Goal: Task Accomplishment & Management: Manage account settings

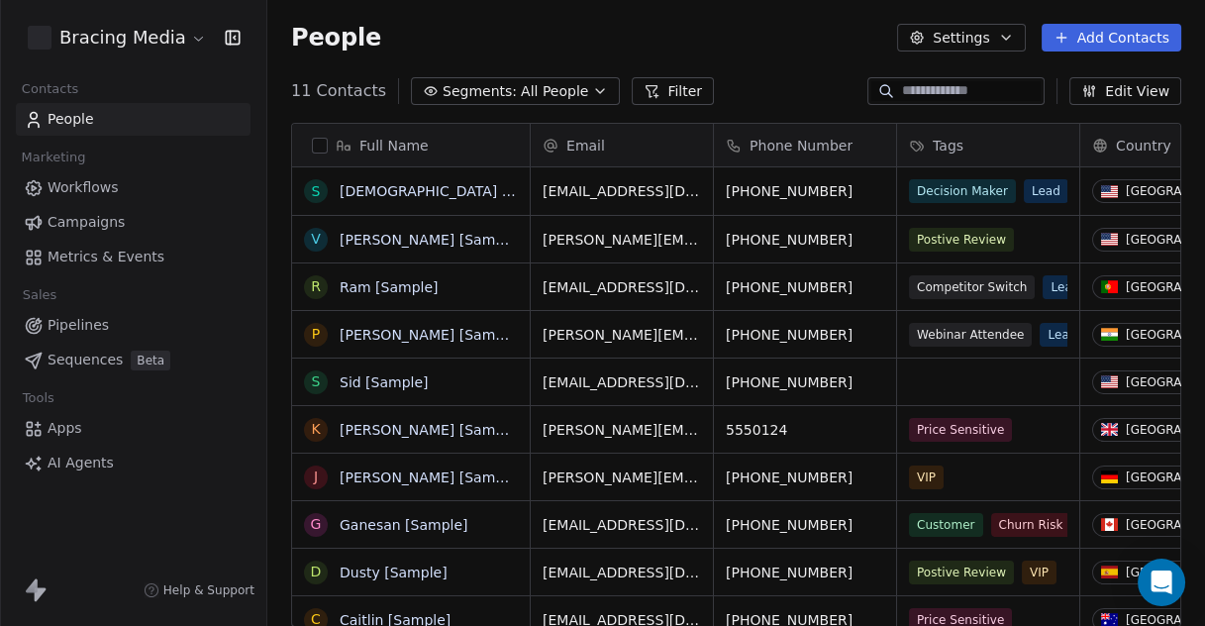
scroll to position [534, 920]
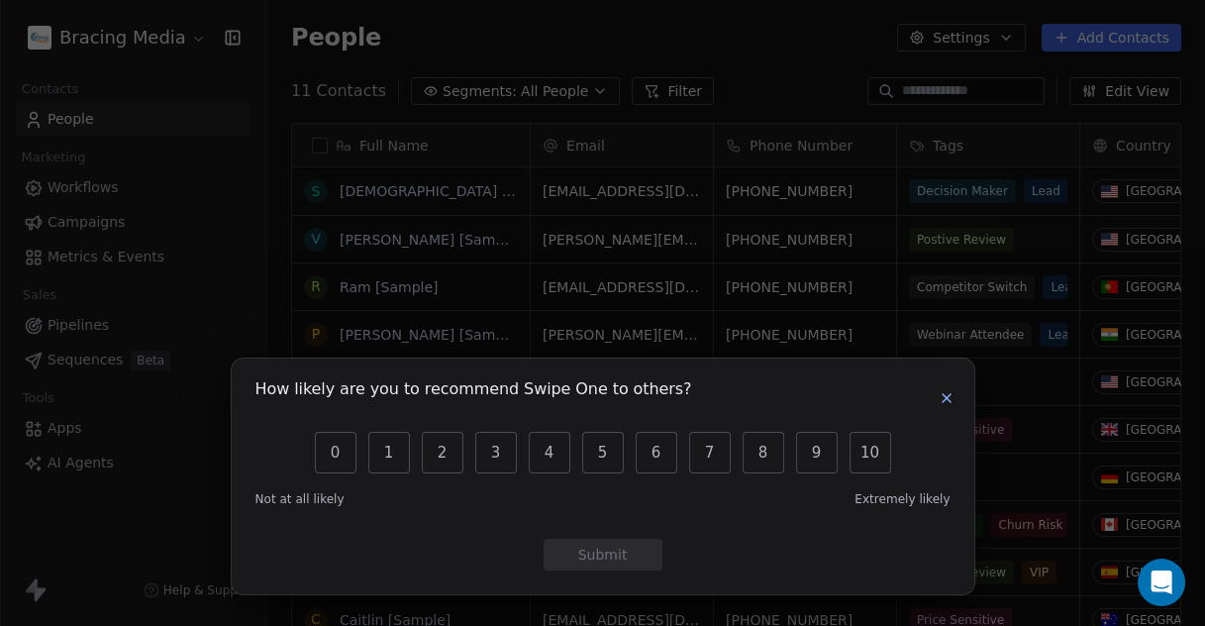
click at [955, 400] on button "button" at bounding box center [947, 398] width 24 height 24
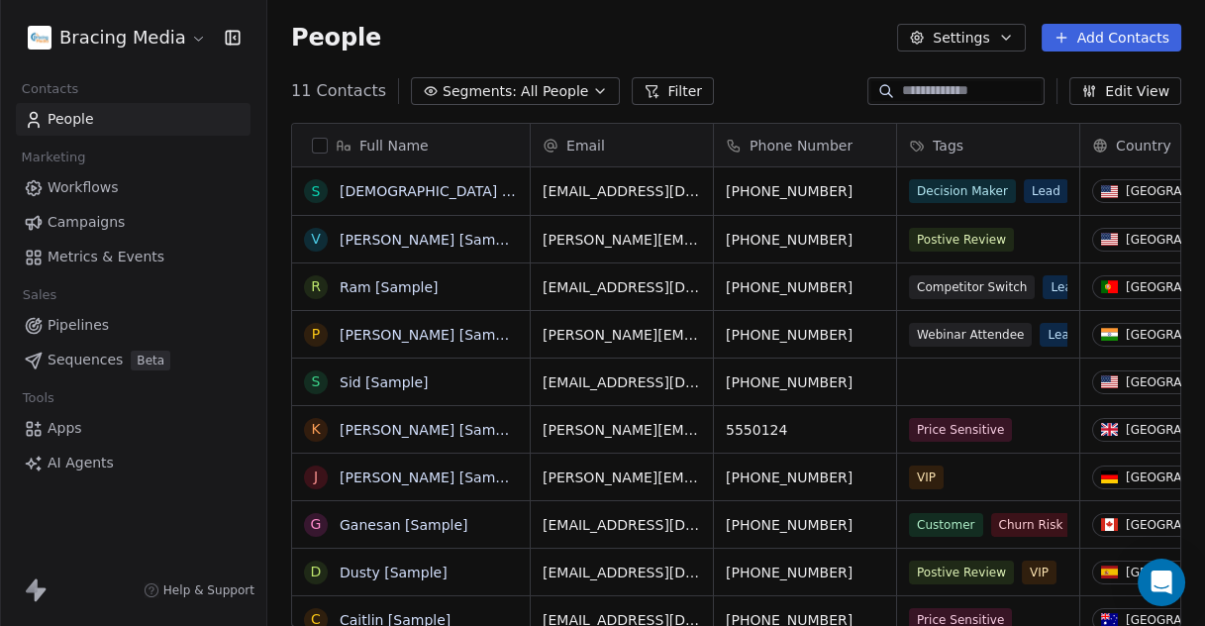
click at [95, 189] on span "Workflows" at bounding box center [83, 187] width 71 height 21
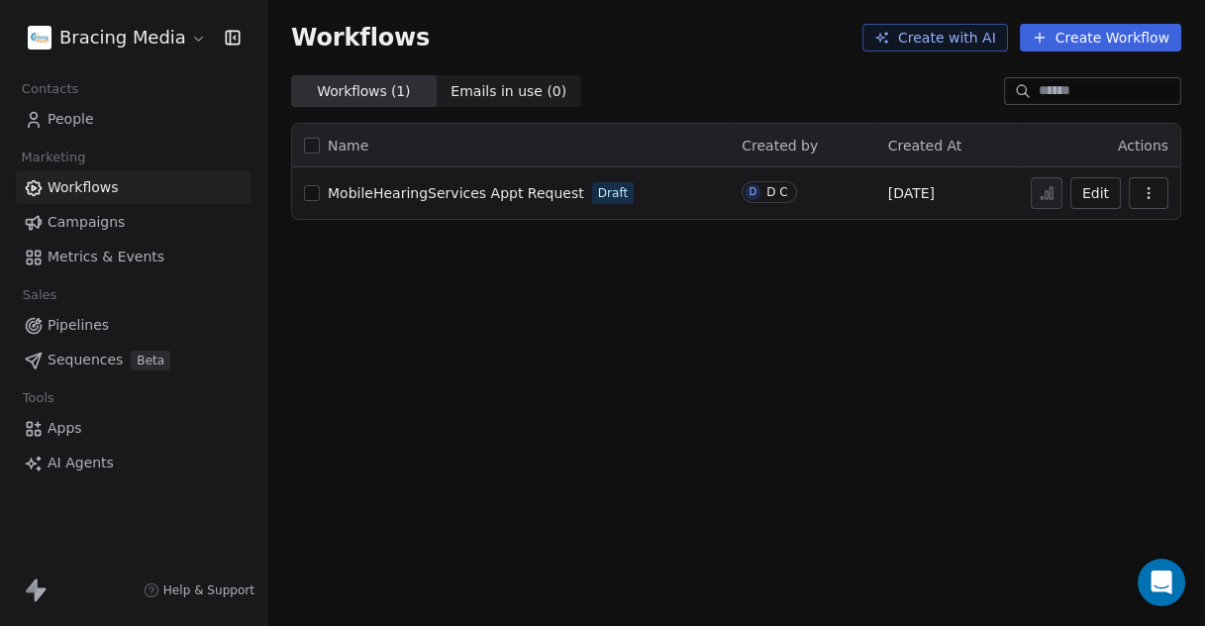
click at [71, 428] on span "Apps" at bounding box center [65, 428] width 35 height 21
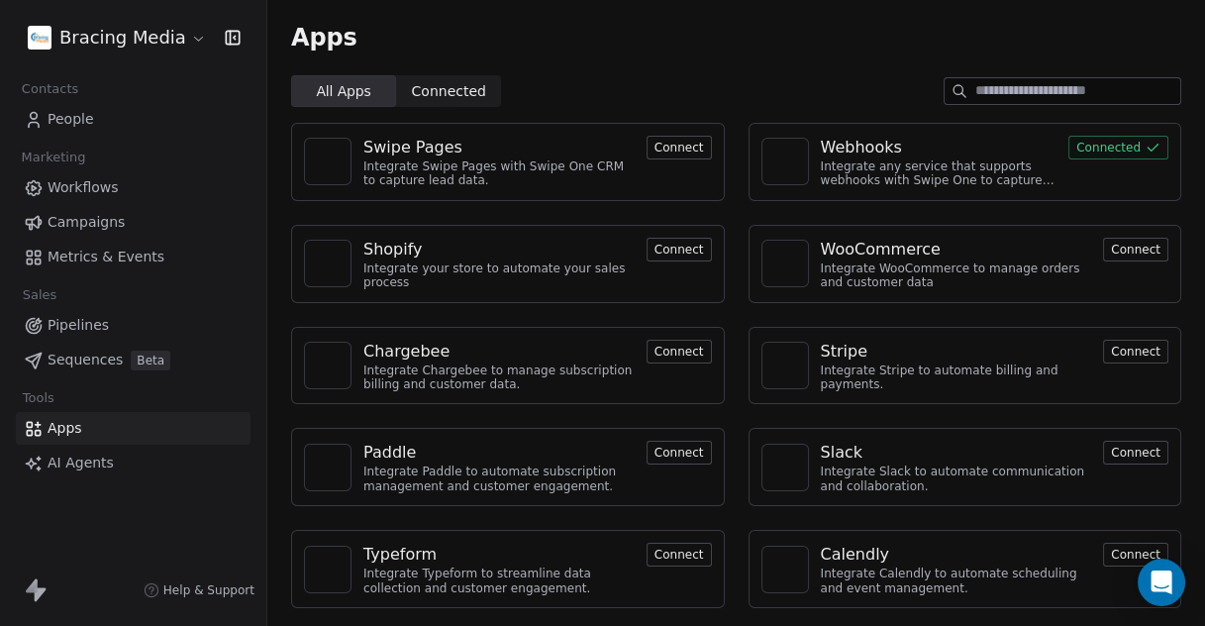
click at [937, 162] on div "Integrate any service that supports webhooks with Swipe One to capture and auto…" at bounding box center [939, 173] width 237 height 29
click at [872, 153] on div "Webhooks" at bounding box center [861, 148] width 81 height 24
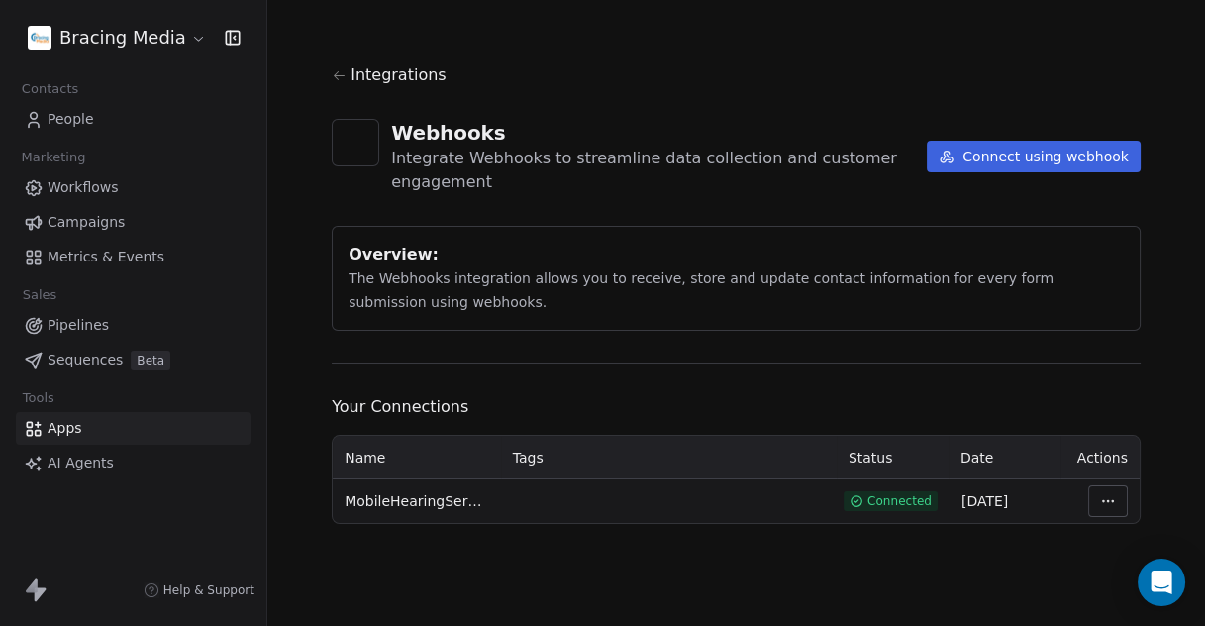
click at [1028, 155] on button "Connect using webhook" at bounding box center [1034, 157] width 214 height 32
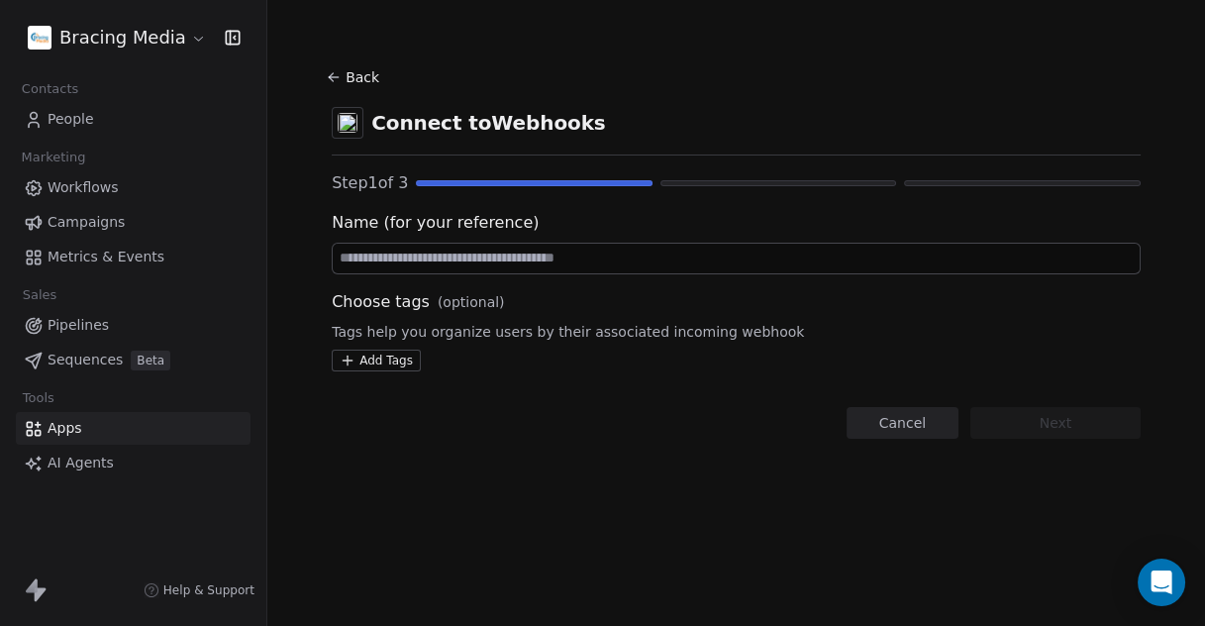
click at [500, 261] on input at bounding box center [736, 259] width 807 height 30
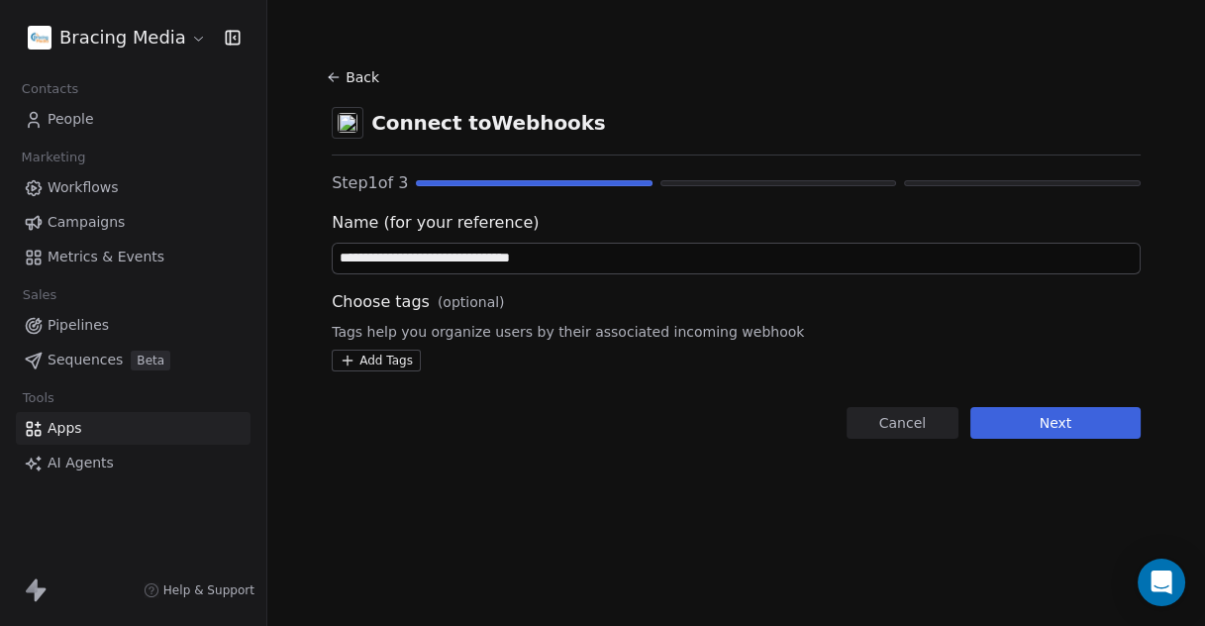
type input "**********"
click at [406, 357] on html "**********" at bounding box center [602, 313] width 1205 height 626
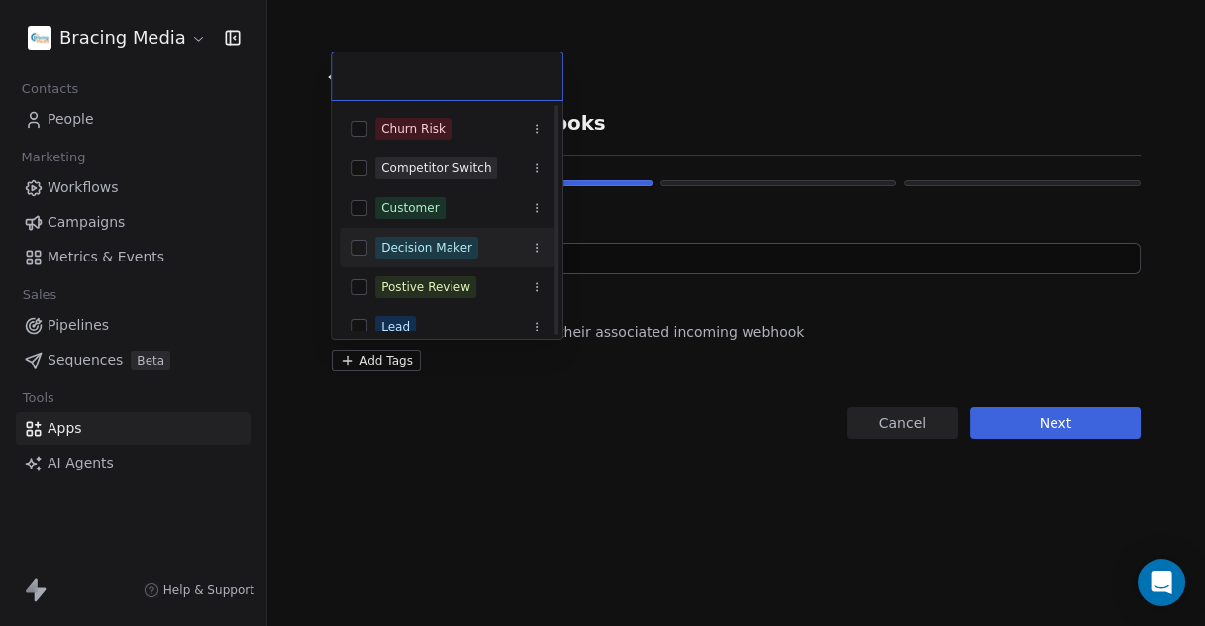
scroll to position [134, 0]
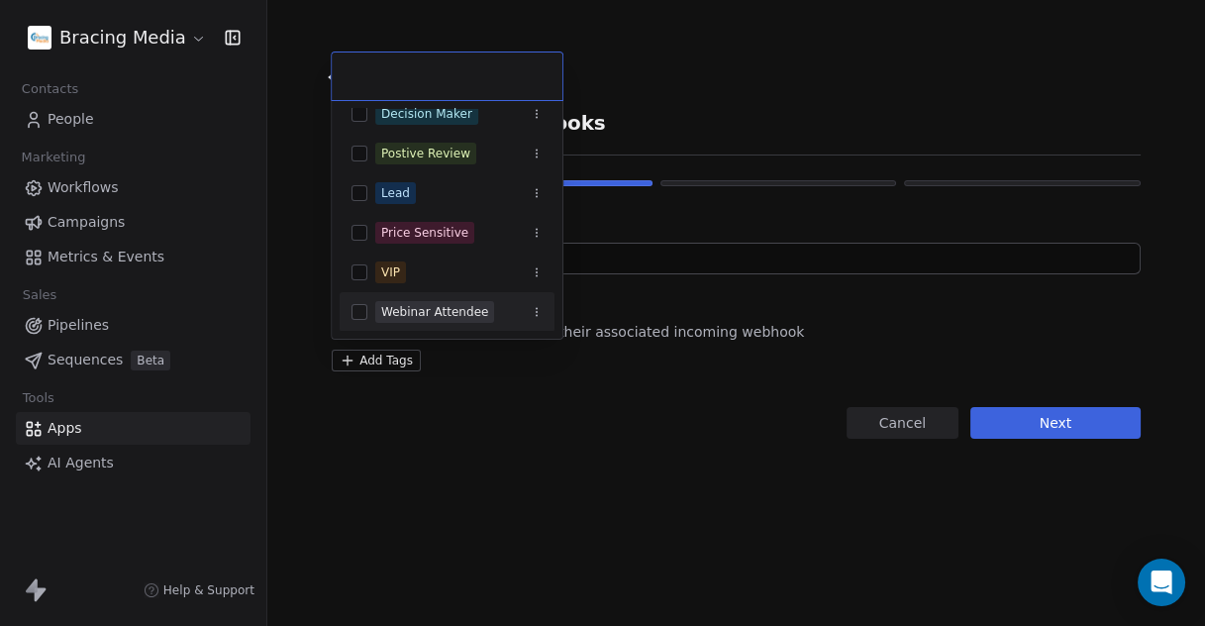
click at [610, 379] on html "**********" at bounding box center [602, 313] width 1205 height 626
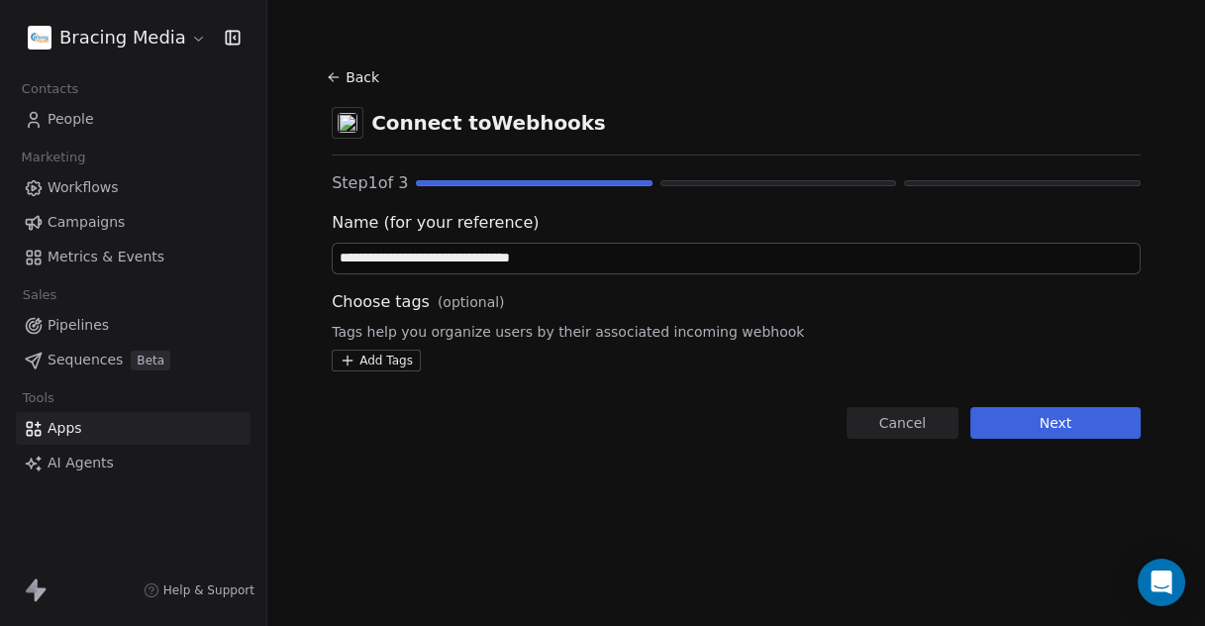
click at [1076, 419] on button "Next" at bounding box center [1056, 423] width 170 height 32
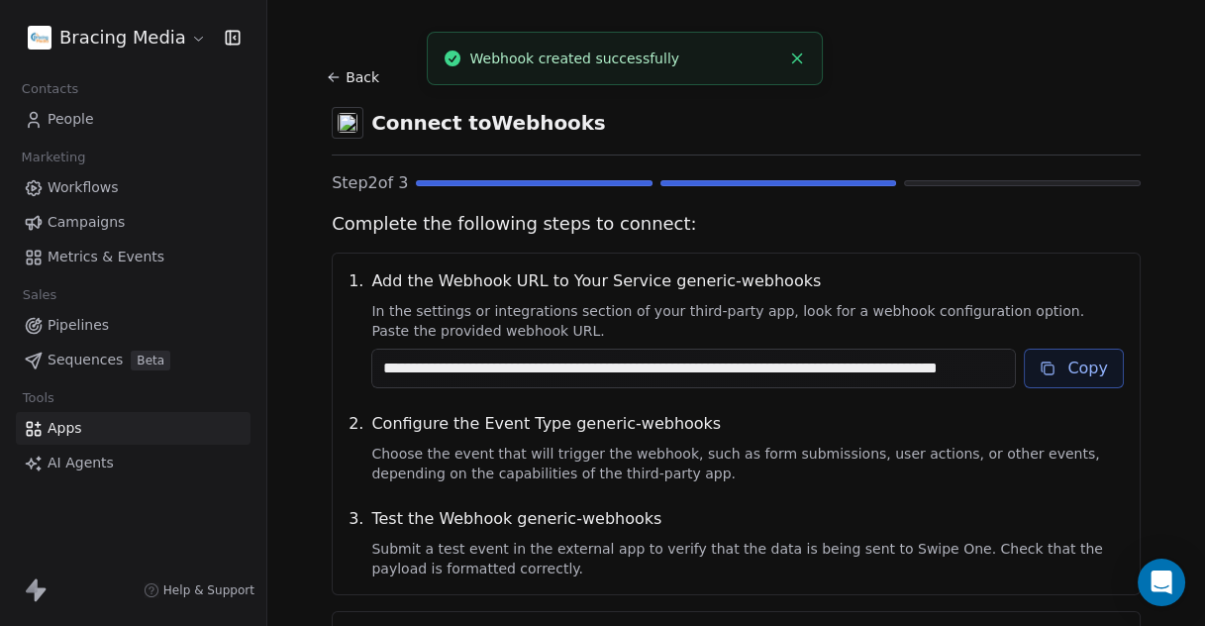
click at [1057, 370] on button "Copy" at bounding box center [1074, 369] width 100 height 40
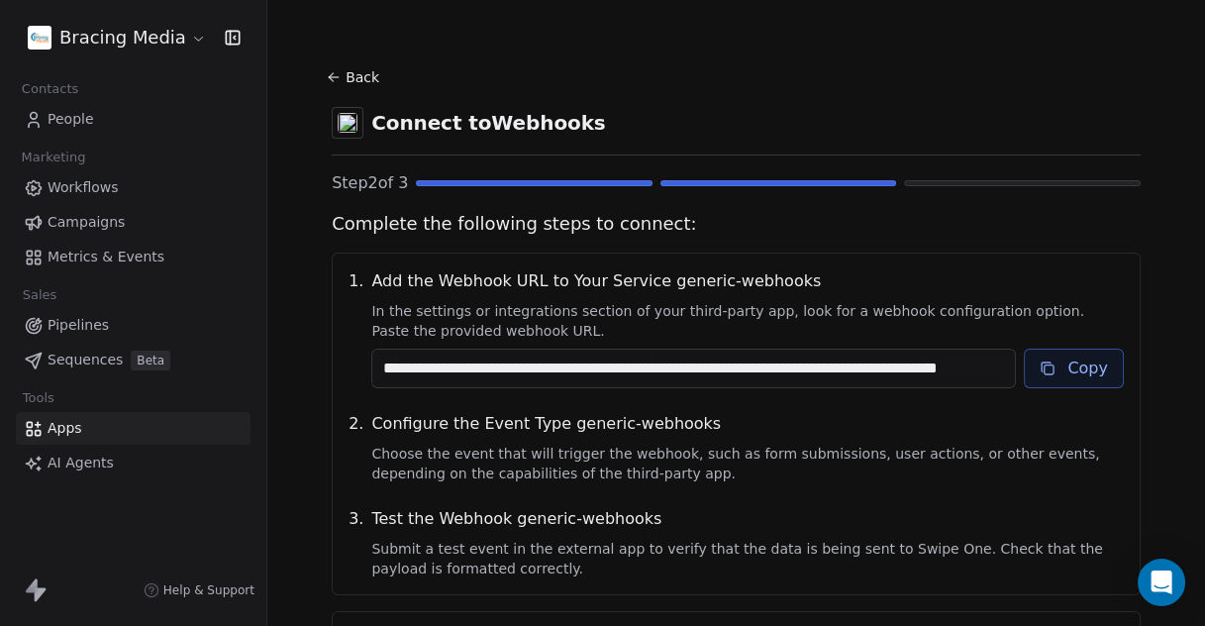
click at [64, 118] on span "People" at bounding box center [71, 119] width 47 height 21
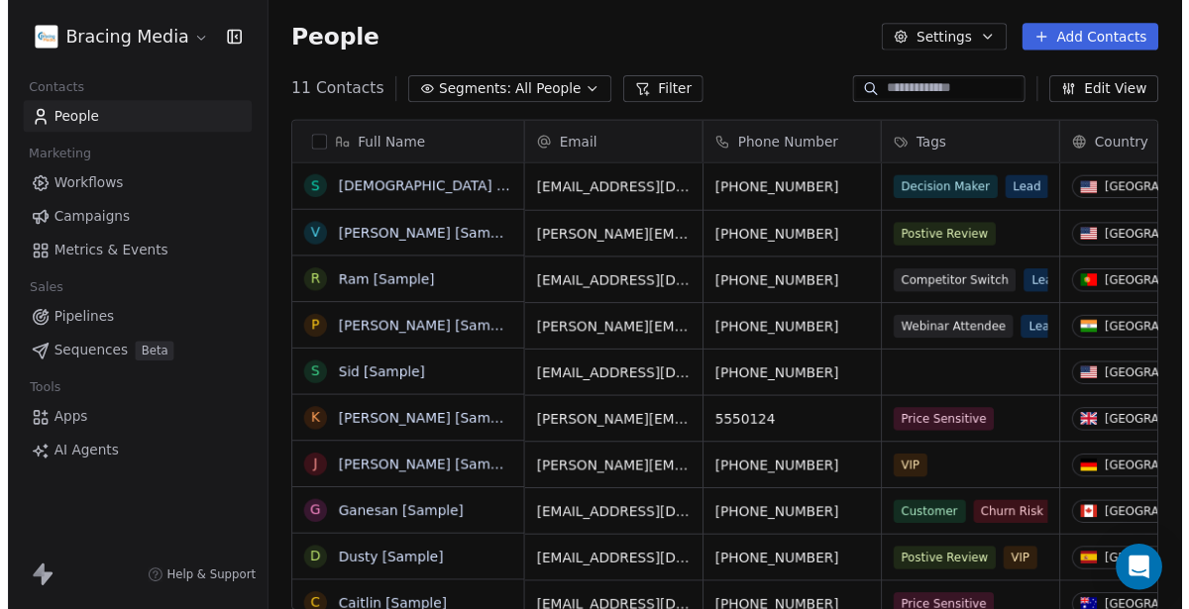
scroll to position [534, 920]
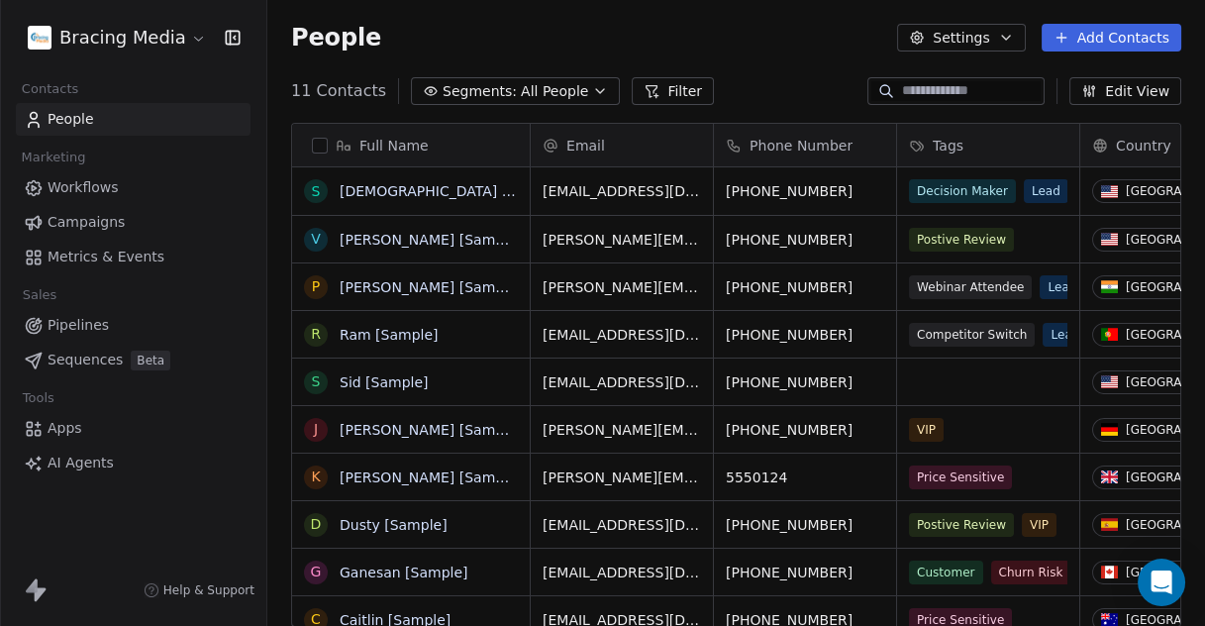
click at [1000, 37] on button "Settings" at bounding box center [961, 38] width 128 height 28
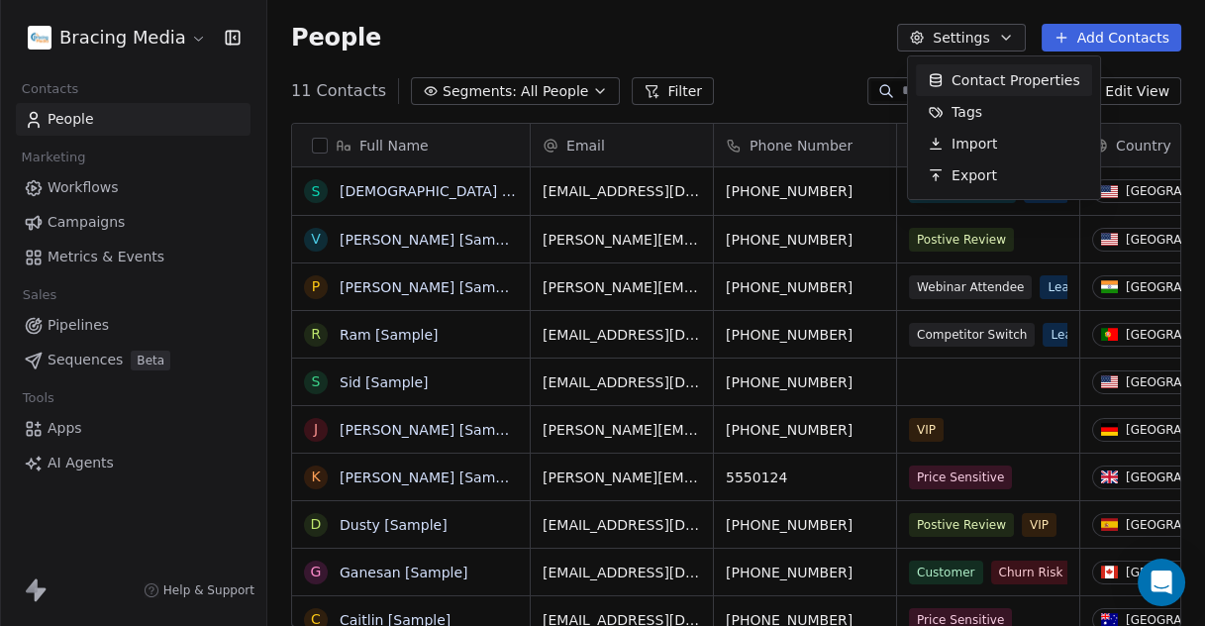
click at [1001, 81] on span "Contact Properties" at bounding box center [1016, 80] width 129 height 21
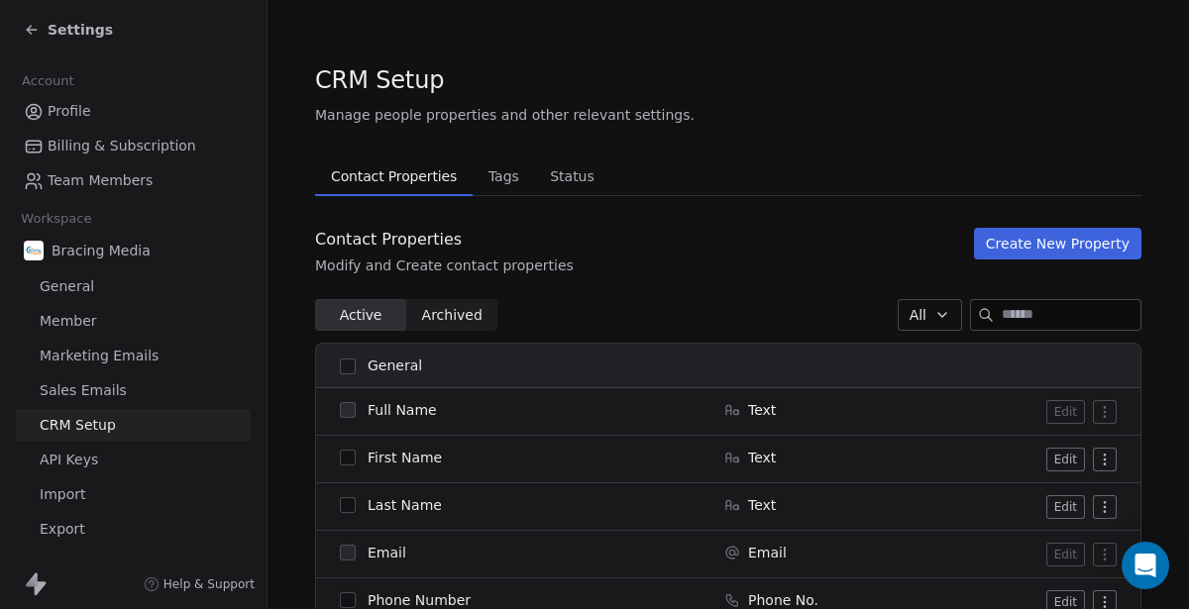
click at [1009, 307] on input at bounding box center [1070, 315] width 139 height 30
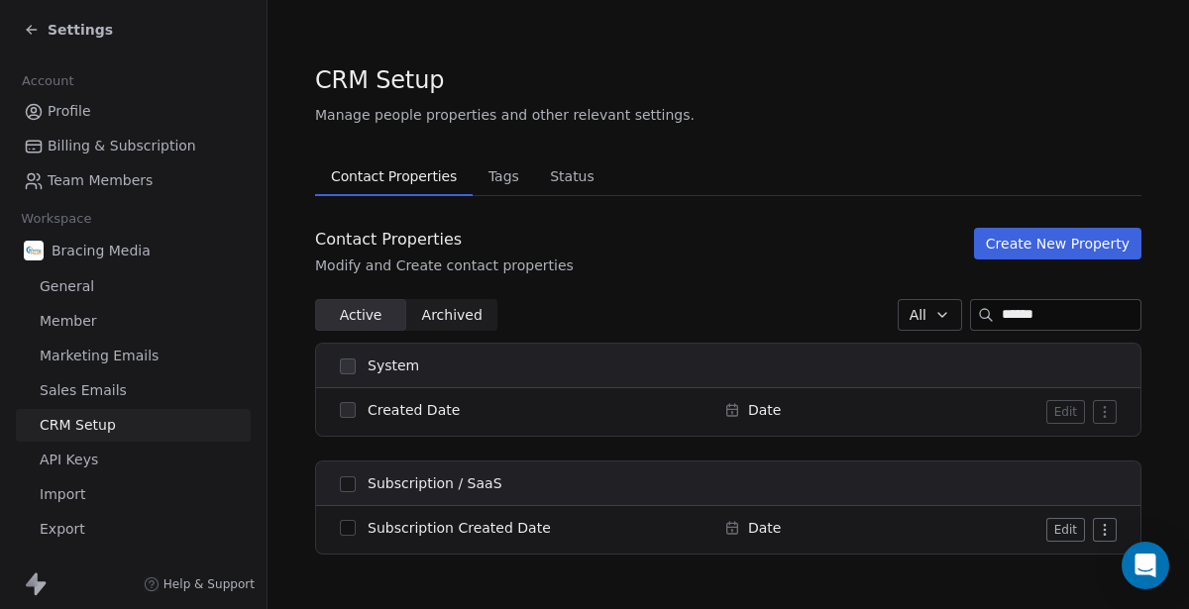
type input "******"
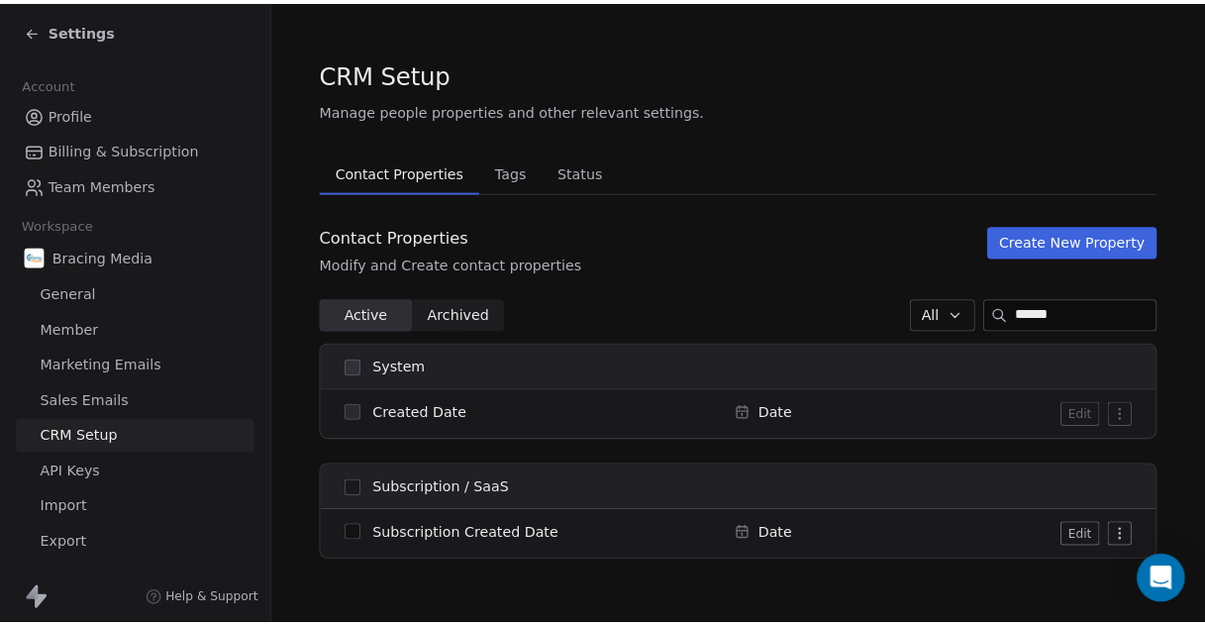
scroll to position [15, 0]
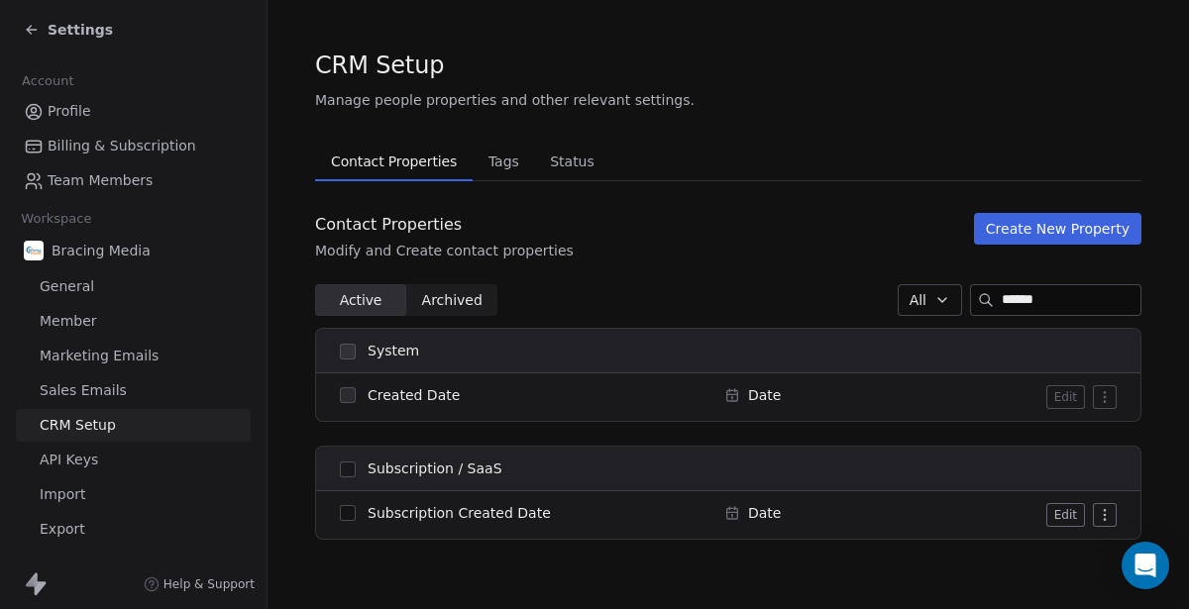
click at [52, 33] on span "Settings" at bounding box center [80, 30] width 65 height 20
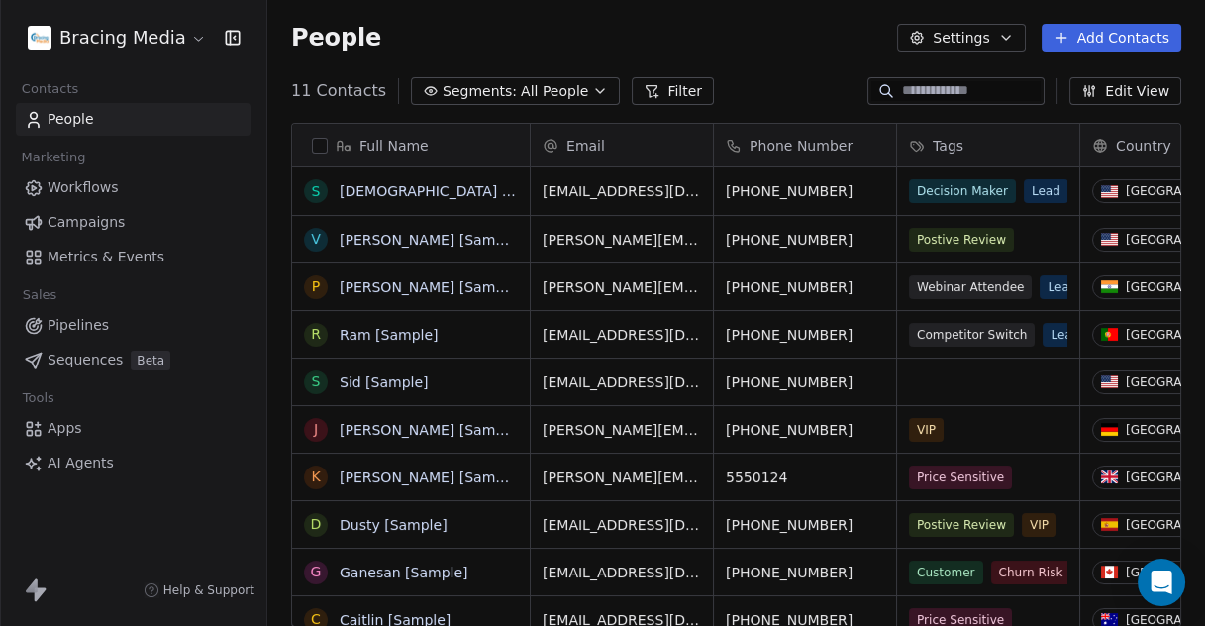
scroll to position [534, 920]
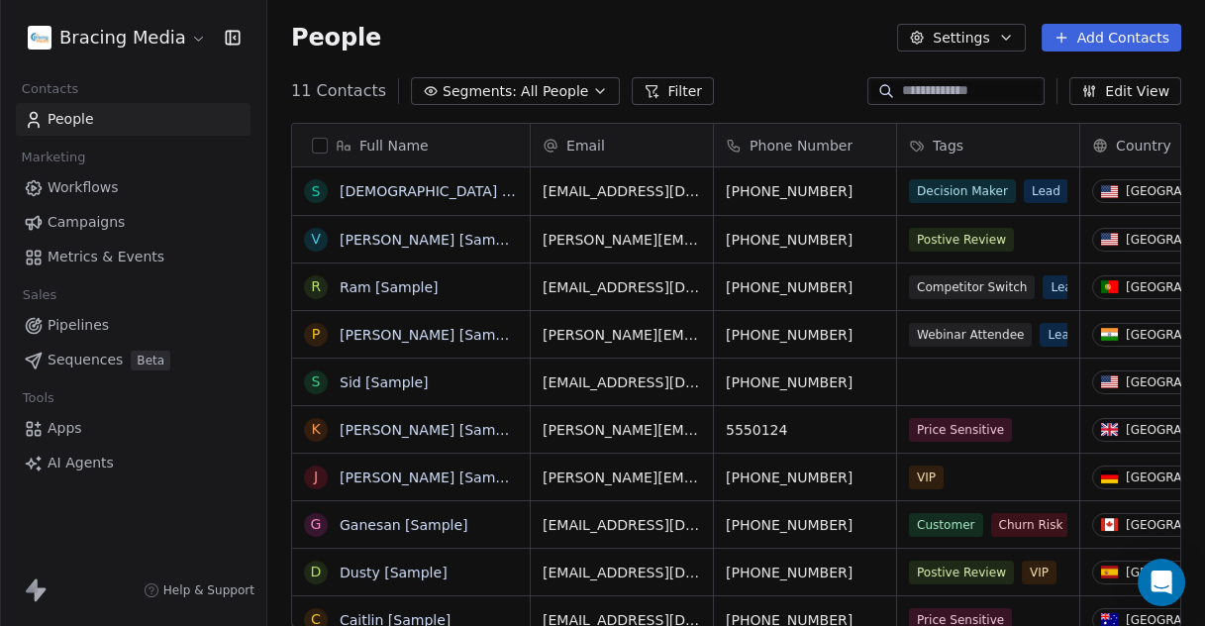
click at [67, 434] on span "Apps" at bounding box center [65, 428] width 35 height 21
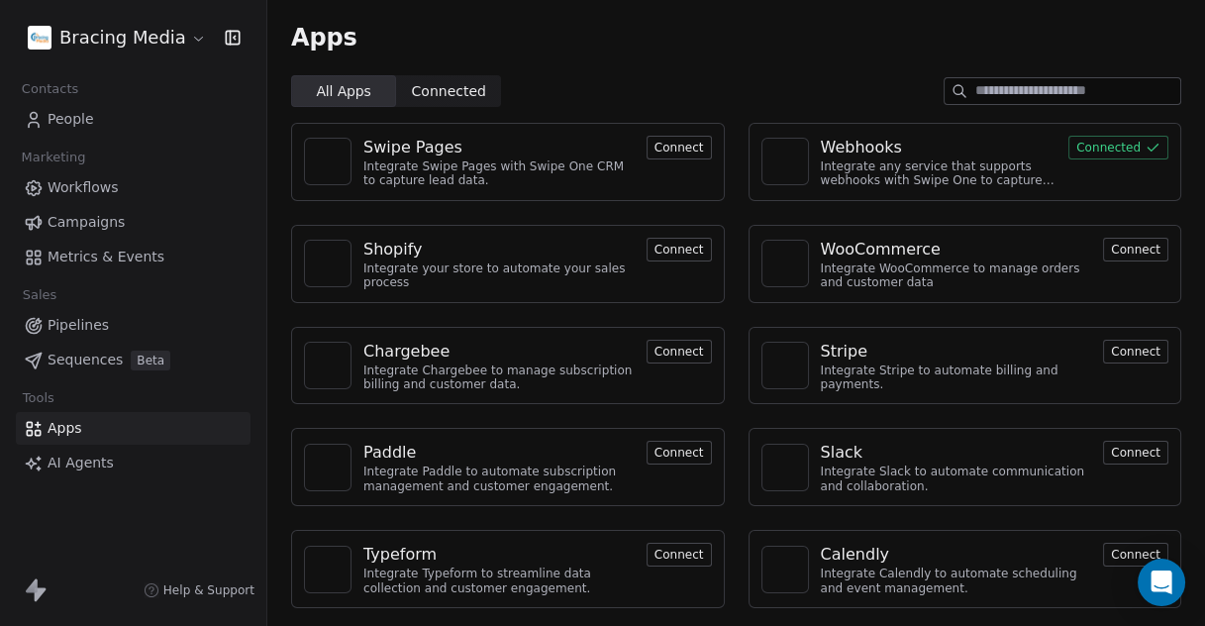
click at [841, 147] on div "Webhooks" at bounding box center [861, 148] width 81 height 24
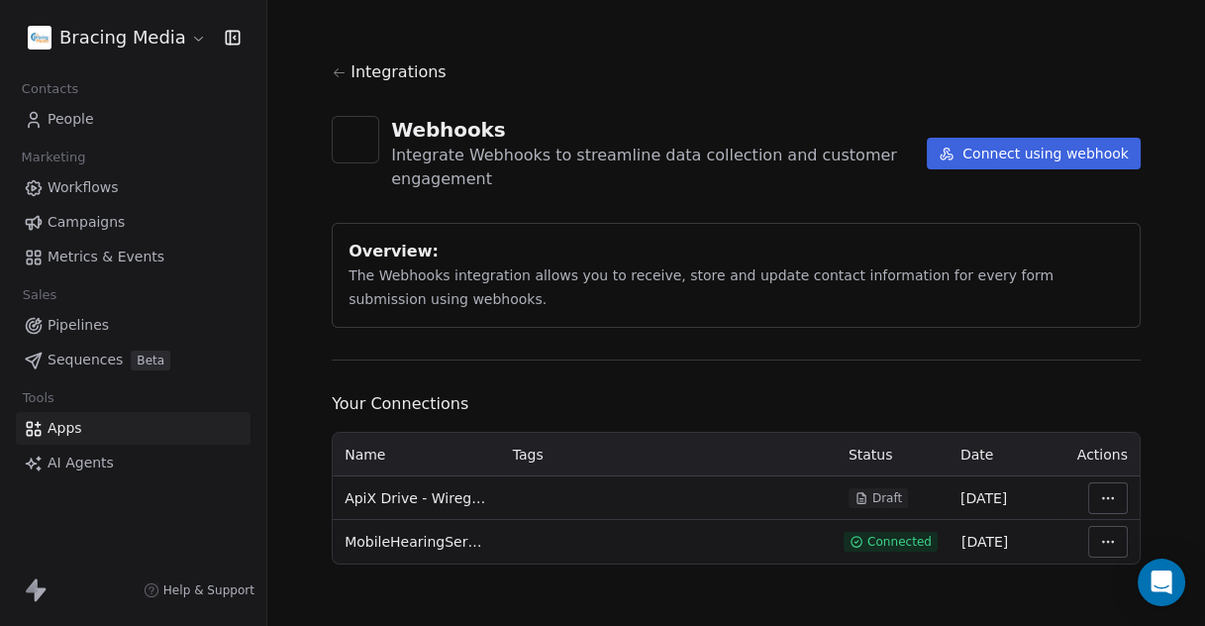
scroll to position [4, 0]
click at [442, 501] on span "ApiX Drive - Wiregrass Bookkeeping" at bounding box center [417, 497] width 145 height 20
click at [1098, 493] on html "Bracing Media Contacts People Marketing Workflows Campaigns Metrics & Events Sa…" at bounding box center [602, 313] width 1205 height 626
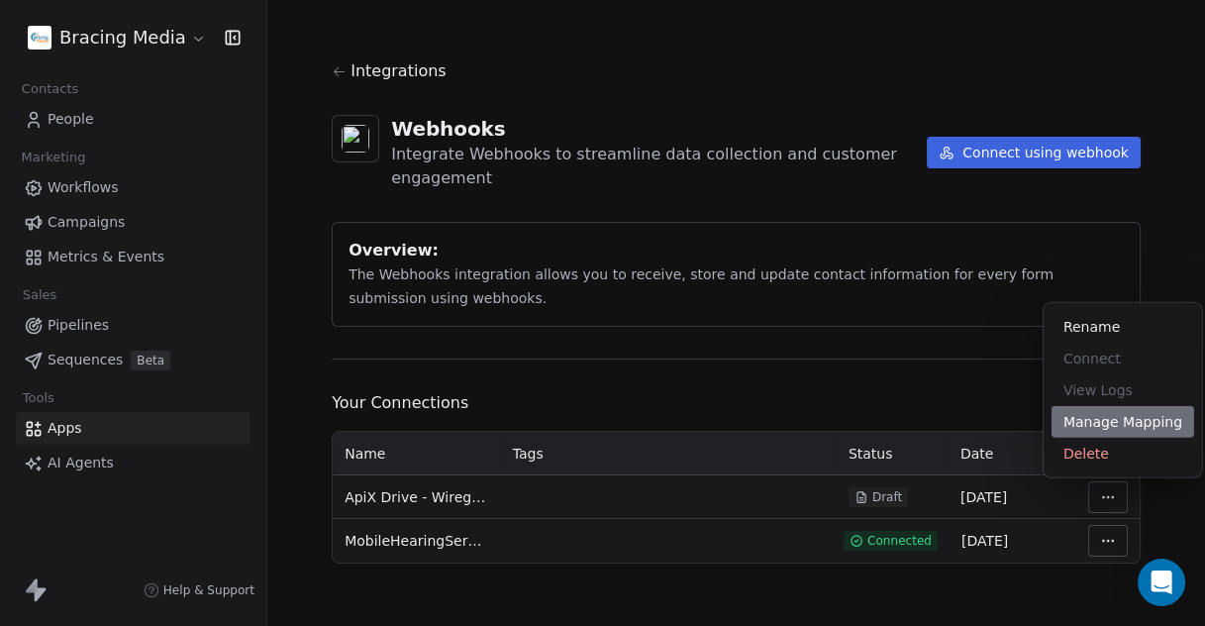
click at [1117, 420] on div "Manage Mapping" at bounding box center [1123, 422] width 143 height 32
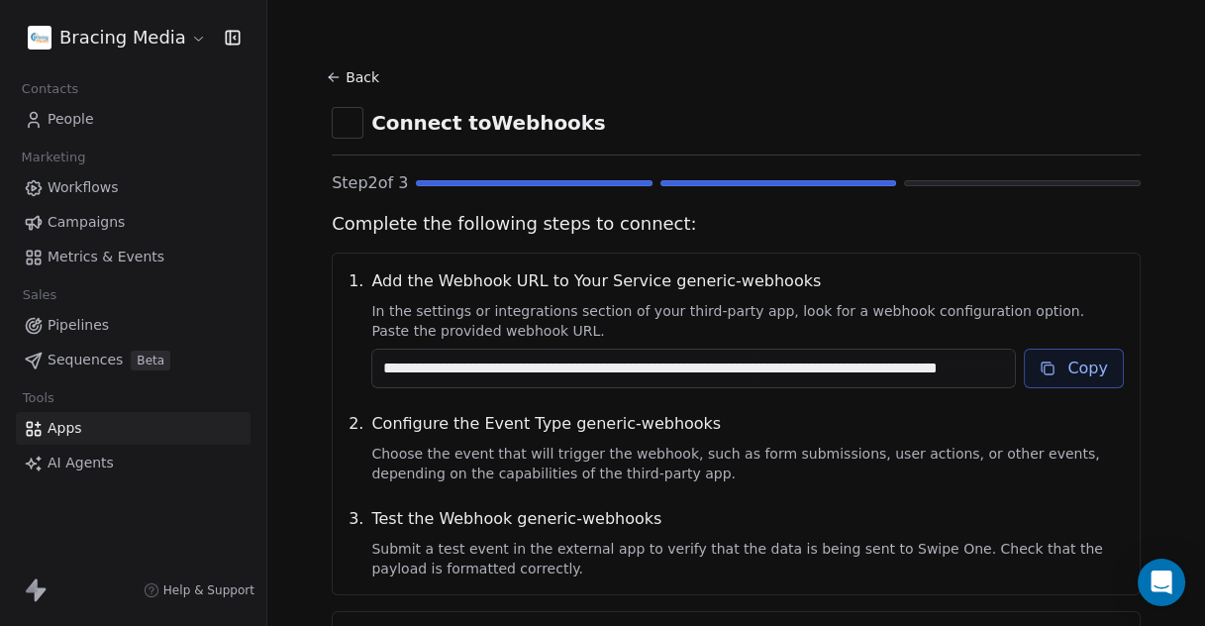
scroll to position [188, 0]
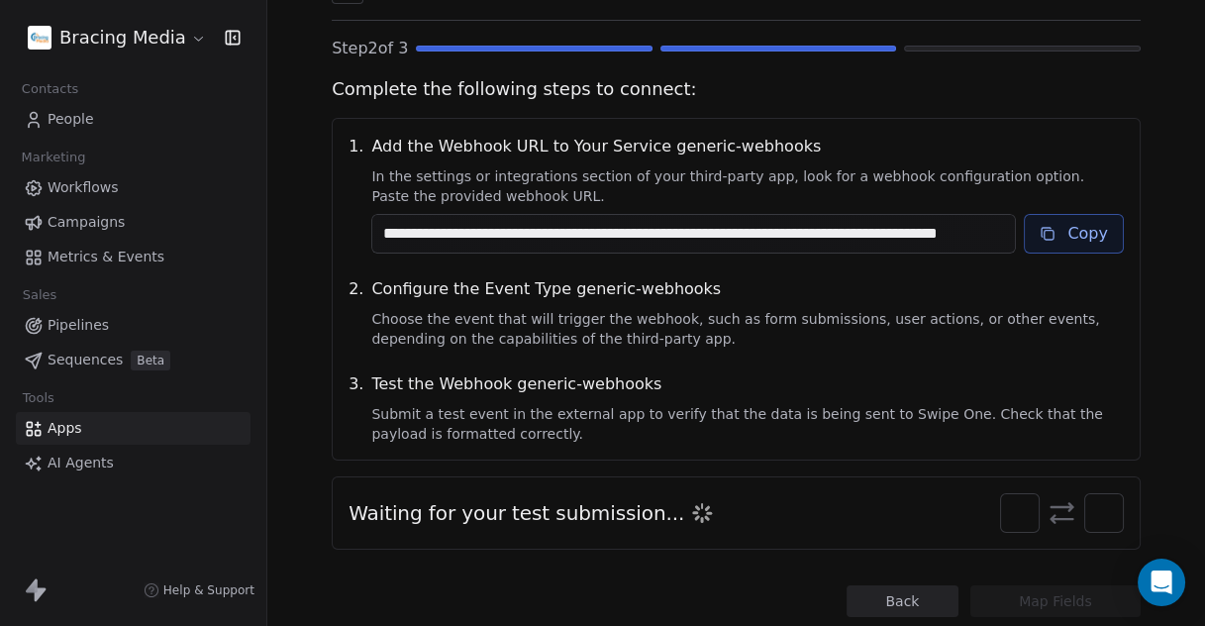
scroll to position [188, 0]
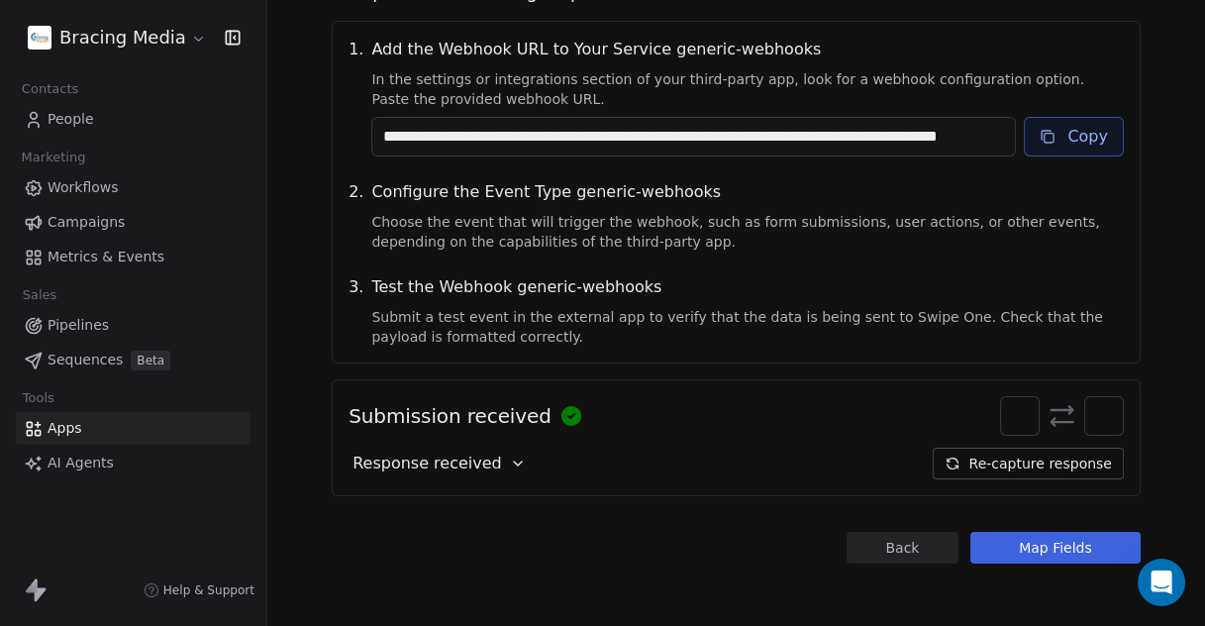
click at [1002, 466] on button "Re-capture response" at bounding box center [1028, 464] width 190 height 32
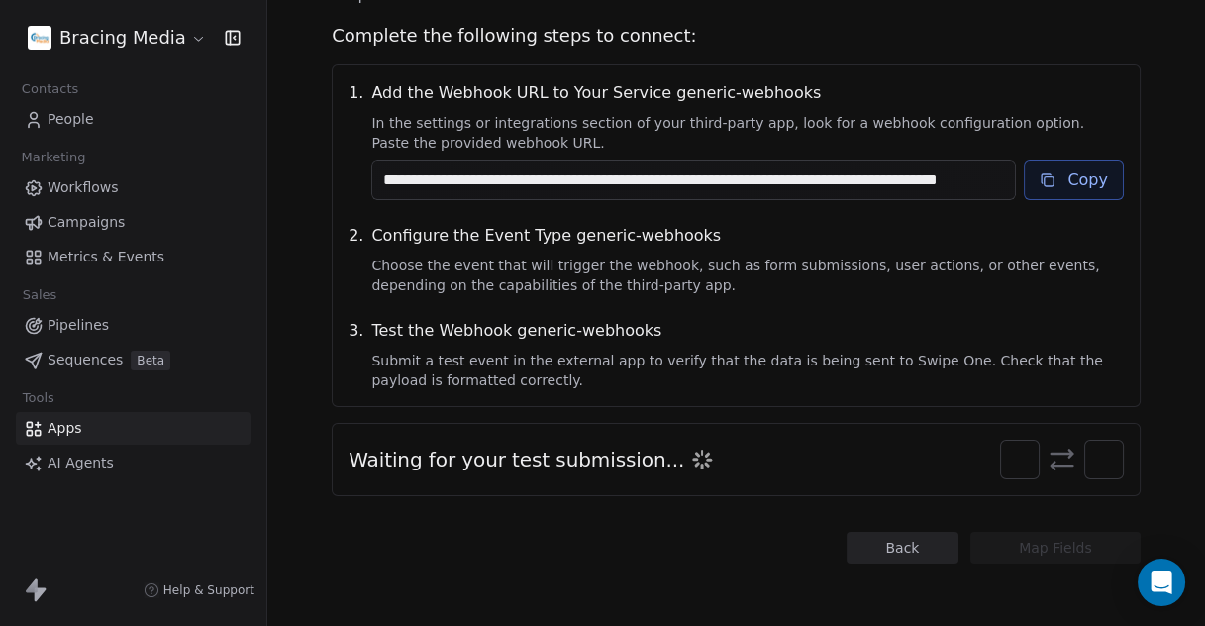
scroll to position [232, 0]
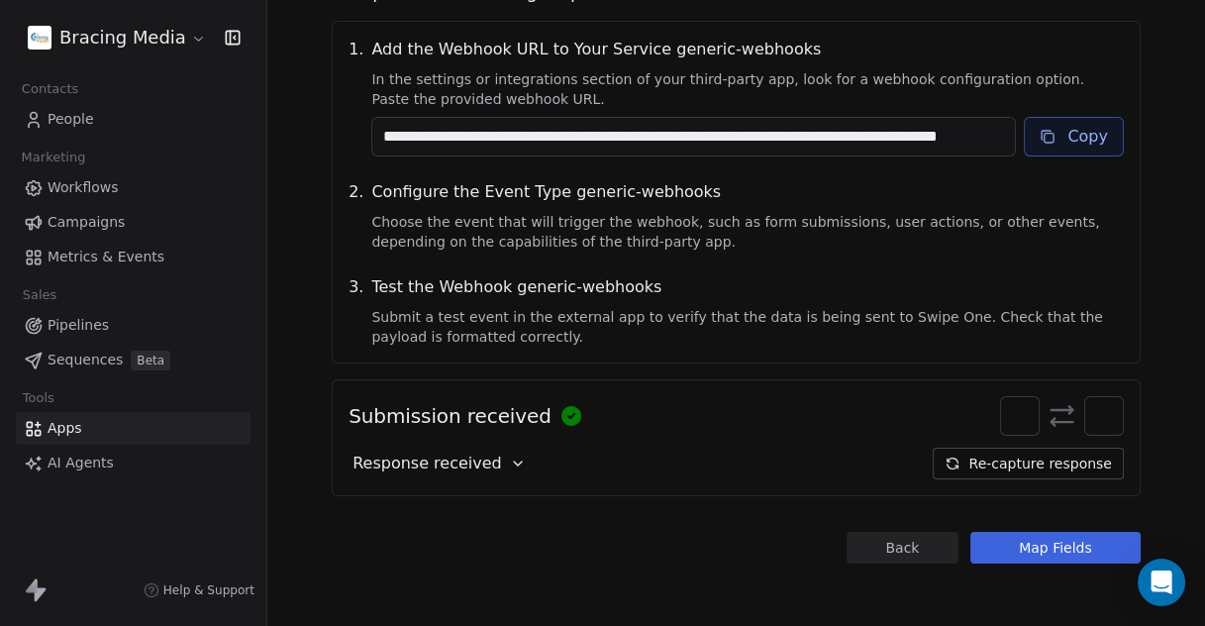
click at [1005, 545] on button "Map Fields" at bounding box center [1056, 548] width 170 height 32
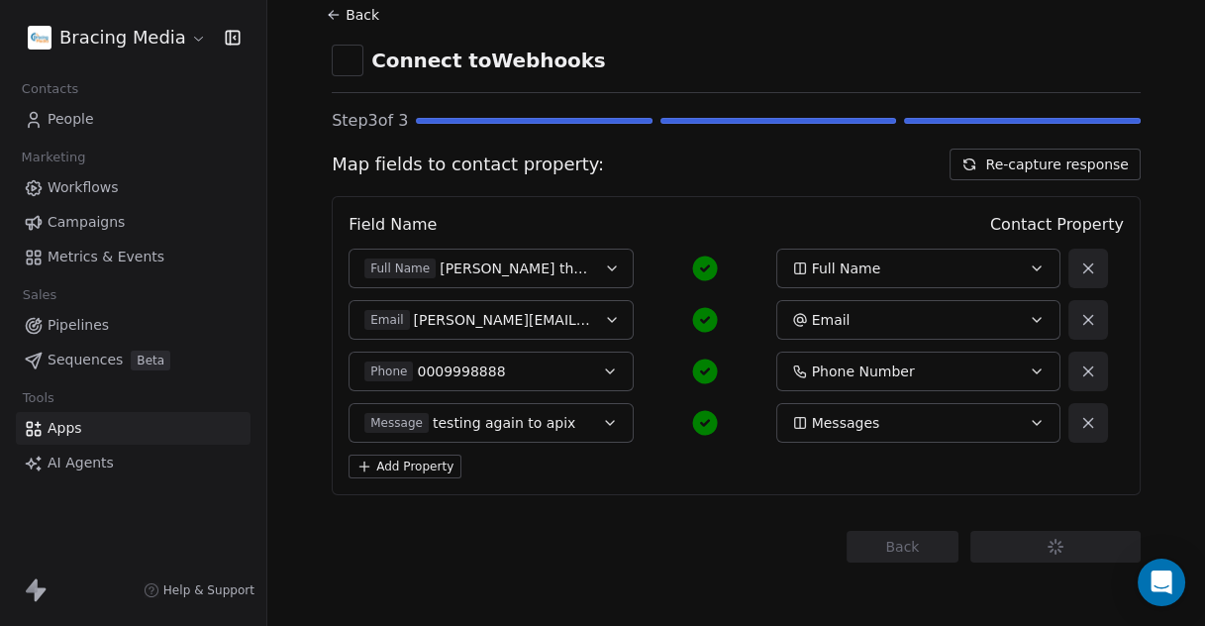
scroll to position [61, 0]
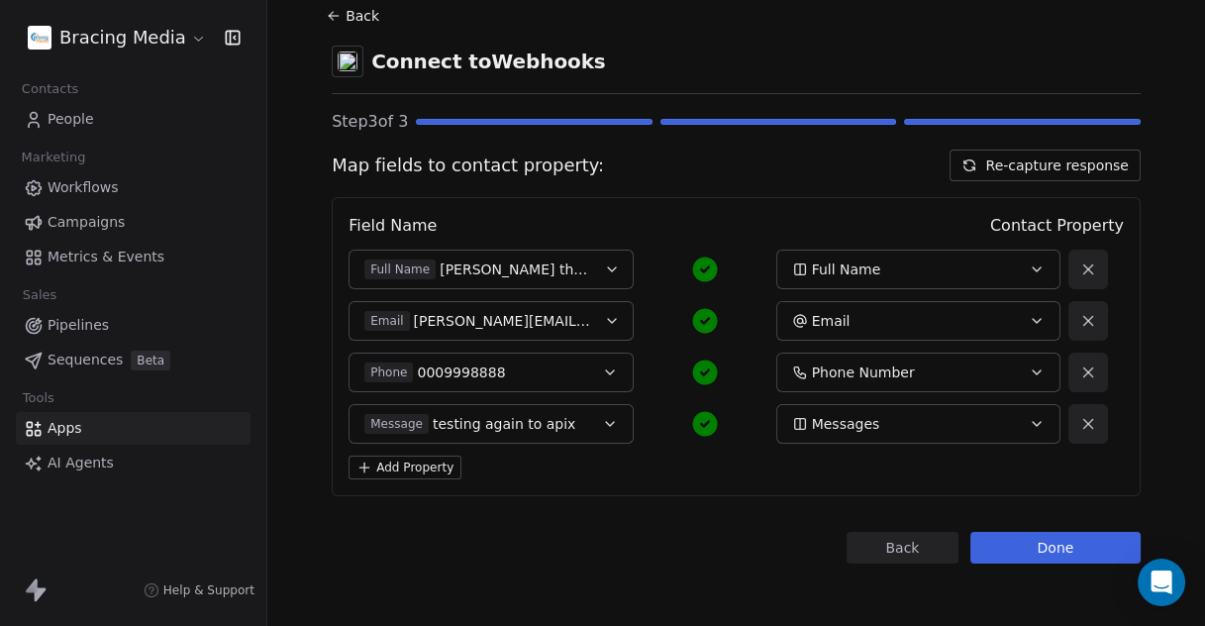
click at [398, 464] on button "Add Property" at bounding box center [405, 468] width 113 height 24
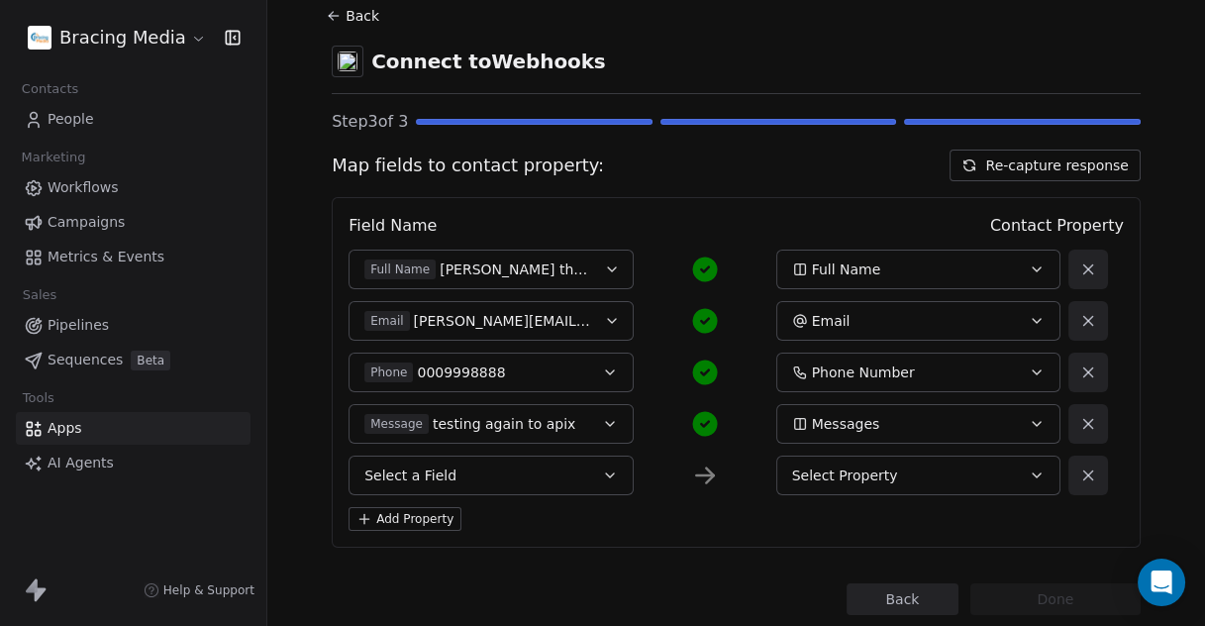
click at [491, 471] on button "Select a Field" at bounding box center [491, 476] width 285 height 40
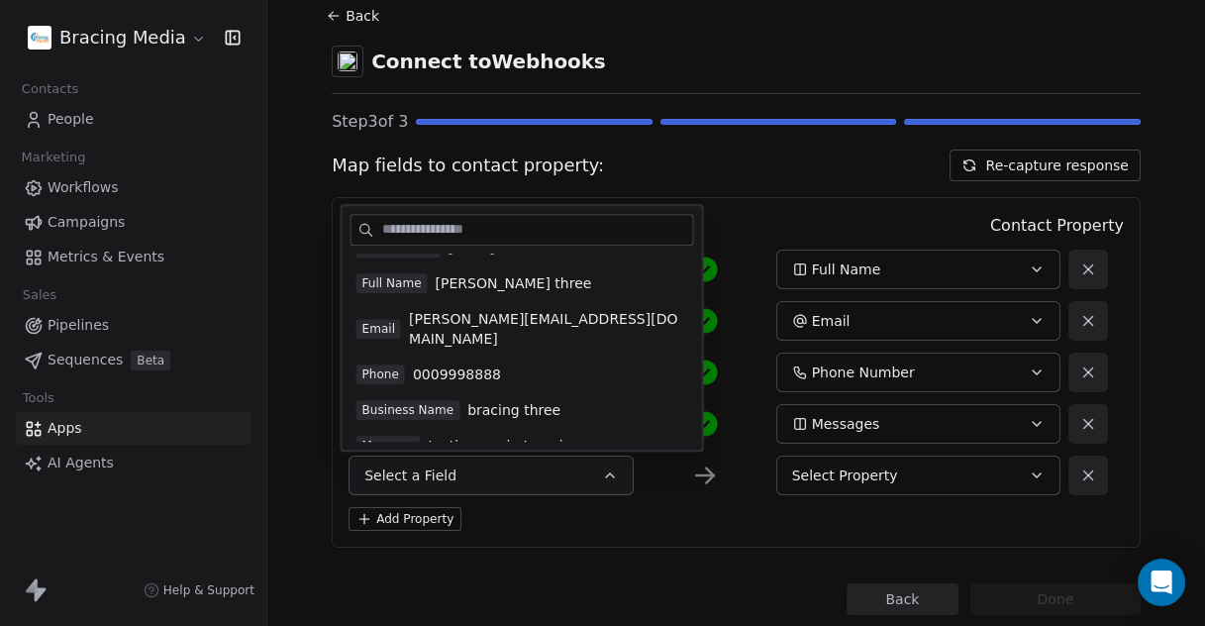
scroll to position [0, 0]
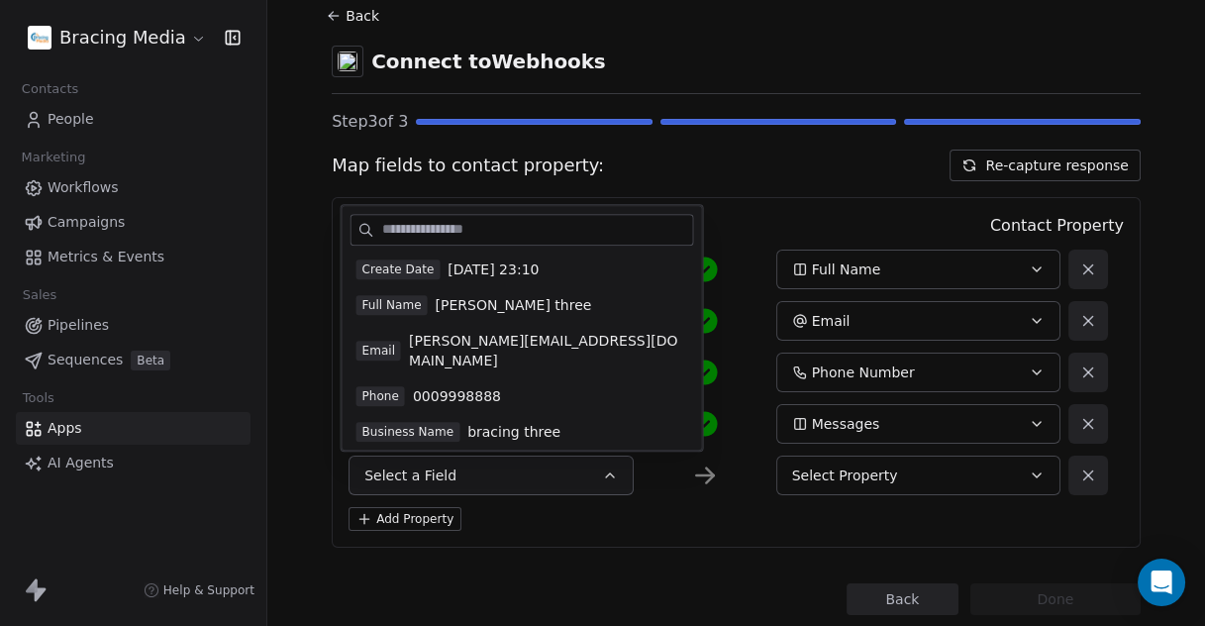
click at [491, 271] on span "2025-10-09 23:10" at bounding box center [493, 270] width 91 height 20
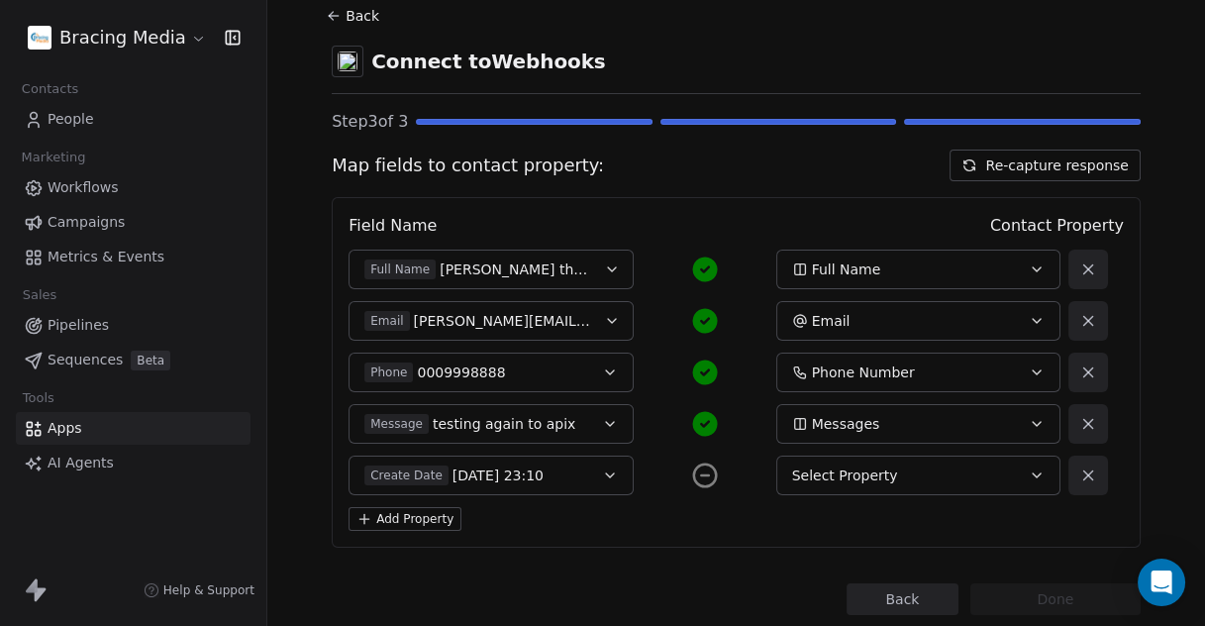
click at [954, 473] on div "Select Property" at bounding box center [905, 476] width 226 height 20
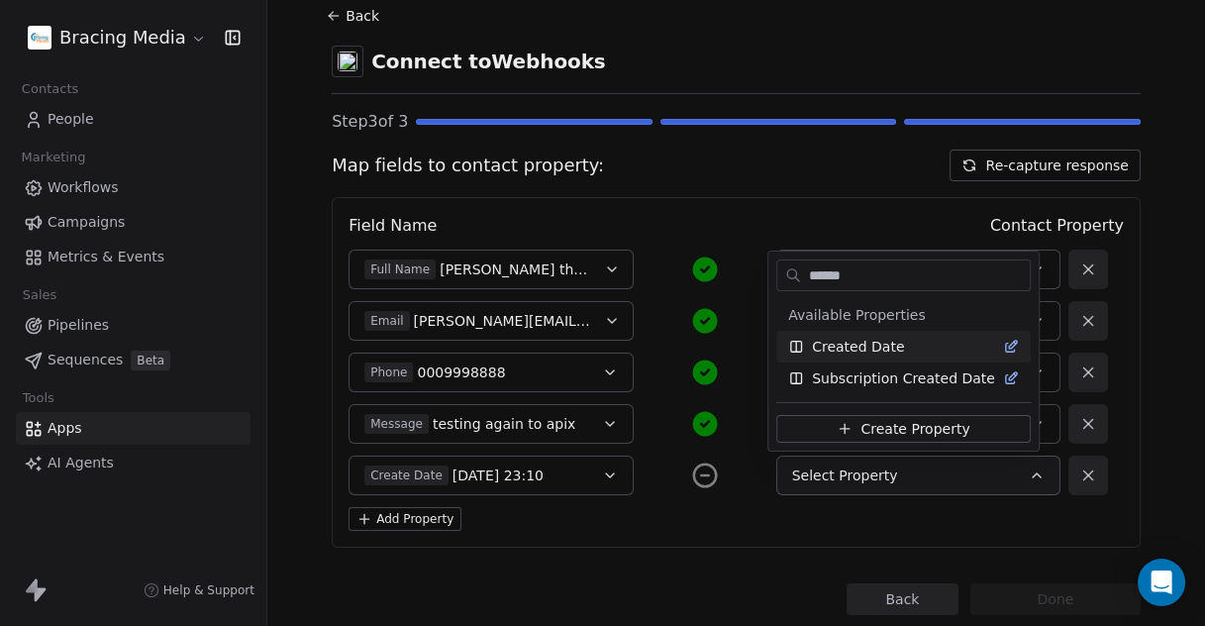
type input "******"
click at [877, 337] on span "Created Date" at bounding box center [858, 347] width 92 height 20
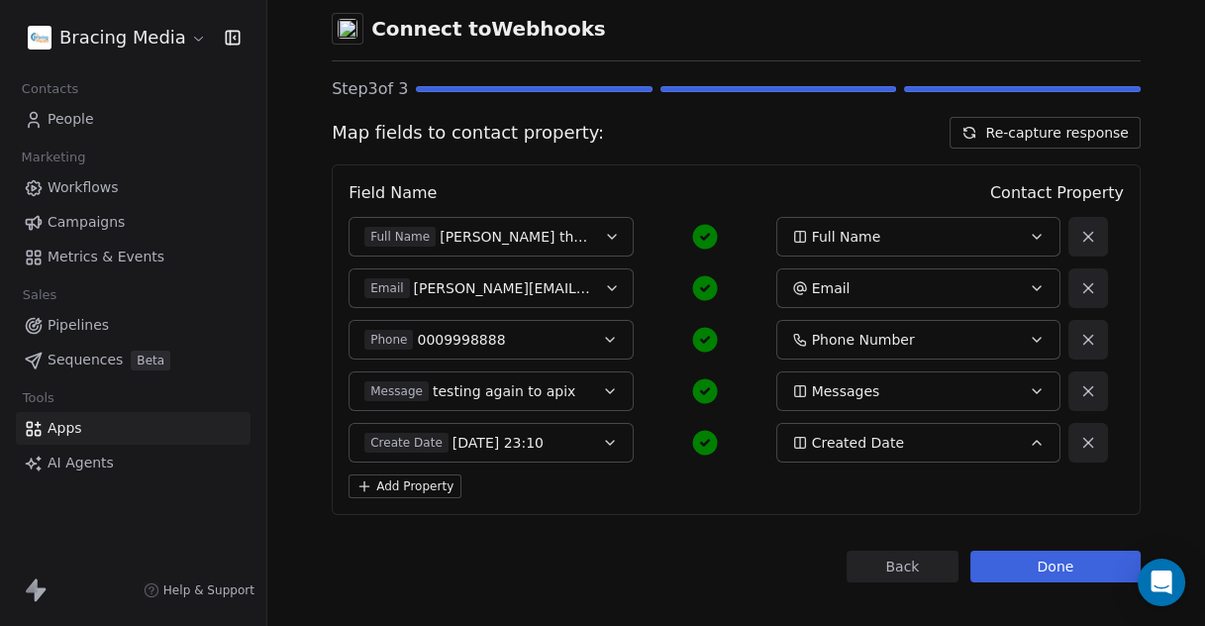
scroll to position [113, 0]
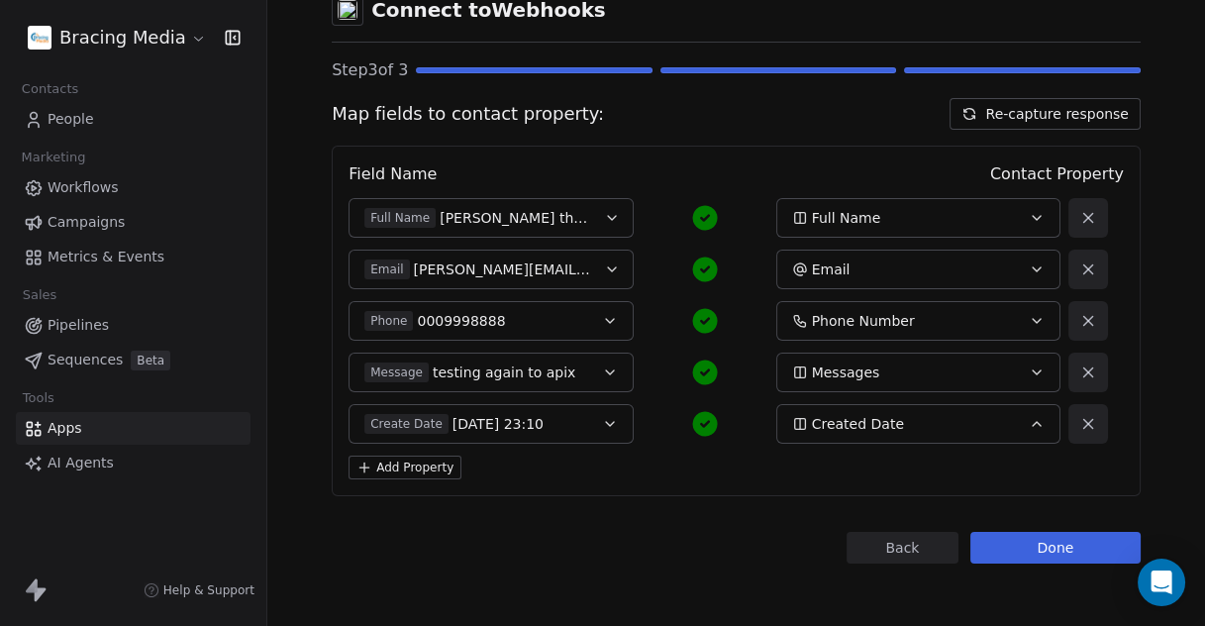
click at [1033, 423] on icon "button" at bounding box center [1037, 424] width 8 height 4
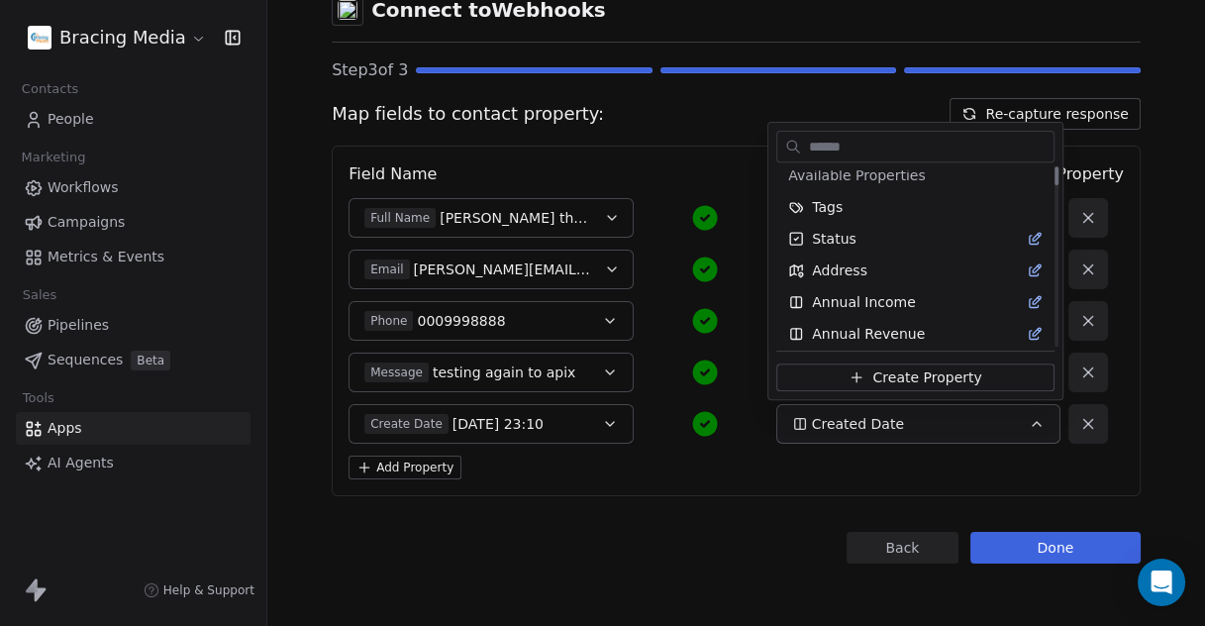
scroll to position [0, 0]
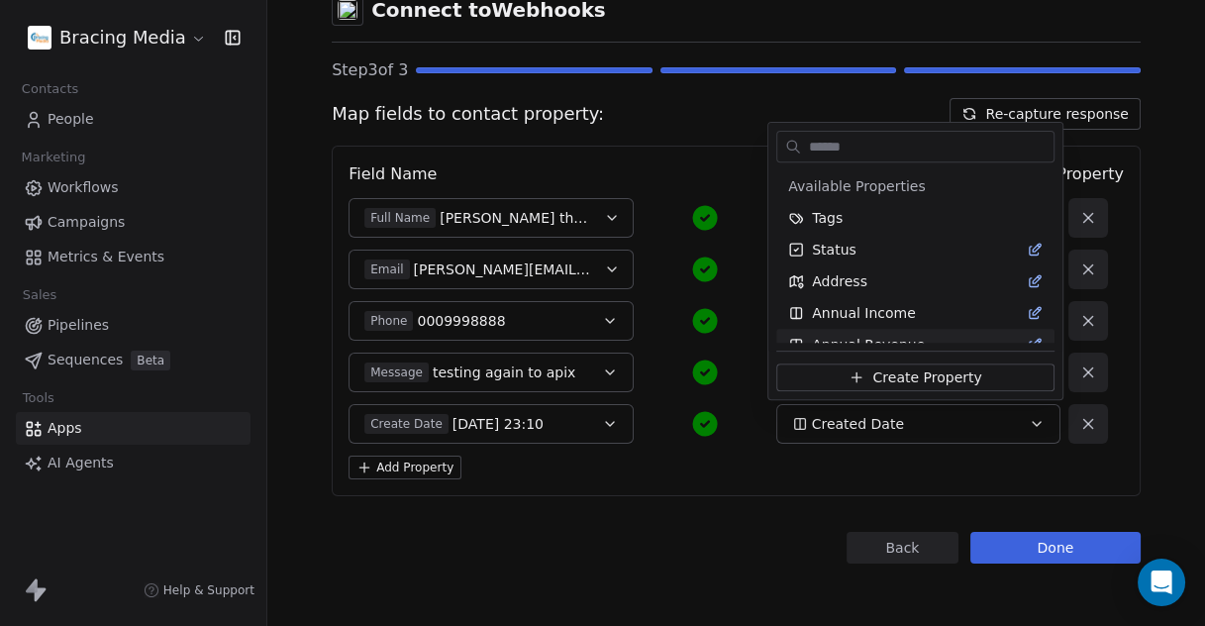
click at [1078, 425] on html "Bracing Media Contacts People Marketing Workflows Campaigns Metrics & Events Sa…" at bounding box center [602, 313] width 1205 height 626
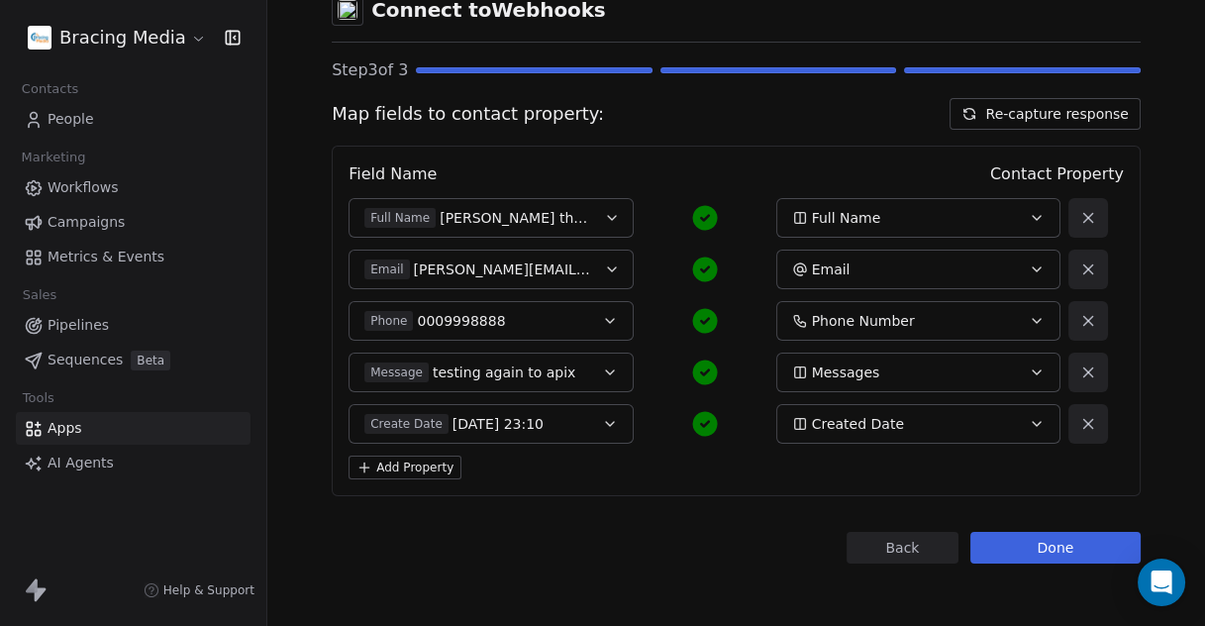
click at [1085, 422] on icon at bounding box center [1089, 424] width 9 height 9
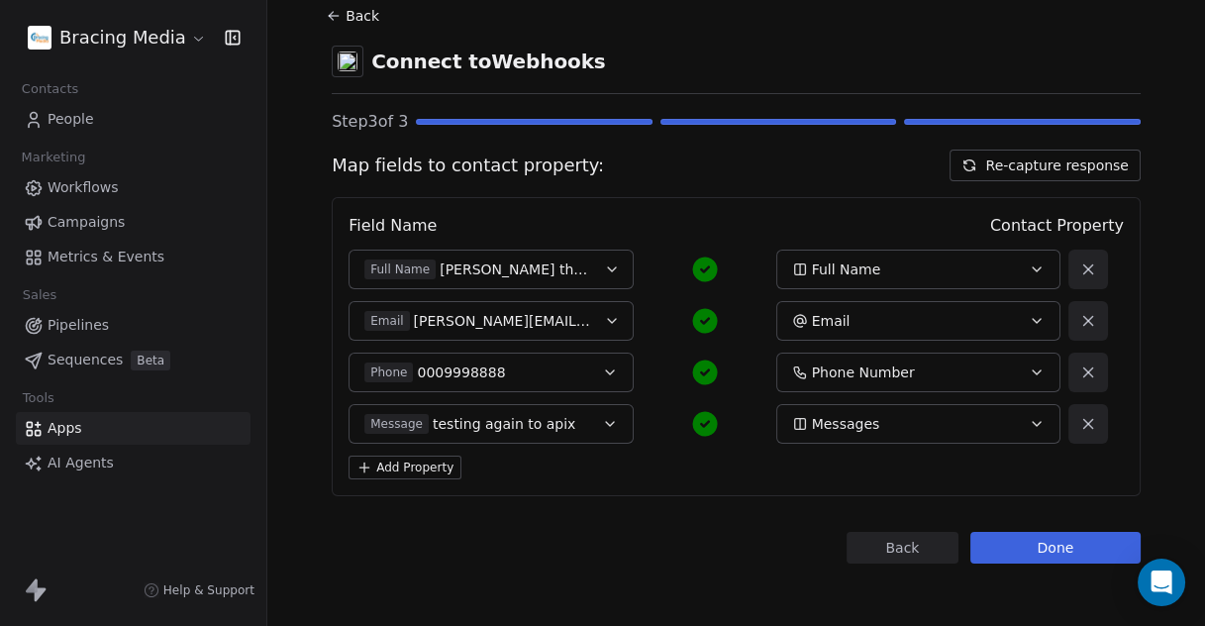
click at [434, 469] on button "Add Property" at bounding box center [405, 468] width 113 height 24
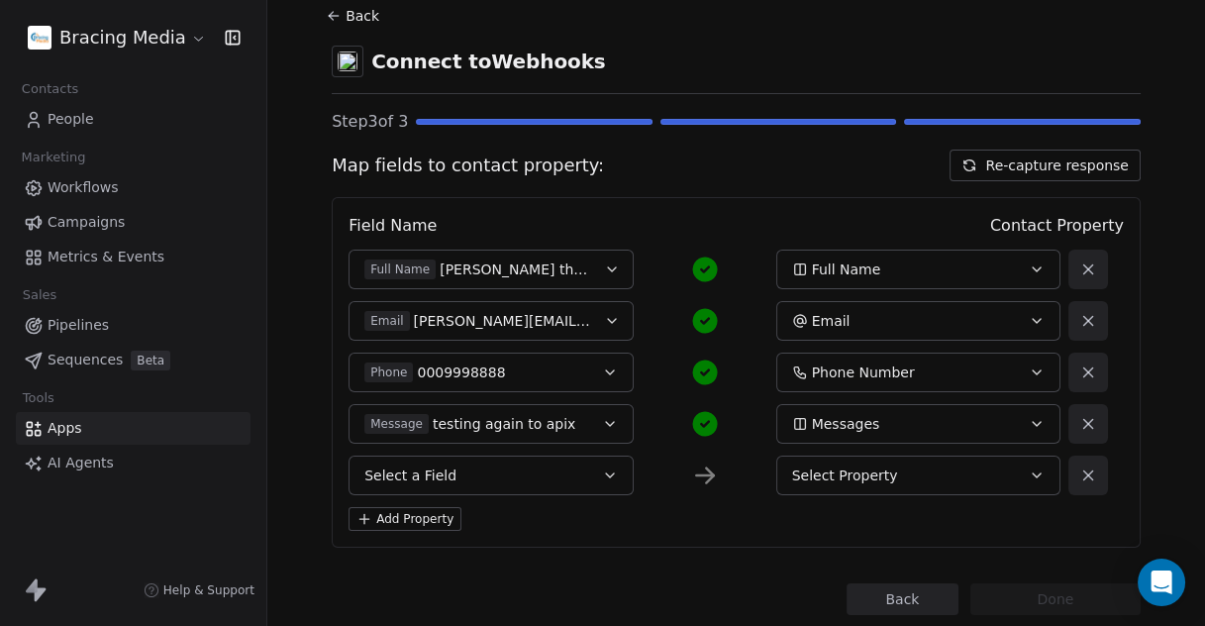
click at [474, 477] on button "Select a Field" at bounding box center [491, 476] width 285 height 40
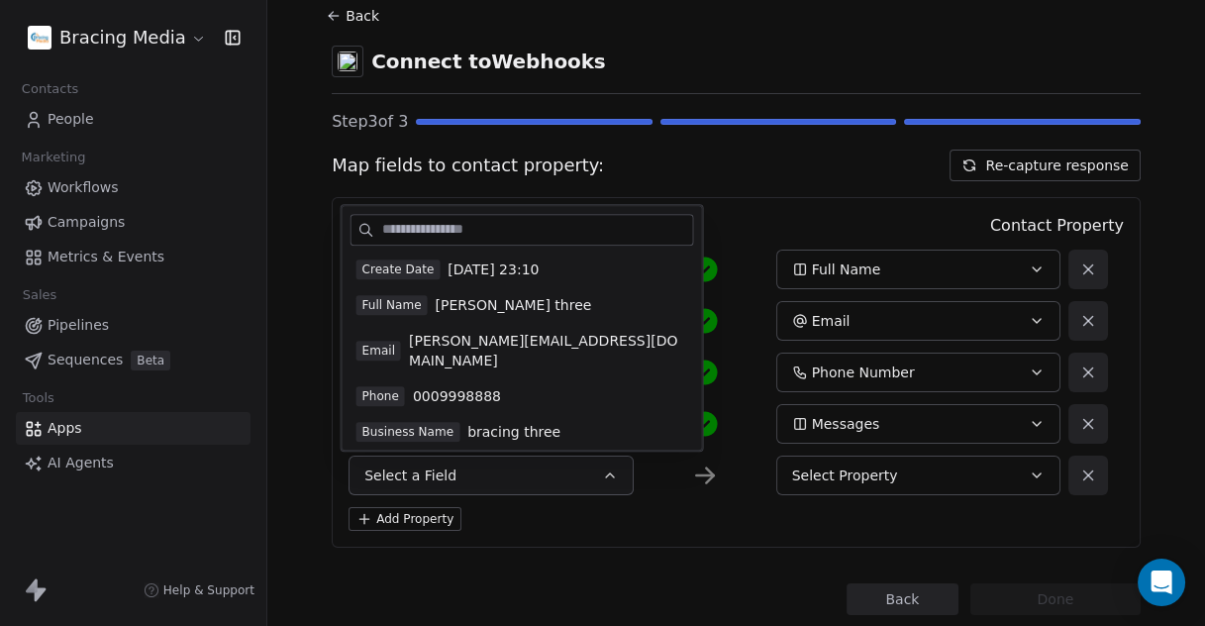
click at [466, 266] on span "2025-10-09 23:10" at bounding box center [493, 270] width 91 height 20
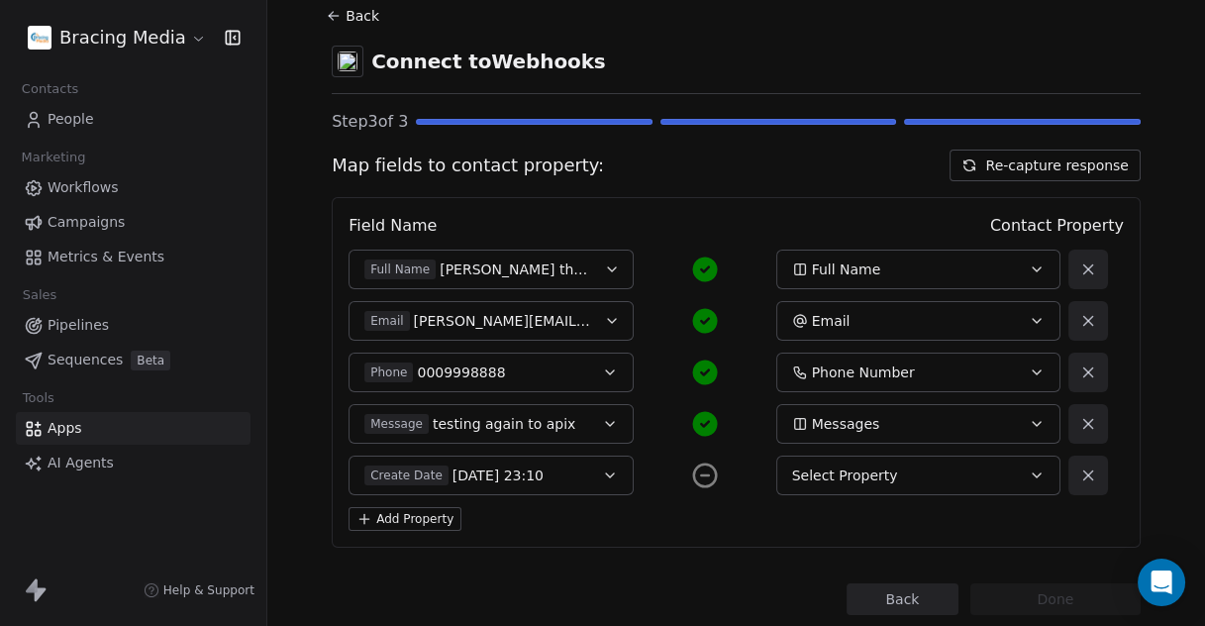
click at [1033, 473] on icon "button" at bounding box center [1037, 475] width 8 height 4
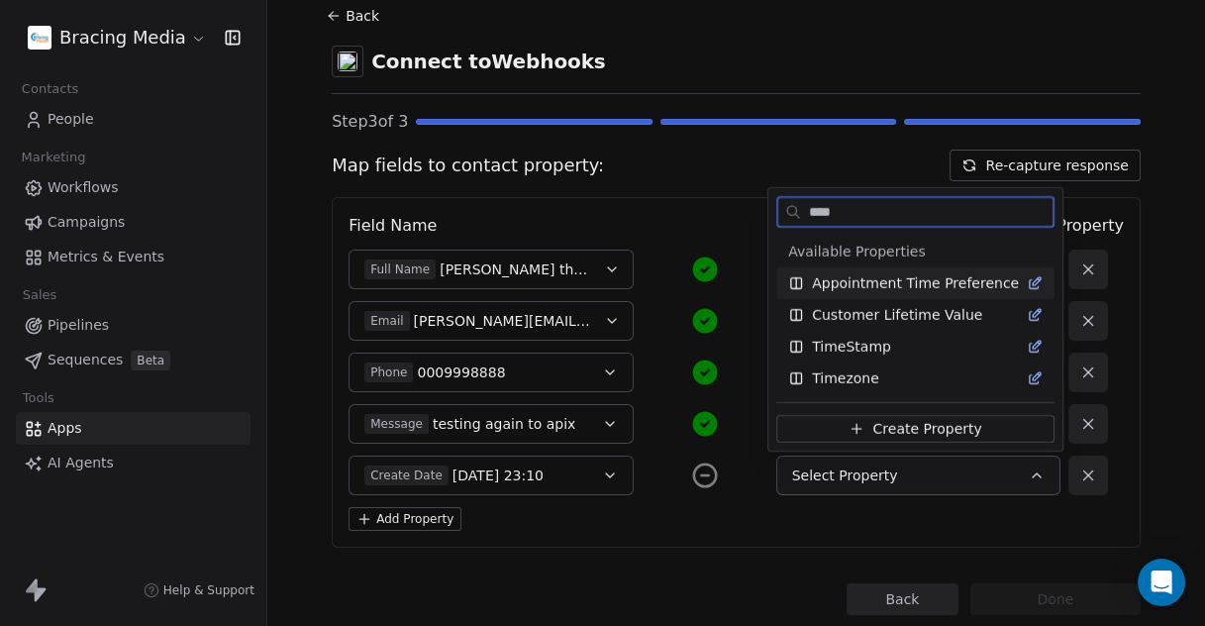
click at [931, 243] on span "Available Properties" at bounding box center [915, 252] width 255 height 20
type input "****"
click at [1027, 342] on icon "Suggestions" at bounding box center [1035, 347] width 16 height 16
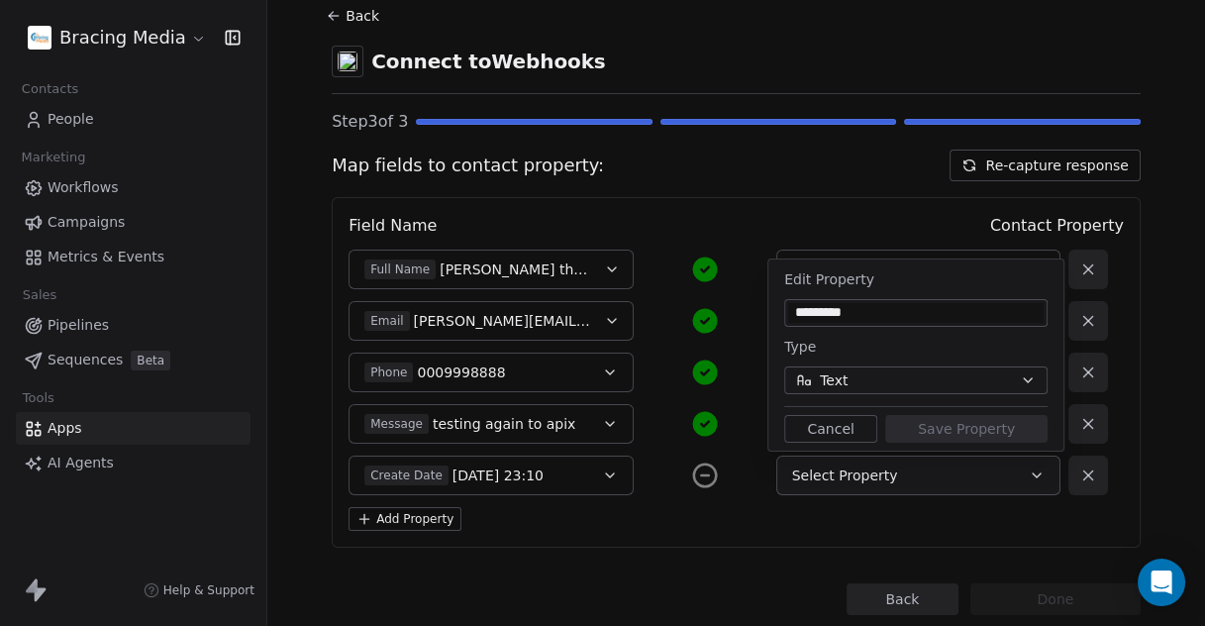
click at [832, 424] on button "Cancel" at bounding box center [831, 429] width 93 height 28
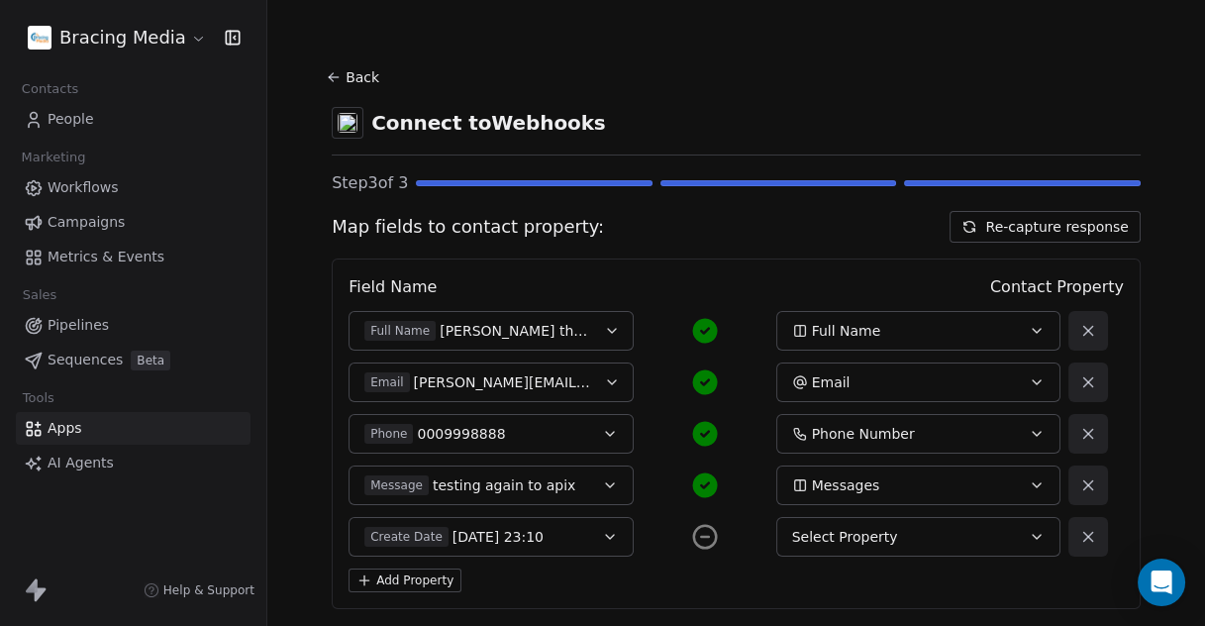
scroll to position [113, 0]
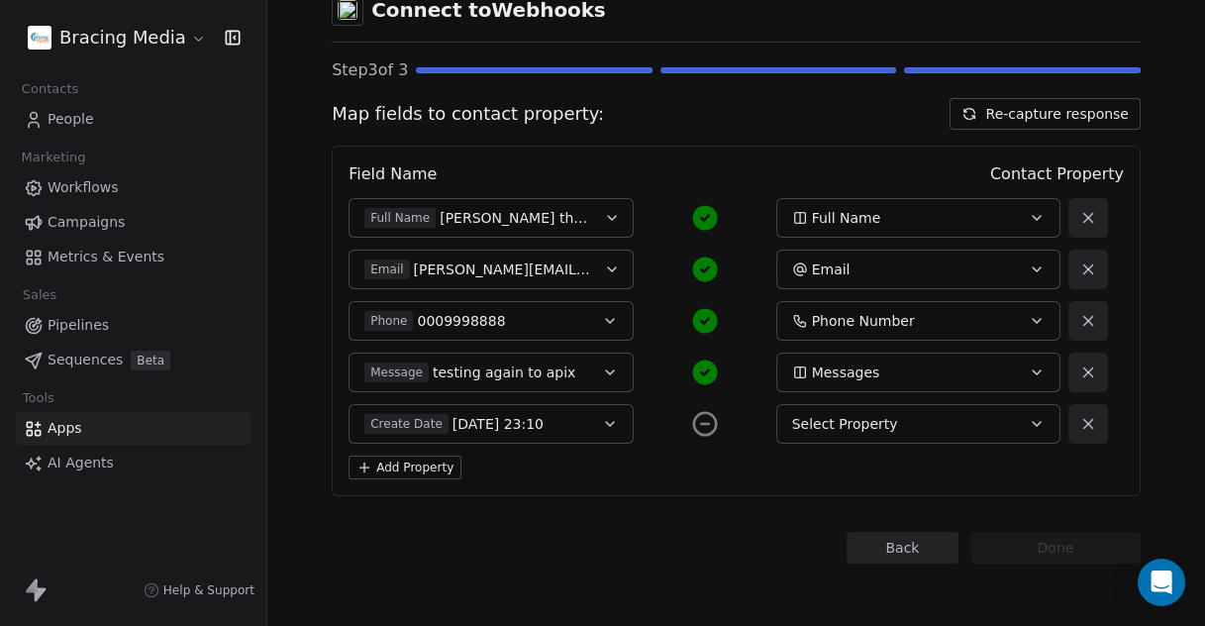
click at [903, 550] on button "Back" at bounding box center [903, 548] width 112 height 32
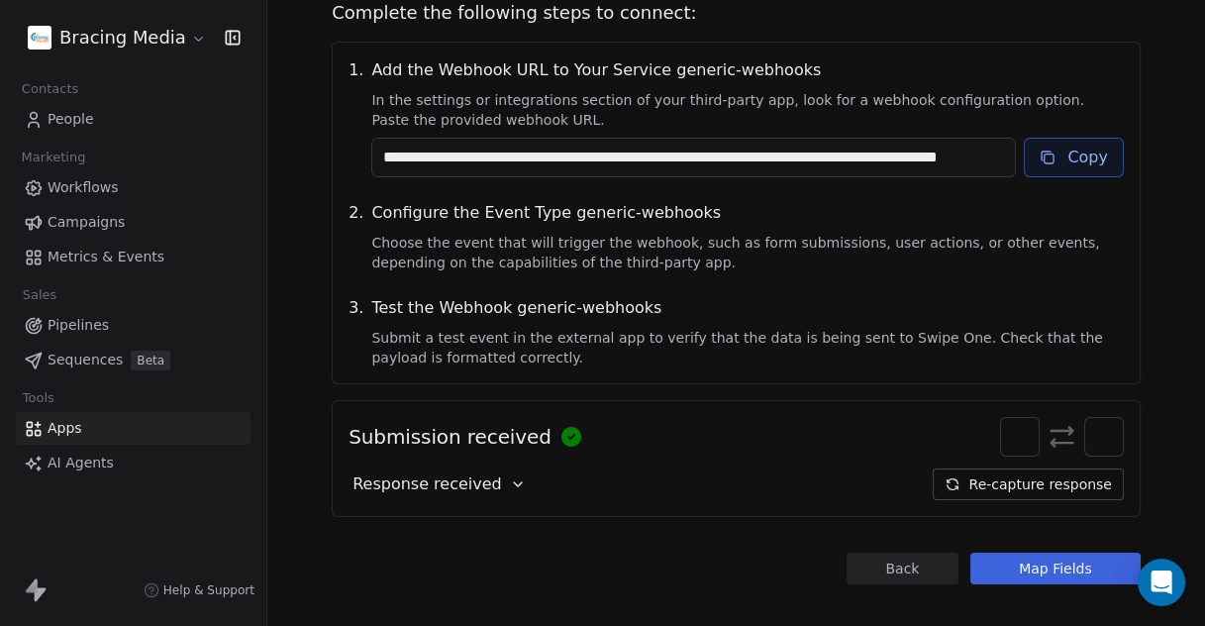
scroll to position [232, 0]
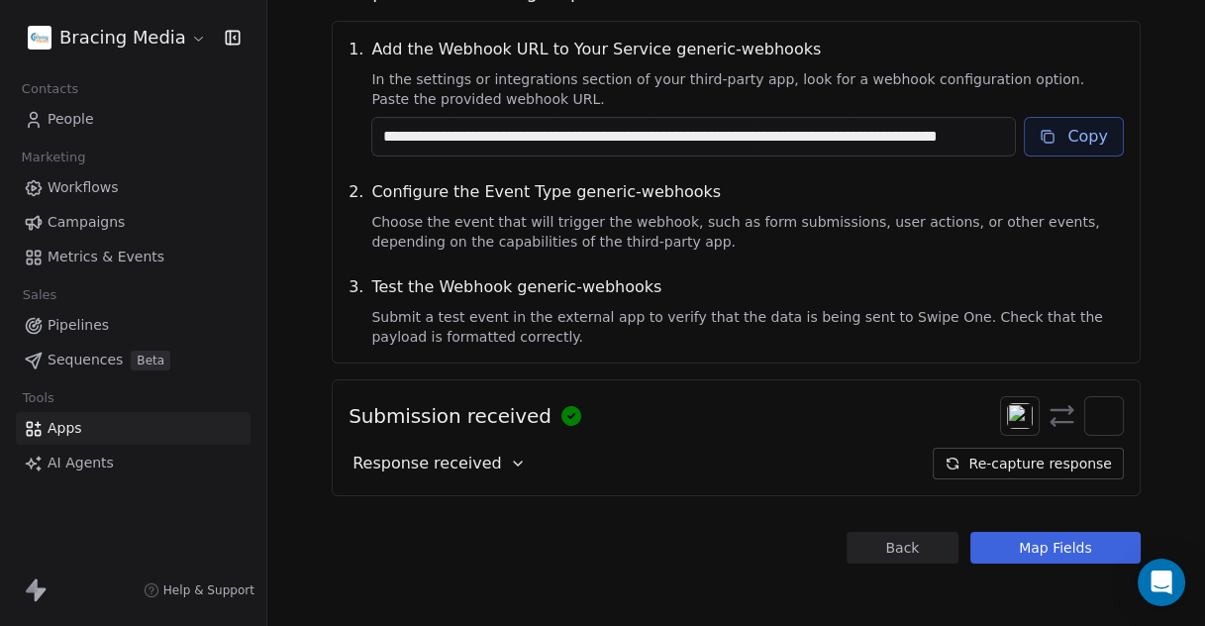
click at [1054, 545] on button "Map Fields" at bounding box center [1056, 548] width 170 height 32
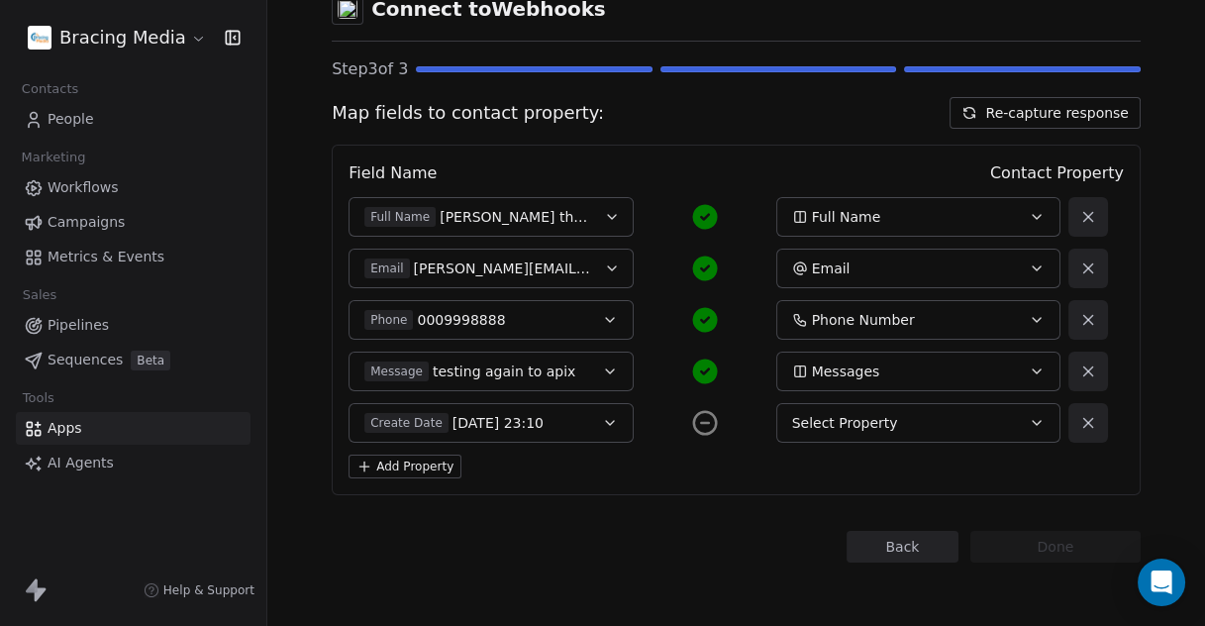
scroll to position [113, 0]
click at [892, 541] on button "Back" at bounding box center [903, 548] width 112 height 32
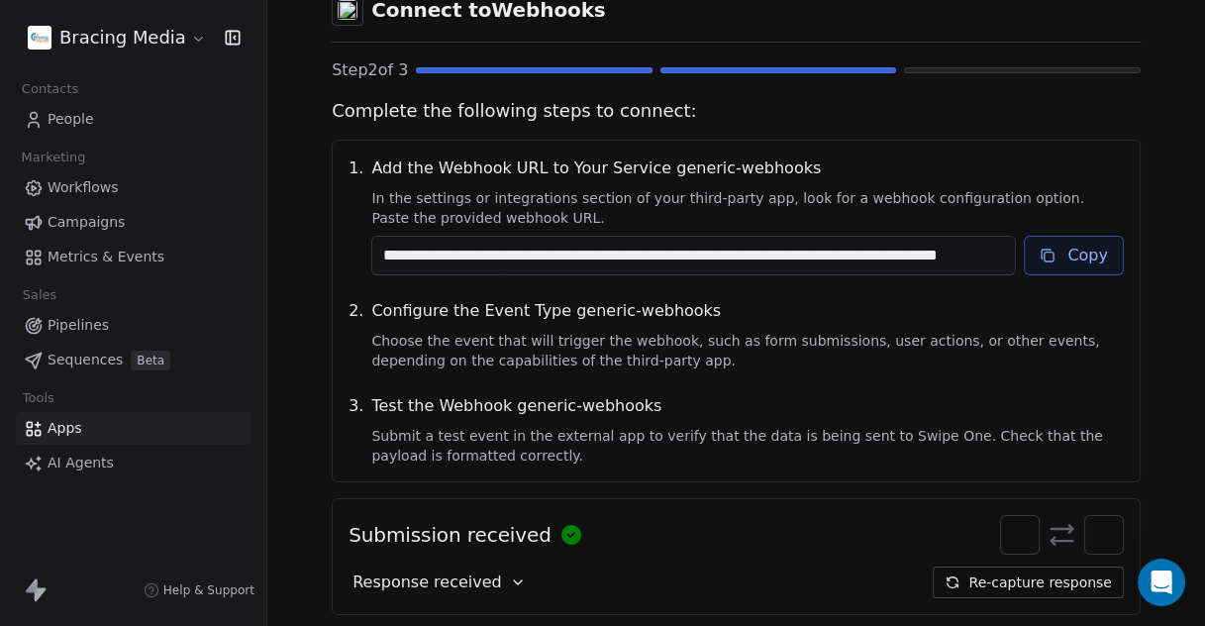
scroll to position [232, 0]
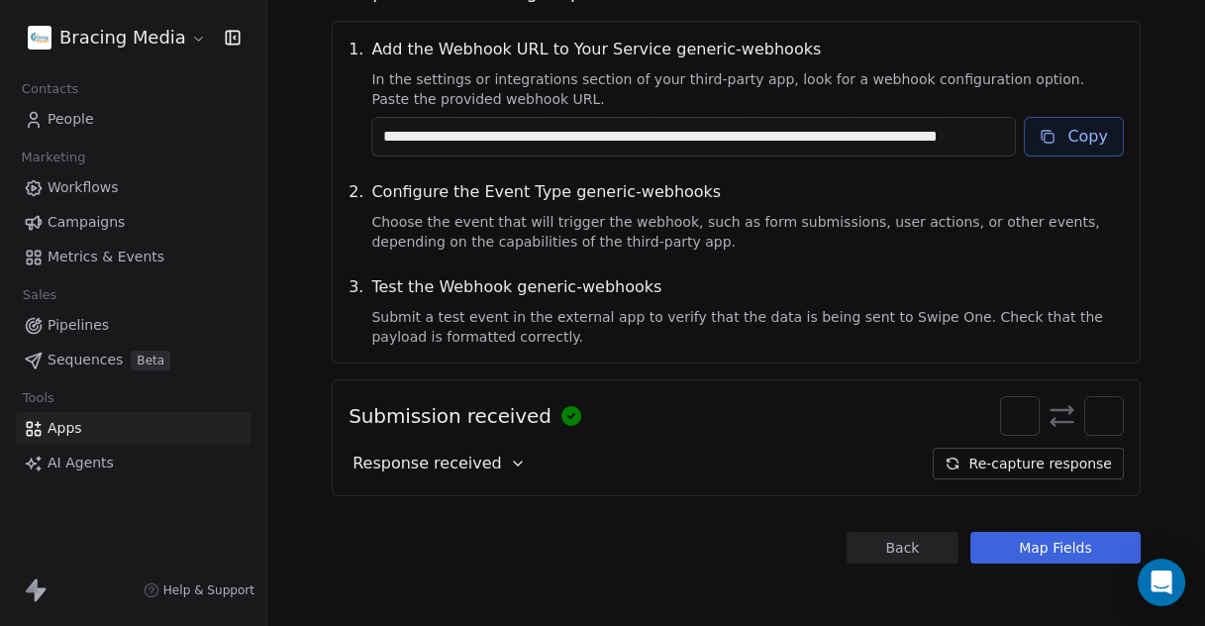
click at [1002, 454] on button "Re-capture response" at bounding box center [1028, 464] width 190 height 32
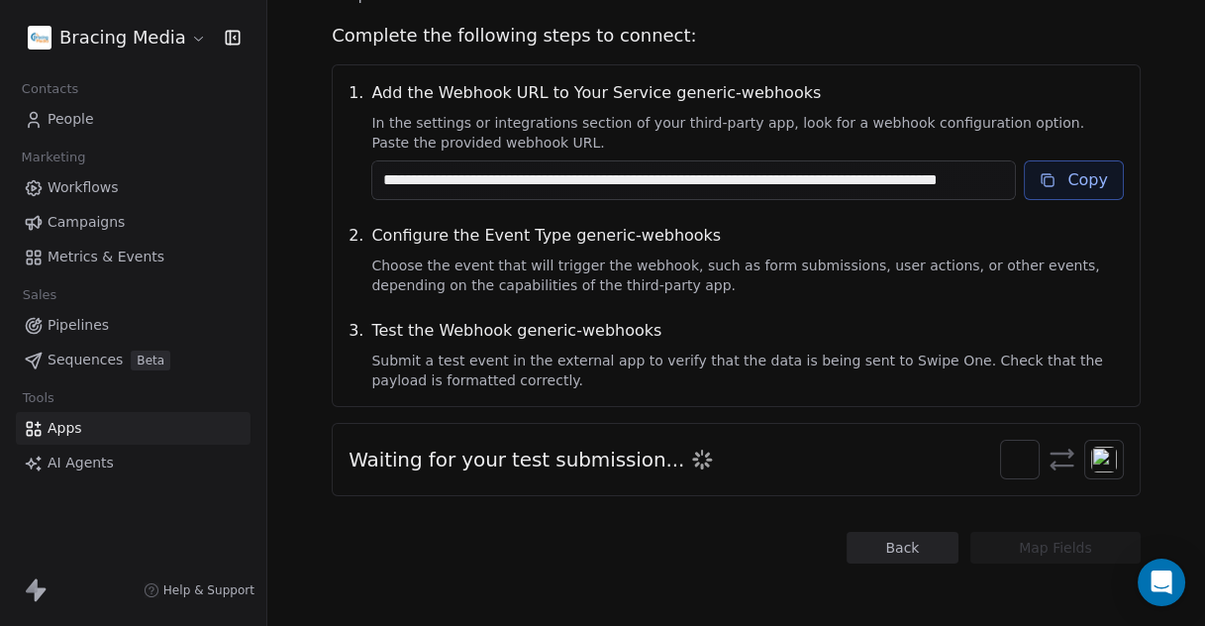
scroll to position [78, 0]
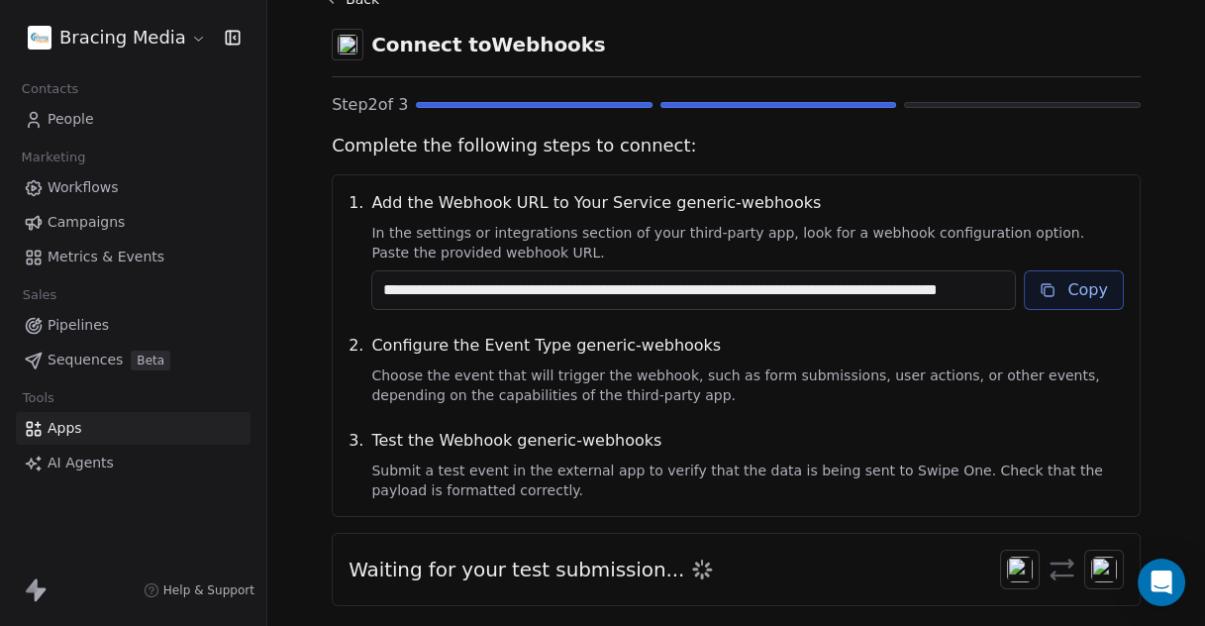
click at [1065, 284] on button "Copy" at bounding box center [1074, 290] width 100 height 40
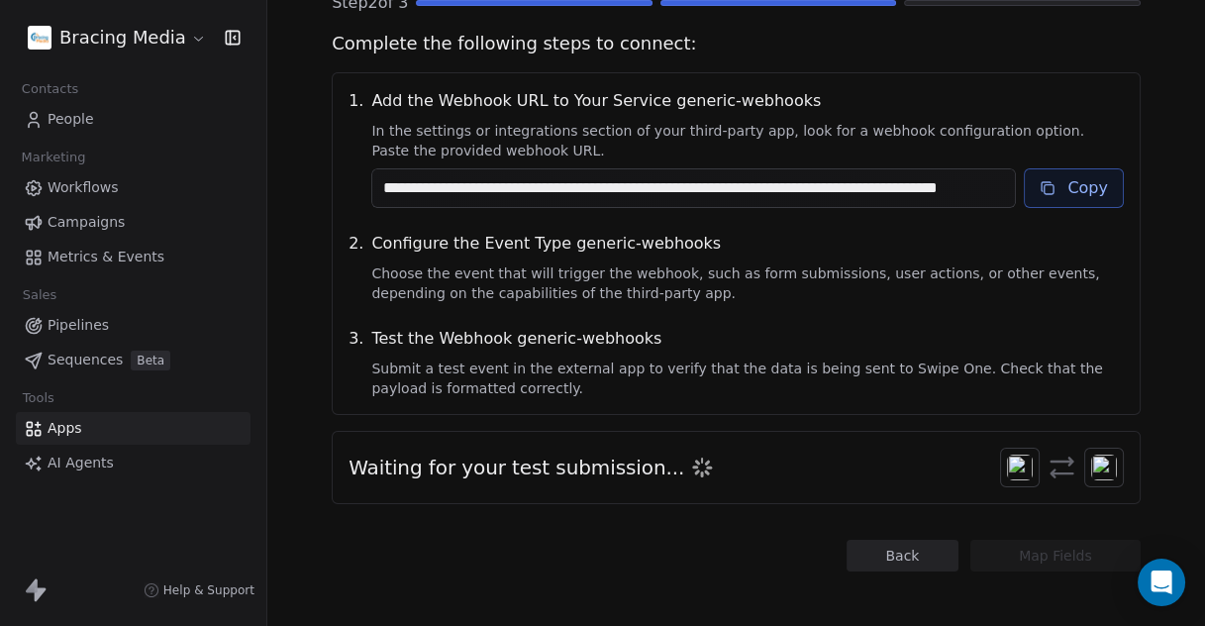
scroll to position [188, 0]
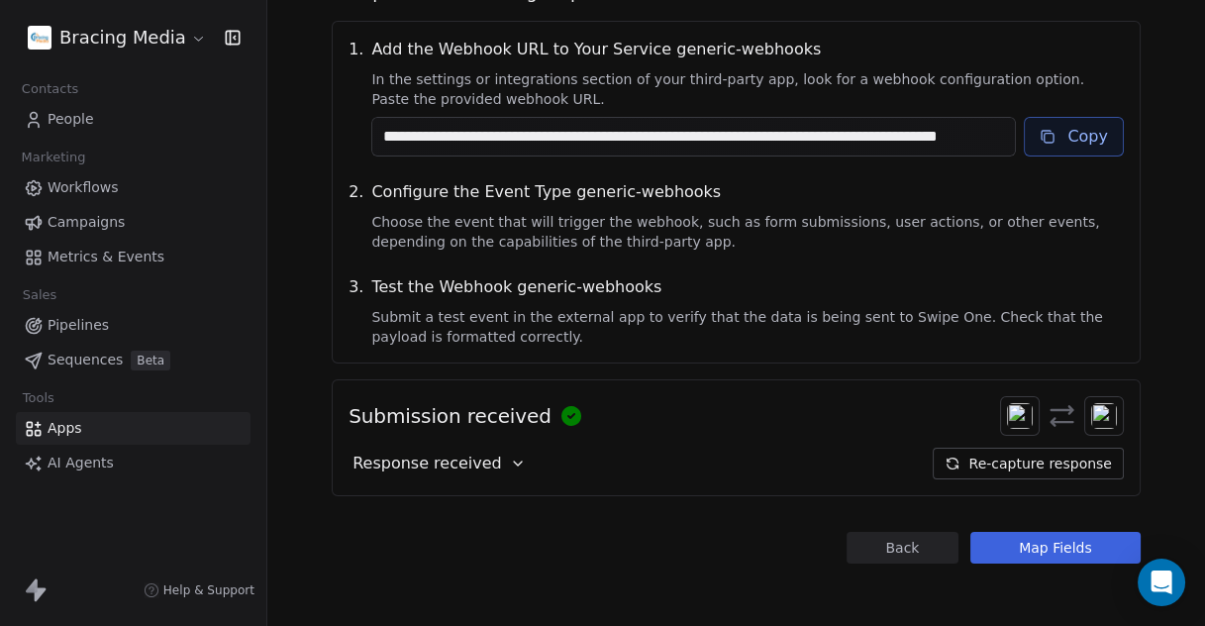
click at [1045, 540] on button "Map Fields" at bounding box center [1056, 548] width 170 height 32
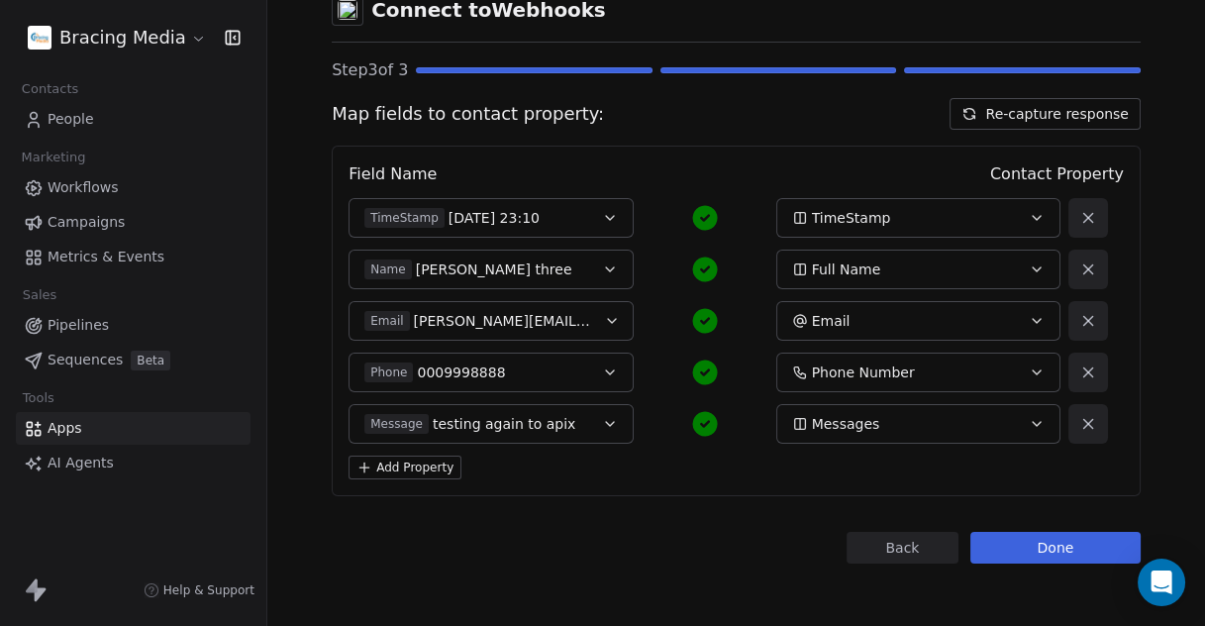
click at [426, 464] on button "Add Property" at bounding box center [405, 468] width 113 height 24
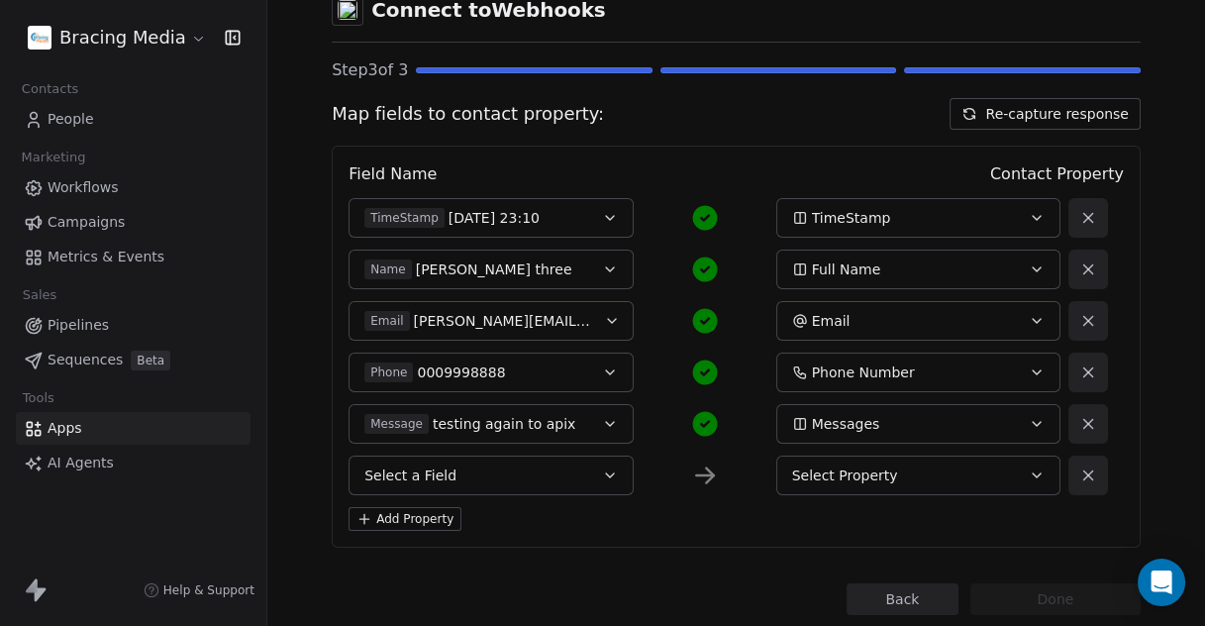
click at [433, 476] on span "Select a Field" at bounding box center [411, 476] width 92 height 20
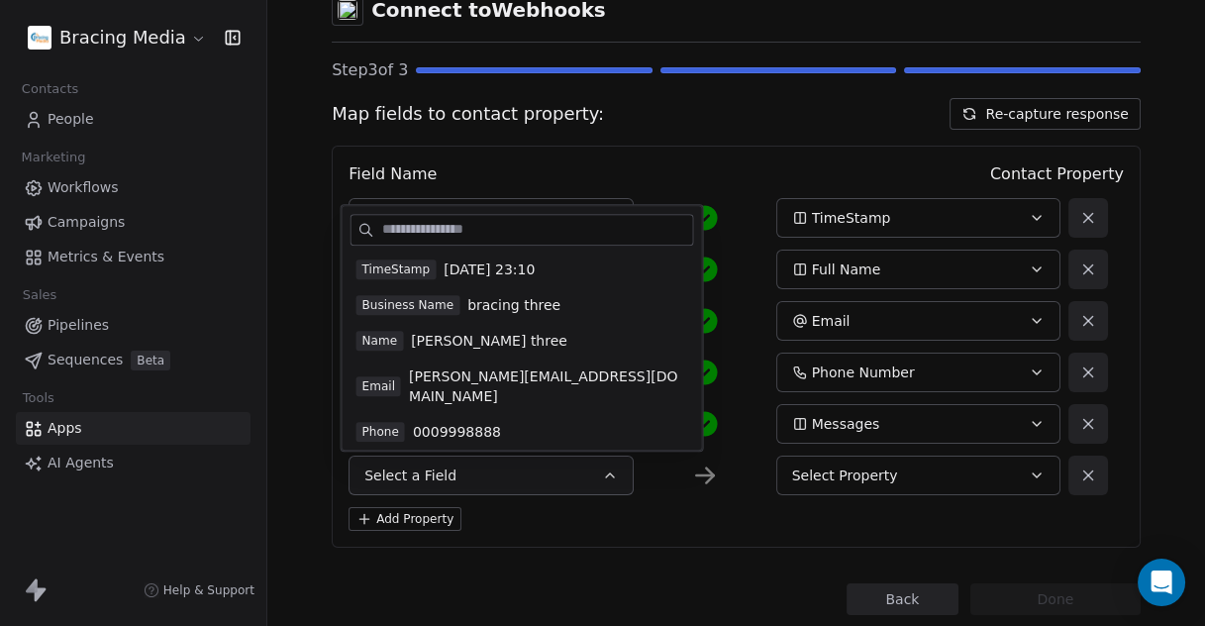
click at [420, 305] on span "Business Name" at bounding box center [409, 305] width 104 height 20
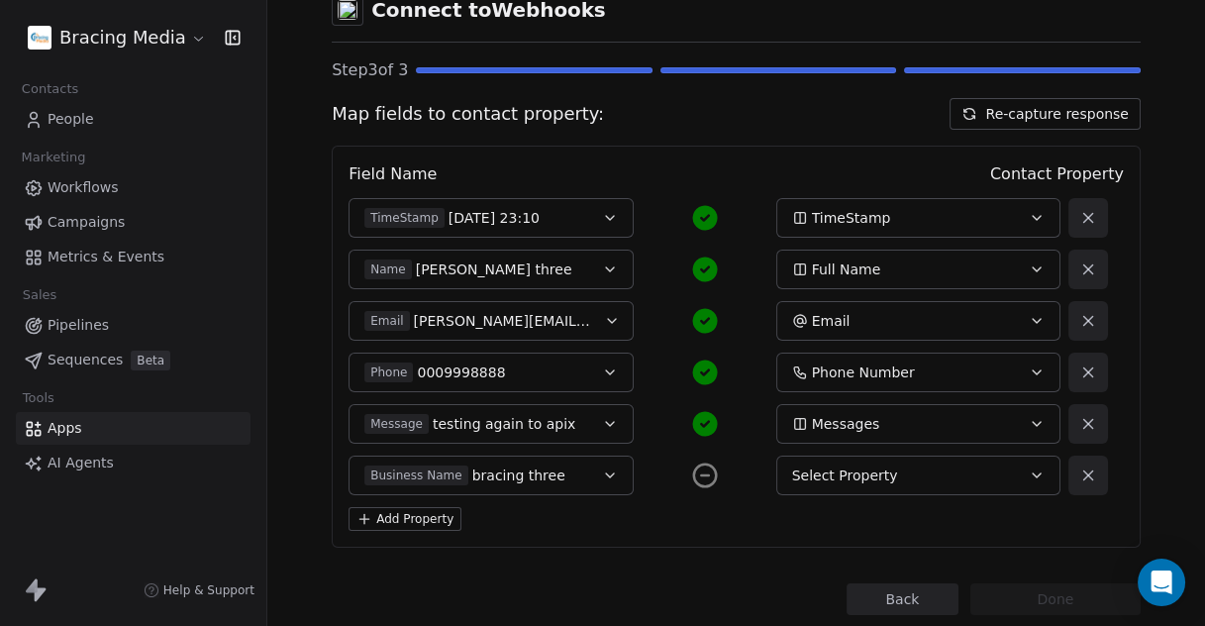
click at [922, 482] on div "Select Property" at bounding box center [905, 476] width 226 height 20
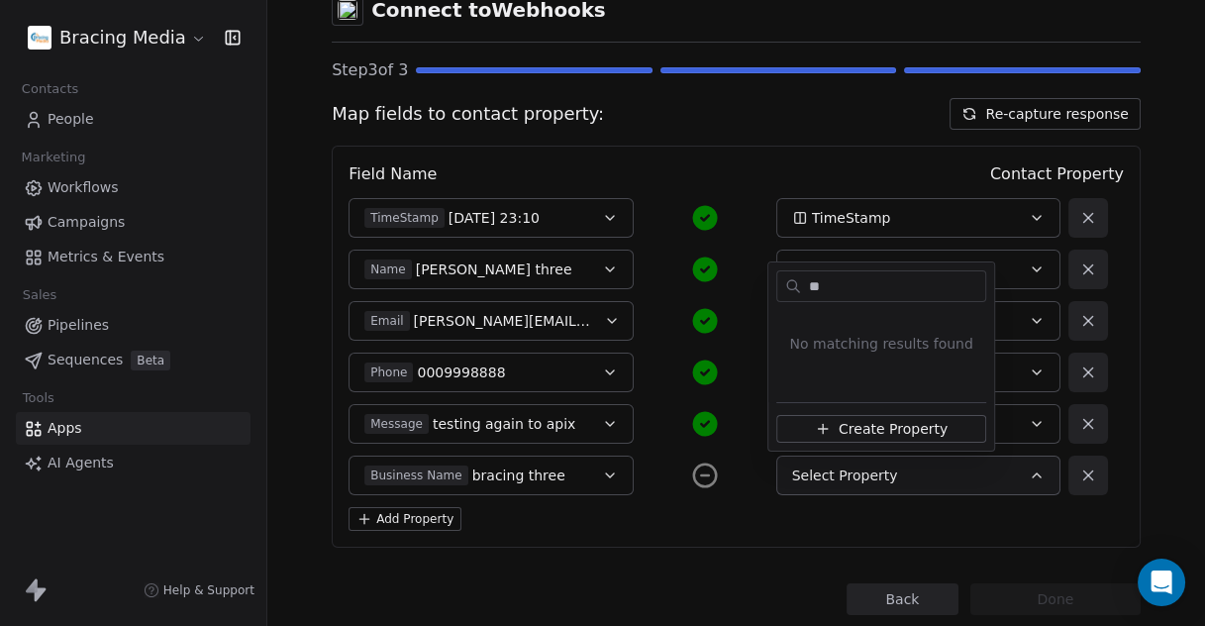
type input "*"
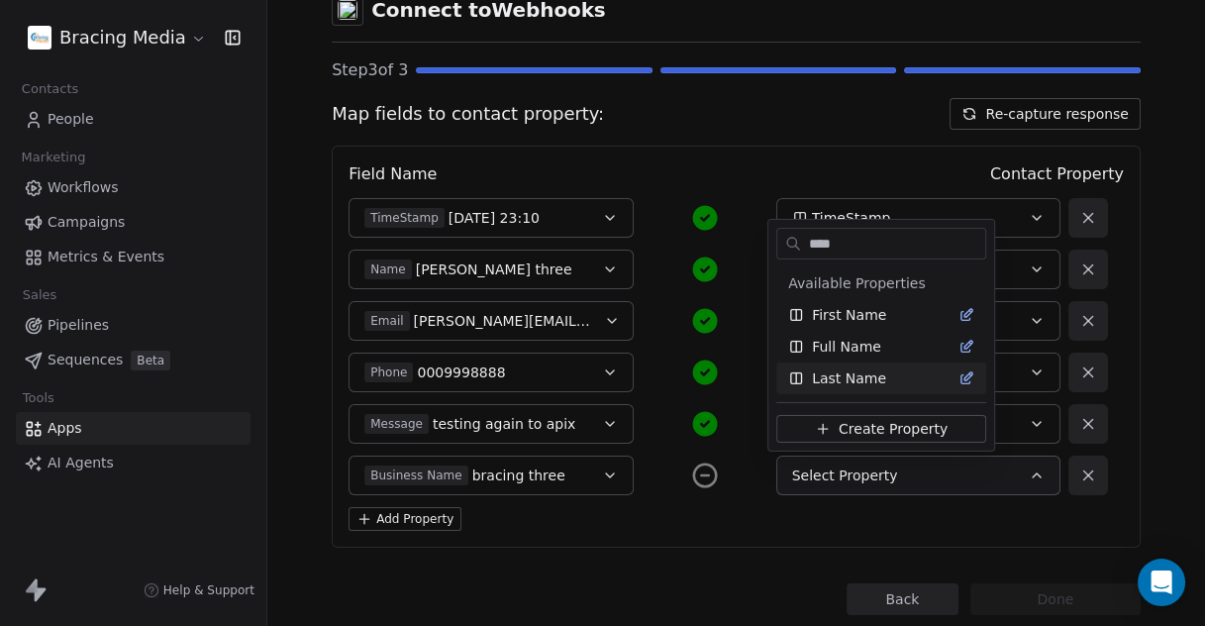
type input "****"
click at [876, 433] on span "Create Property" at bounding box center [893, 429] width 109 height 20
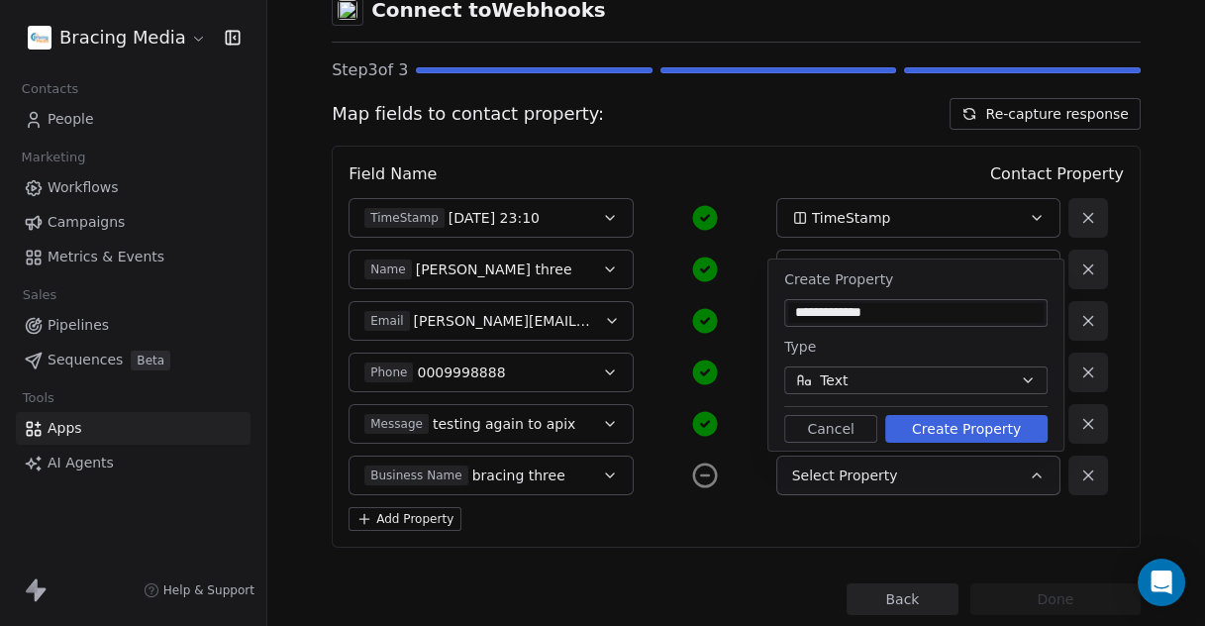
type input "**********"
click at [918, 425] on button "Create Property" at bounding box center [967, 429] width 162 height 28
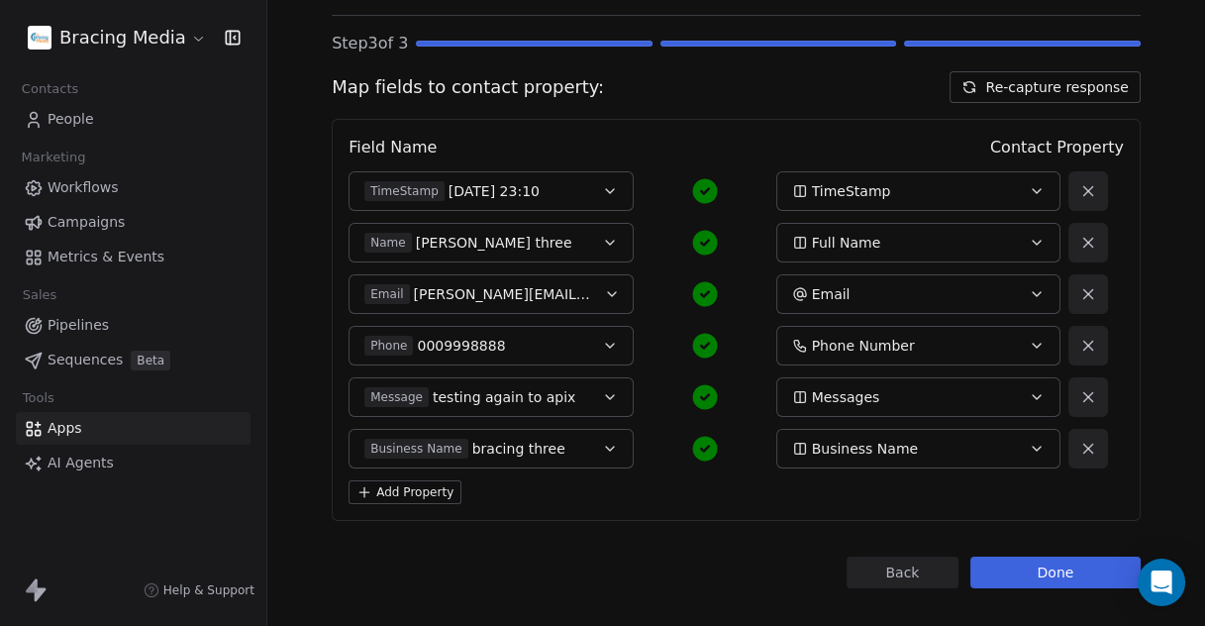
scroll to position [164, 0]
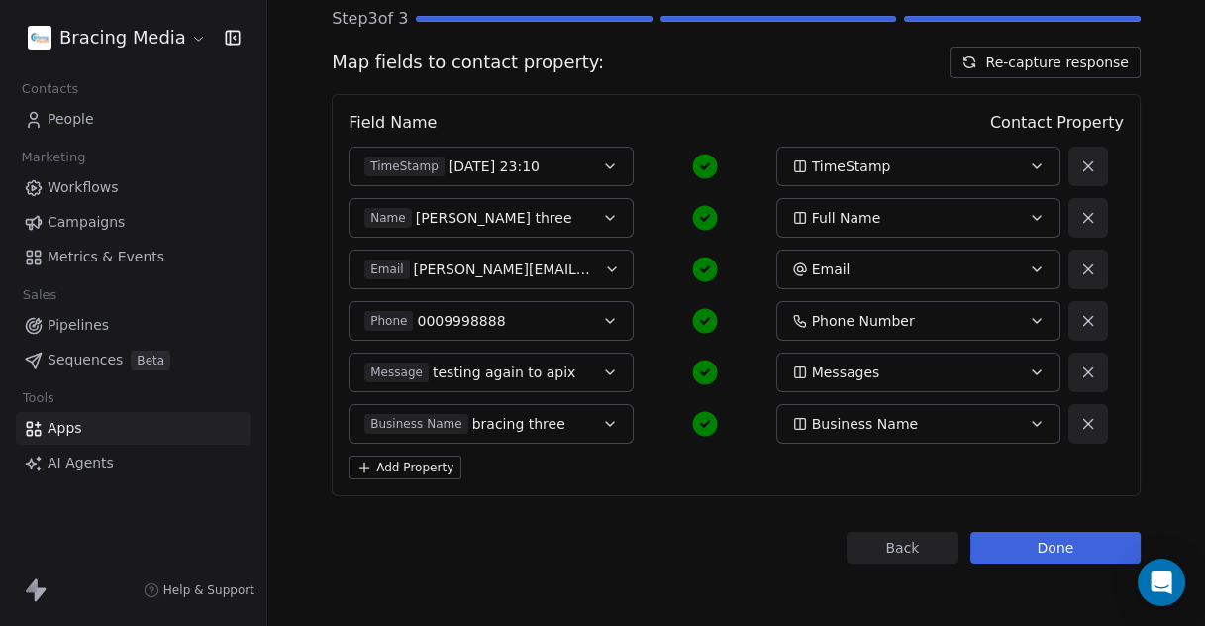
click at [1052, 543] on button "Done" at bounding box center [1056, 548] width 170 height 32
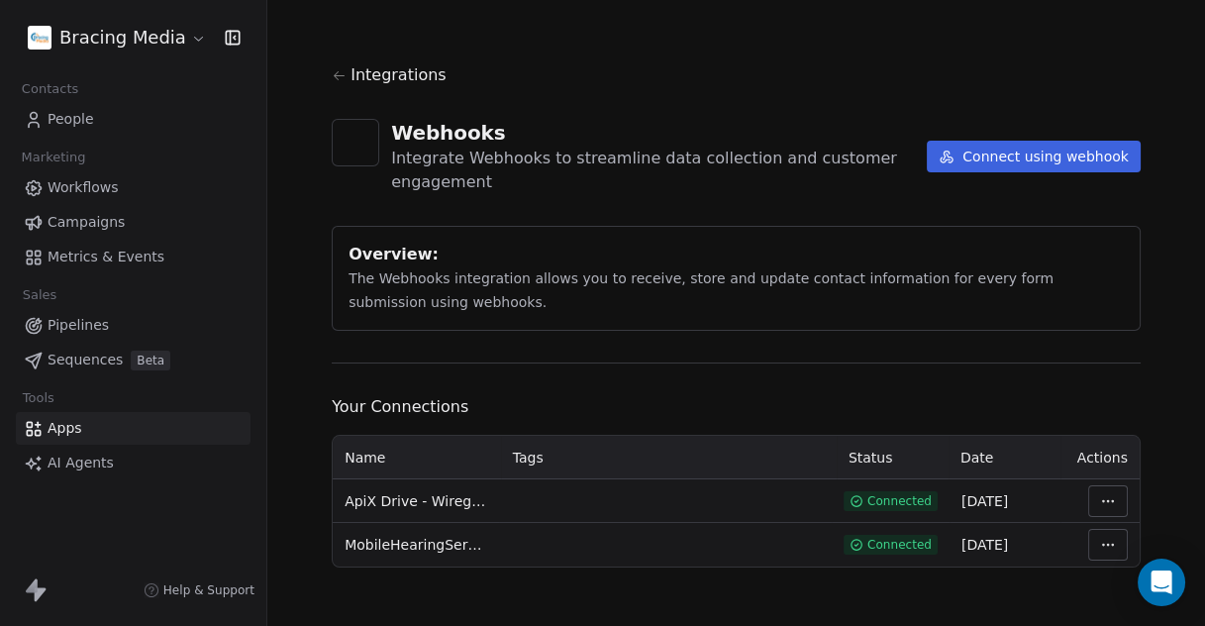
click at [198, 35] on html "Bracing Media Contacts People Marketing Workflows Campaigns Metrics & Events Sa…" at bounding box center [602, 313] width 1205 height 626
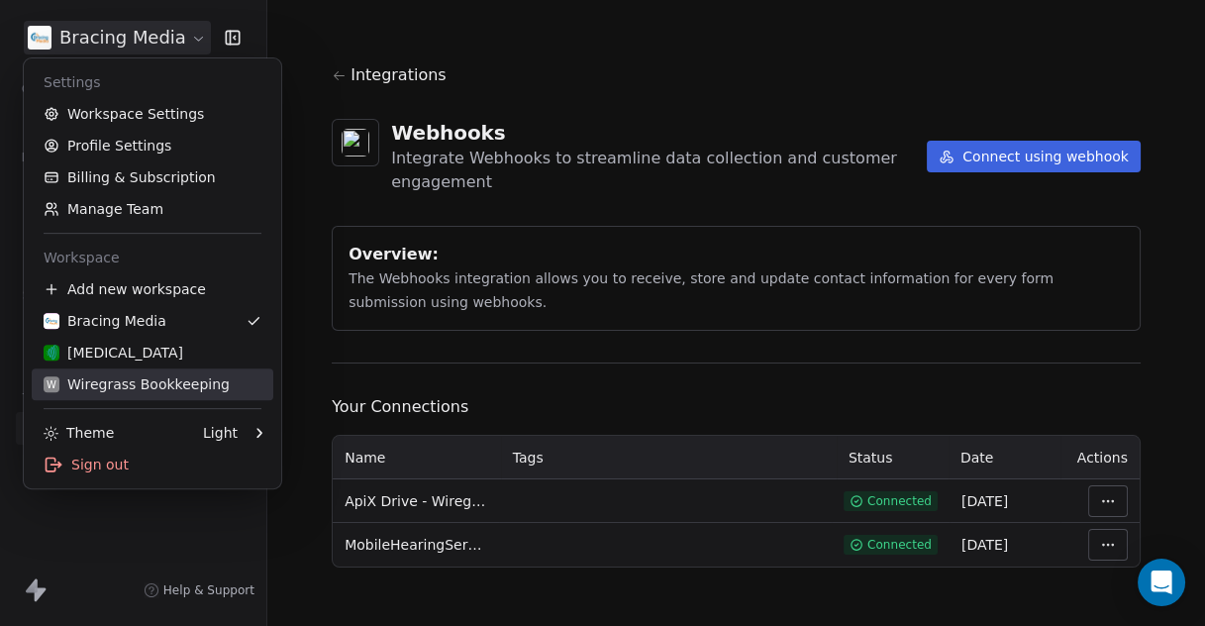
click at [137, 385] on div "W Wiregrass Bookkeeping" at bounding box center [137, 384] width 186 height 20
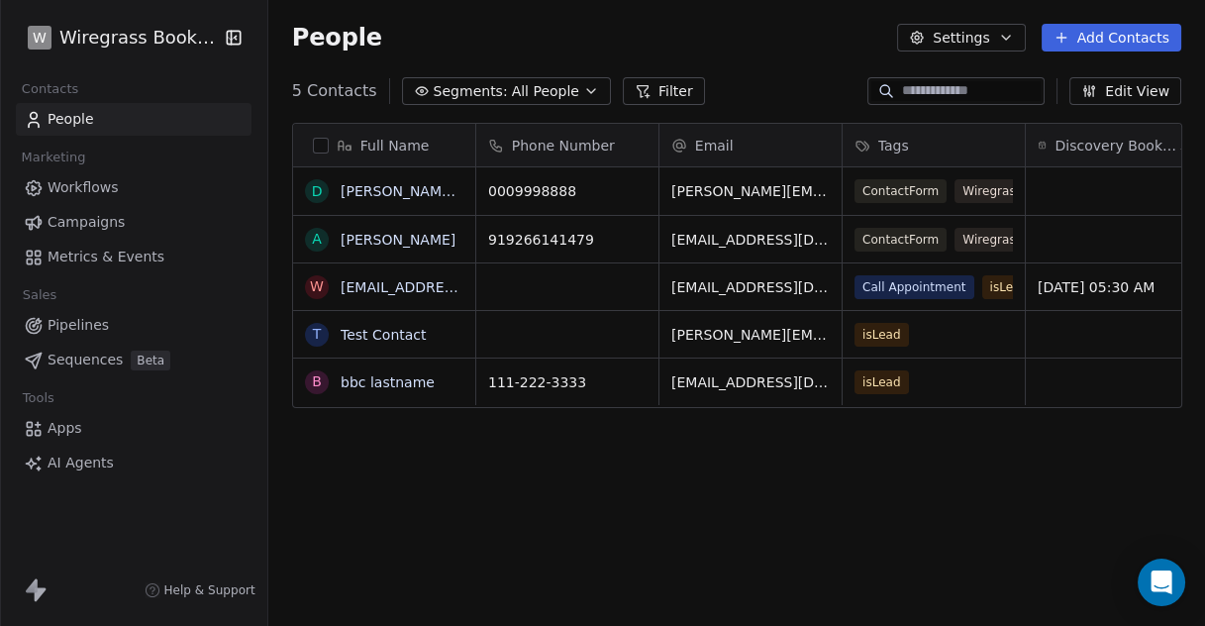
scroll to position [534, 920]
click at [73, 430] on span "Apps" at bounding box center [65, 428] width 35 height 21
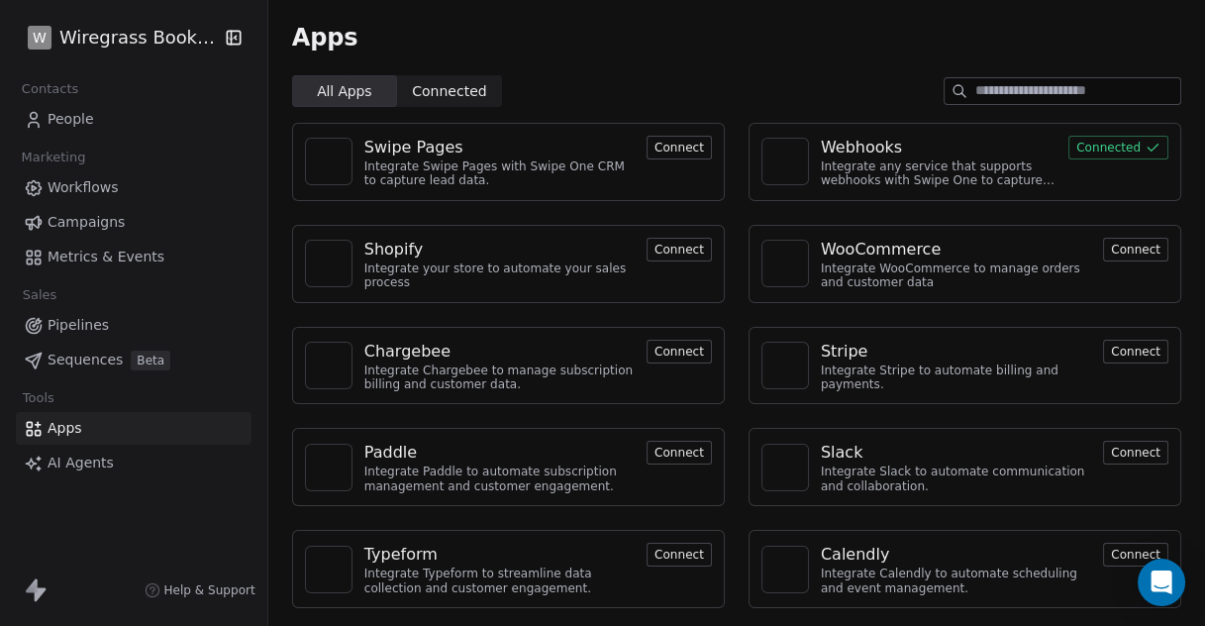
click at [830, 144] on div "Webhooks" at bounding box center [861, 148] width 81 height 24
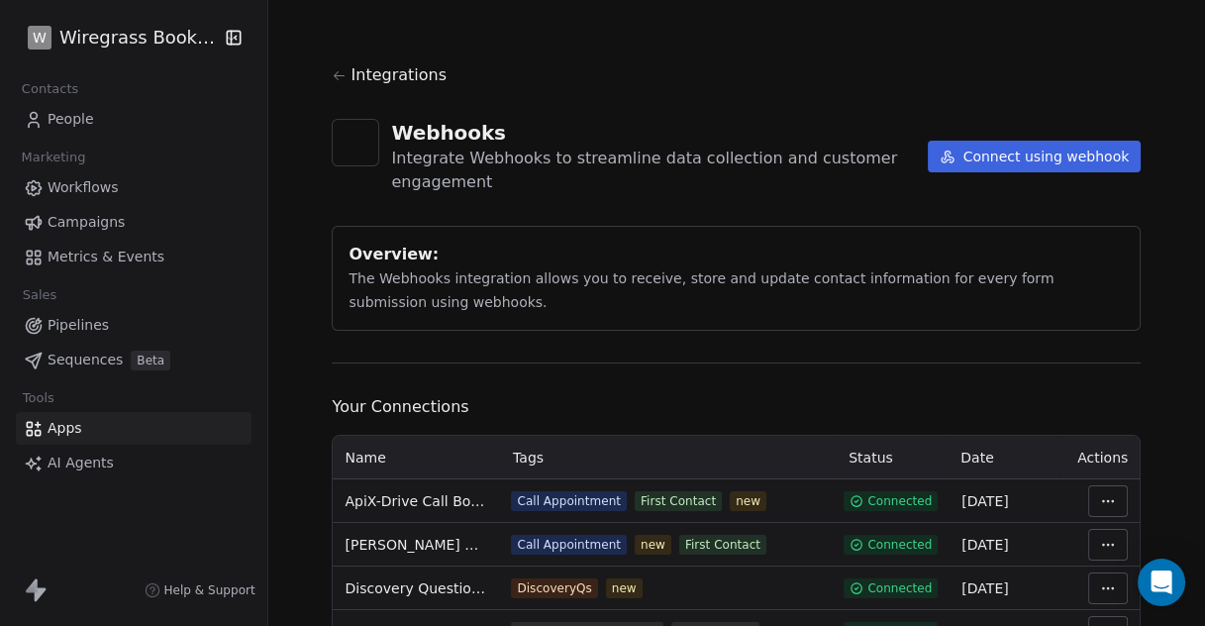
scroll to position [91, 0]
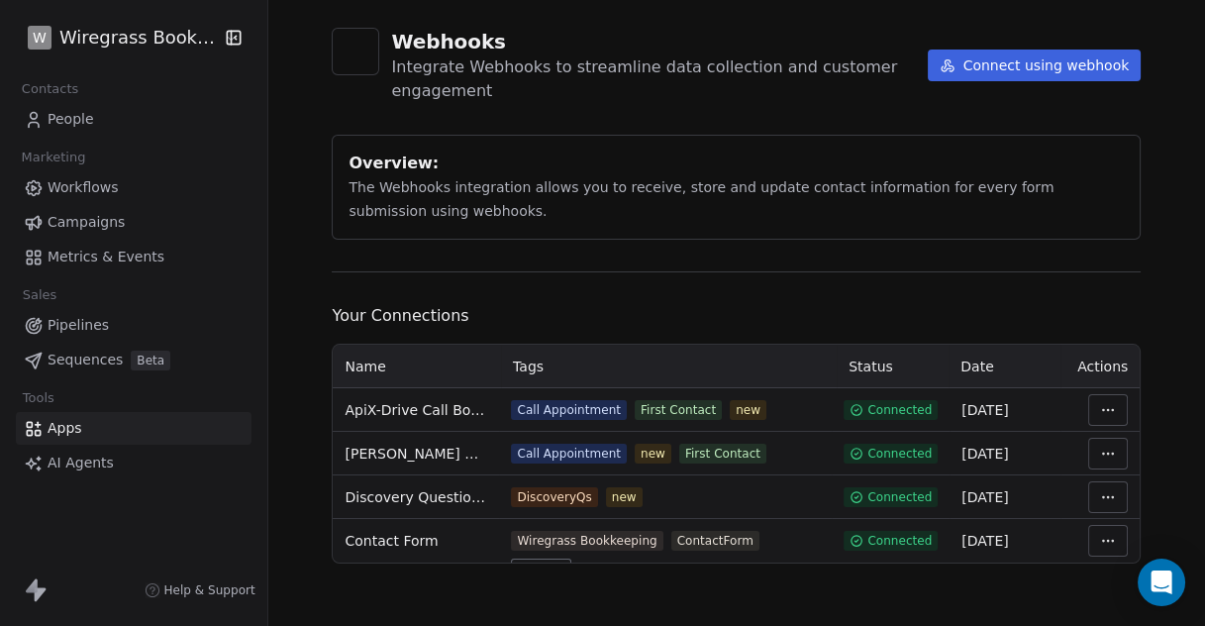
click at [1105, 539] on html "W Wiregrass Bookkeeping Contacts People Marketing Workflows Campaigns Metrics &…" at bounding box center [602, 313] width 1205 height 626
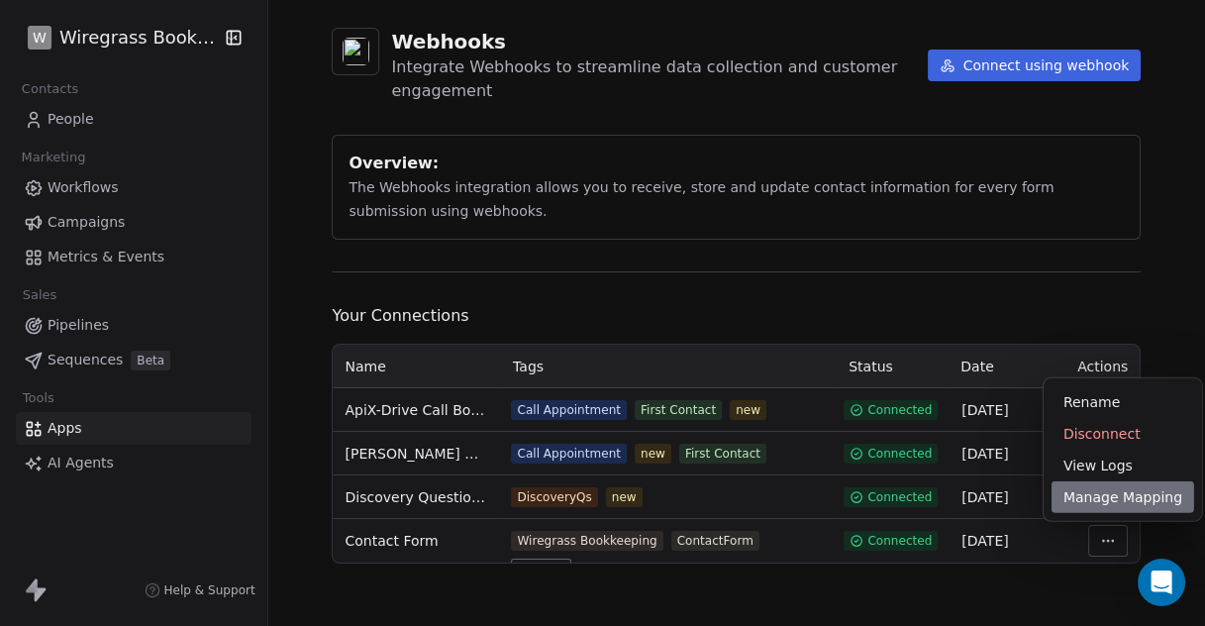
click at [1100, 495] on div "Manage Mapping" at bounding box center [1123, 497] width 143 height 32
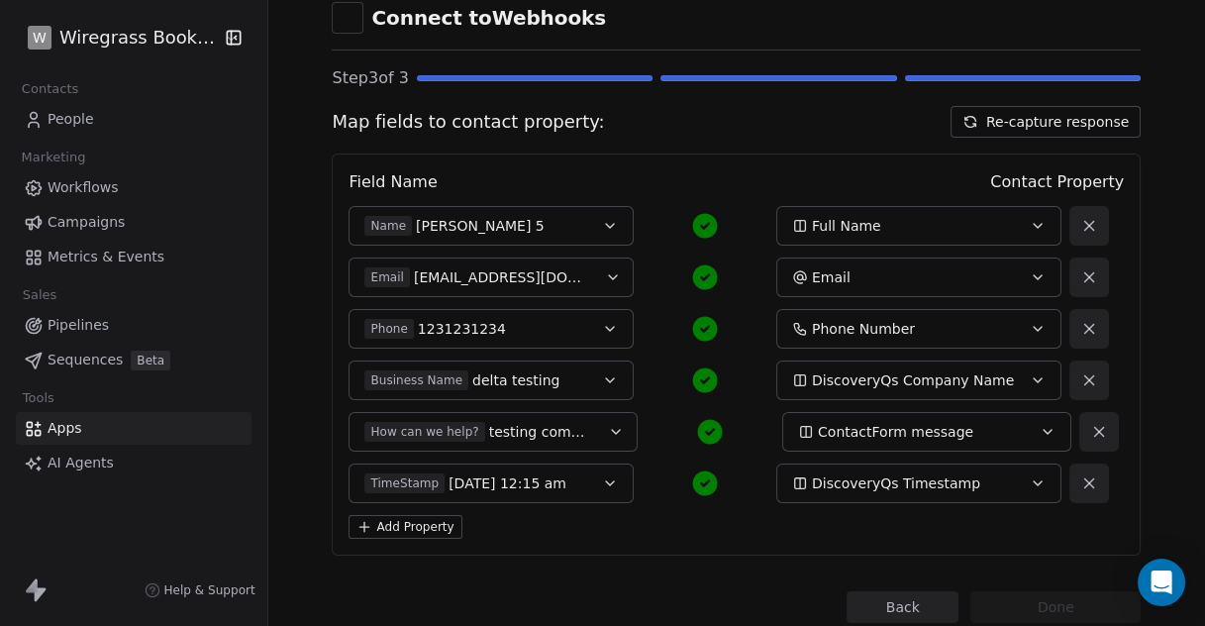
scroll to position [164, 0]
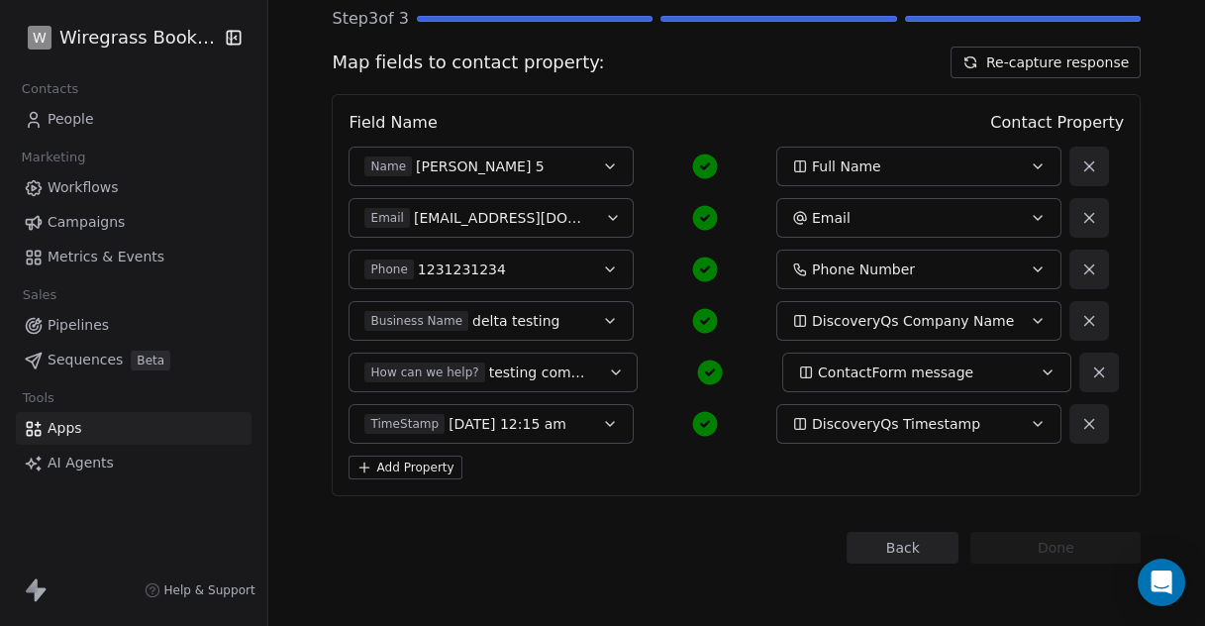
click at [901, 542] on button "Back" at bounding box center [903, 548] width 112 height 32
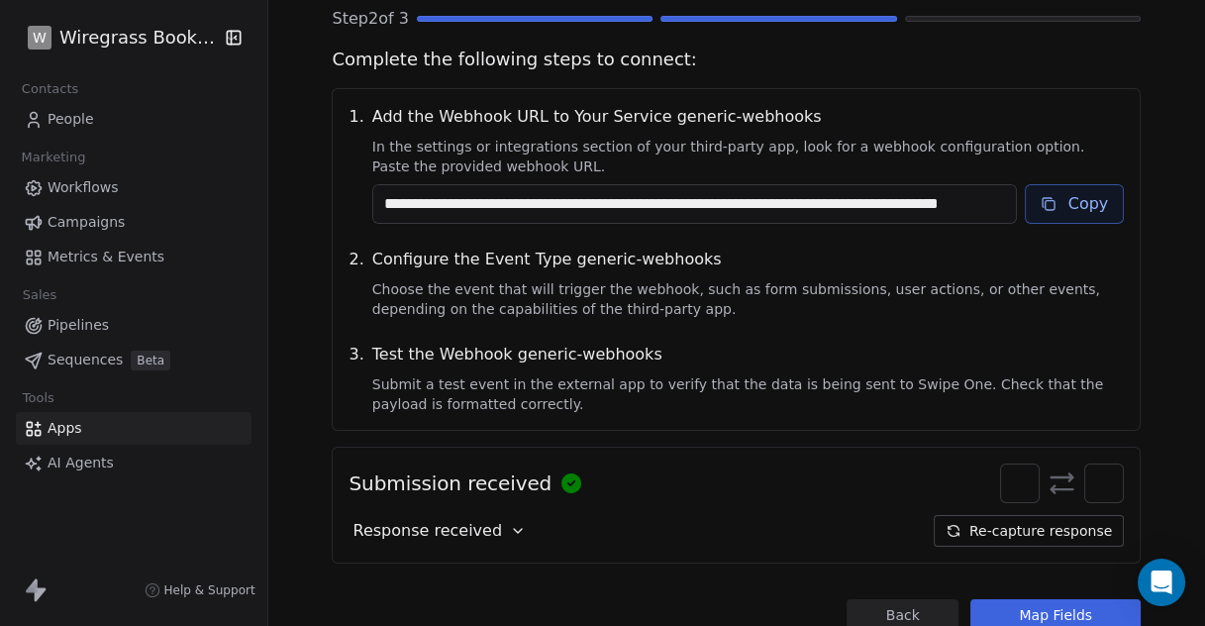
click at [975, 525] on button "Re-capture response" at bounding box center [1029, 531] width 190 height 32
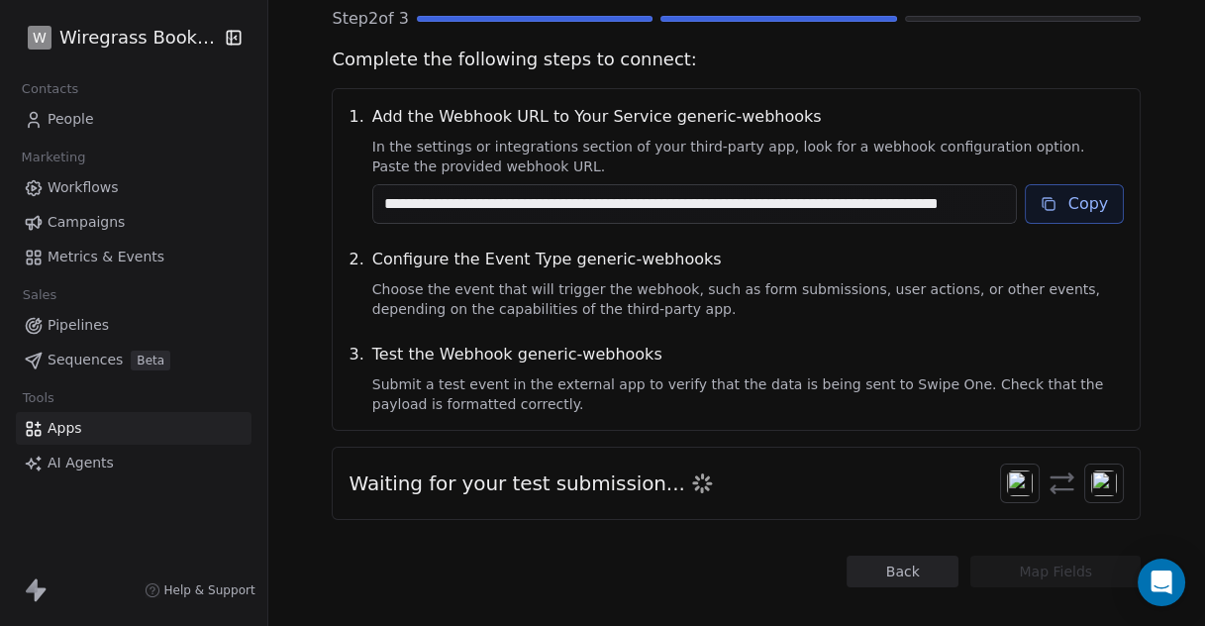
click at [1050, 219] on button "Copy" at bounding box center [1075, 204] width 100 height 40
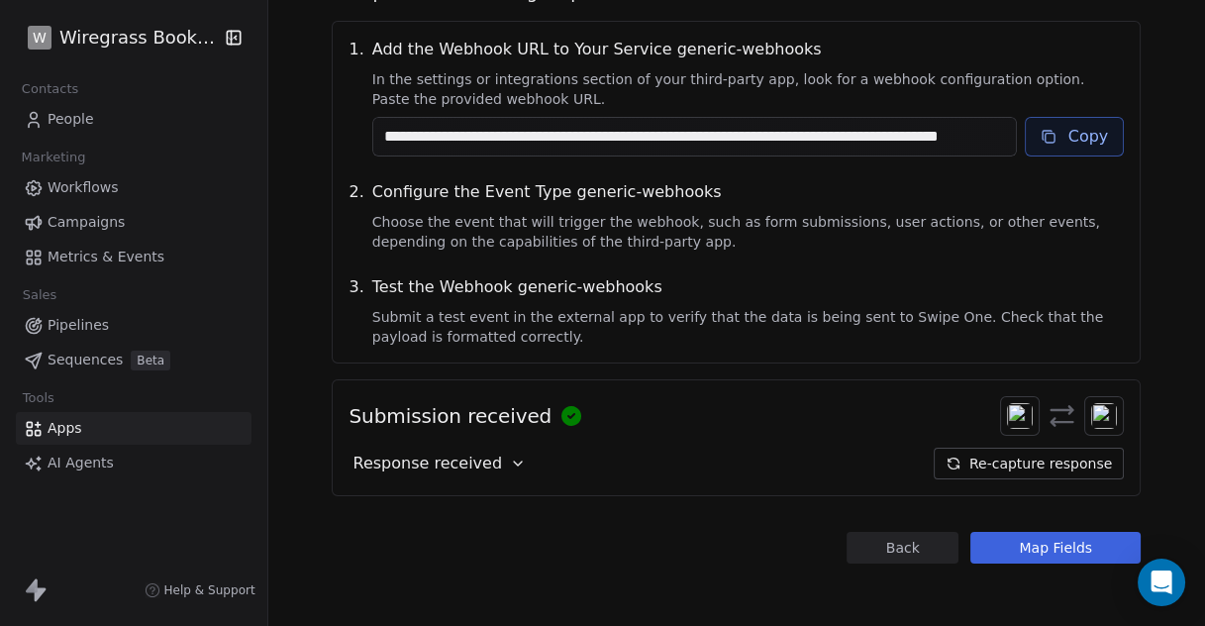
click at [1004, 545] on button "Map Fields" at bounding box center [1056, 548] width 170 height 32
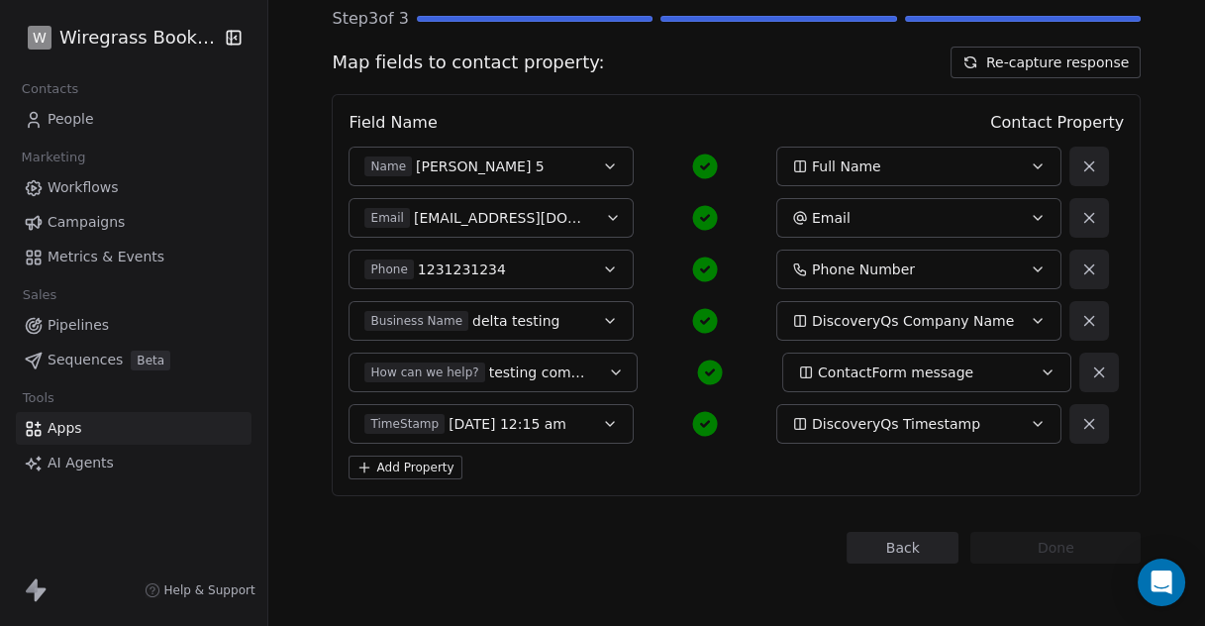
click at [890, 542] on button "Back" at bounding box center [903, 548] width 112 height 32
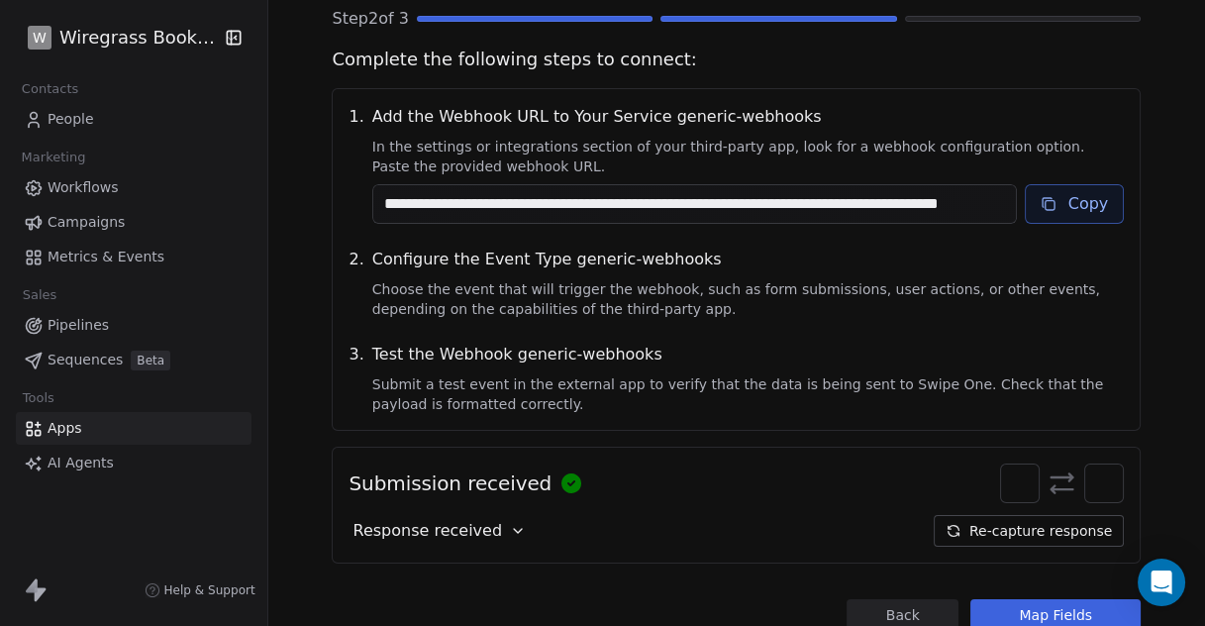
click at [989, 533] on button "Re-capture response" at bounding box center [1029, 531] width 190 height 32
click at [1039, 616] on button "Map Fields" at bounding box center [1056, 615] width 170 height 32
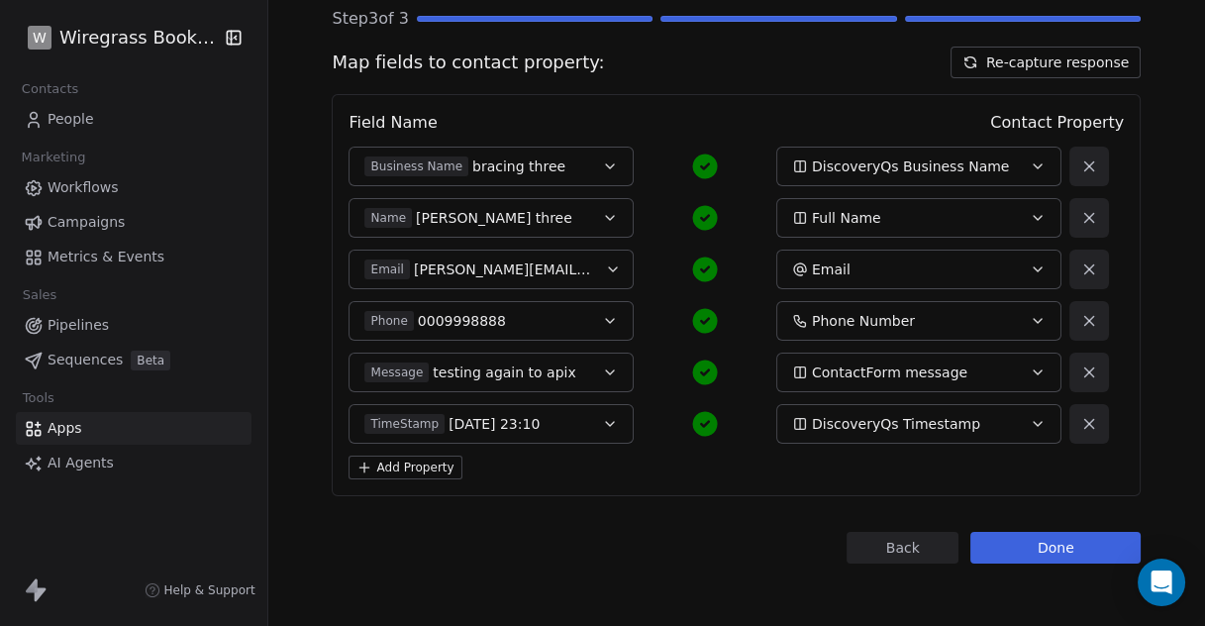
click at [1016, 167] on button "DiscoveryQs Business Name" at bounding box center [919, 167] width 285 height 40
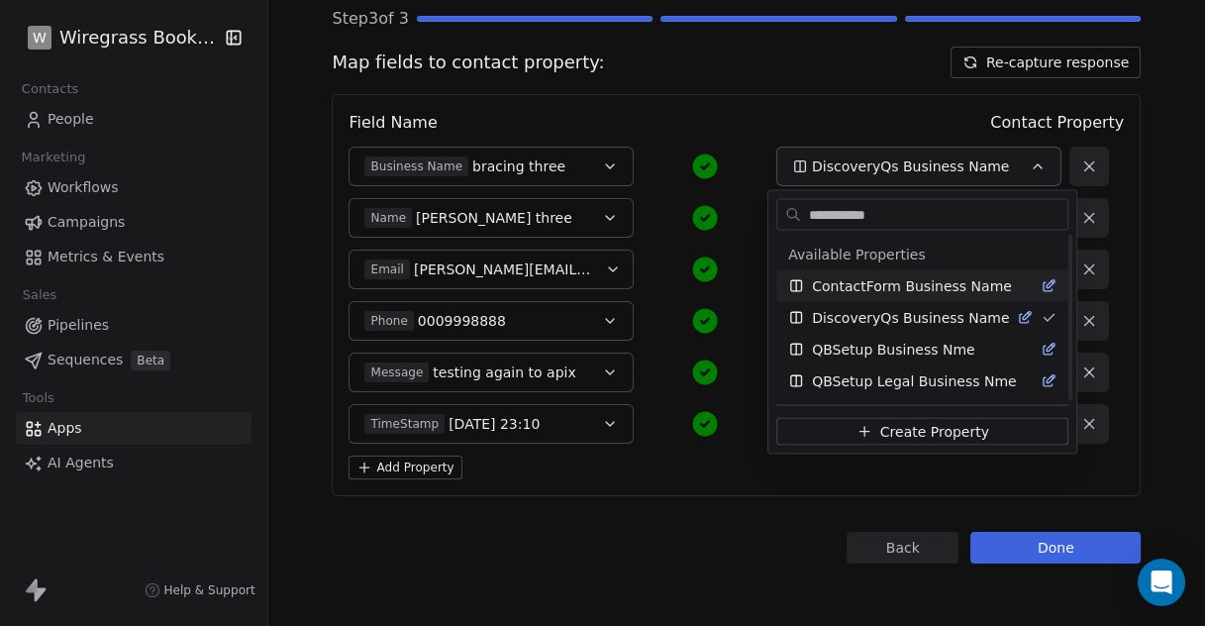
scroll to position [0, 0]
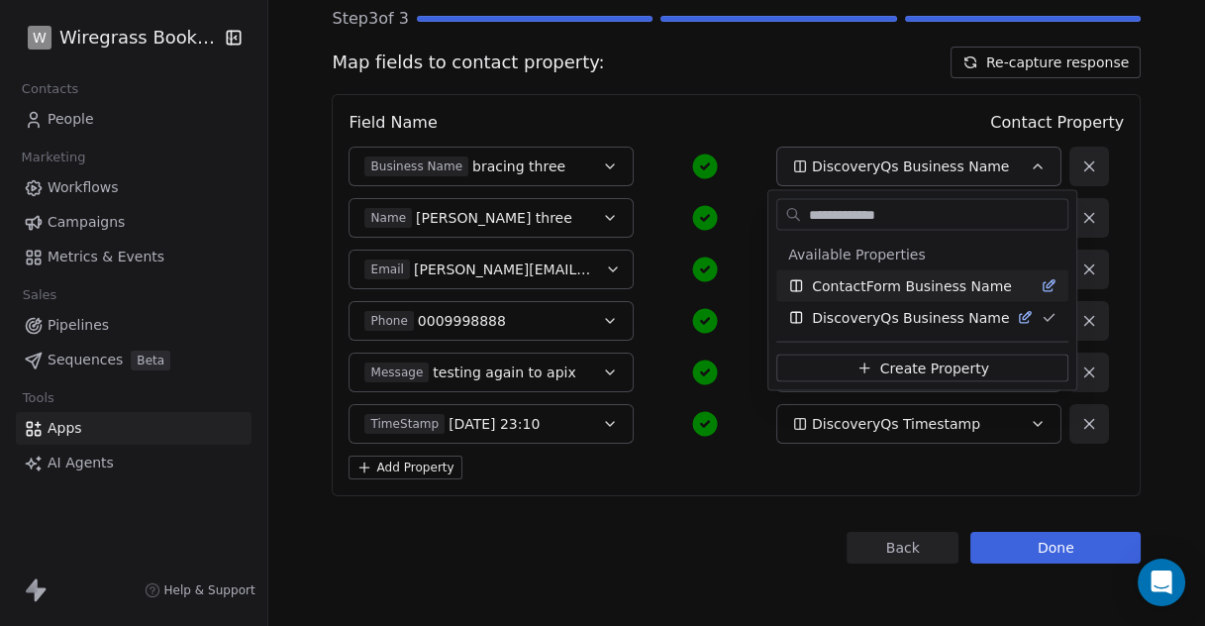
type input "**********"
click at [927, 287] on span "ContactForm Business Name" at bounding box center [912, 286] width 200 height 20
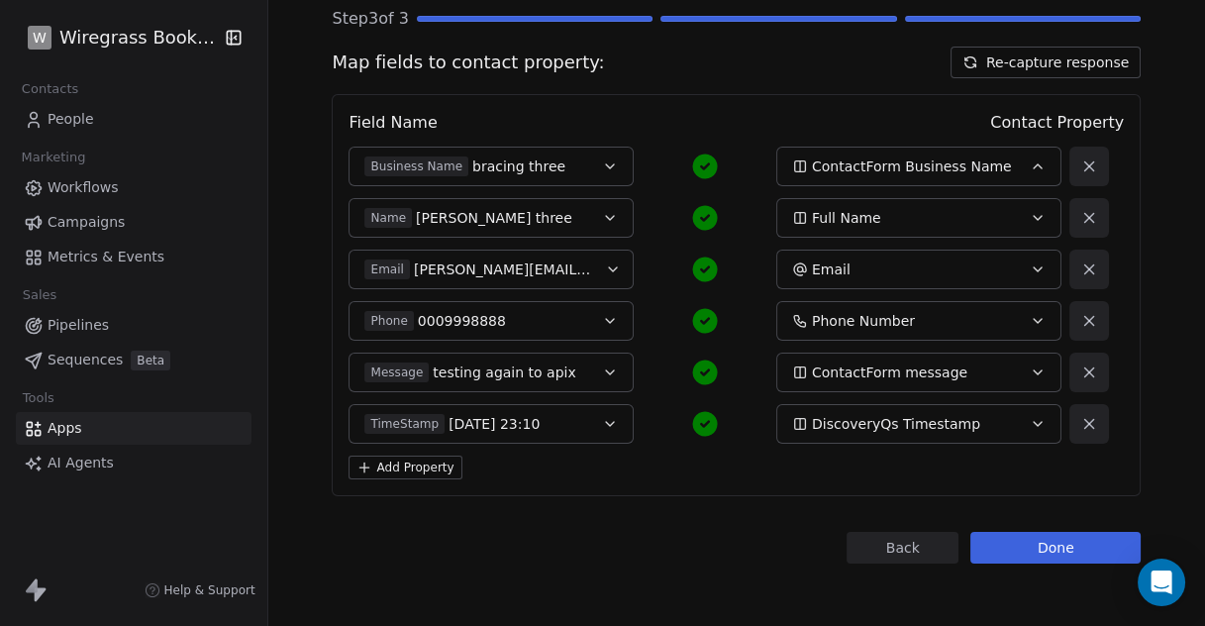
click at [893, 223] on div "Full Name" at bounding box center [905, 218] width 226 height 20
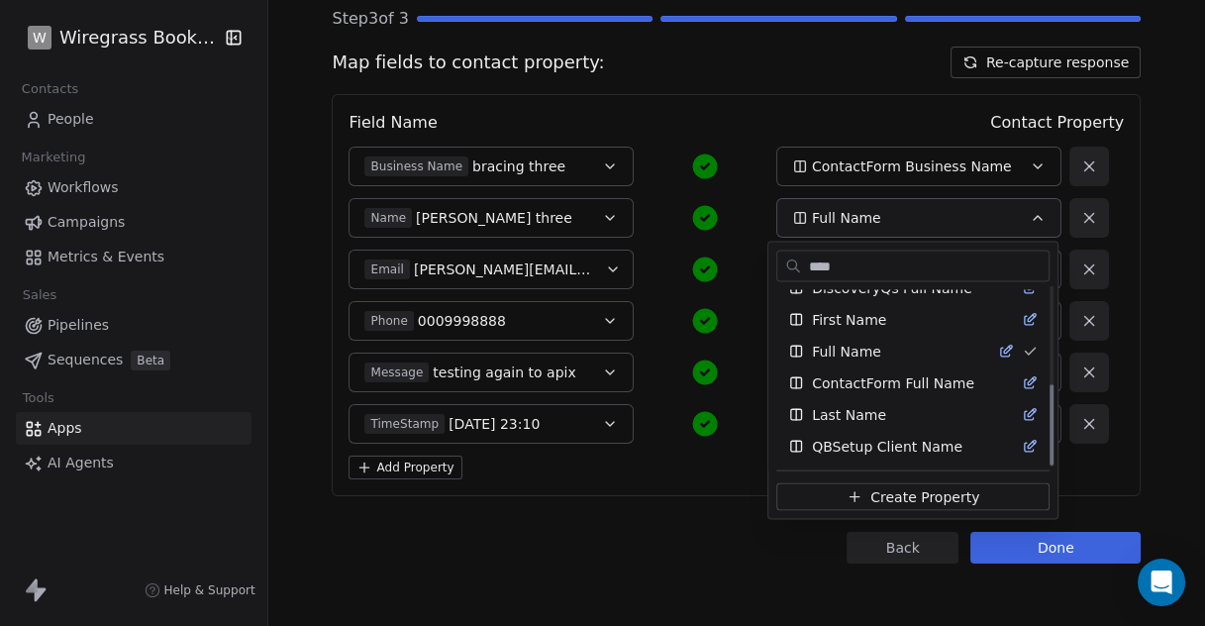
scroll to position [208, 0]
type input "****"
click at [915, 384] on span "ContactForm Full Name" at bounding box center [893, 383] width 162 height 20
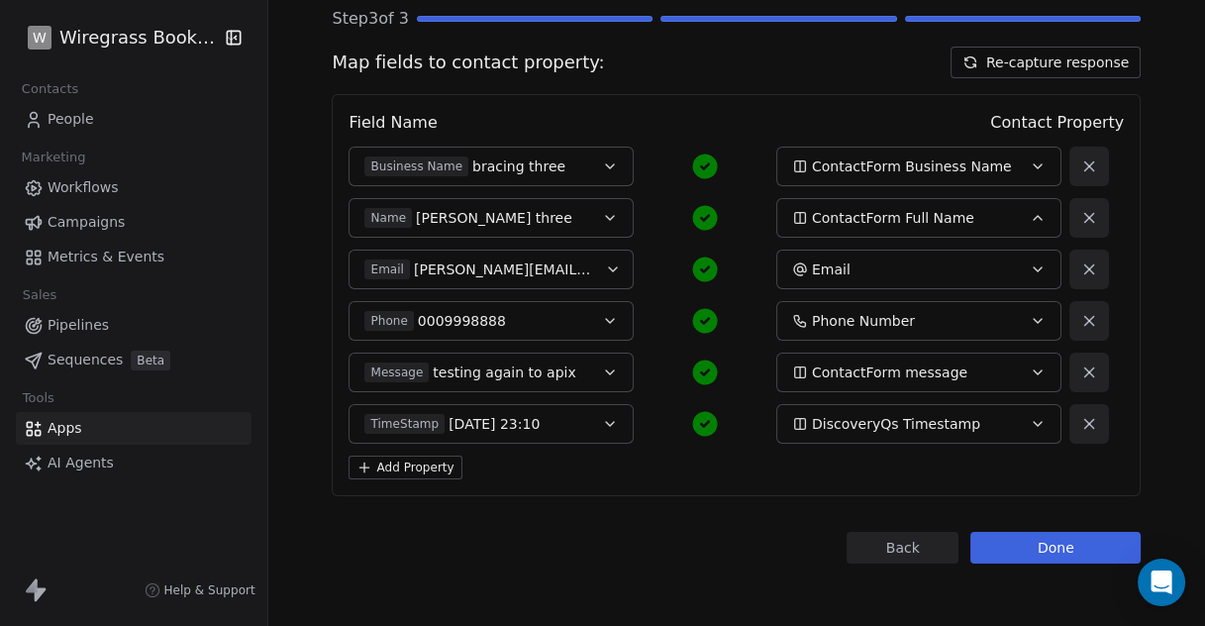
click at [872, 273] on div "Email" at bounding box center [905, 270] width 226 height 20
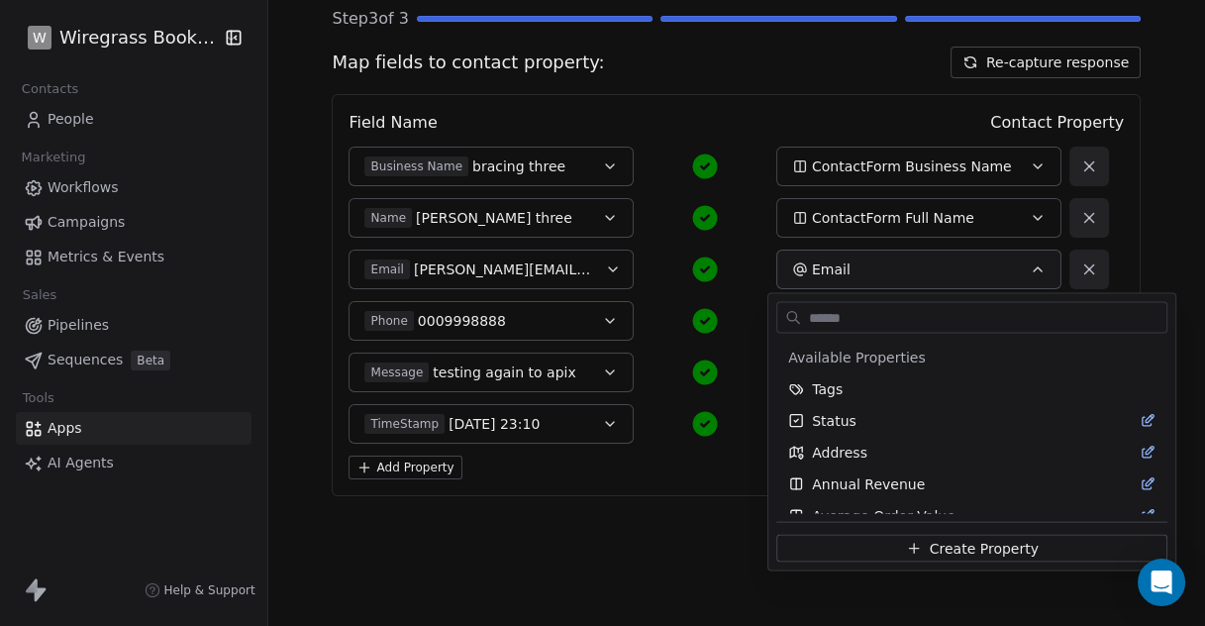
scroll to position [810, 0]
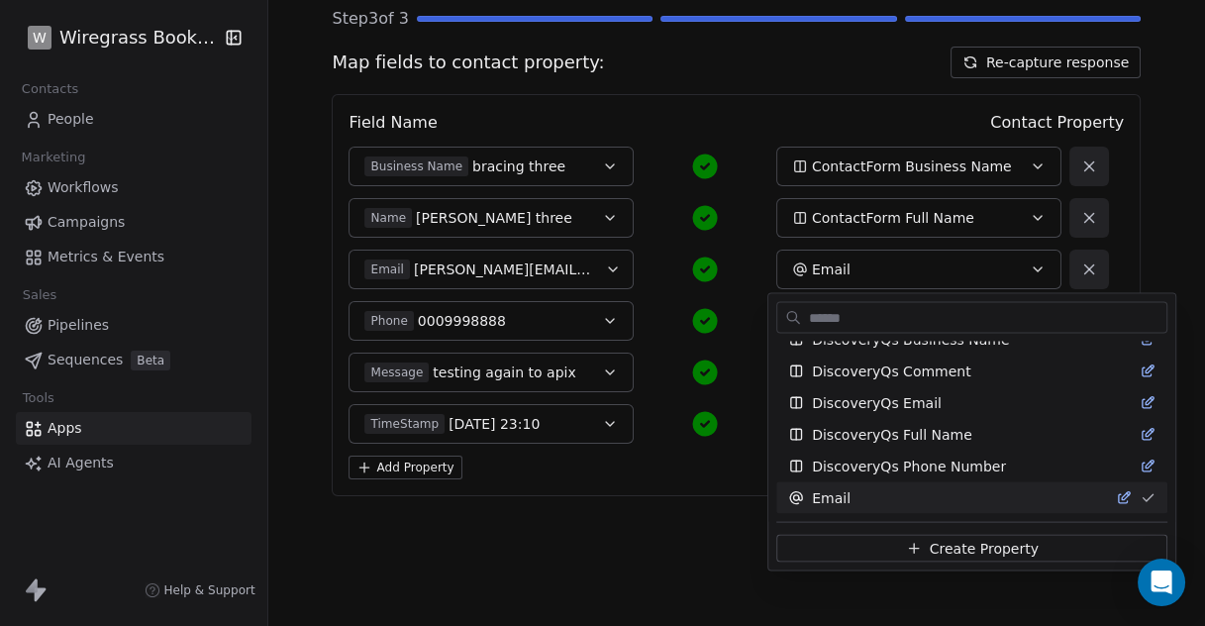
click at [872, 272] on html "W Wiregrass Bookkeeping Contacts People Marketing Workflows Campaigns Metrics &…" at bounding box center [602, 313] width 1205 height 626
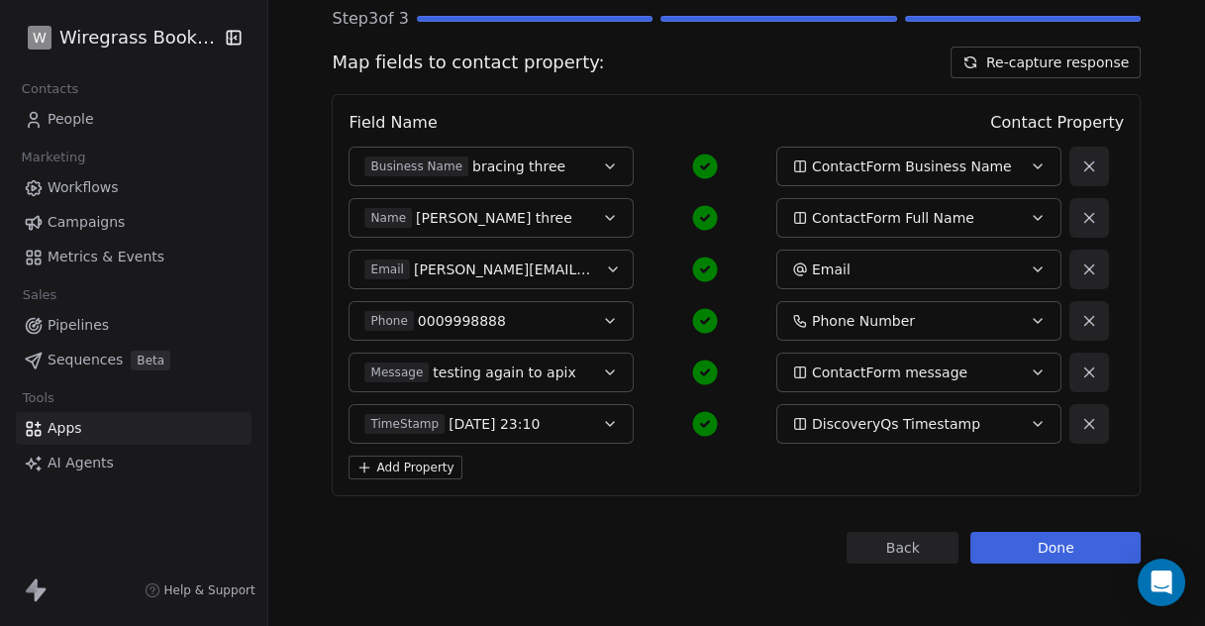
click at [872, 272] on div "Email" at bounding box center [905, 270] width 226 height 20
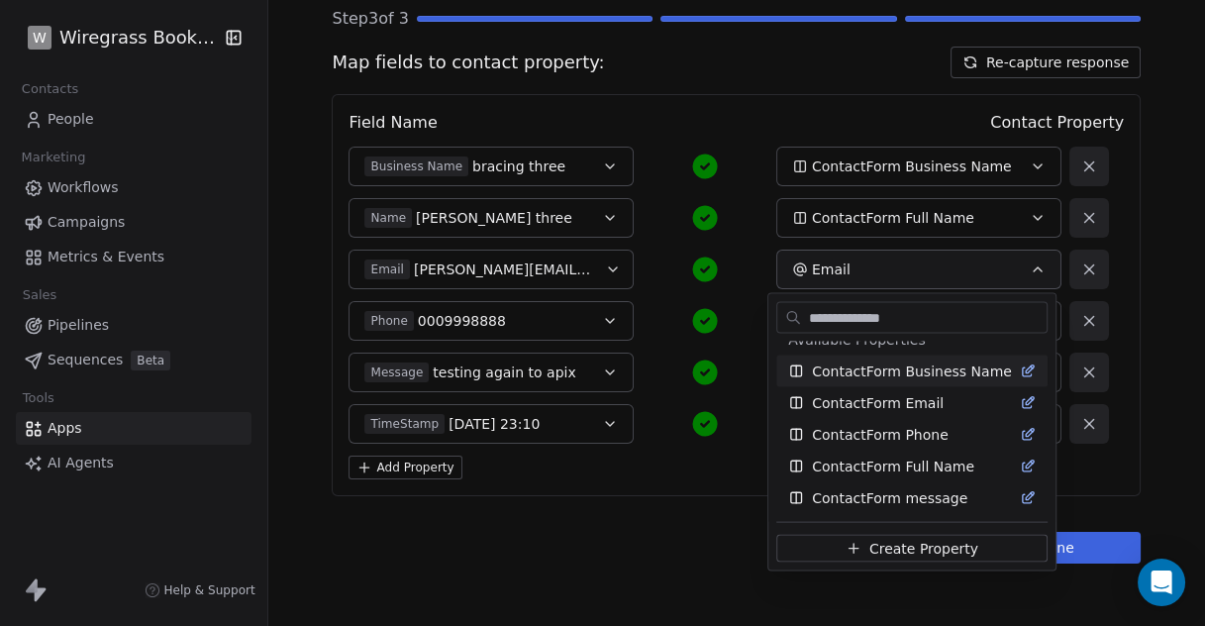
scroll to position [0, 0]
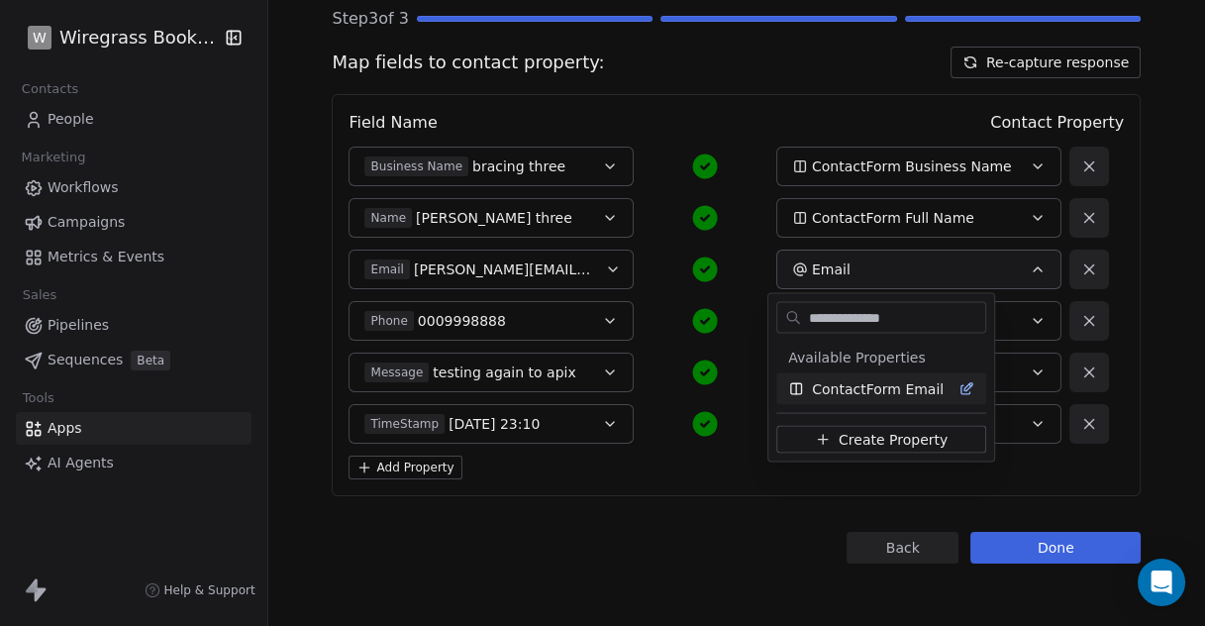
type input "**********"
click at [866, 399] on div "ContactForm Email" at bounding box center [882, 389] width 210 height 32
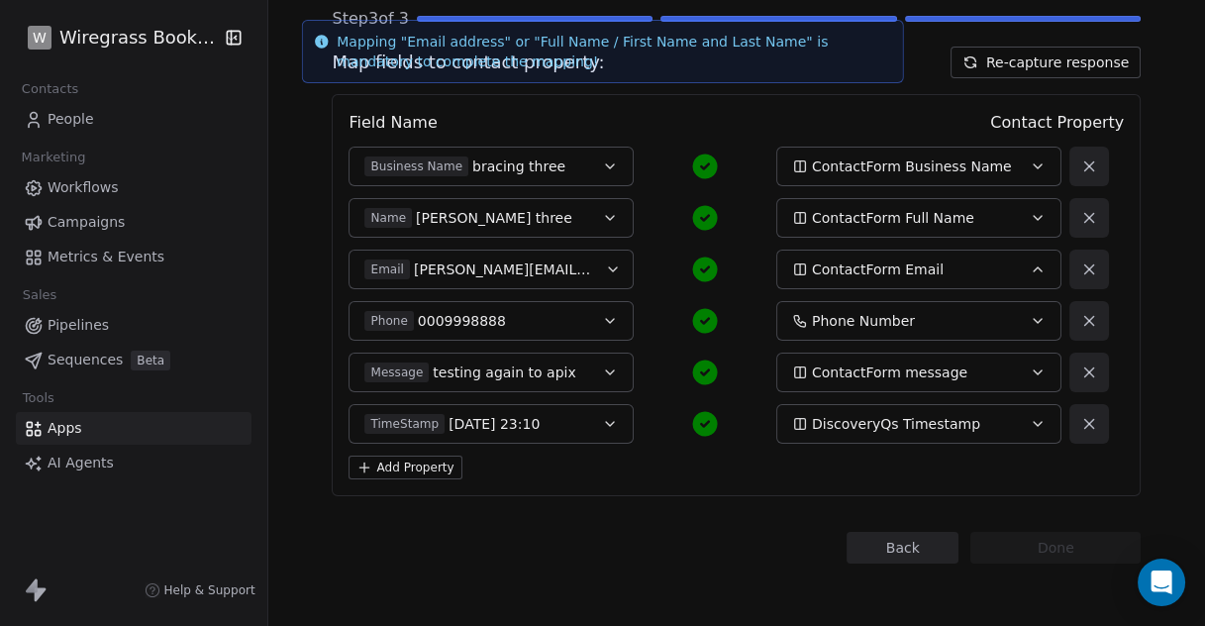
click at [901, 318] on span "Phone Number" at bounding box center [863, 321] width 103 height 20
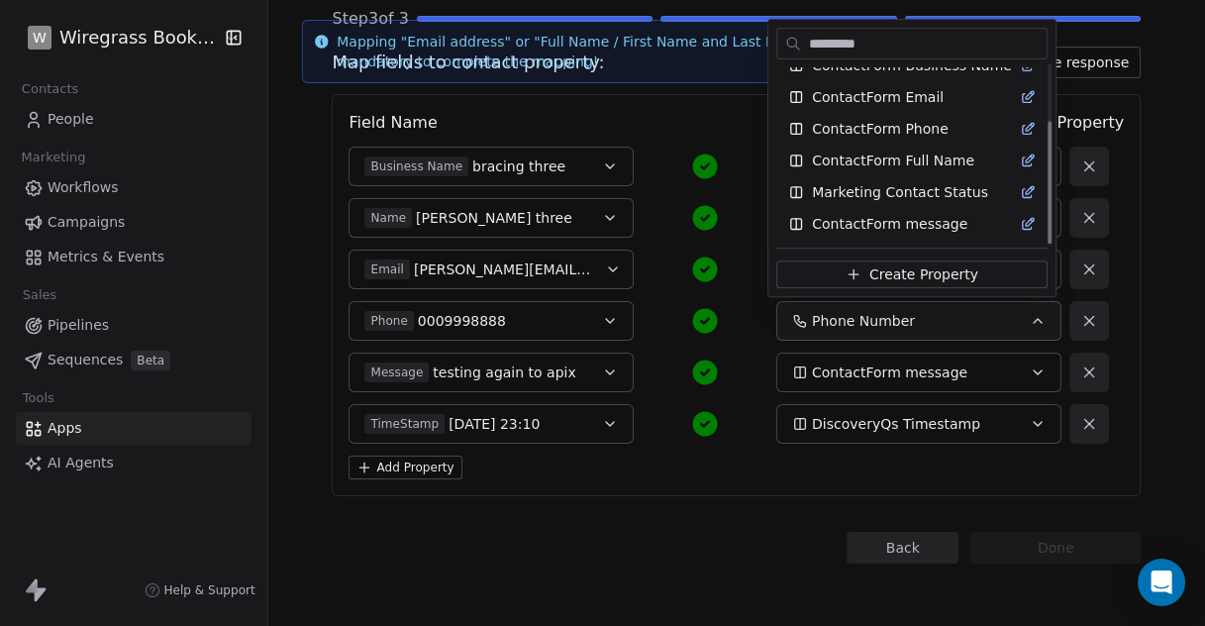
scroll to position [18, 0]
type input "*********"
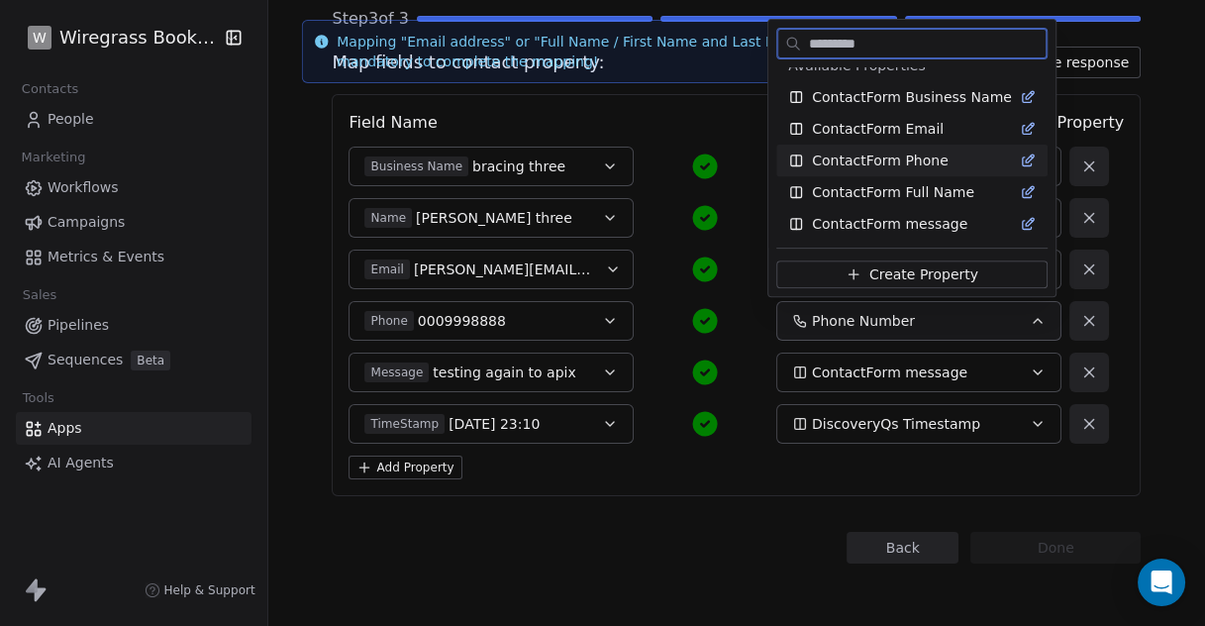
click at [909, 160] on span "ContactForm Phone" at bounding box center [880, 161] width 137 height 20
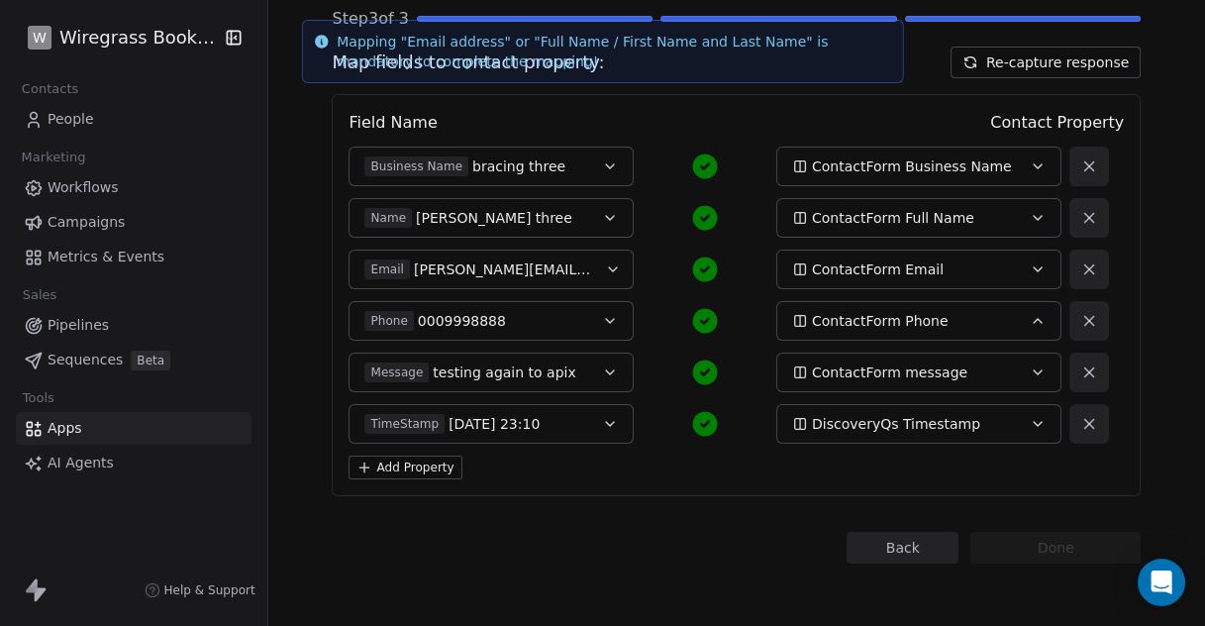
click at [932, 370] on span "ContactForm message" at bounding box center [890, 373] width 156 height 20
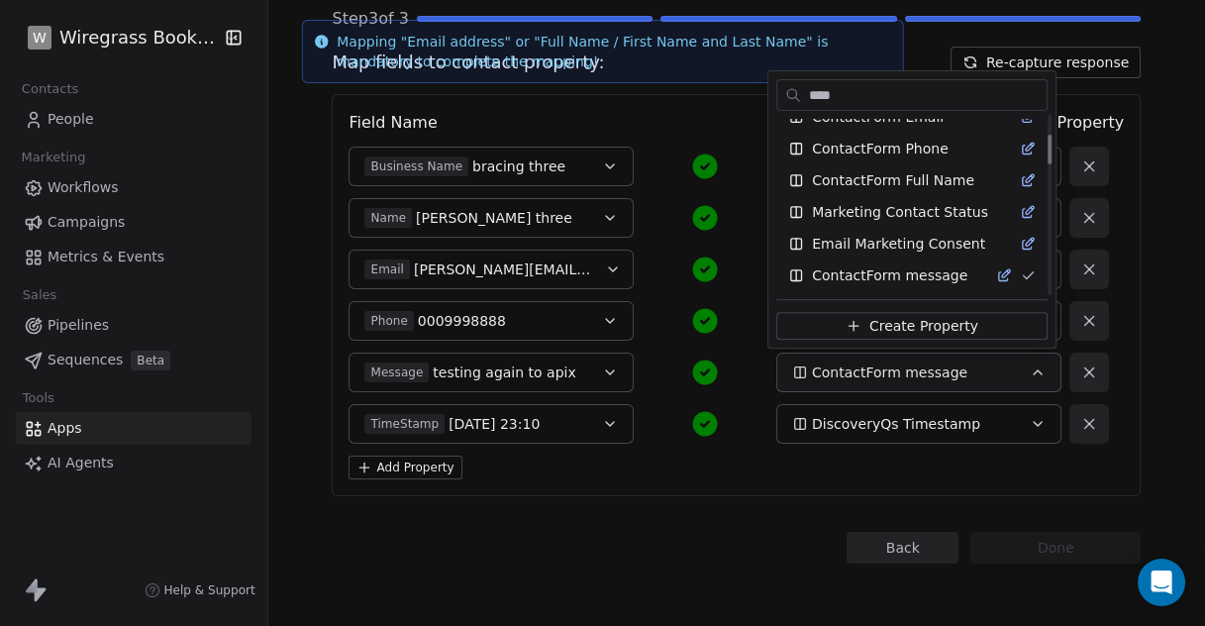
scroll to position [81, 0]
type input "*******"
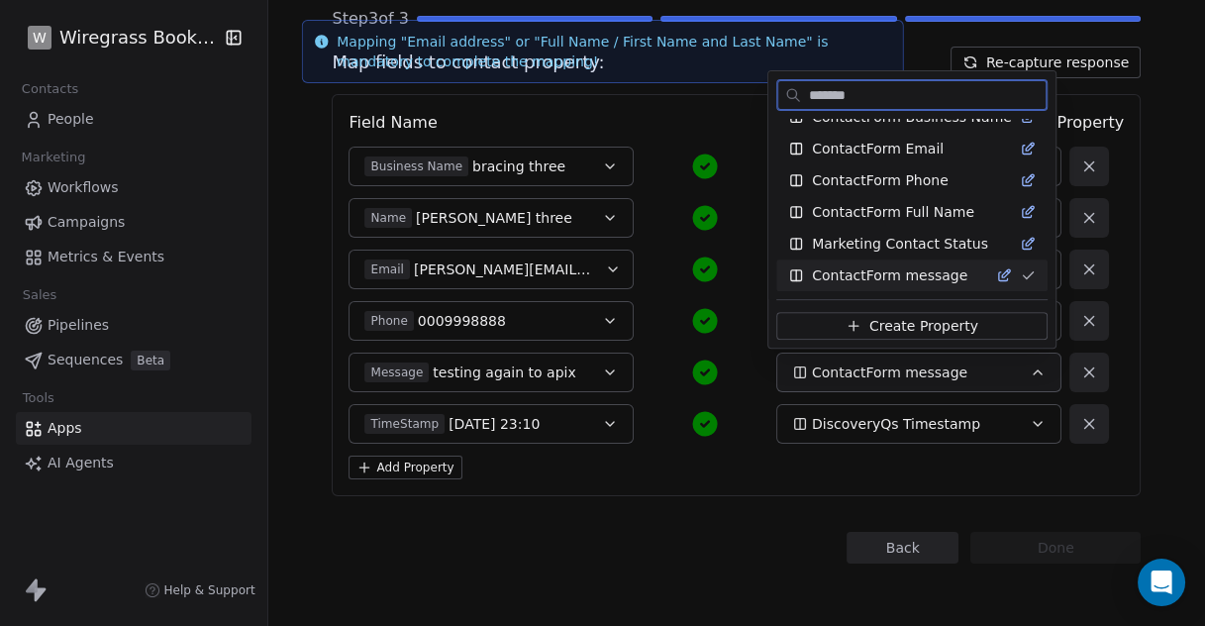
click at [867, 270] on span "ContactForm message" at bounding box center [890, 275] width 156 height 20
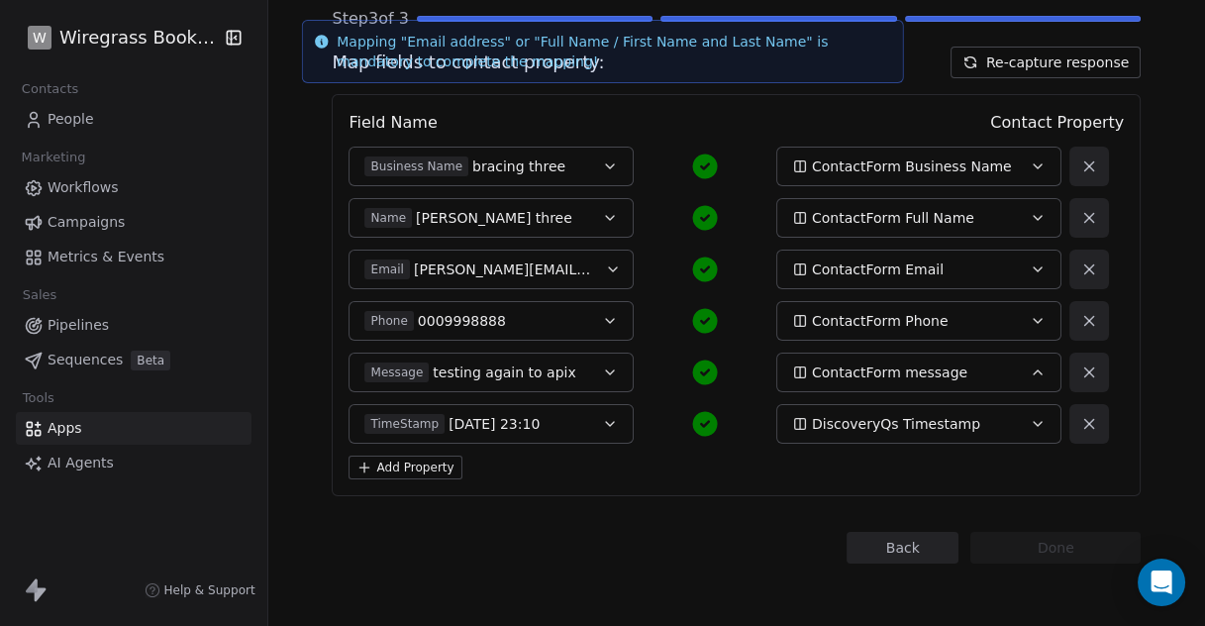
click at [899, 424] on span "DiscoveryQs Timestamp" at bounding box center [896, 424] width 168 height 20
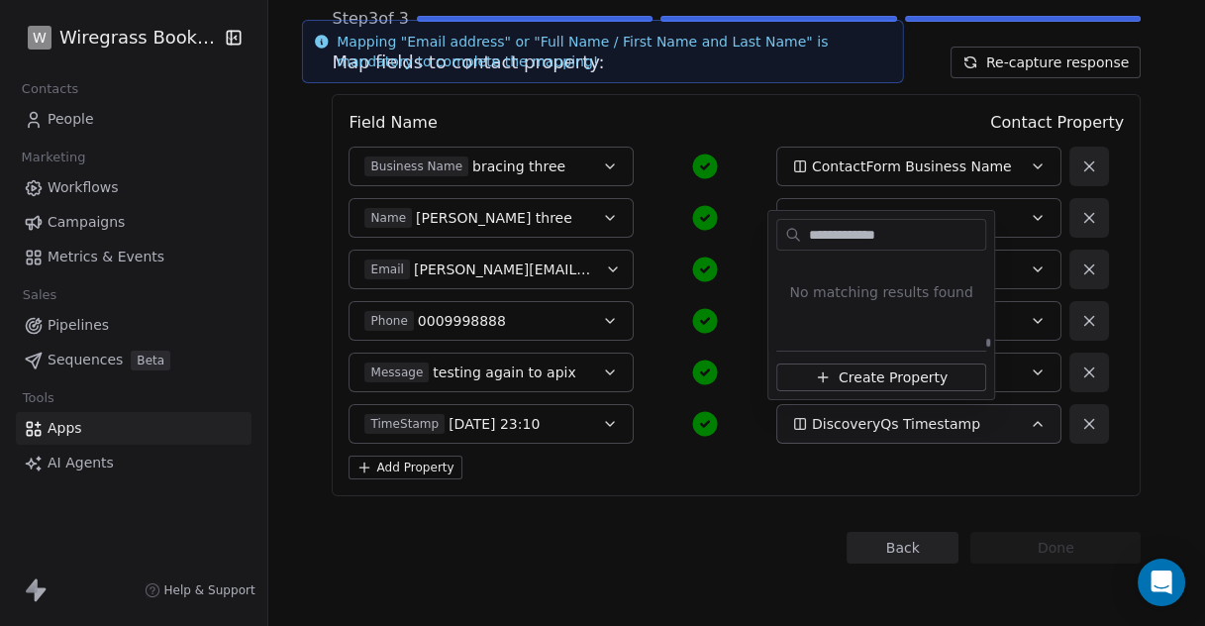
scroll to position [0, 0]
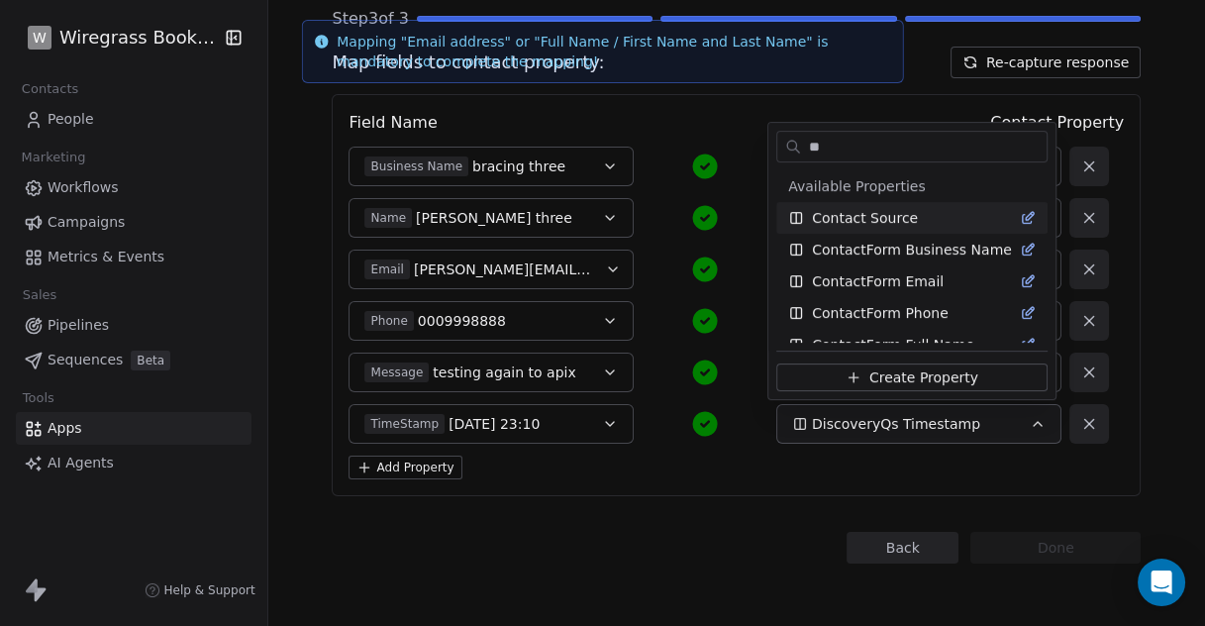
type input "*"
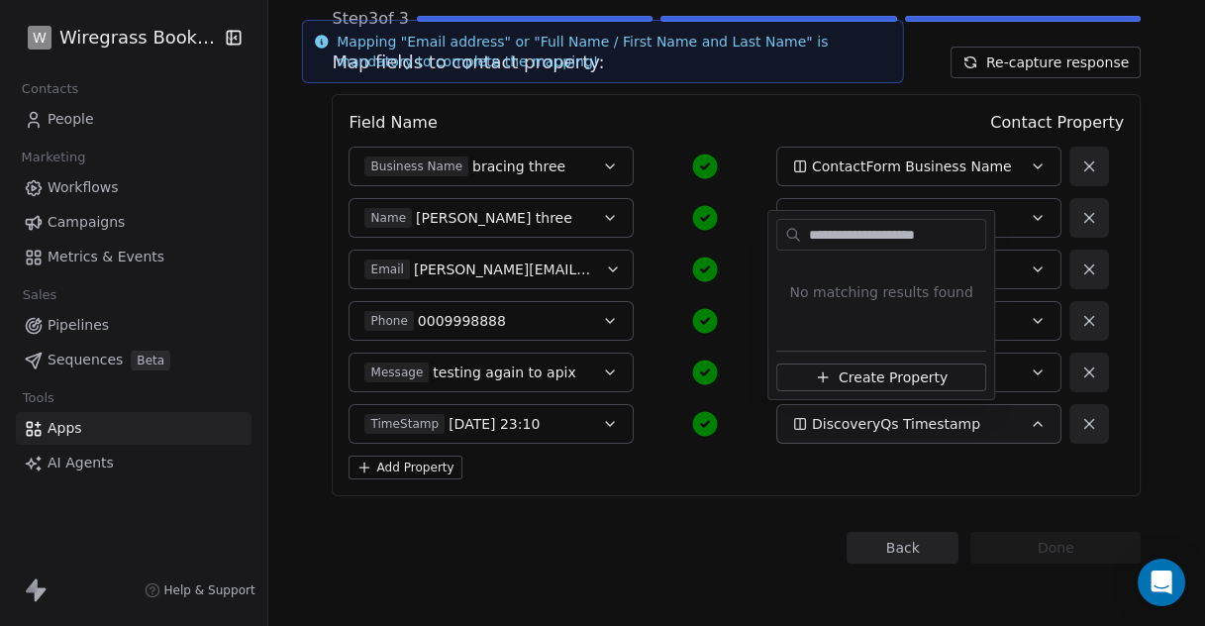
type input "**********"
click at [886, 375] on span "Create Property" at bounding box center [893, 377] width 109 height 20
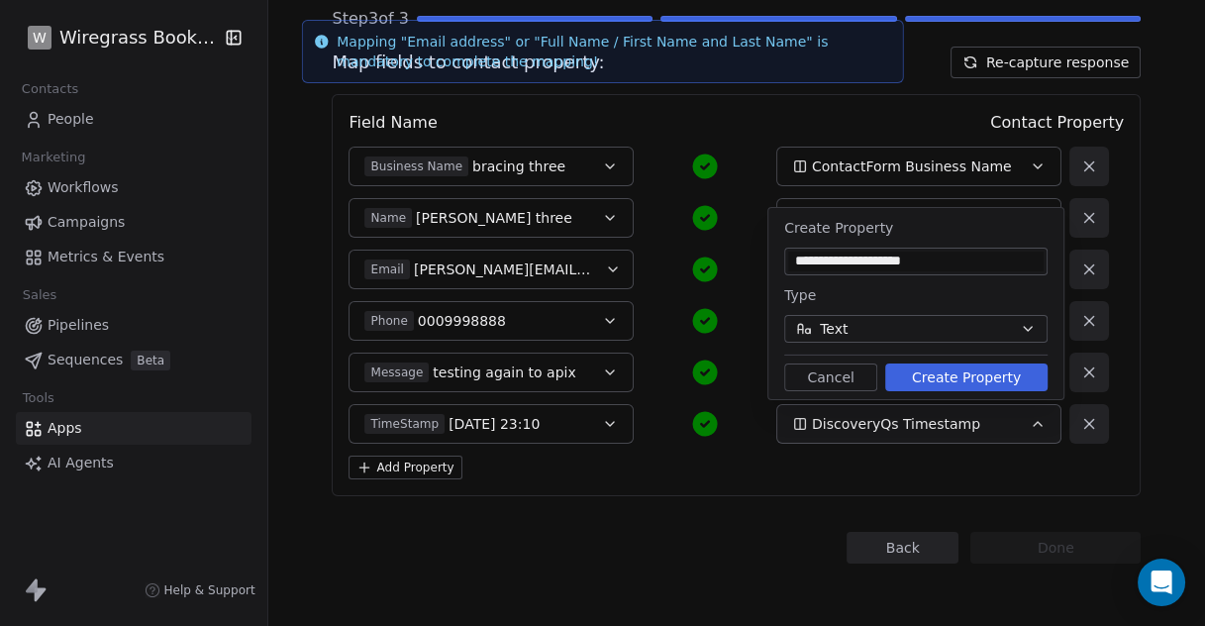
click at [969, 328] on button "Text" at bounding box center [916, 329] width 263 height 28
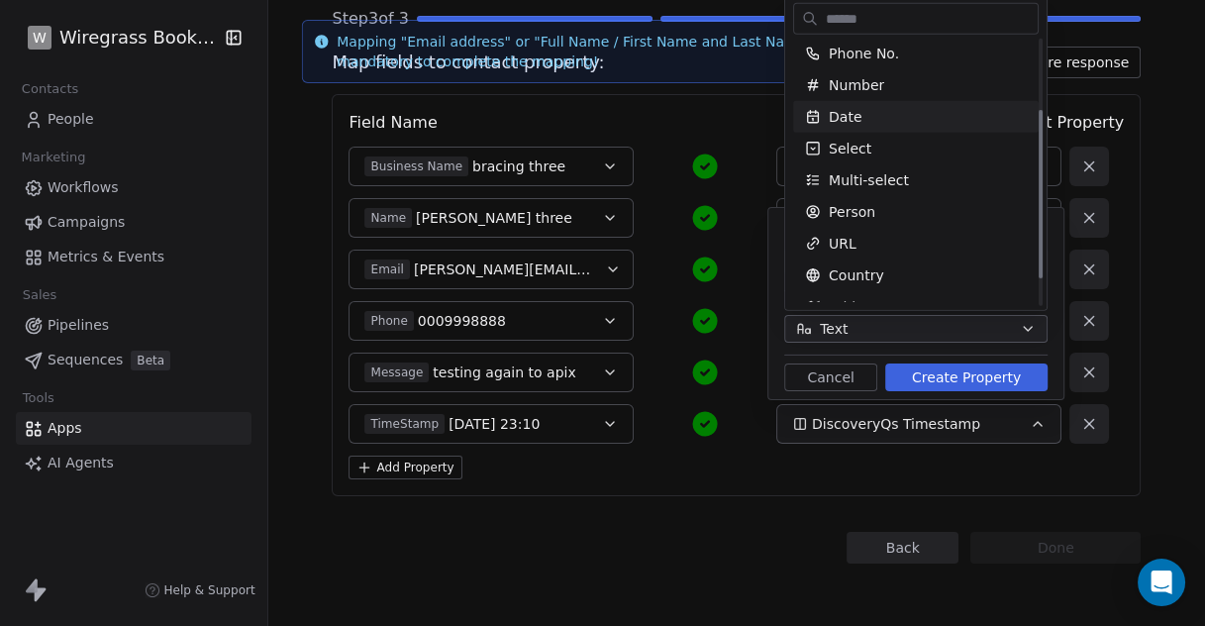
scroll to position [110, 0]
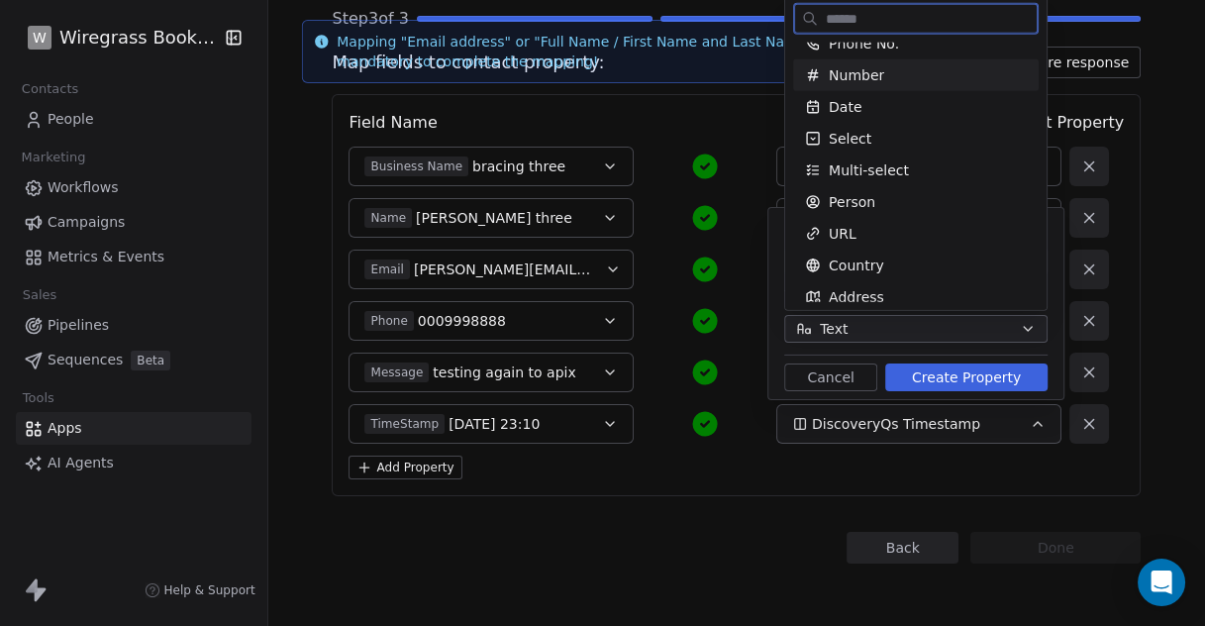
click at [879, 82] on span "Number" at bounding box center [856, 75] width 55 height 20
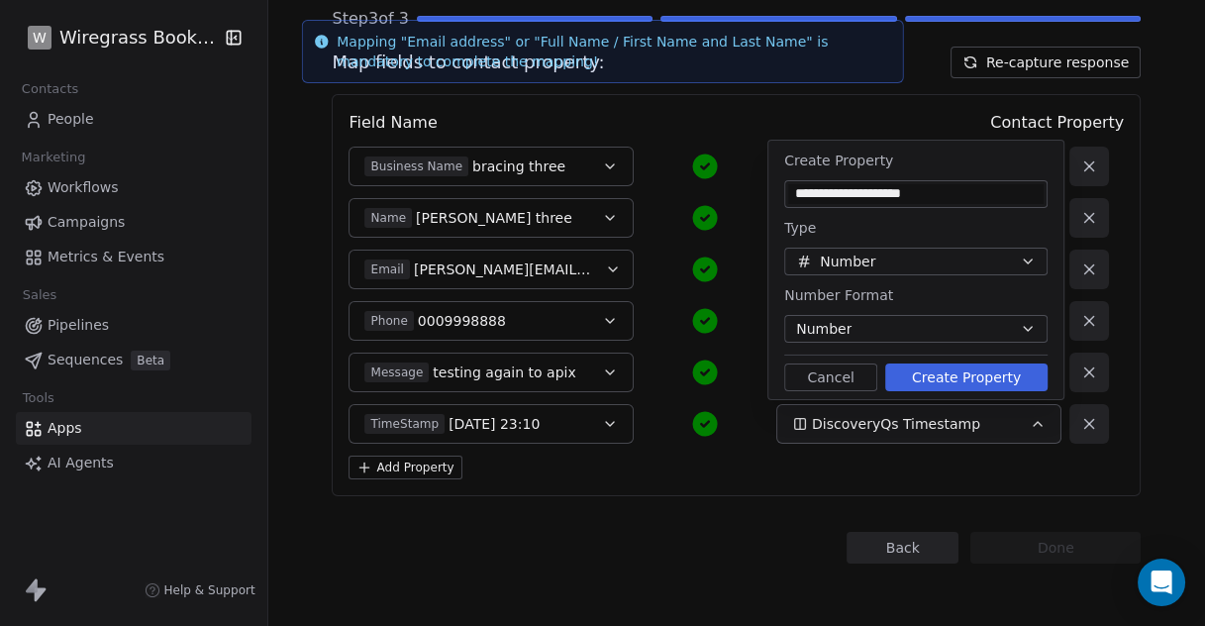
click at [993, 335] on button "Number" at bounding box center [916, 329] width 263 height 28
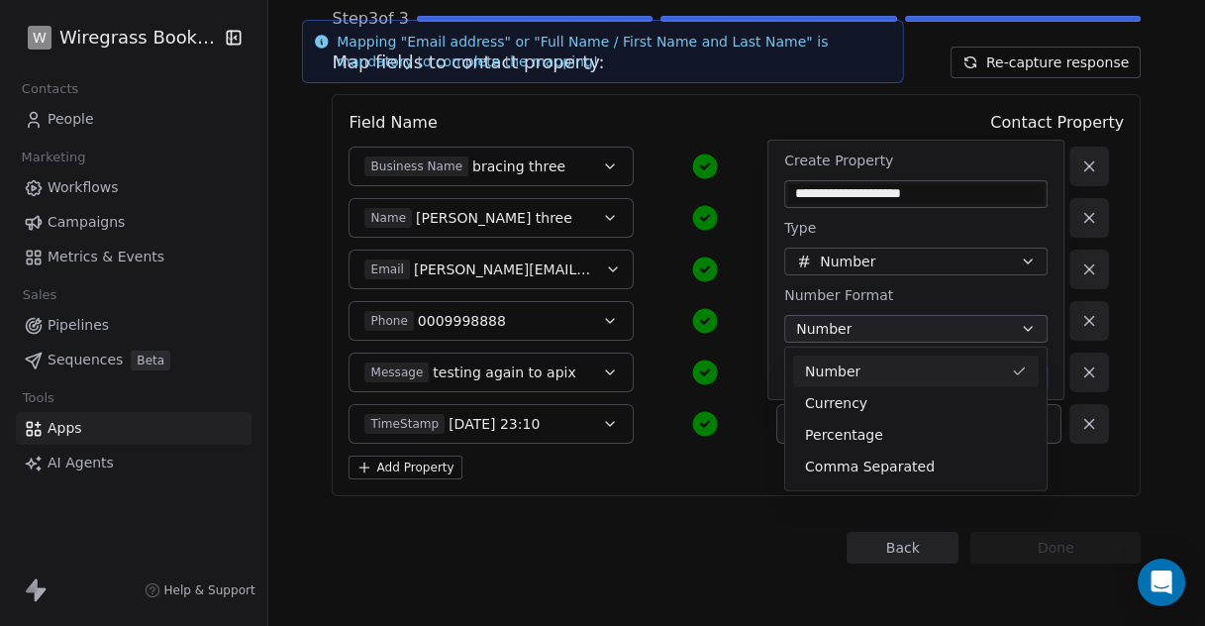
click at [1022, 330] on html "**********" at bounding box center [602, 313] width 1205 height 626
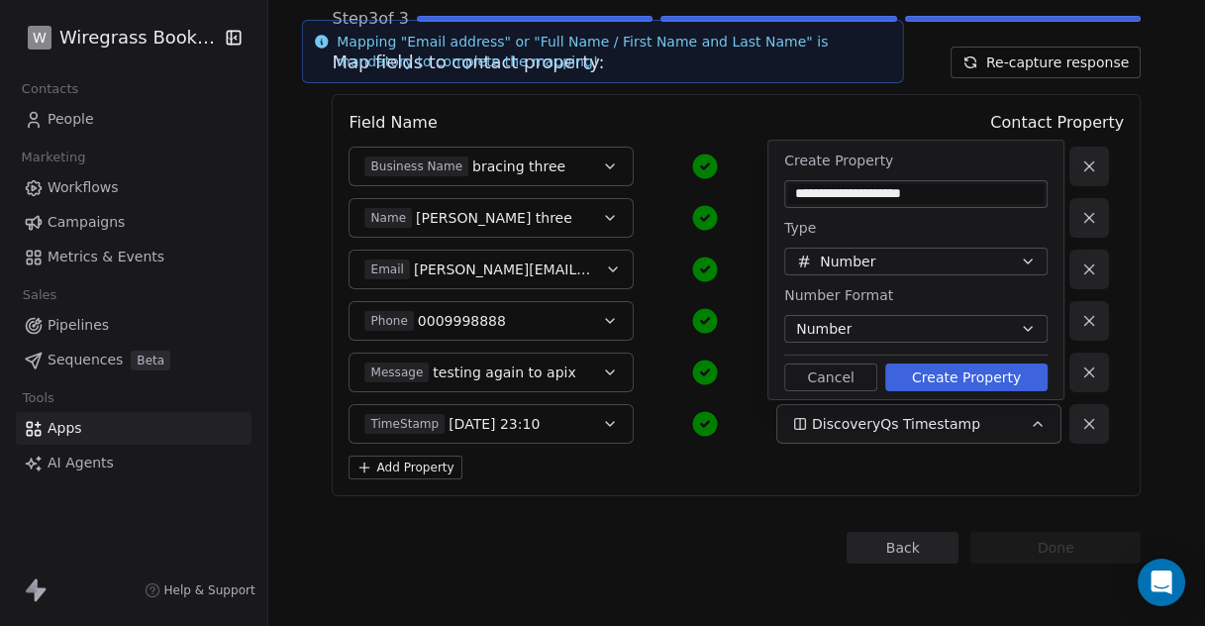
click at [1017, 258] on button "Number" at bounding box center [916, 262] width 263 height 28
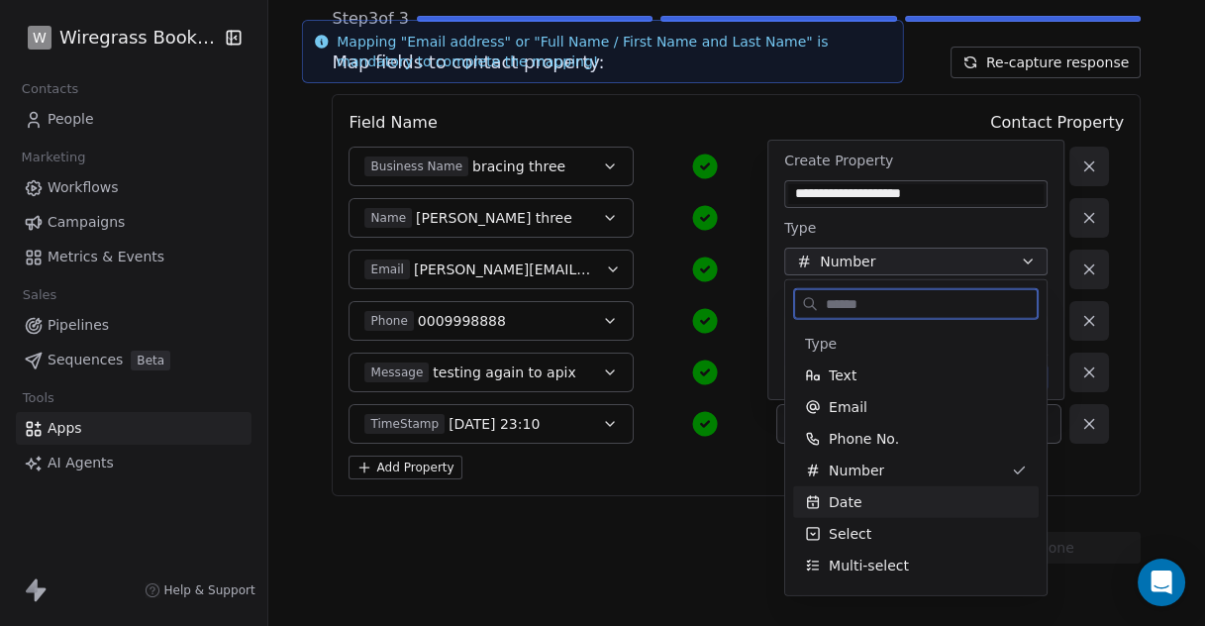
click at [857, 500] on span "Date" at bounding box center [845, 502] width 33 height 20
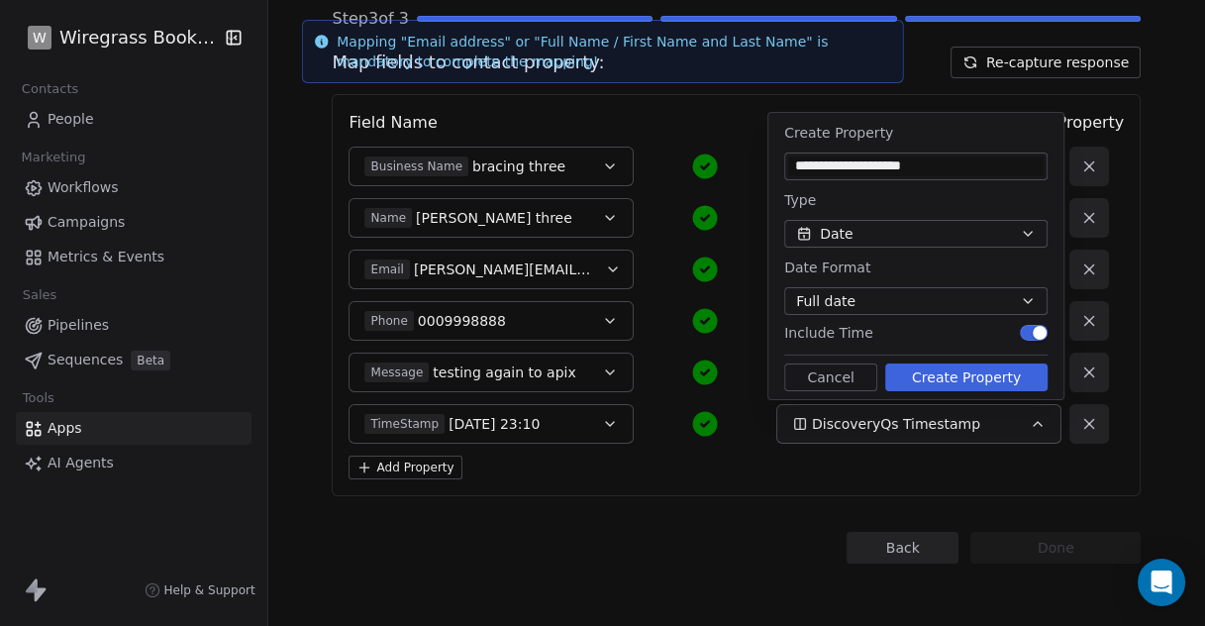
click at [1014, 300] on button "Full date" at bounding box center [916, 301] width 263 height 28
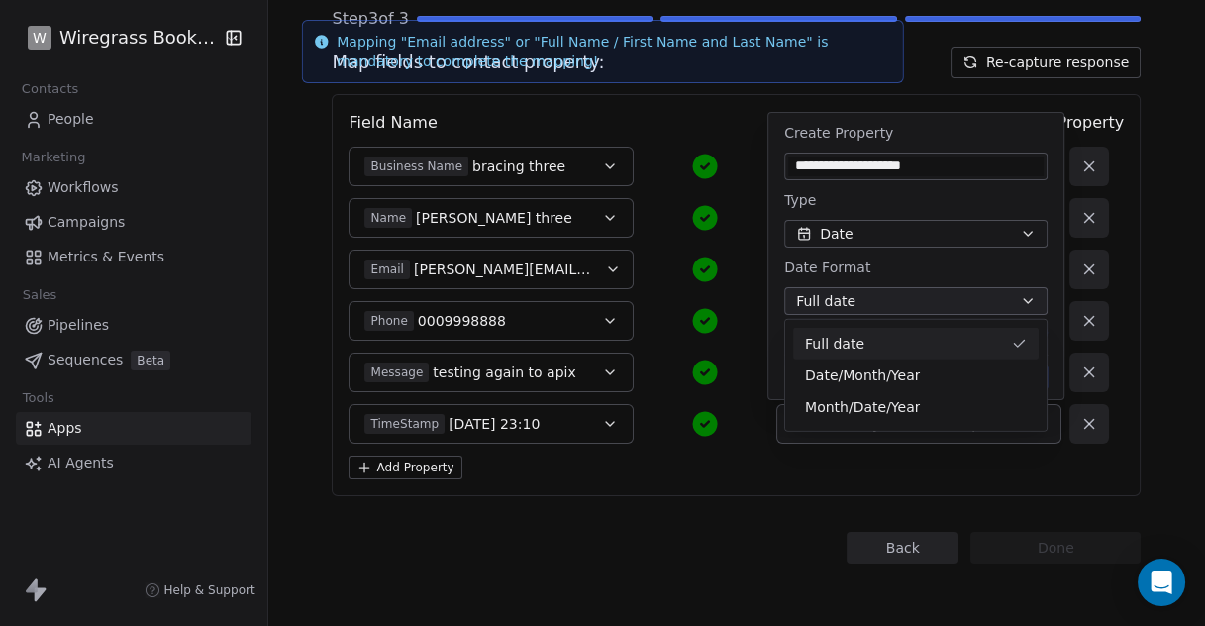
click at [935, 339] on div "Full date" at bounding box center [904, 343] width 198 height 21
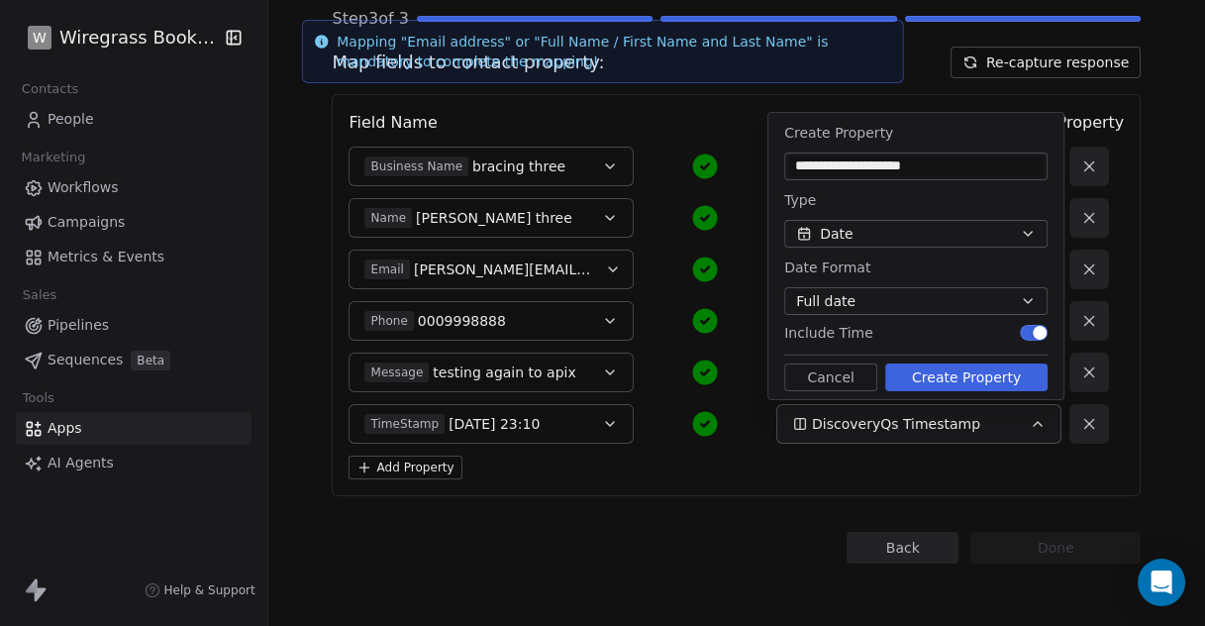
click at [967, 376] on button "Create Property" at bounding box center [967, 378] width 162 height 28
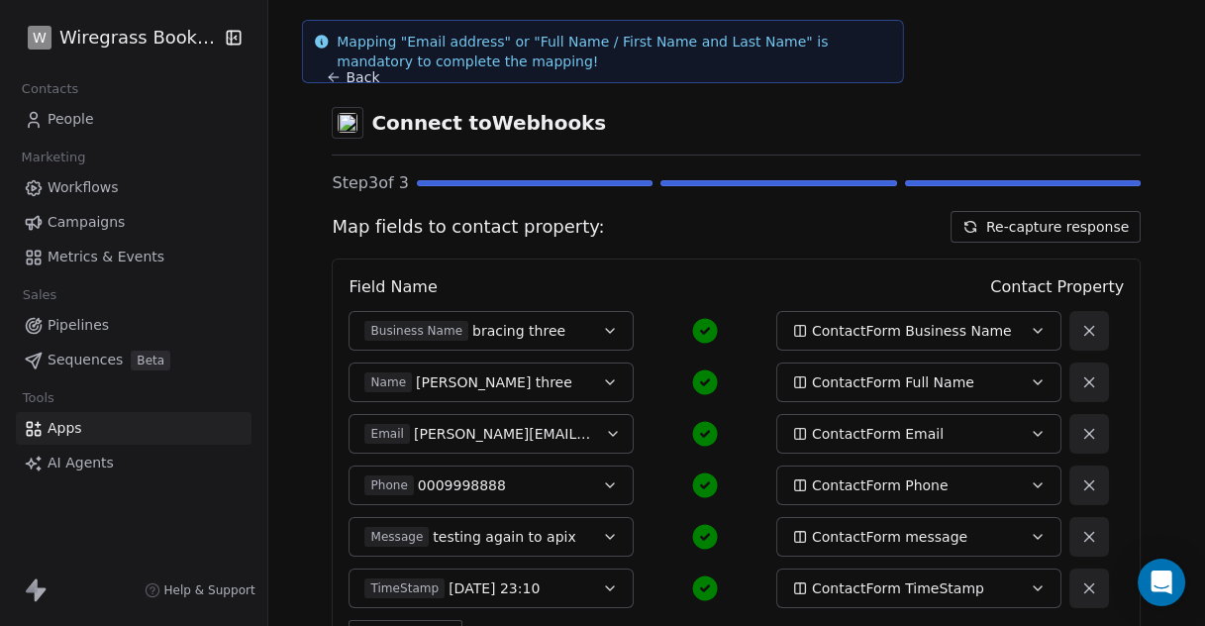
scroll to position [164, 0]
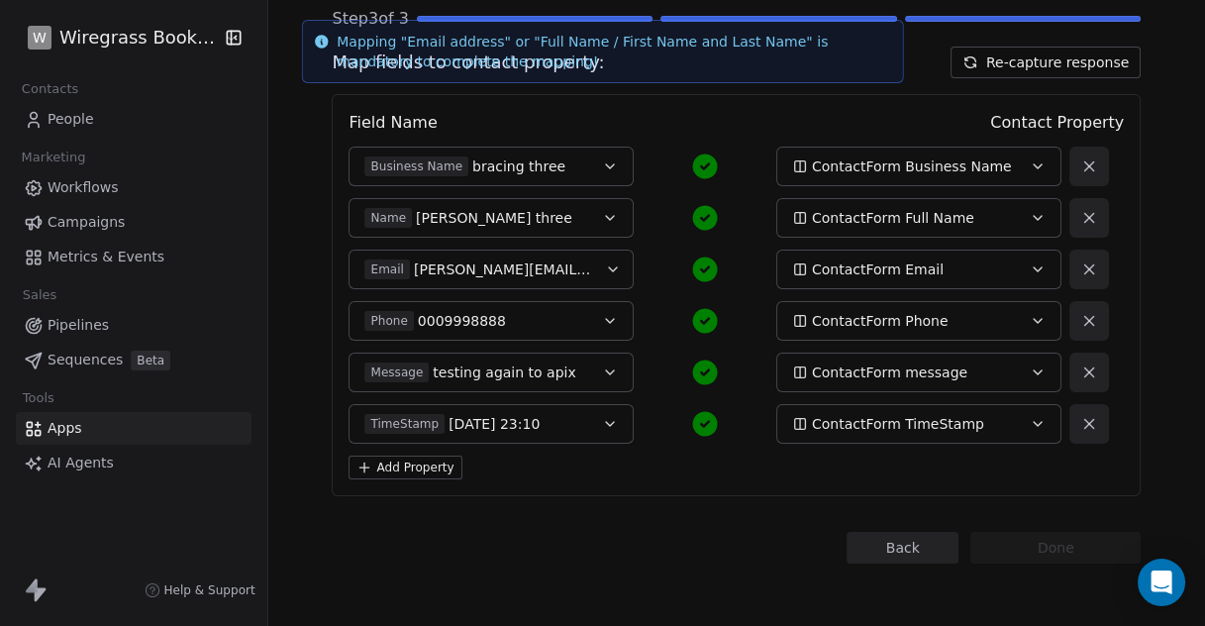
click at [390, 462] on button "Add Property" at bounding box center [405, 468] width 113 height 24
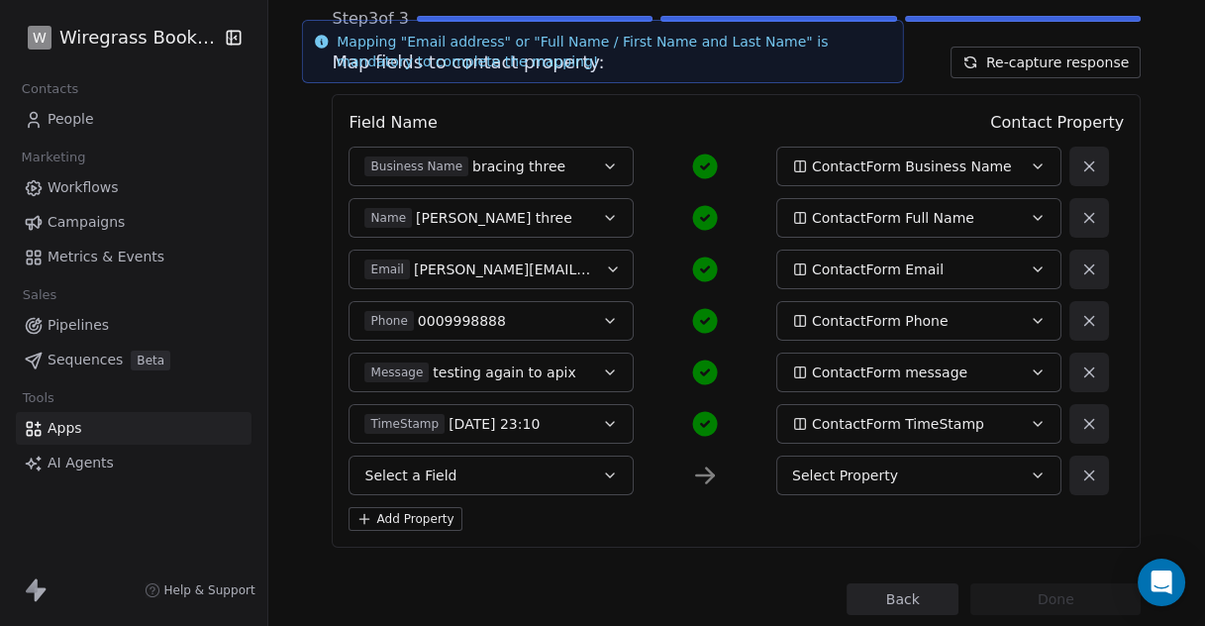
click at [505, 469] on button "Select a Field" at bounding box center [491, 476] width 285 height 40
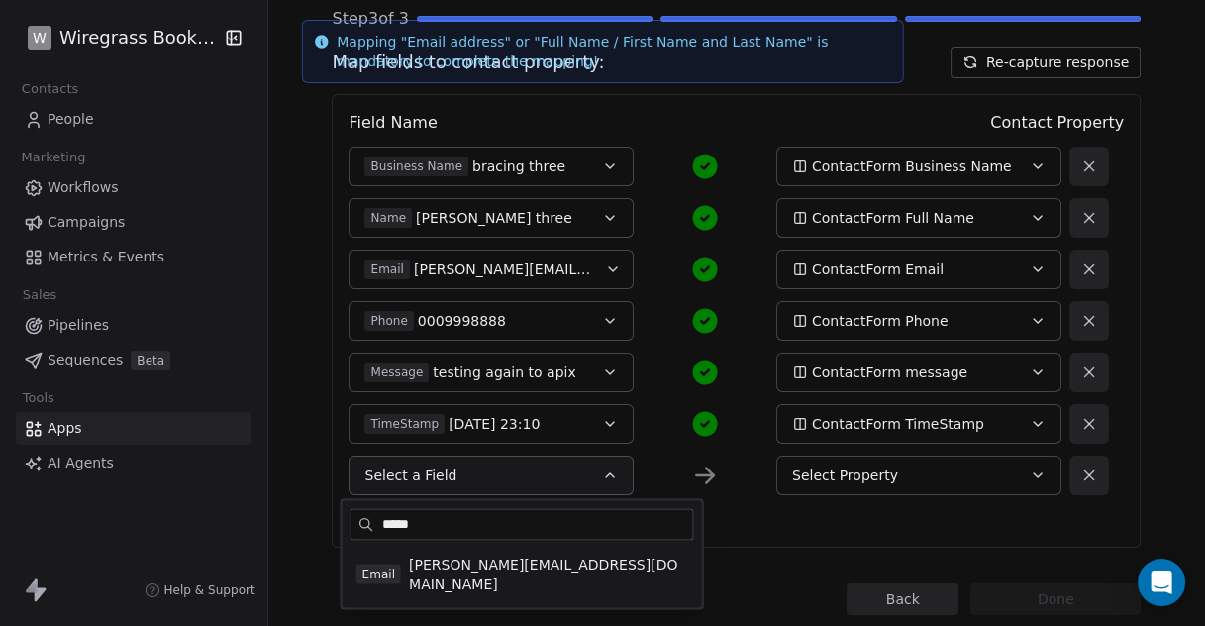
type input "*****"
click at [499, 564] on span "diana@bracingmedia.com" at bounding box center [548, 575] width 279 height 40
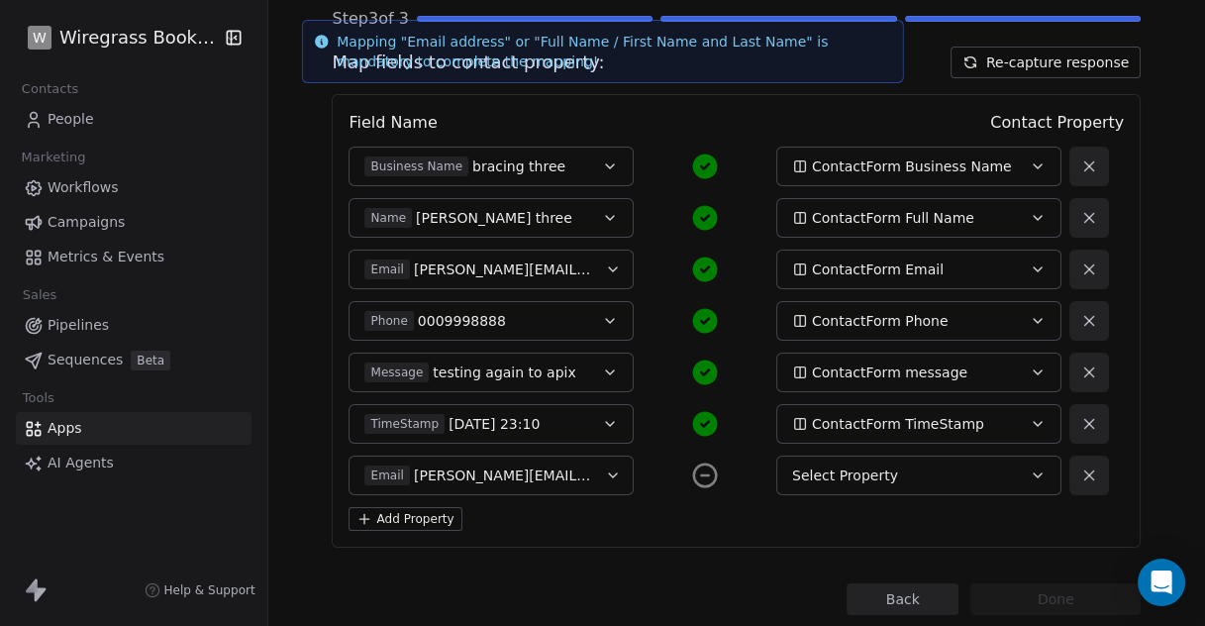
click at [890, 468] on div "Select Property" at bounding box center [905, 476] width 226 height 20
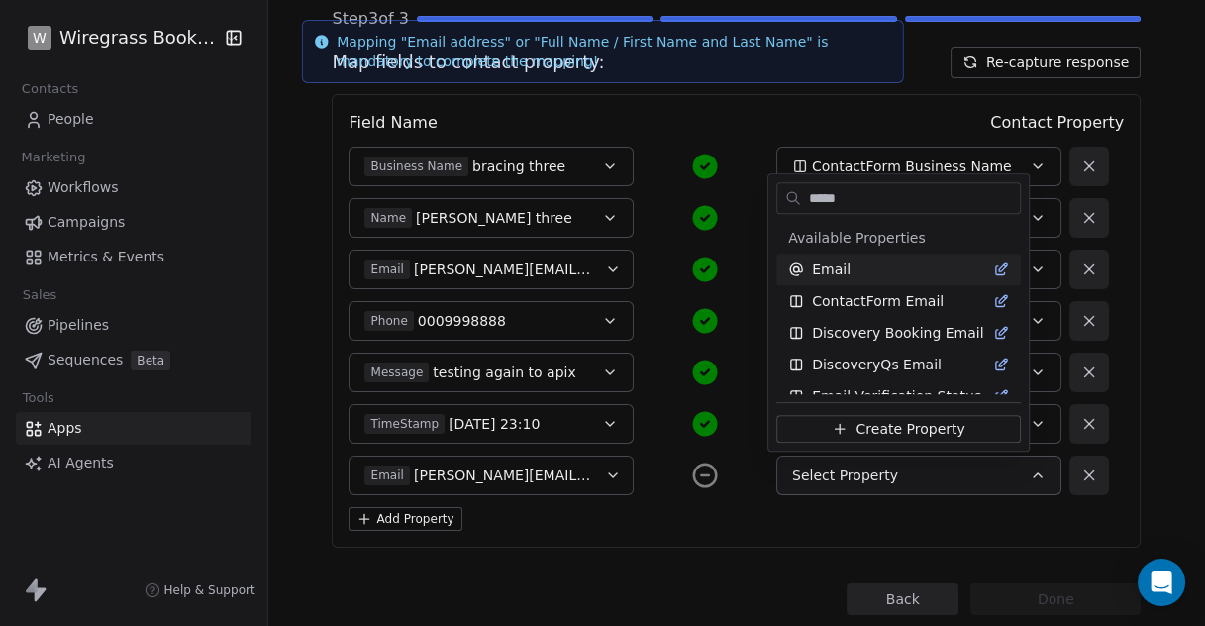
type input "*****"
click at [824, 269] on span "Email" at bounding box center [831, 270] width 39 height 20
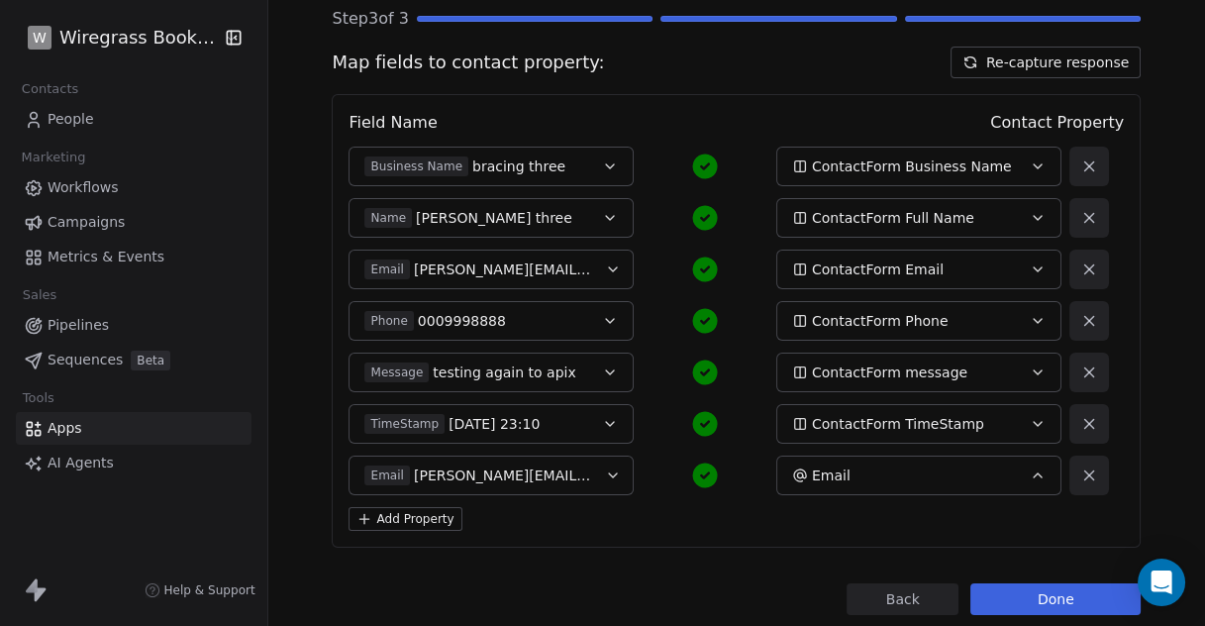
click at [1047, 599] on button "Done" at bounding box center [1056, 599] width 170 height 32
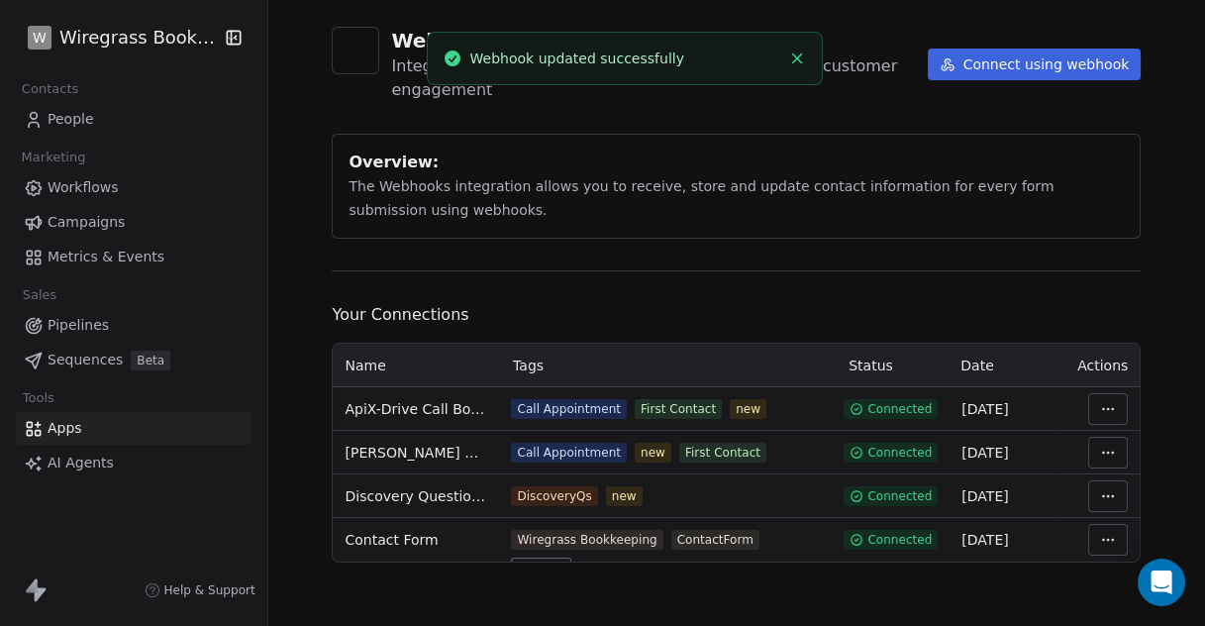
scroll to position [91, 0]
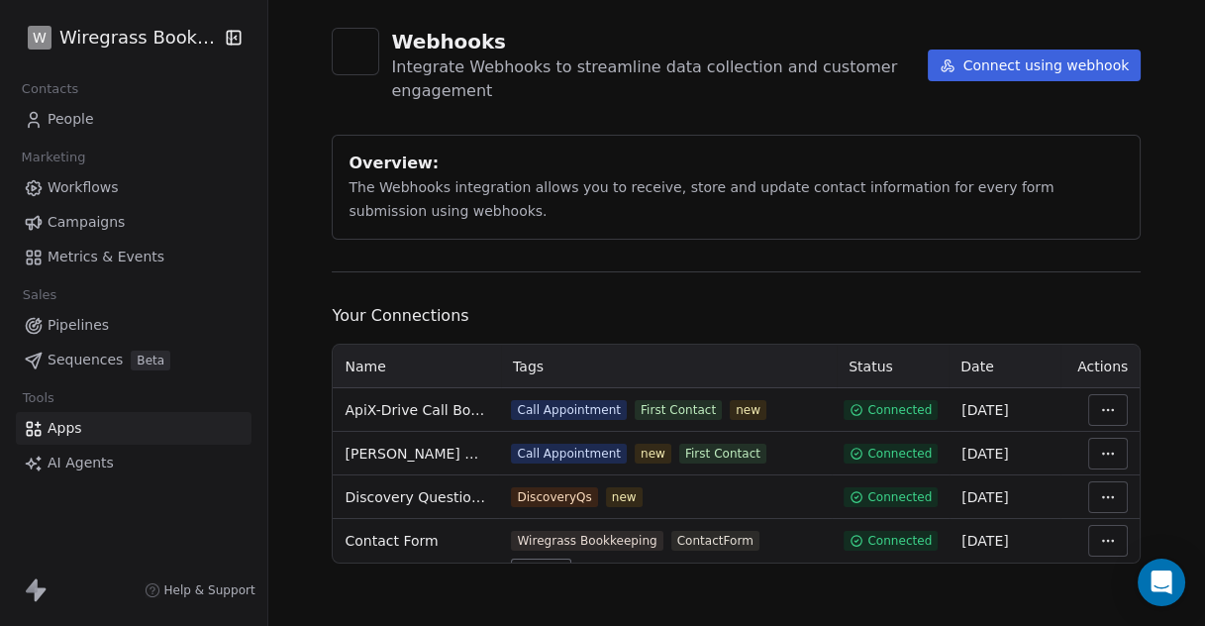
click at [1099, 451] on html "W Wiregrass Bookkeeping Contacts People Marketing Workflows Campaigns Metrics &…" at bounding box center [602, 313] width 1205 height 626
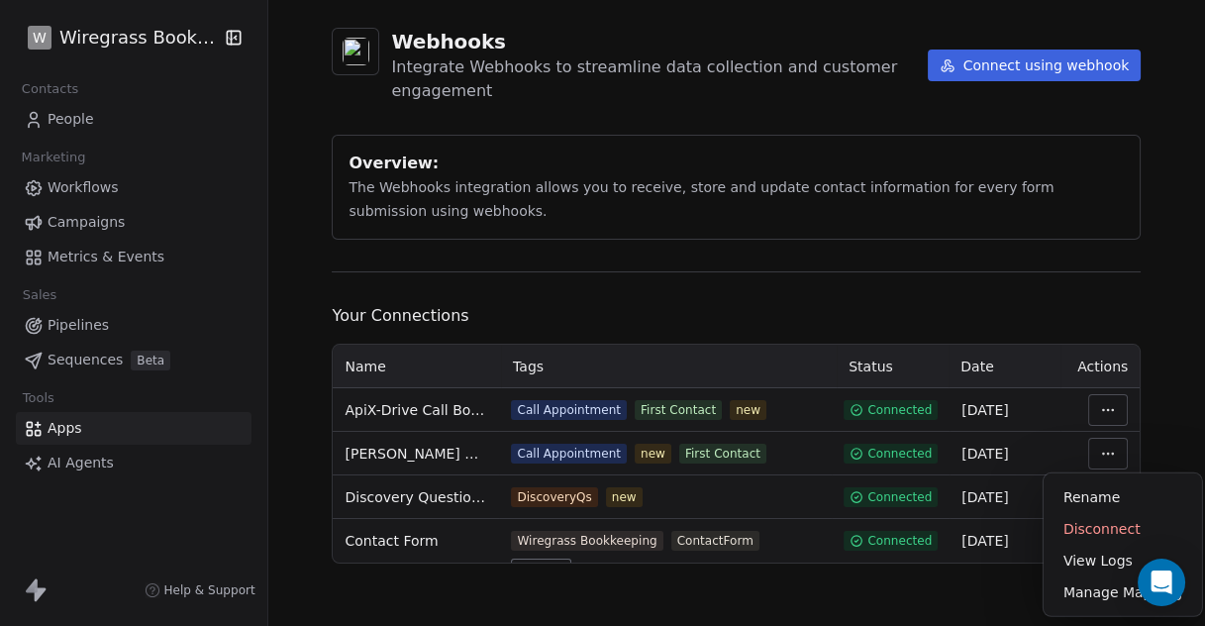
click at [693, 327] on html "W Wiregrass Bookkeeping Contacts People Marketing Workflows Campaigns Metrics &…" at bounding box center [602, 313] width 1205 height 626
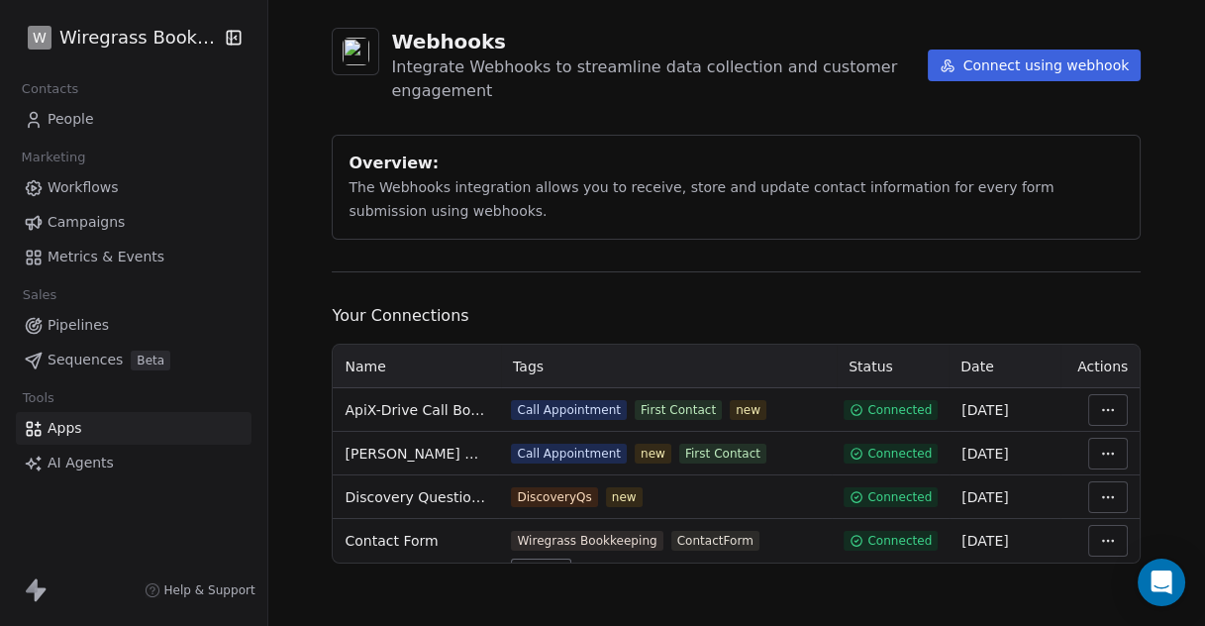
click at [1098, 545] on html "W Wiregrass Bookkeeping Contacts People Marketing Workflows Campaigns Metrics &…" at bounding box center [602, 313] width 1205 height 626
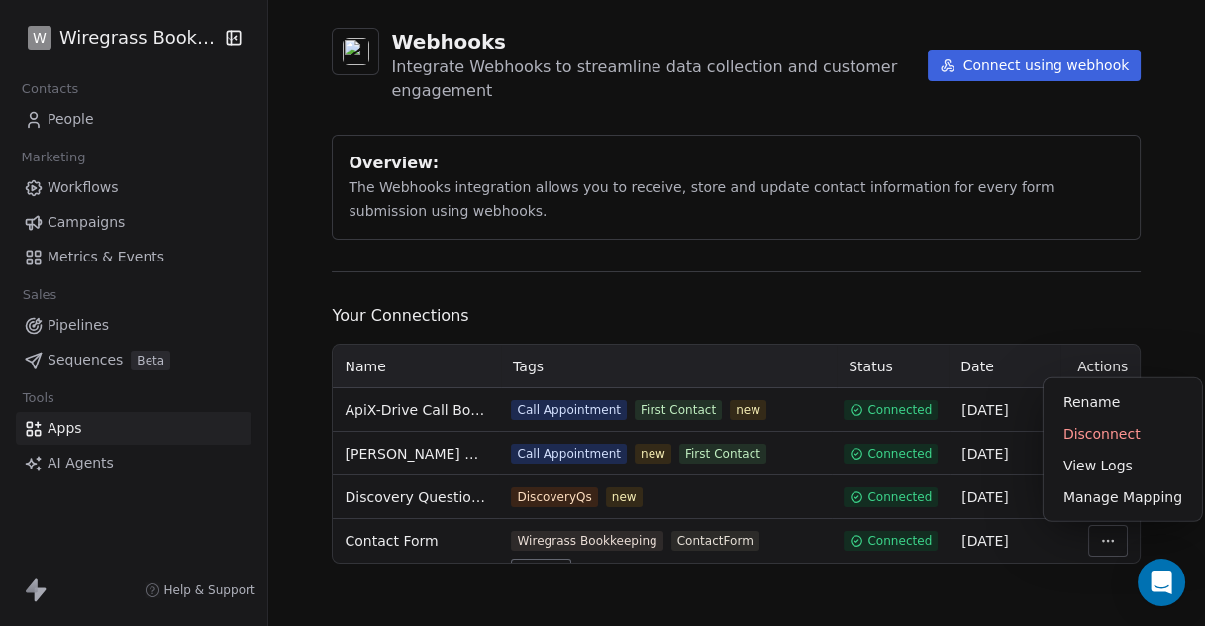
click at [1098, 545] on html "W Wiregrass Bookkeeping Contacts People Marketing Workflows Campaigns Metrics &…" at bounding box center [602, 313] width 1205 height 626
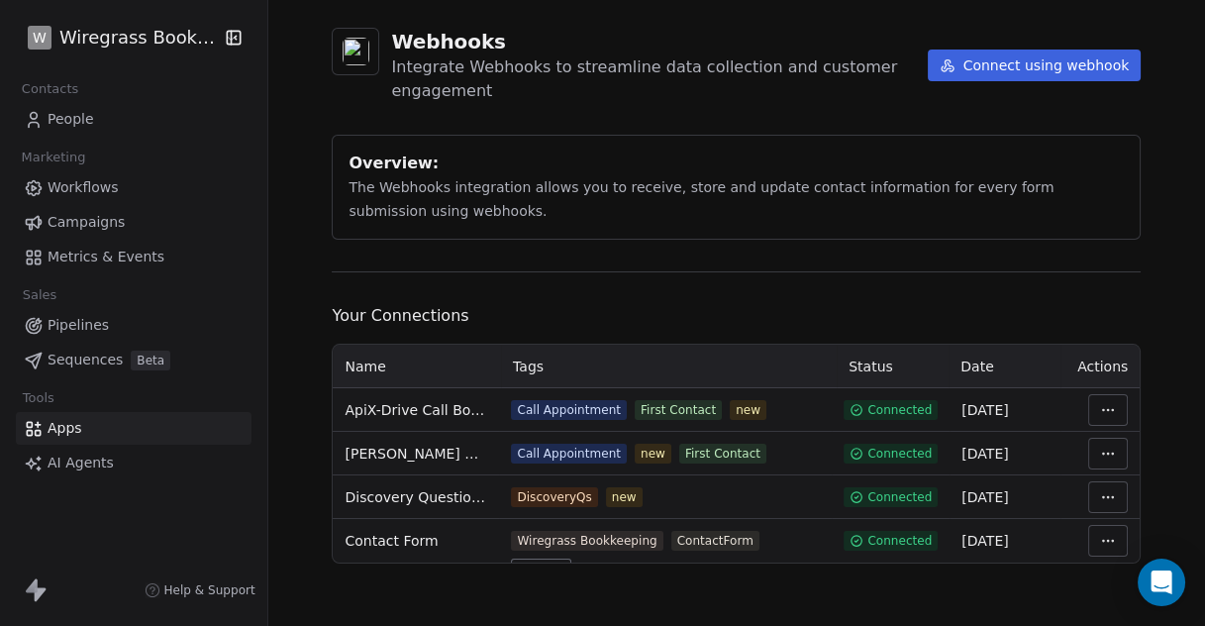
click at [1108, 496] on html "W Wiregrass Bookkeeping Contacts People Marketing Workflows Campaigns Metrics &…" at bounding box center [602, 313] width 1205 height 626
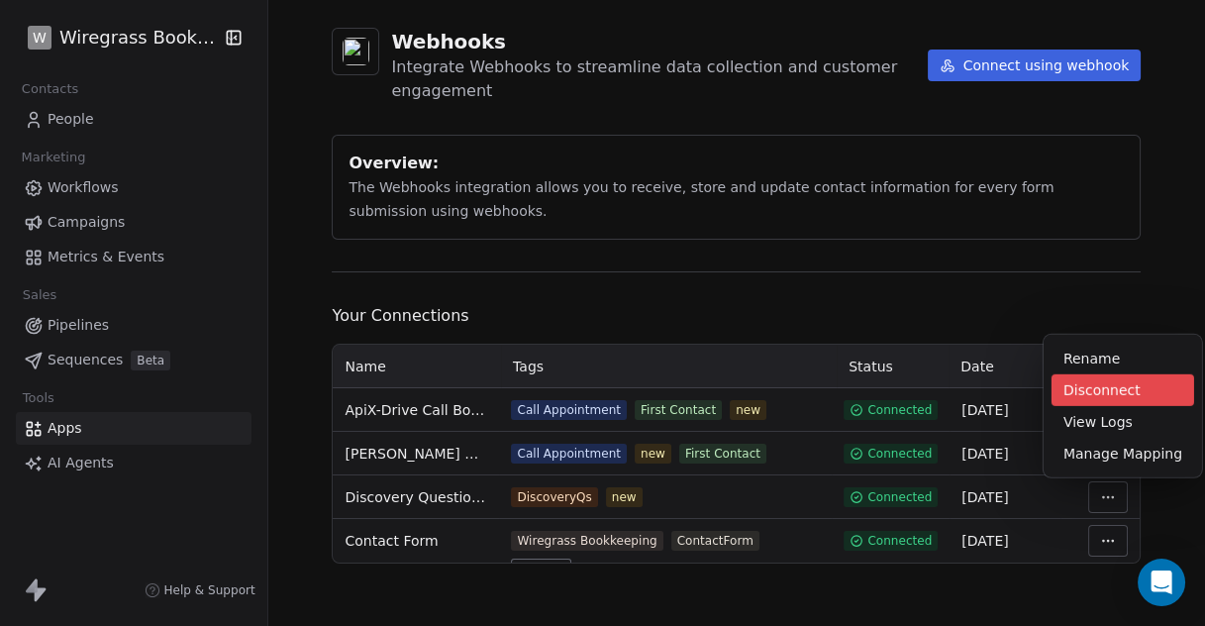
click at [1082, 384] on div "Disconnect" at bounding box center [1123, 390] width 143 height 32
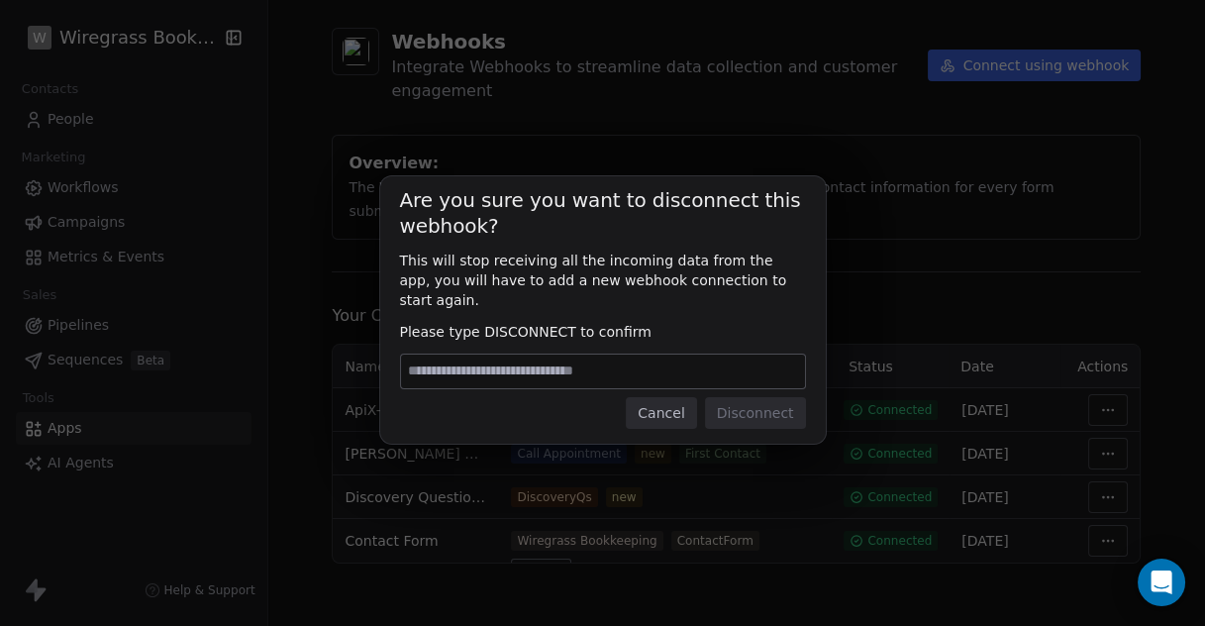
click at [675, 355] on input at bounding box center [603, 372] width 404 height 34
type input "**********"
click at [773, 398] on button "Disconnect" at bounding box center [755, 413] width 101 height 32
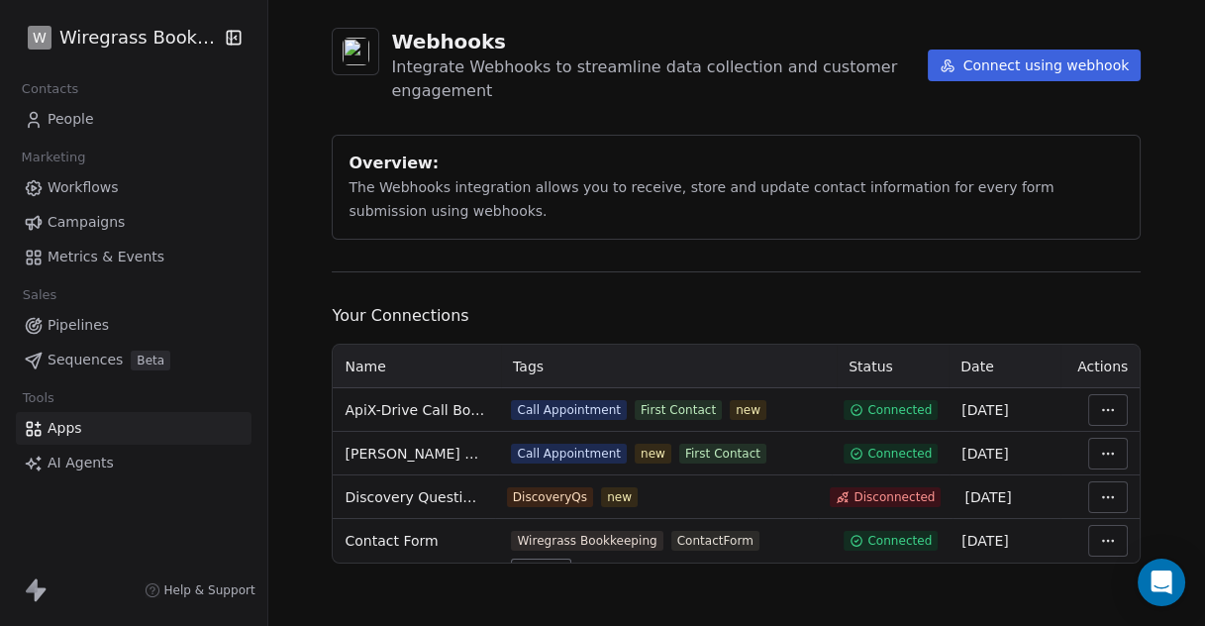
click at [1105, 447] on html "W Wiregrass Bookkeeping Contacts People Marketing Workflows Campaigns Metrics &…" at bounding box center [602, 313] width 1205 height 626
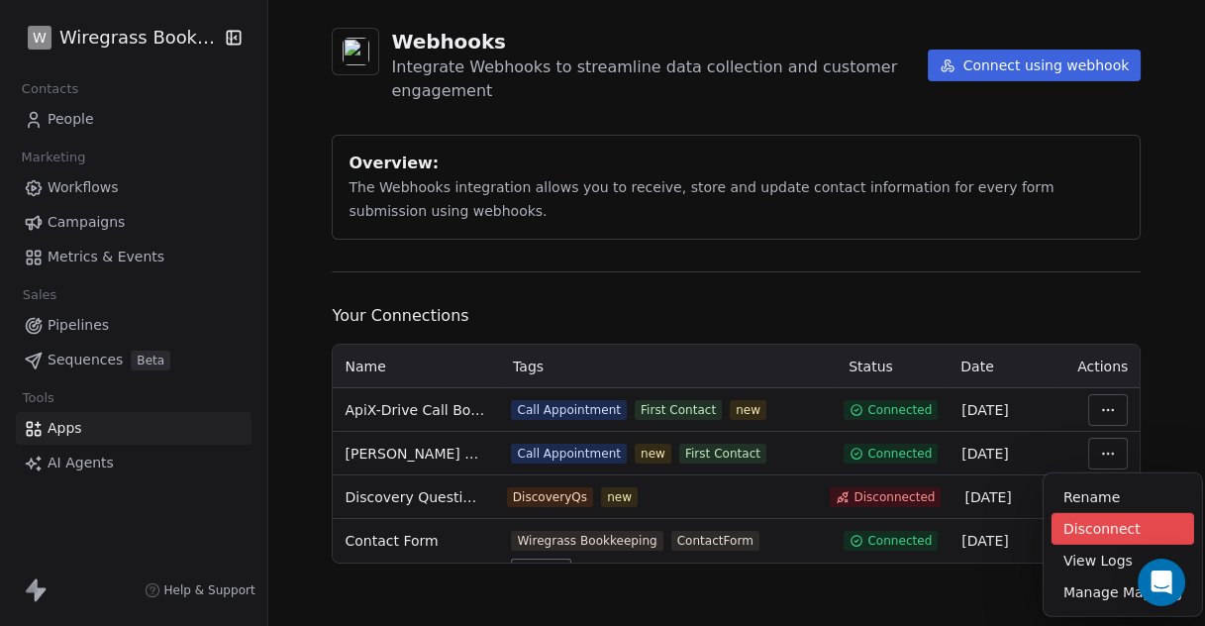
click at [1092, 526] on div "Disconnect" at bounding box center [1123, 529] width 143 height 32
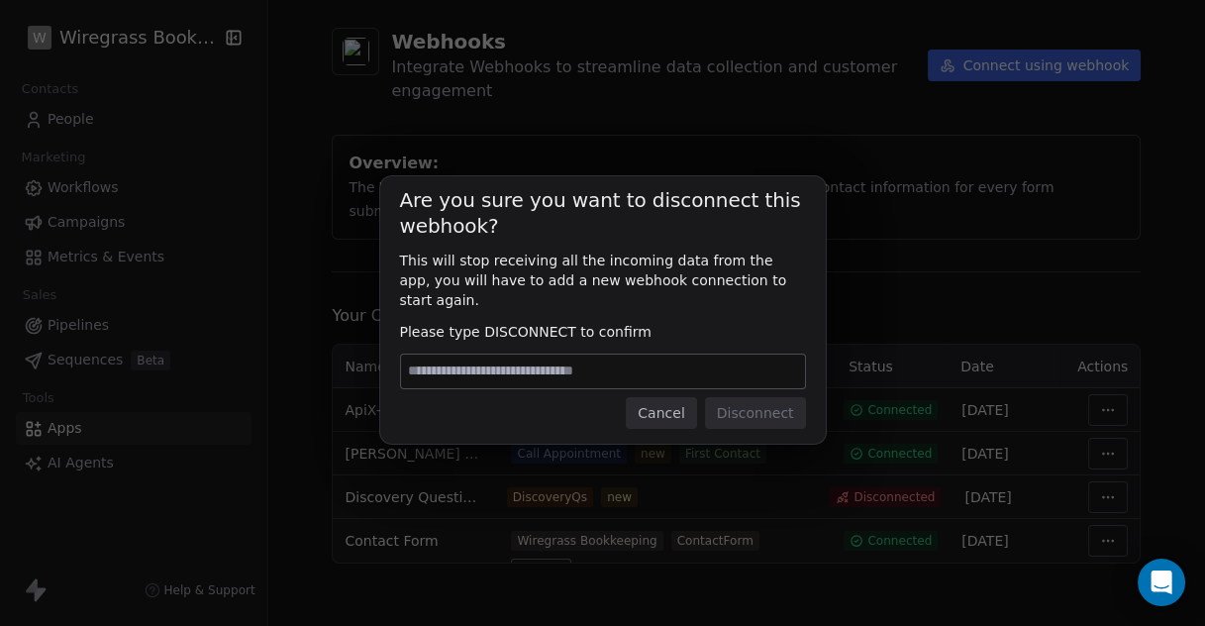
click at [690, 355] on input at bounding box center [603, 372] width 404 height 34
type input "**********"
click at [749, 406] on button "Disconnect" at bounding box center [755, 413] width 101 height 32
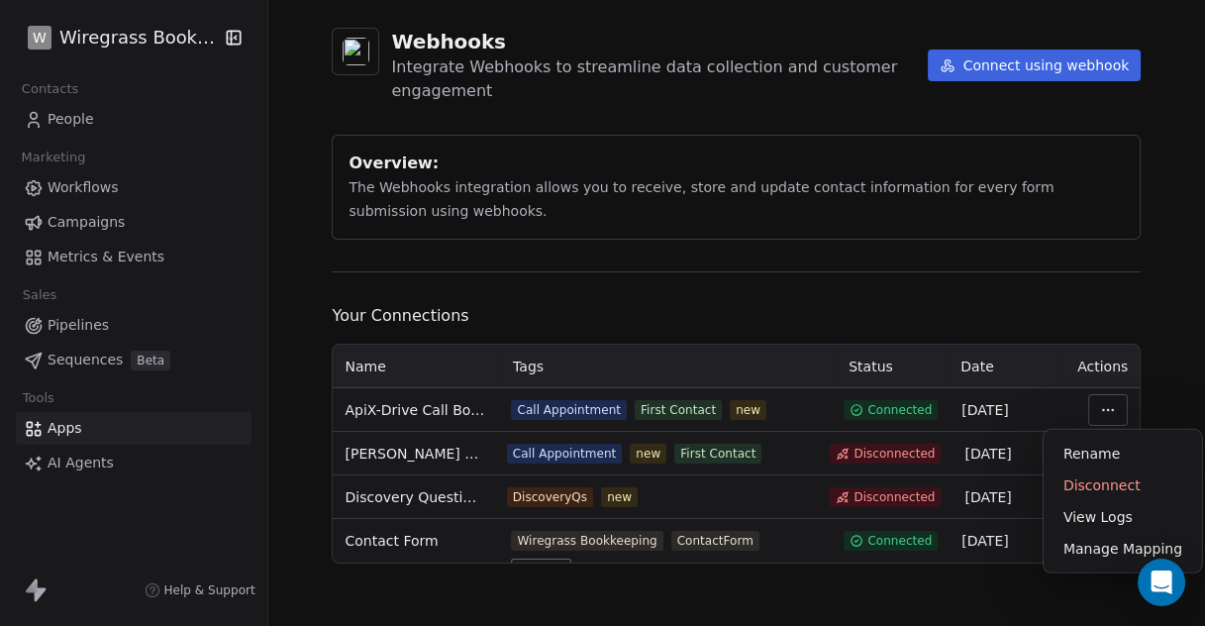
click at [1108, 406] on html "W Wiregrass Bookkeeping Contacts People Marketing Workflows Campaigns Metrics &…" at bounding box center [602, 313] width 1205 height 626
click at [1082, 482] on div "Disconnect" at bounding box center [1123, 486] width 143 height 32
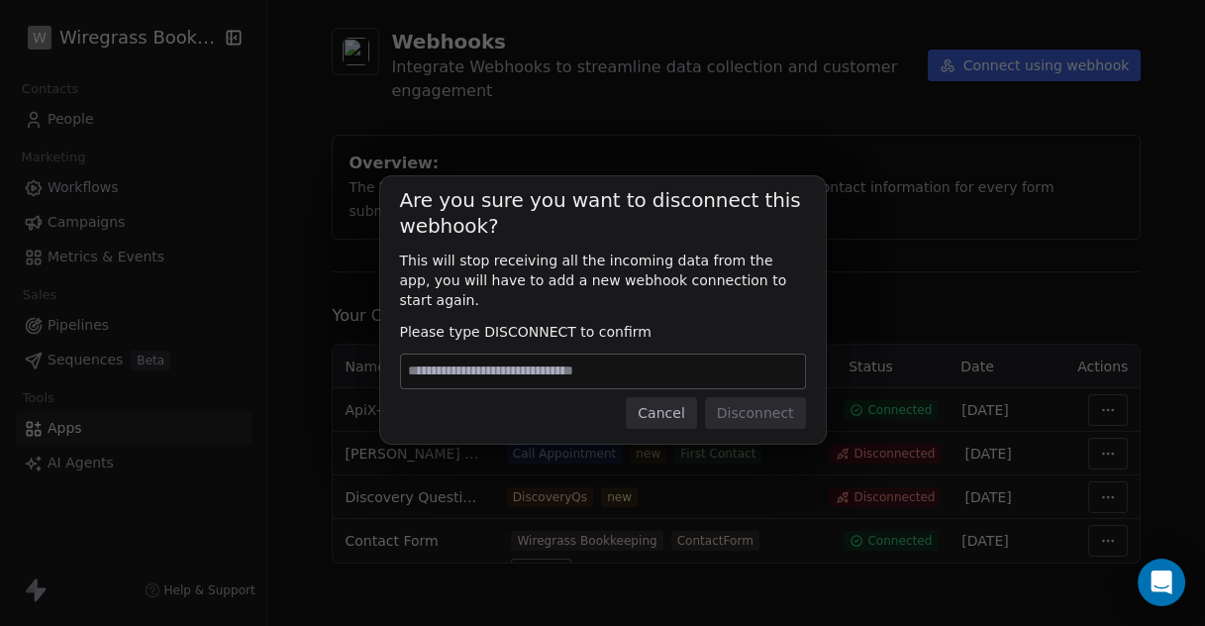
click at [611, 366] on input at bounding box center [603, 372] width 404 height 34
type input "**********"
click at [779, 411] on button "Disconnect" at bounding box center [755, 413] width 101 height 32
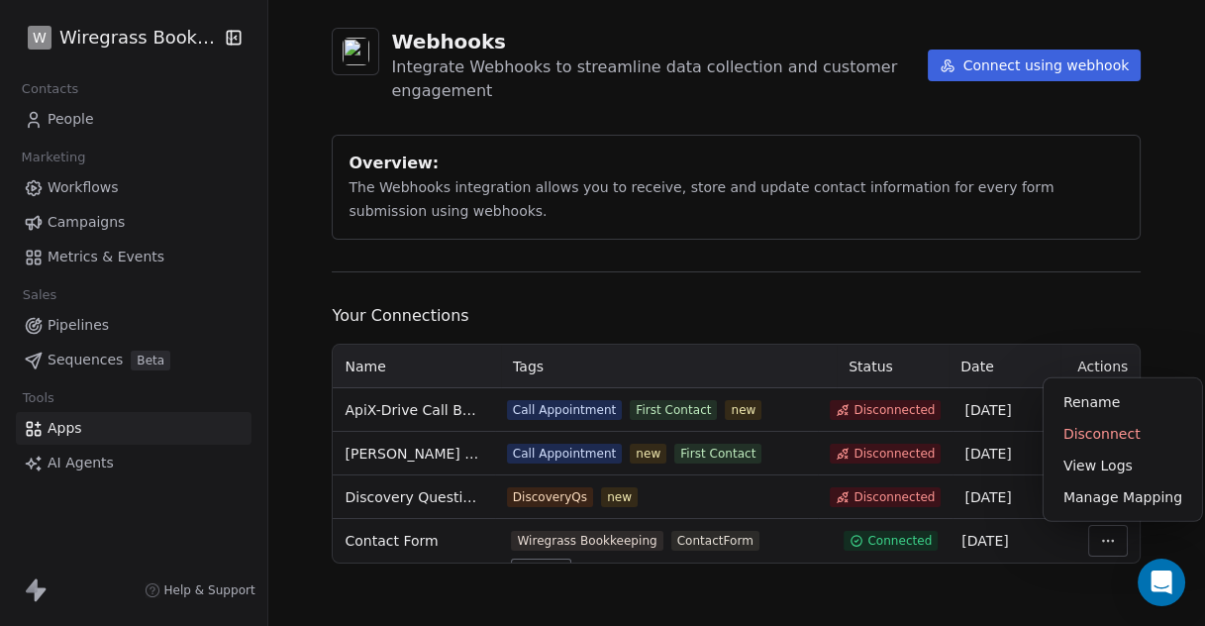
click at [1103, 550] on html "W Wiregrass Bookkeeping Contacts People Marketing Workflows Campaigns Metrics &…" at bounding box center [602, 313] width 1205 height 626
click at [1090, 399] on div "Rename" at bounding box center [1123, 402] width 143 height 32
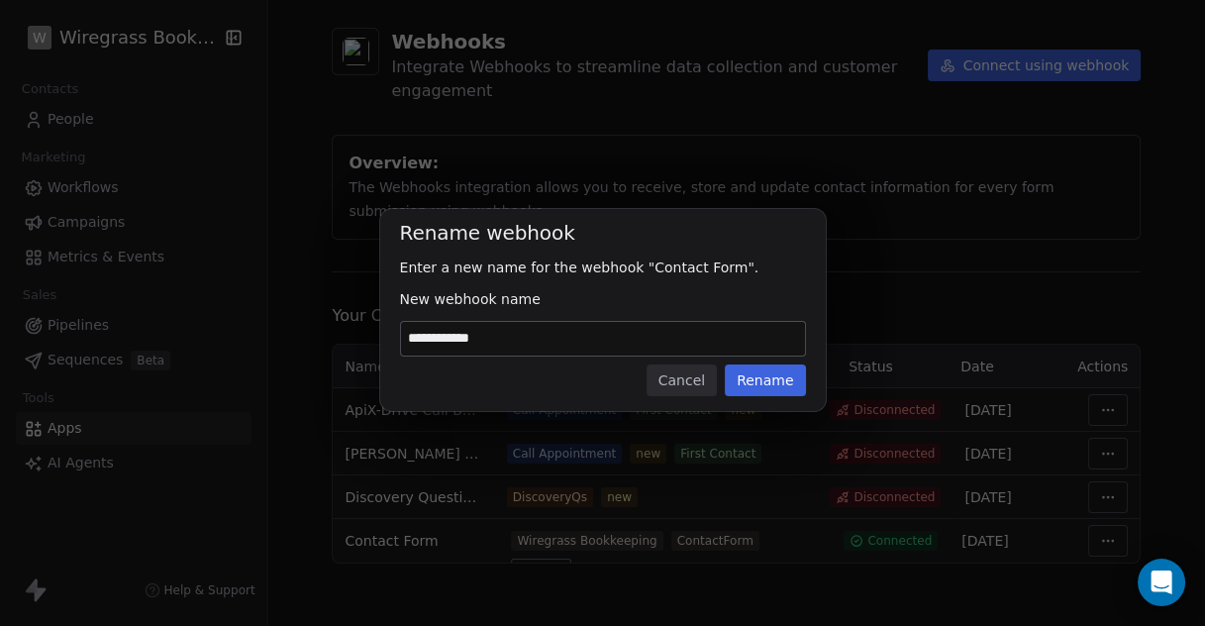
click at [518, 328] on input "**********" at bounding box center [603, 339] width 404 height 34
click at [498, 342] on input "**********" at bounding box center [603, 339] width 404 height 34
type input "**********"
click at [776, 381] on button "Rename" at bounding box center [765, 381] width 80 height 32
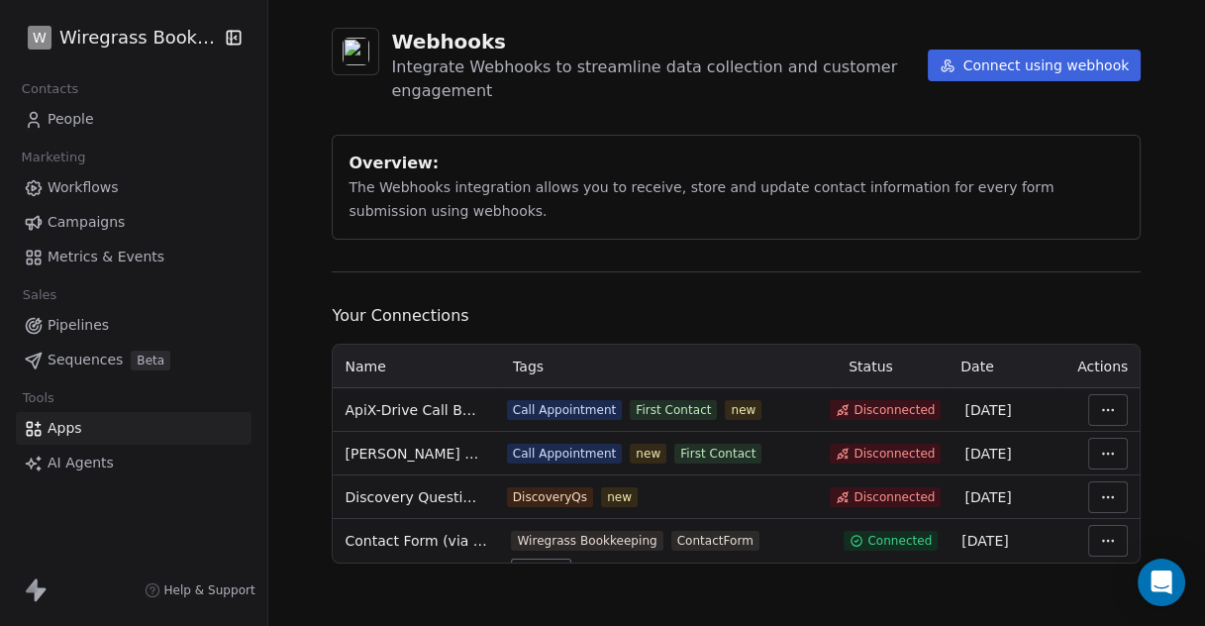
click at [81, 119] on span "People" at bounding box center [71, 119] width 47 height 21
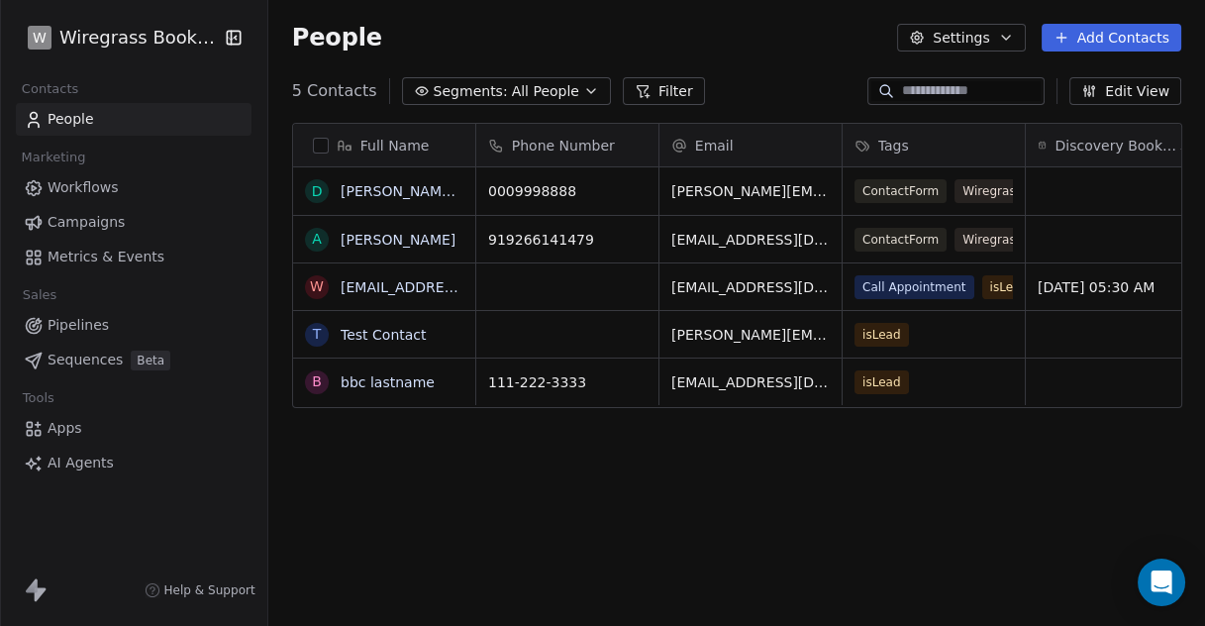
scroll to position [534, 920]
click at [318, 186] on button "grid" at bounding box center [314, 191] width 16 height 16
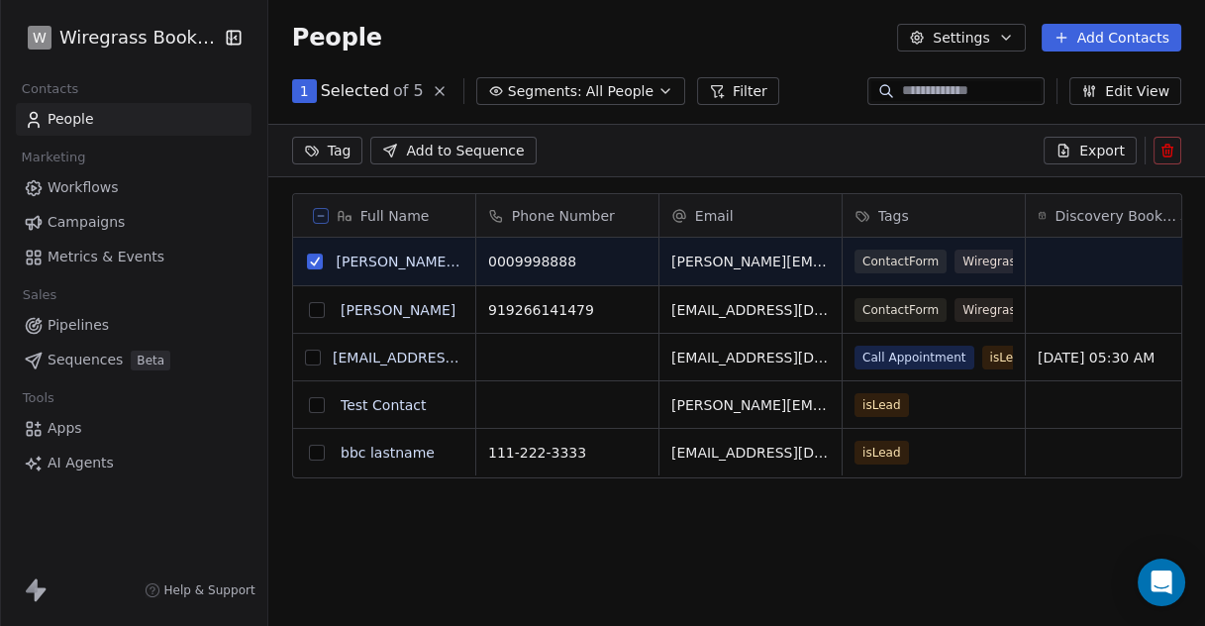
scroll to position [18, 17]
click at [1168, 154] on icon at bounding box center [1168, 151] width 16 height 16
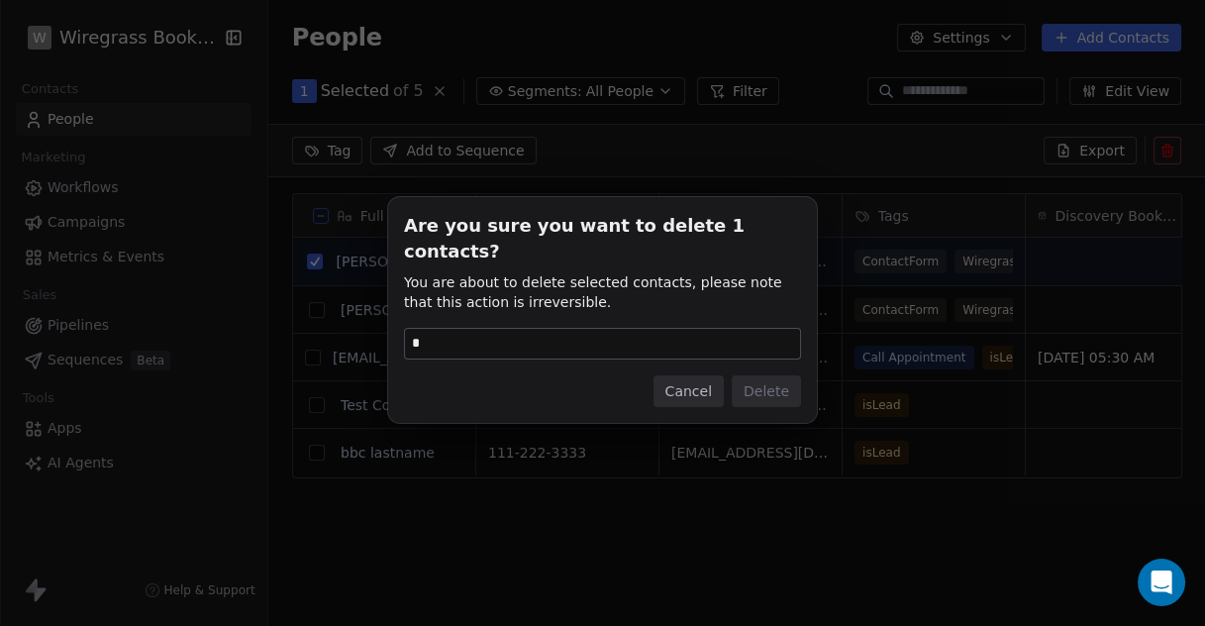
click at [680, 330] on input "*" at bounding box center [602, 344] width 395 height 30
type input "******"
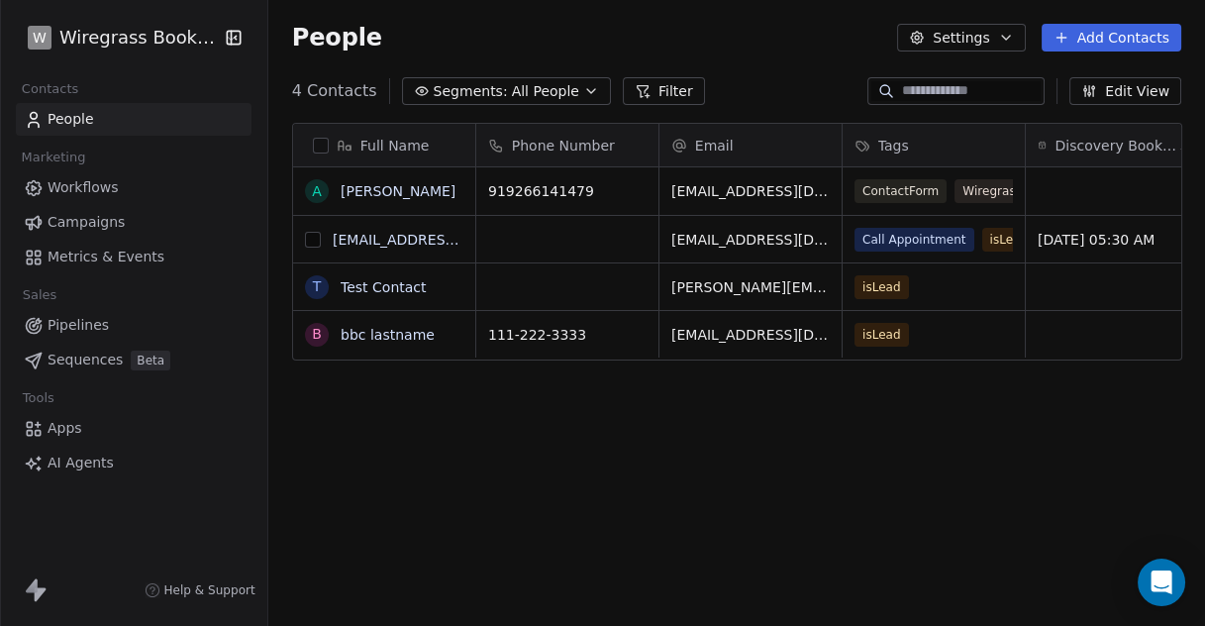
click at [318, 237] on button "grid" at bounding box center [313, 240] width 16 height 16
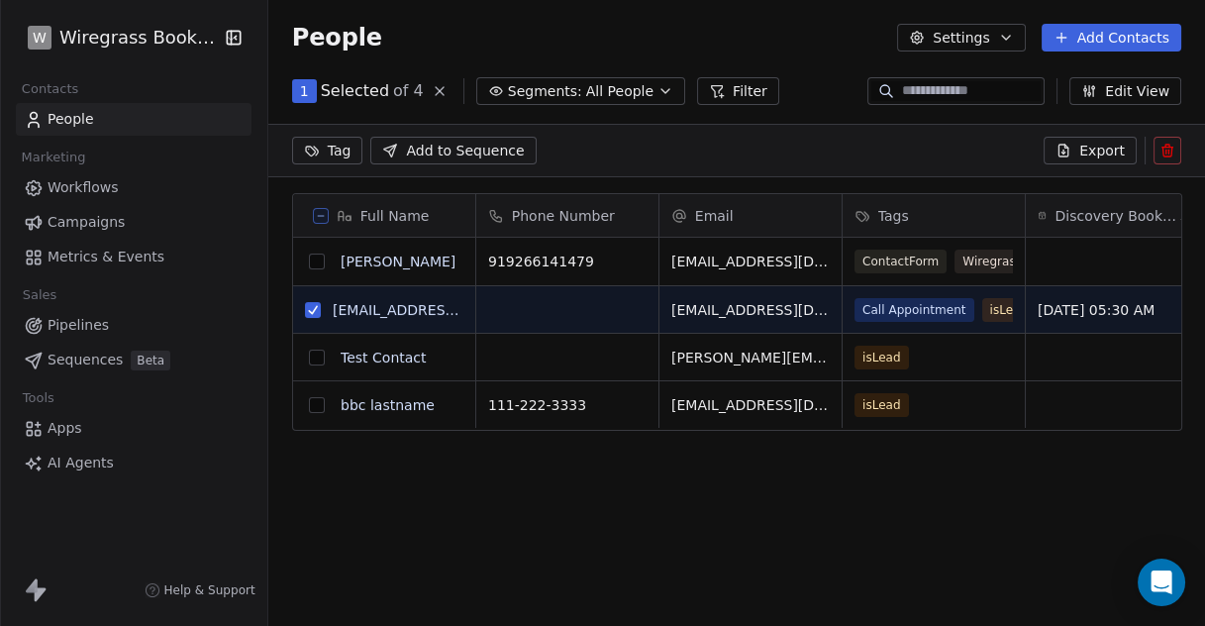
scroll to position [18, 17]
click at [311, 406] on button "grid" at bounding box center [317, 405] width 16 height 16
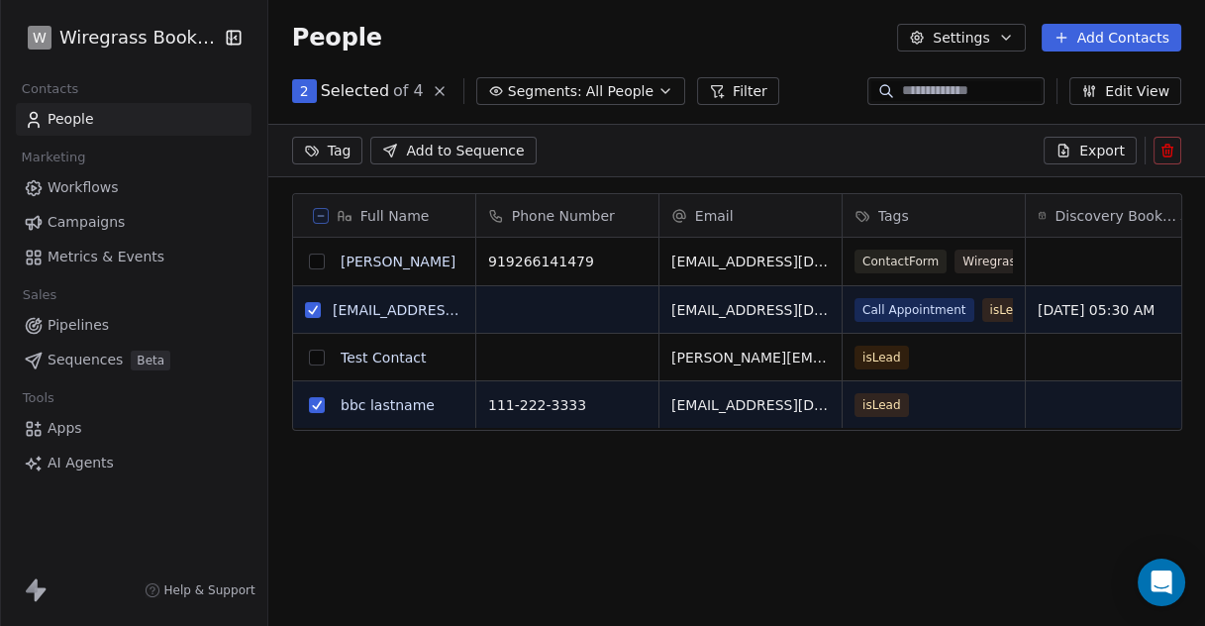
click at [1170, 149] on icon at bounding box center [1168, 151] width 16 height 16
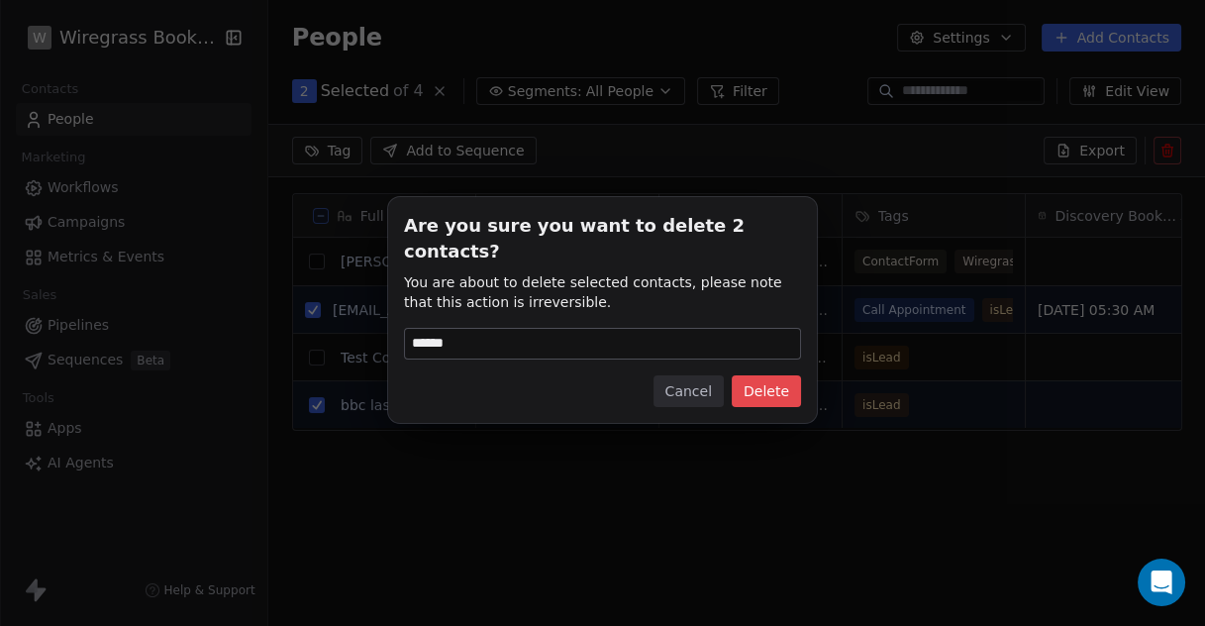
click at [785, 375] on button "Delete" at bounding box center [766, 391] width 69 height 32
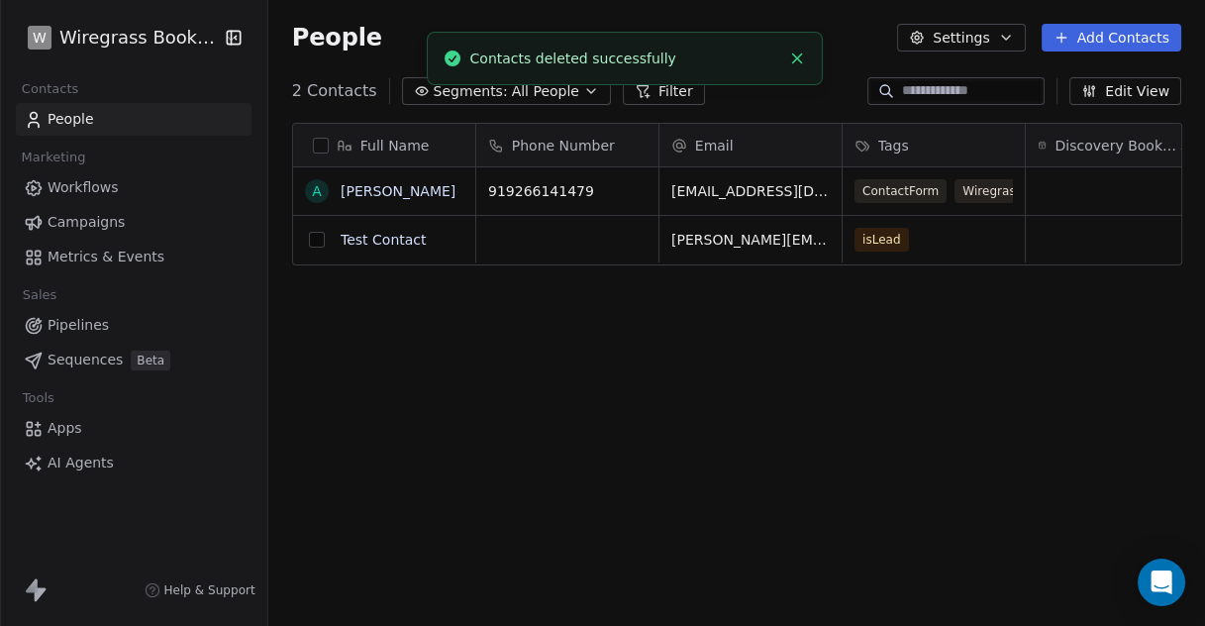
click at [318, 239] on button "grid" at bounding box center [317, 240] width 16 height 16
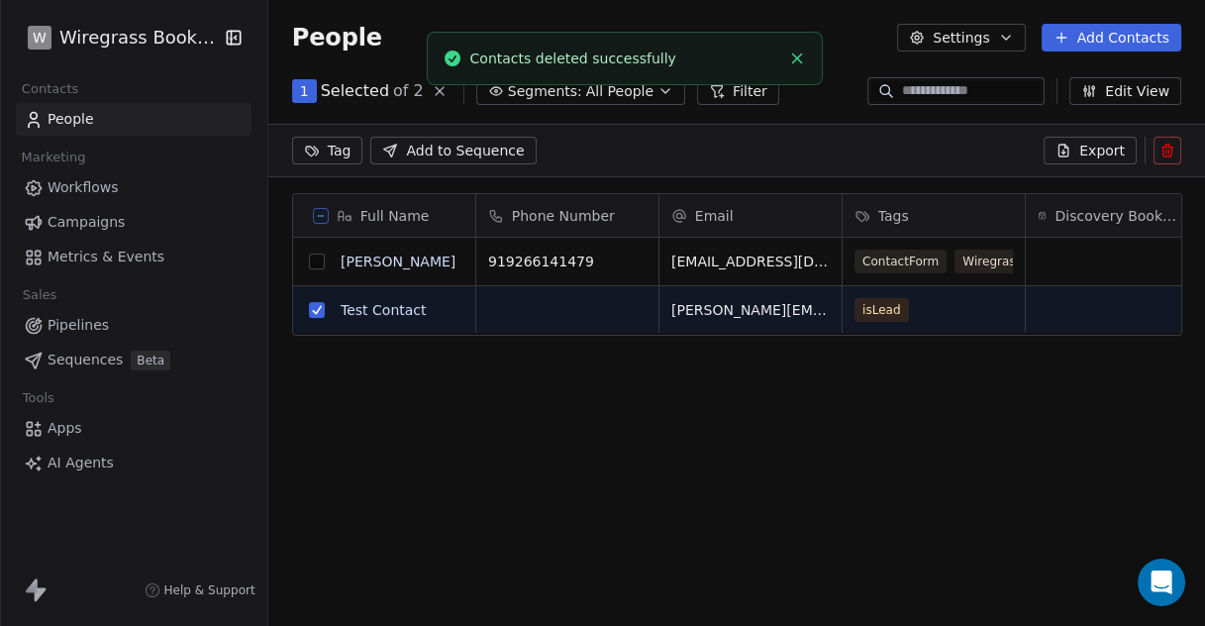
scroll to position [18, 17]
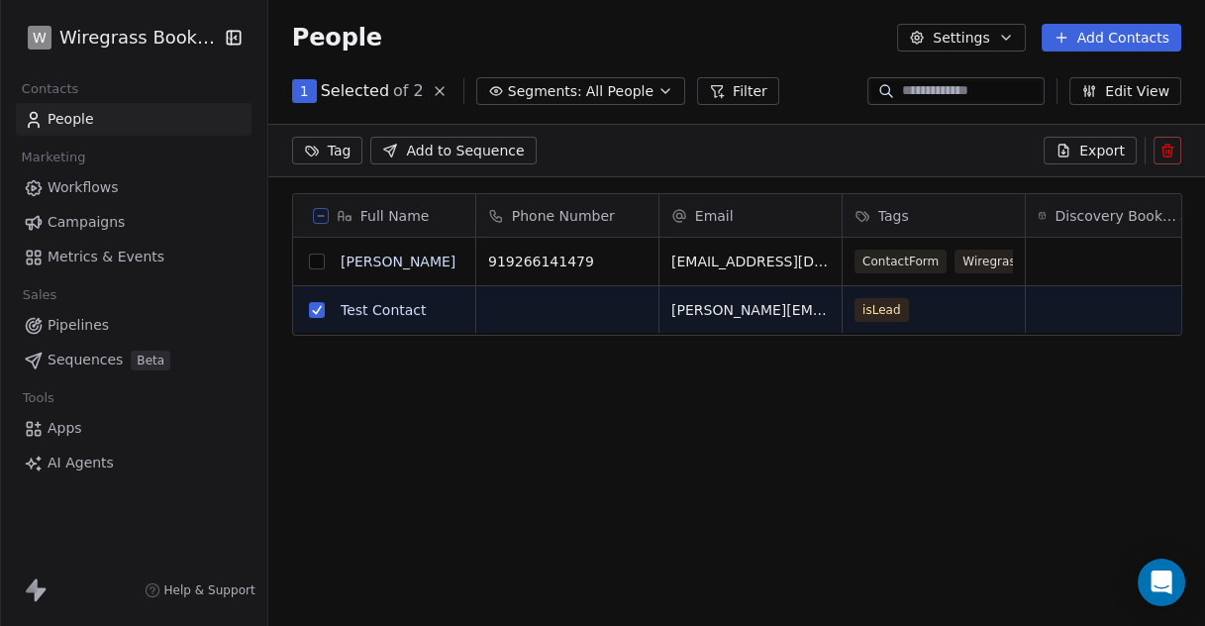
click at [1166, 147] on icon at bounding box center [1168, 151] width 16 height 16
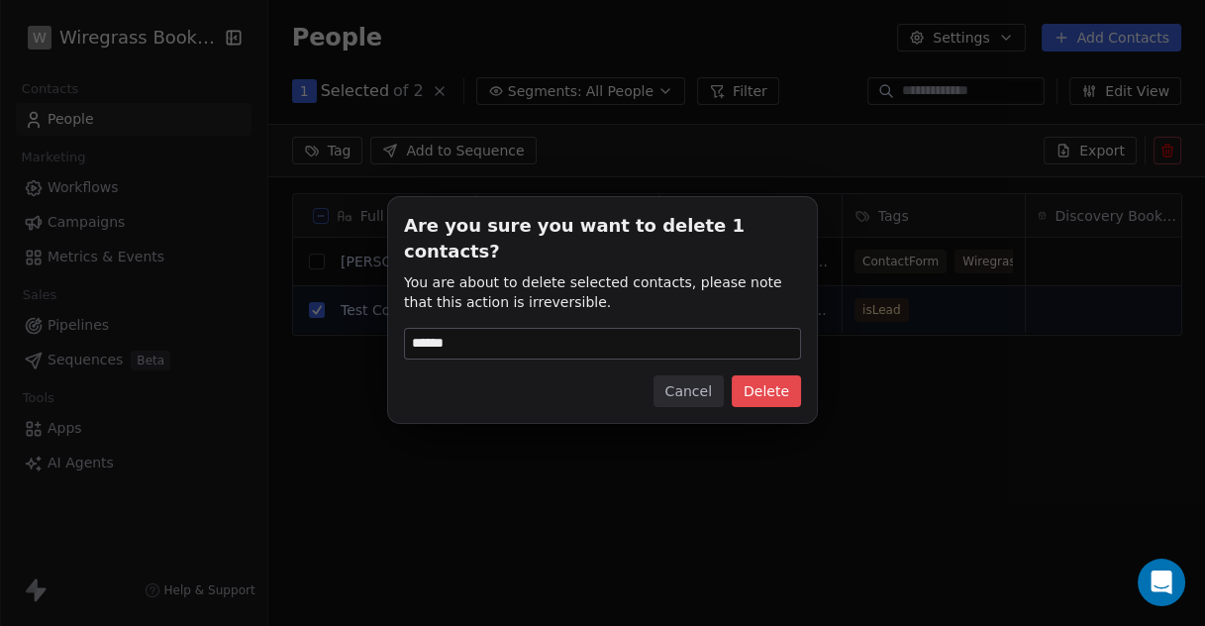
click at [786, 383] on button "Delete" at bounding box center [766, 391] width 69 height 32
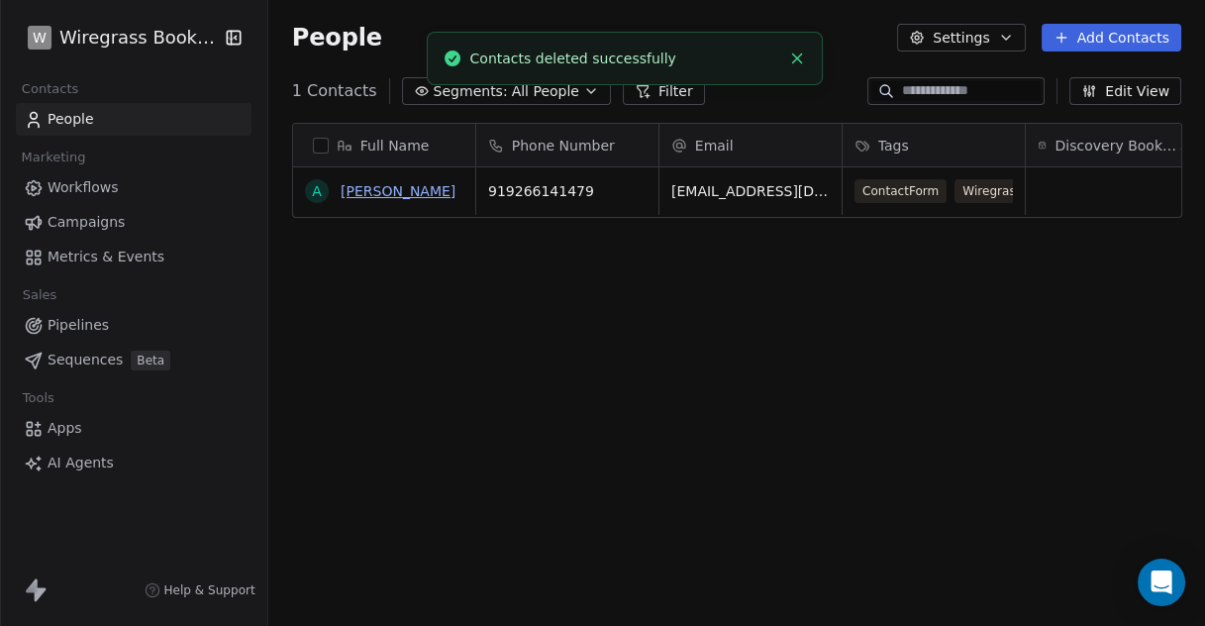
click at [369, 186] on link "Ankit Mishra" at bounding box center [398, 191] width 115 height 16
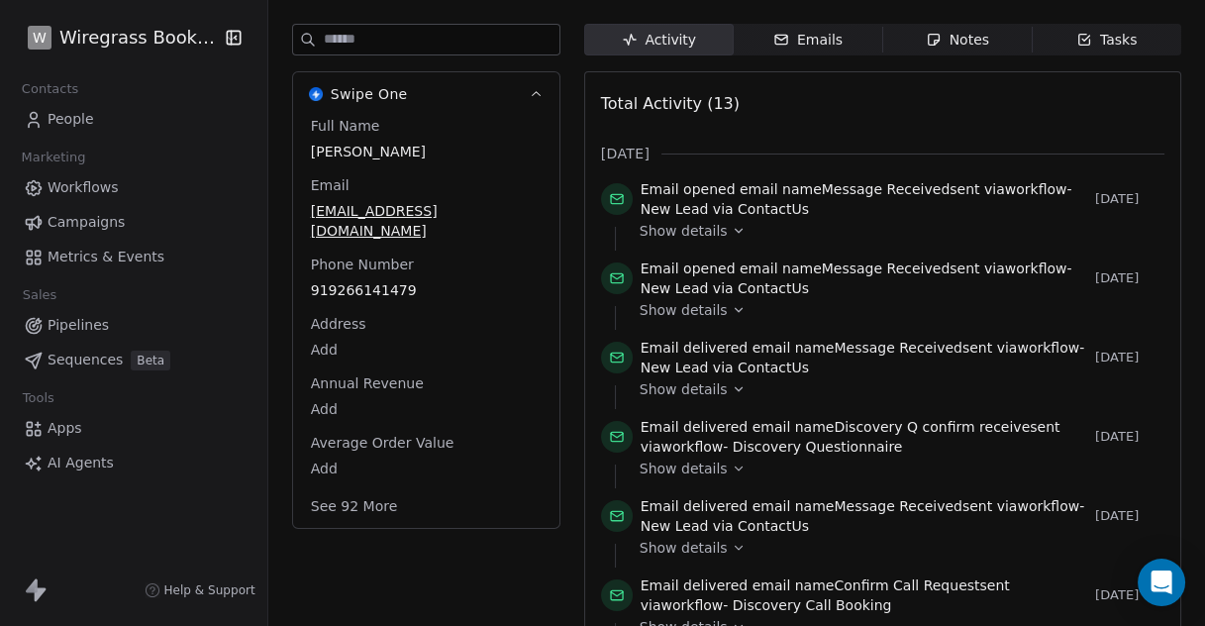
scroll to position [330, 0]
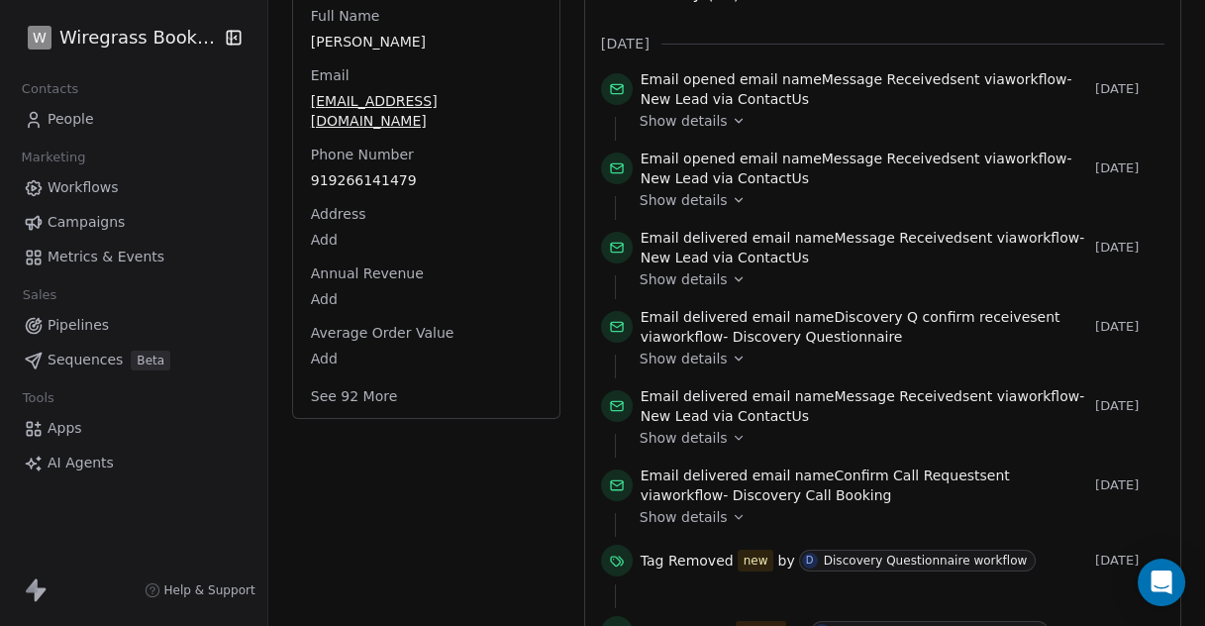
click at [375, 378] on button "See 92 More" at bounding box center [354, 396] width 111 height 36
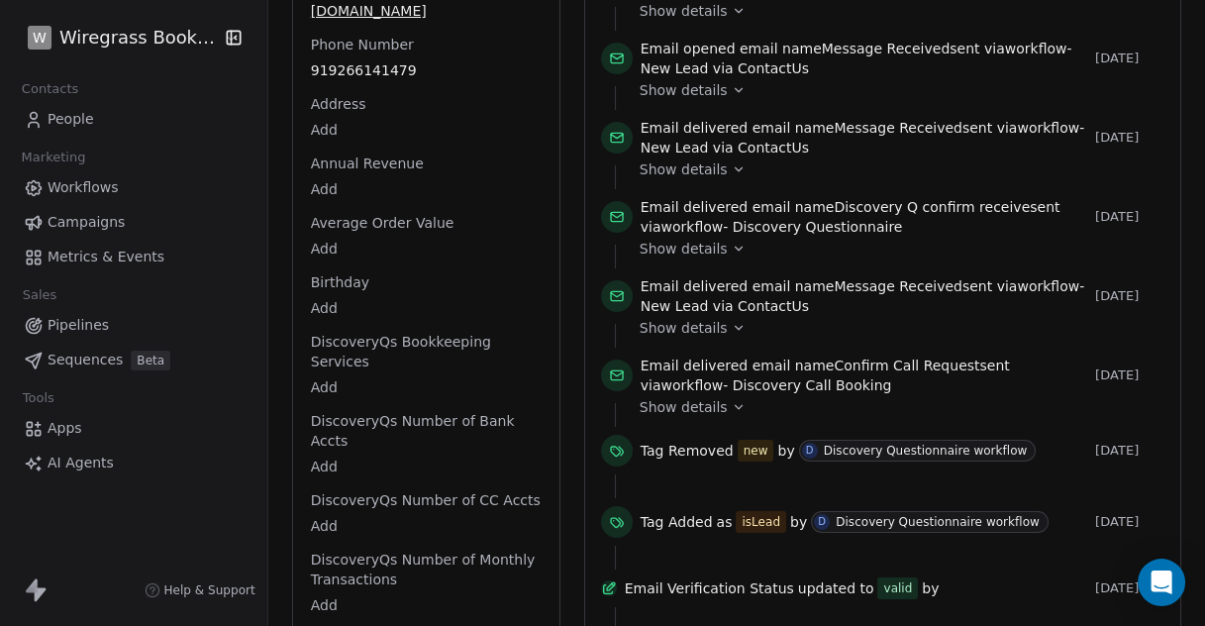
scroll to position [0, 0]
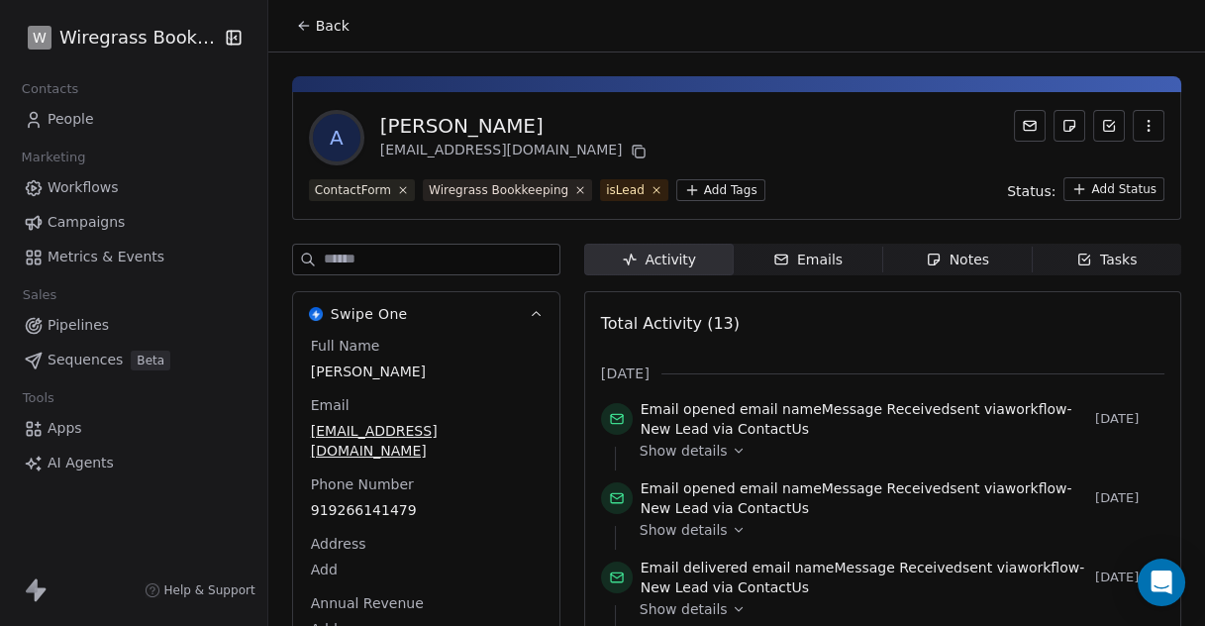
click at [89, 120] on span "People" at bounding box center [71, 119] width 47 height 21
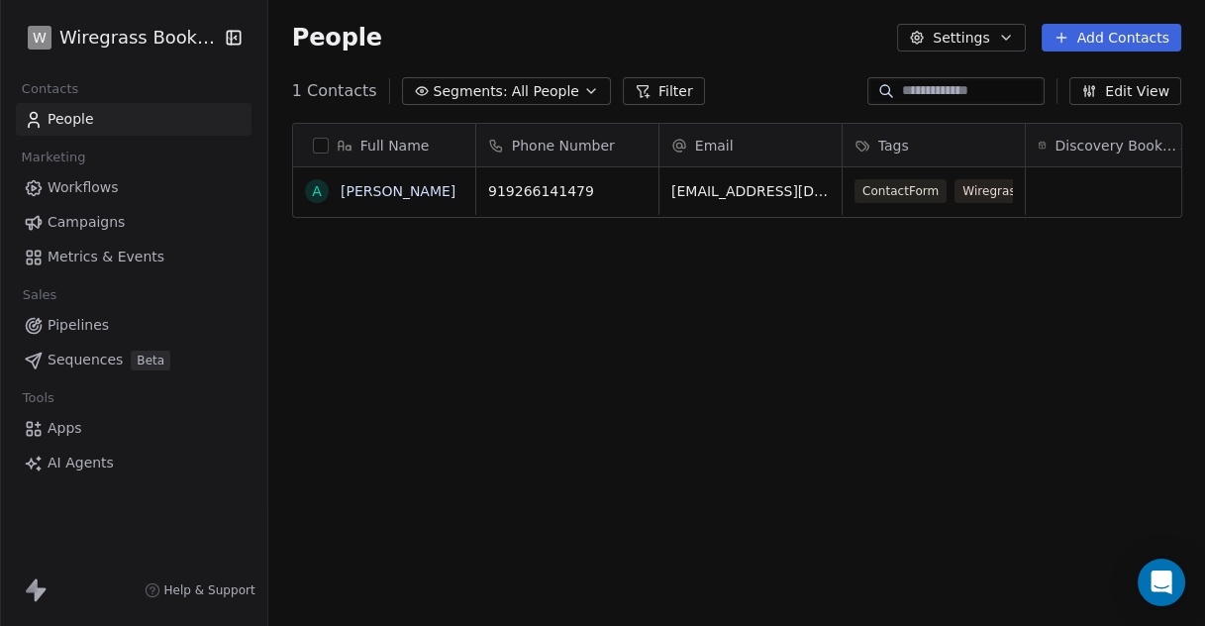
scroll to position [18, 17]
click at [315, 188] on button "grid" at bounding box center [317, 191] width 16 height 16
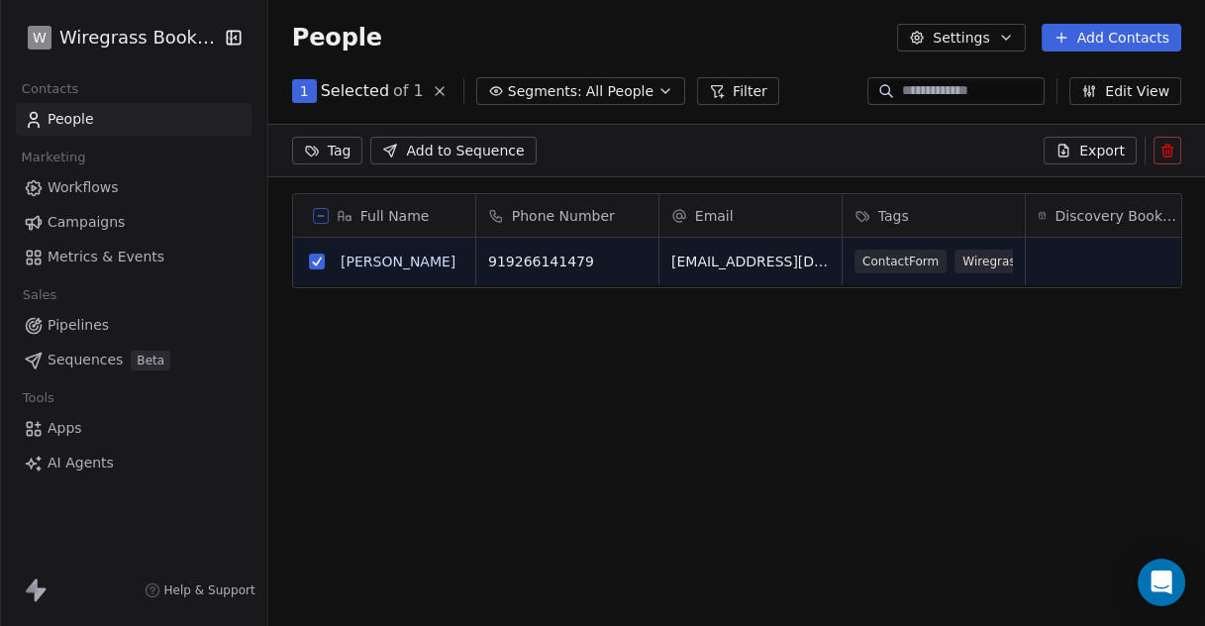
click at [1172, 149] on icon at bounding box center [1167, 152] width 9 height 9
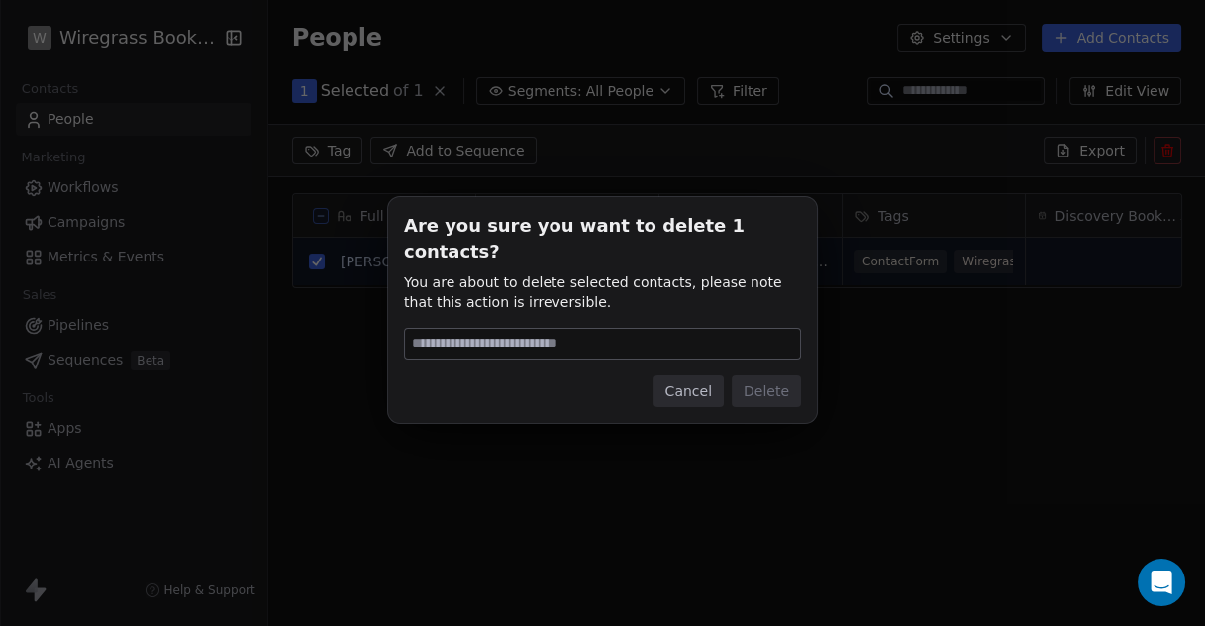
click at [696, 333] on input at bounding box center [602, 344] width 395 height 30
type input "******"
click at [790, 375] on button "Delete" at bounding box center [766, 391] width 69 height 32
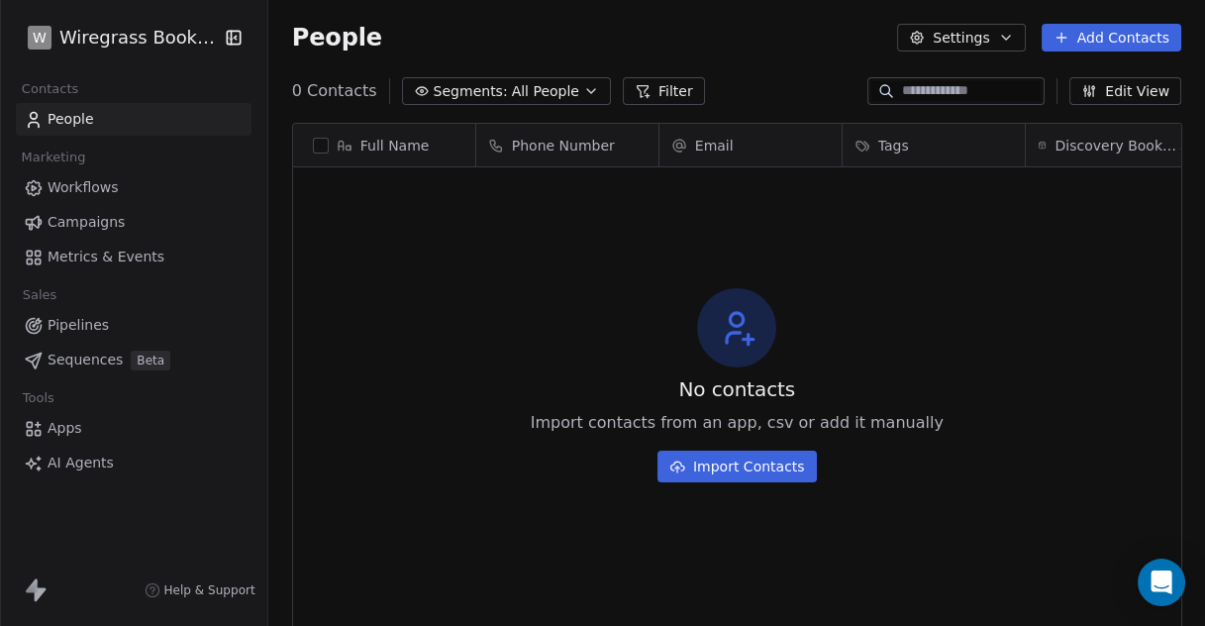
click at [64, 431] on span "Apps" at bounding box center [65, 428] width 35 height 21
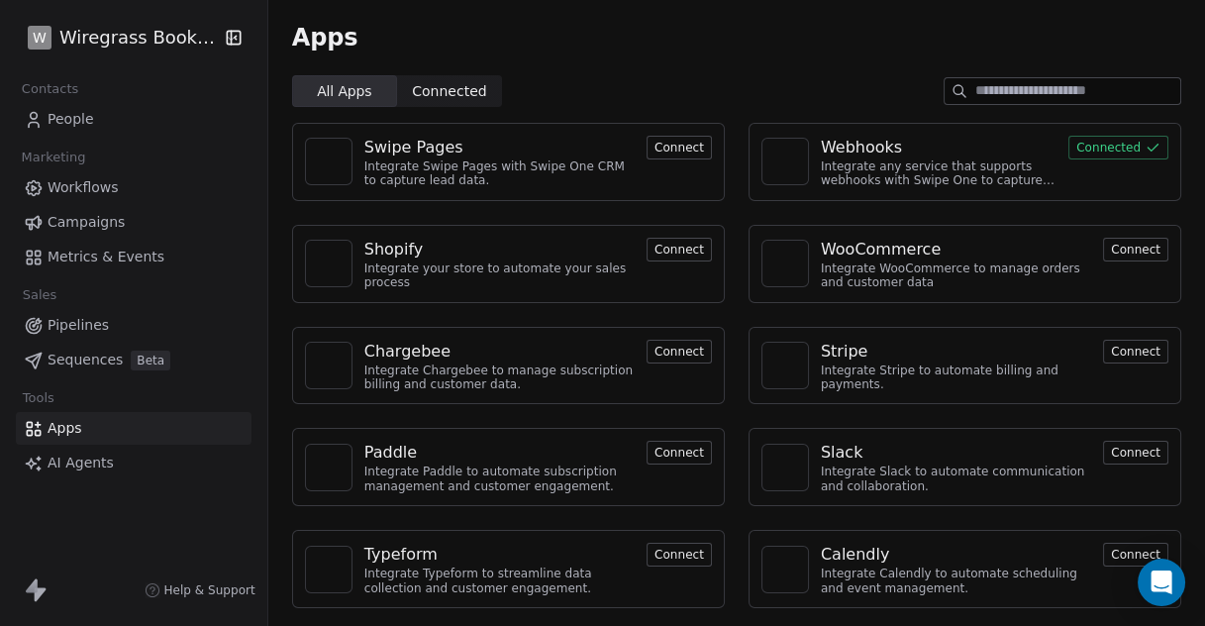
click at [880, 157] on div "Webhooks" at bounding box center [861, 148] width 81 height 24
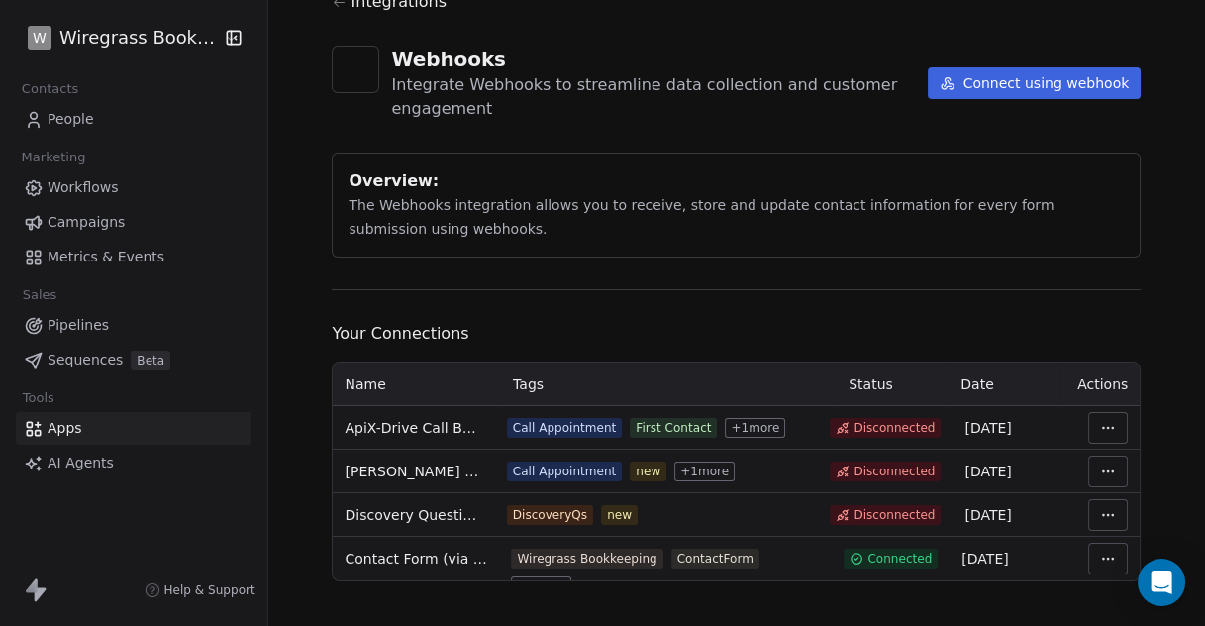
scroll to position [91, 0]
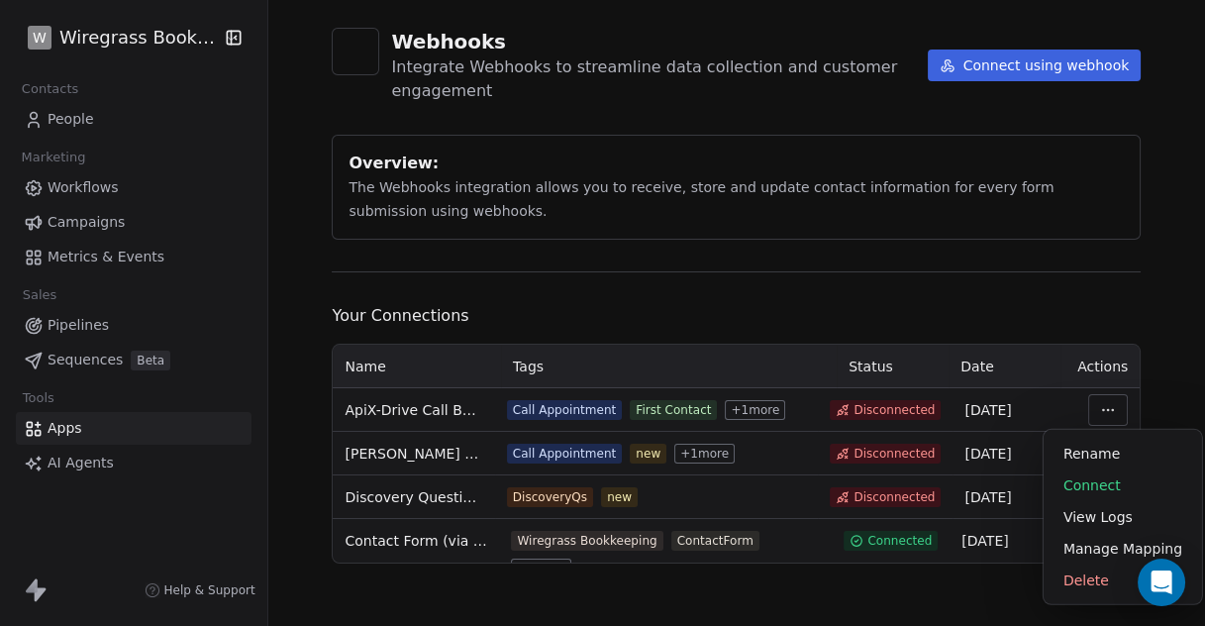
click at [1097, 405] on html "W Wiregrass Bookkeeping Contacts People Marketing Workflows Campaigns Metrics &…" at bounding box center [602, 313] width 1205 height 626
click at [1087, 573] on div "Delete" at bounding box center [1123, 581] width 143 height 32
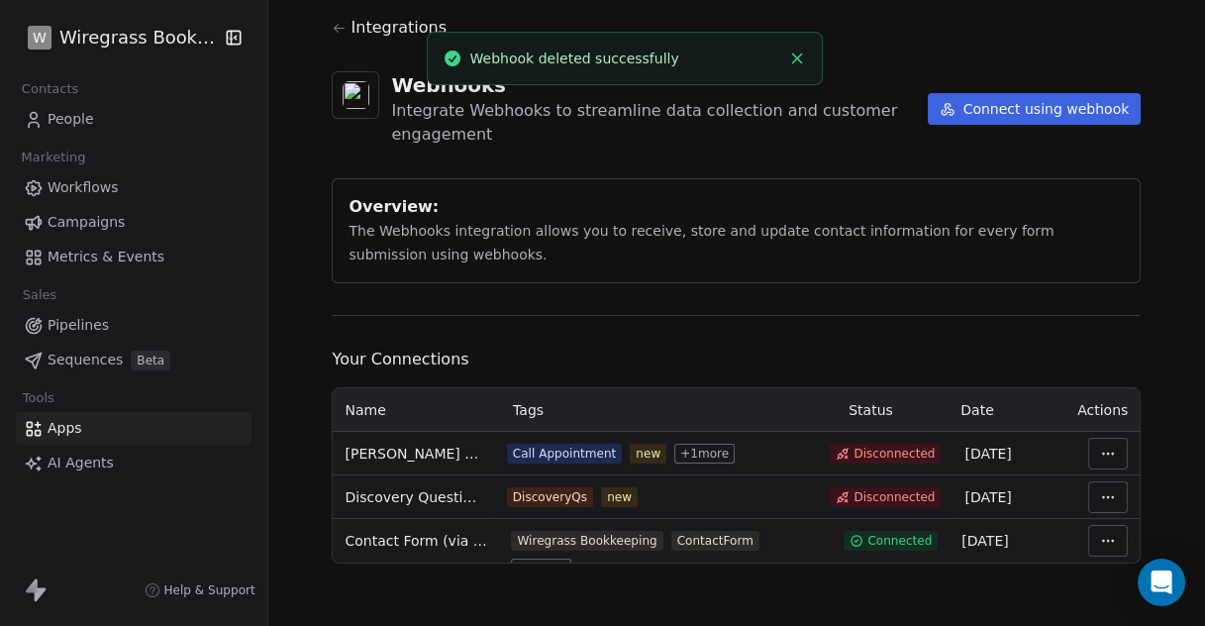
click at [1107, 447] on html "W Wiregrass Bookkeeping Contacts People Marketing Workflows Campaigns Metrics &…" at bounding box center [602, 313] width 1205 height 626
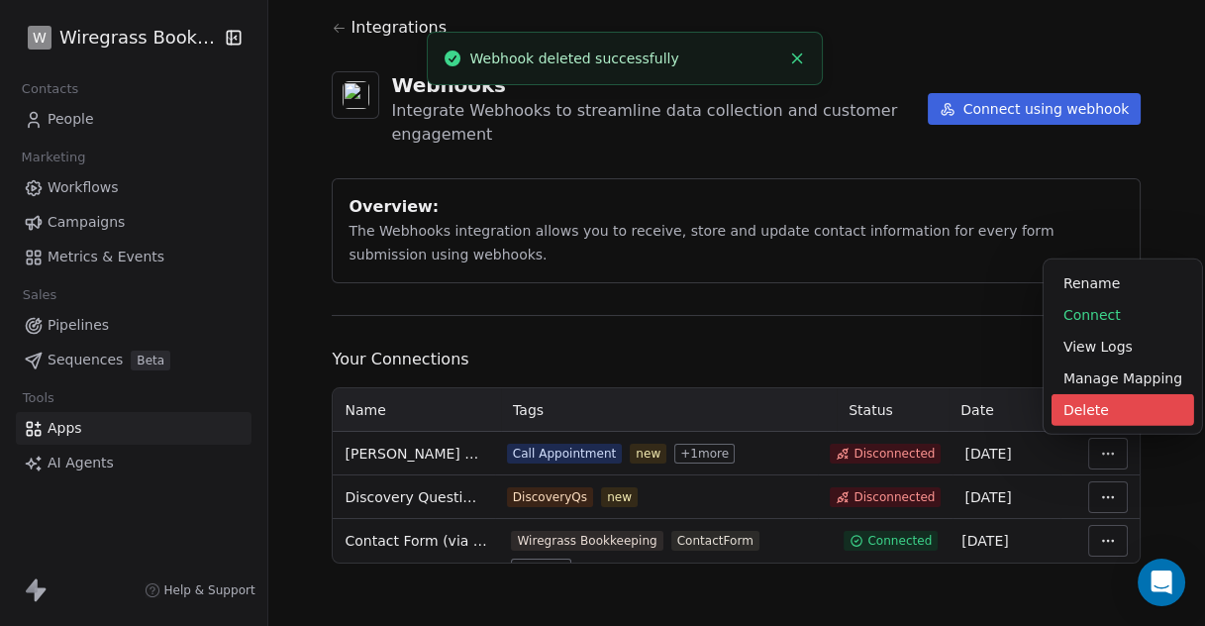
click at [1099, 414] on div "Delete" at bounding box center [1123, 410] width 143 height 32
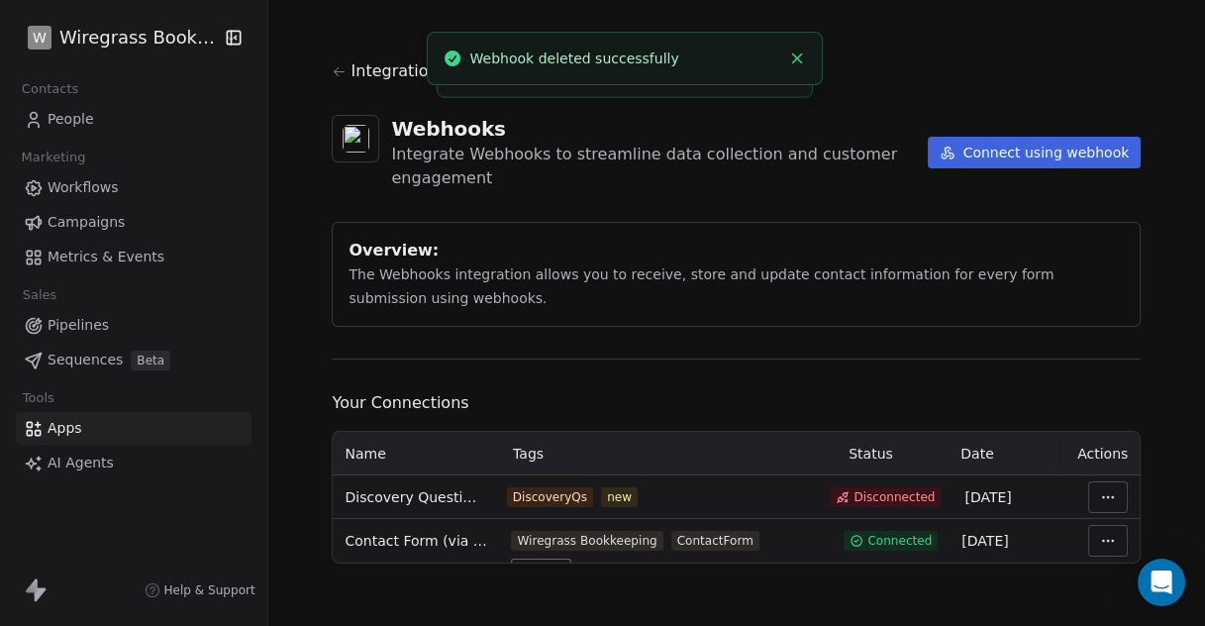
click at [1103, 494] on html "W Wiregrass Bookkeeping Contacts People Marketing Workflows Campaigns Metrics &…" at bounding box center [602, 313] width 1205 height 626
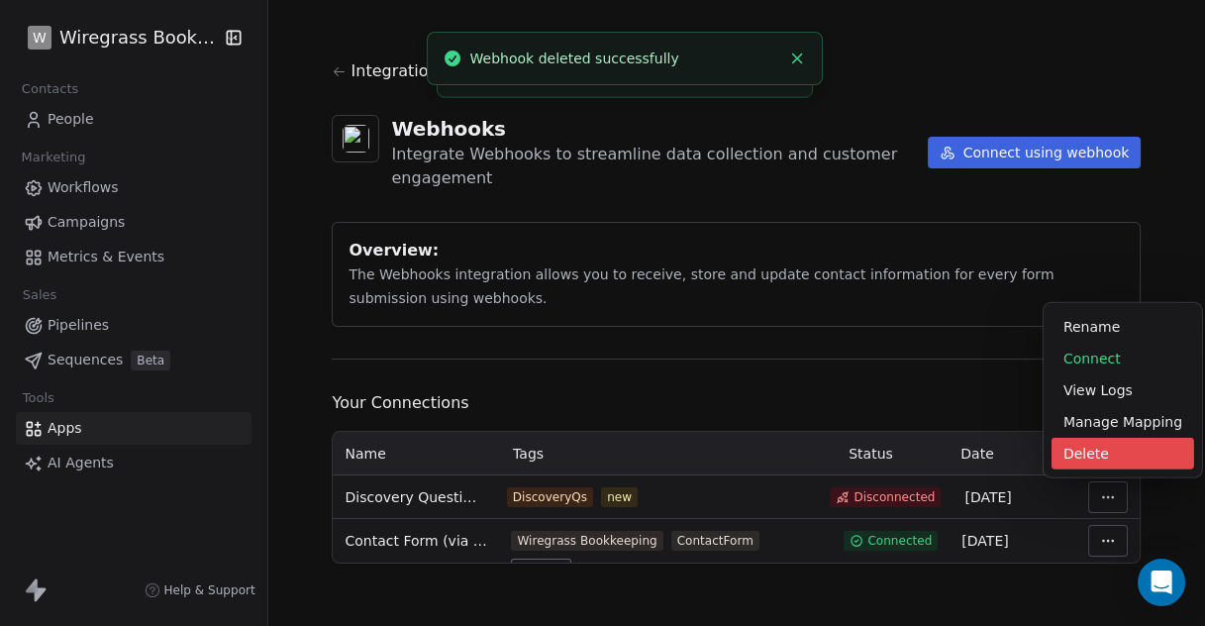
click at [1094, 454] on div "Delete" at bounding box center [1123, 454] width 143 height 32
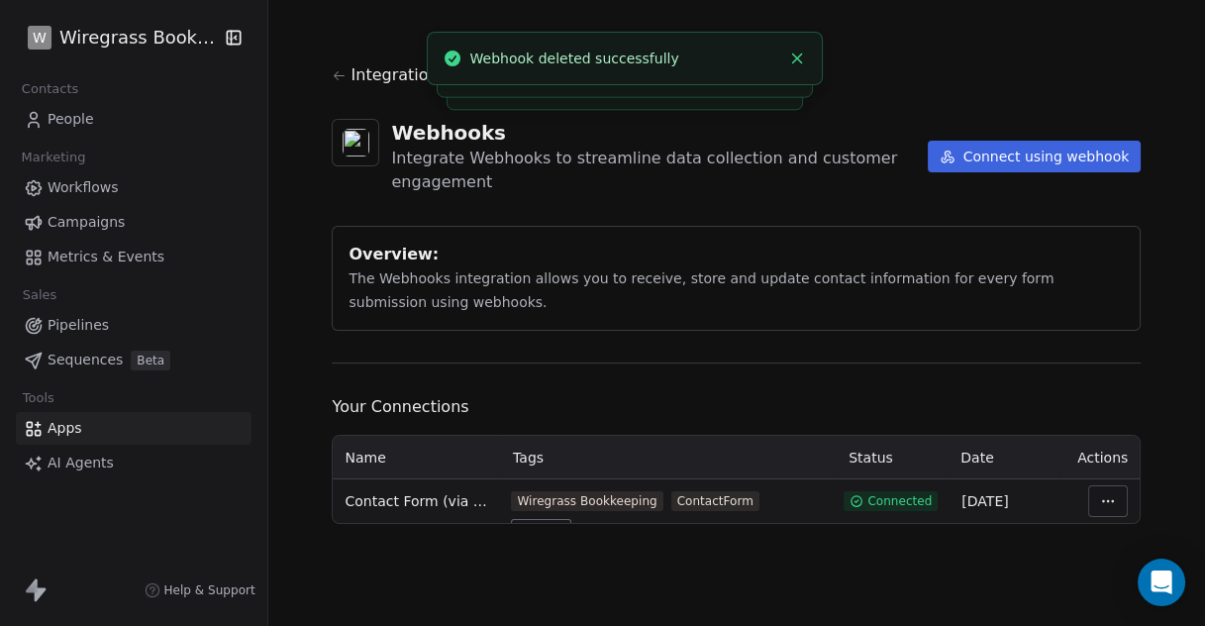
scroll to position [0, 0]
click at [157, 39] on html "W Wiregrass Bookkeeping Contacts People Marketing Workflows Campaigns Metrics &…" at bounding box center [602, 313] width 1205 height 626
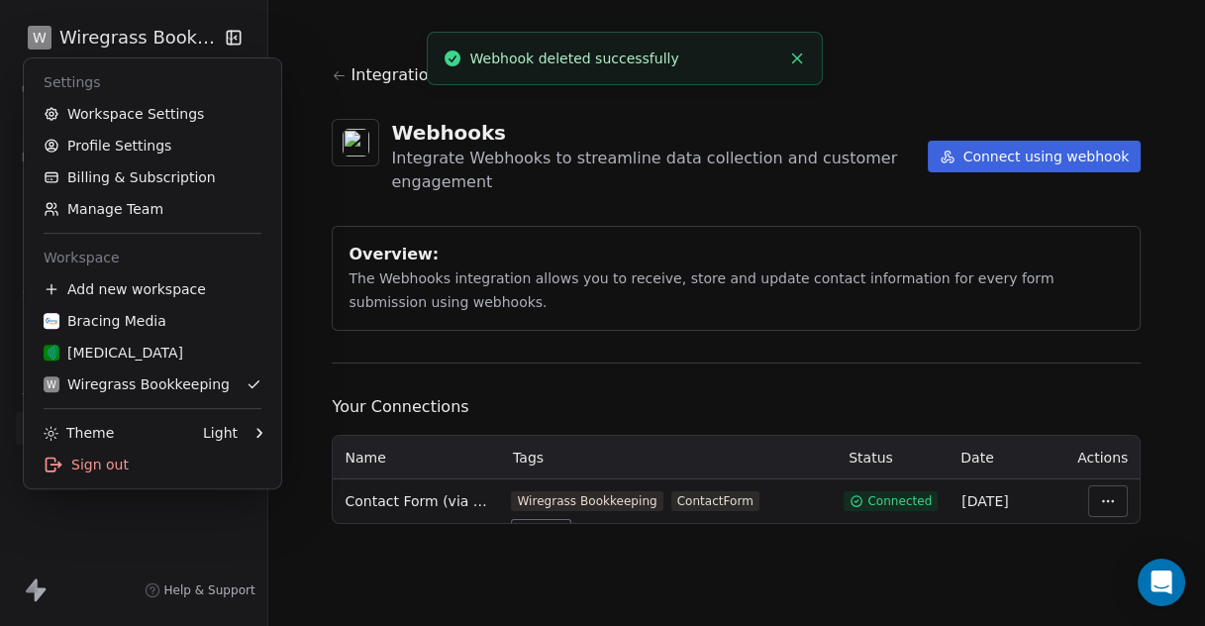
click at [157, 39] on html "W Wiregrass Bookkeeping Contacts People Marketing Workflows Campaigns Metrics &…" at bounding box center [602, 313] width 1205 height 626
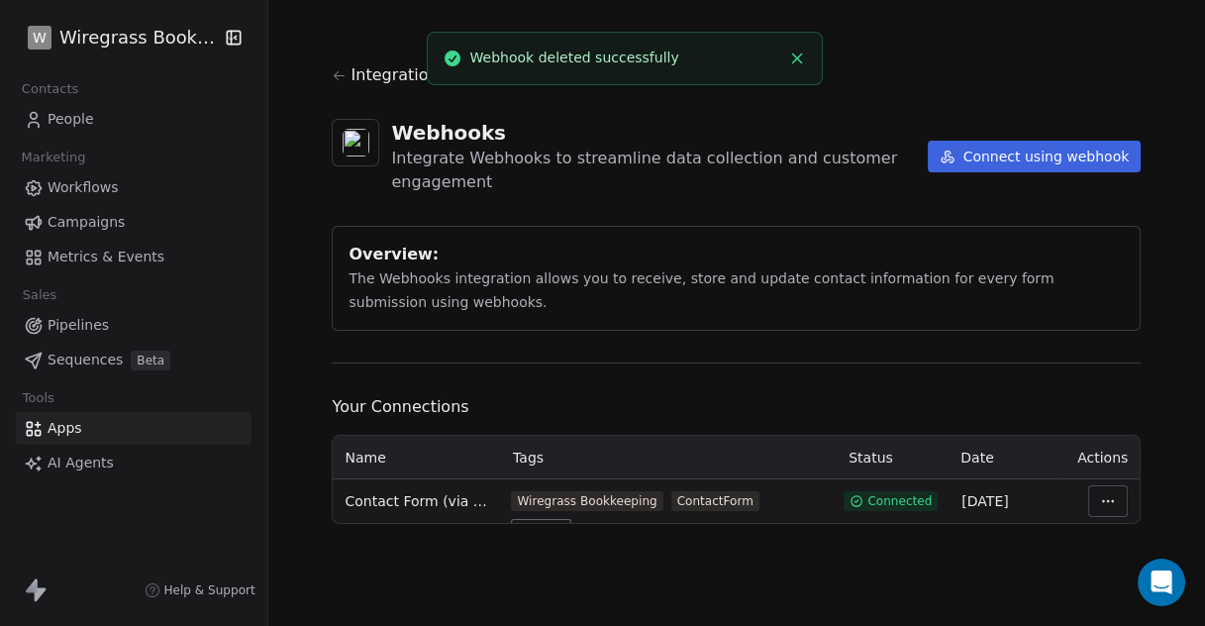
click at [805, 53] on button "Close toast" at bounding box center [798, 59] width 26 height 26
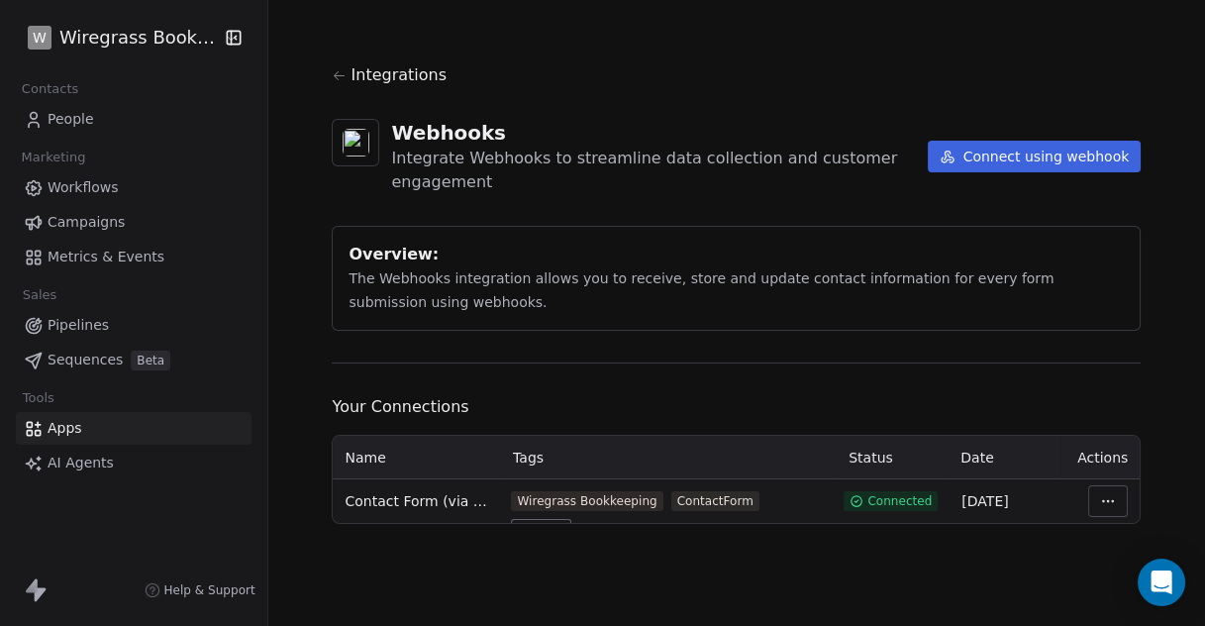
click at [334, 73] on icon at bounding box center [339, 75] width 15 height 15
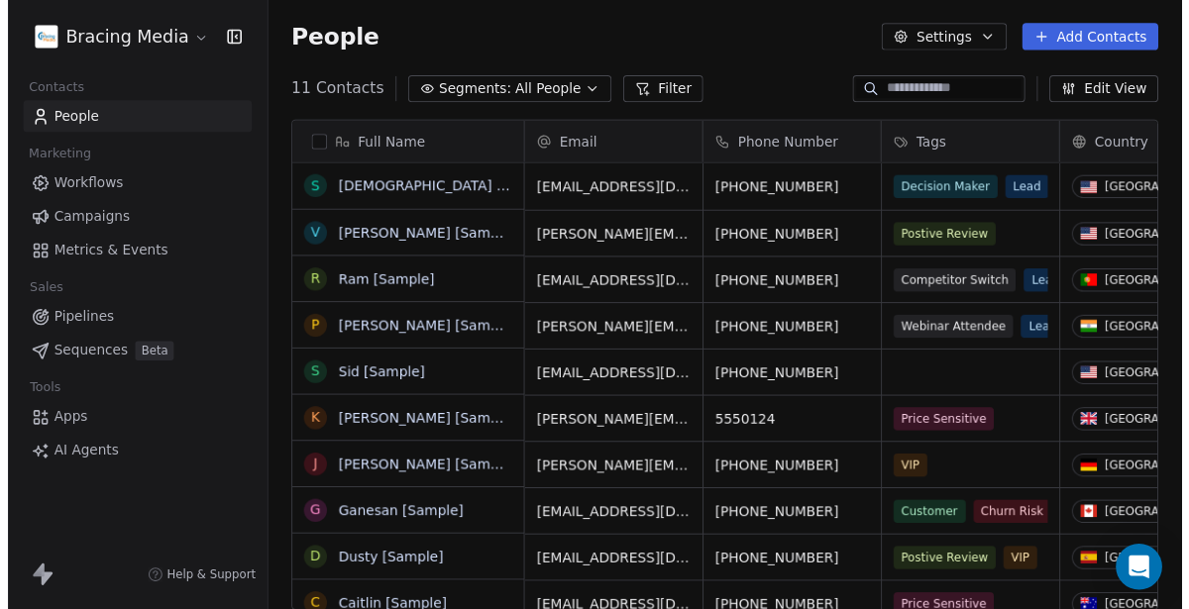
scroll to position [534, 920]
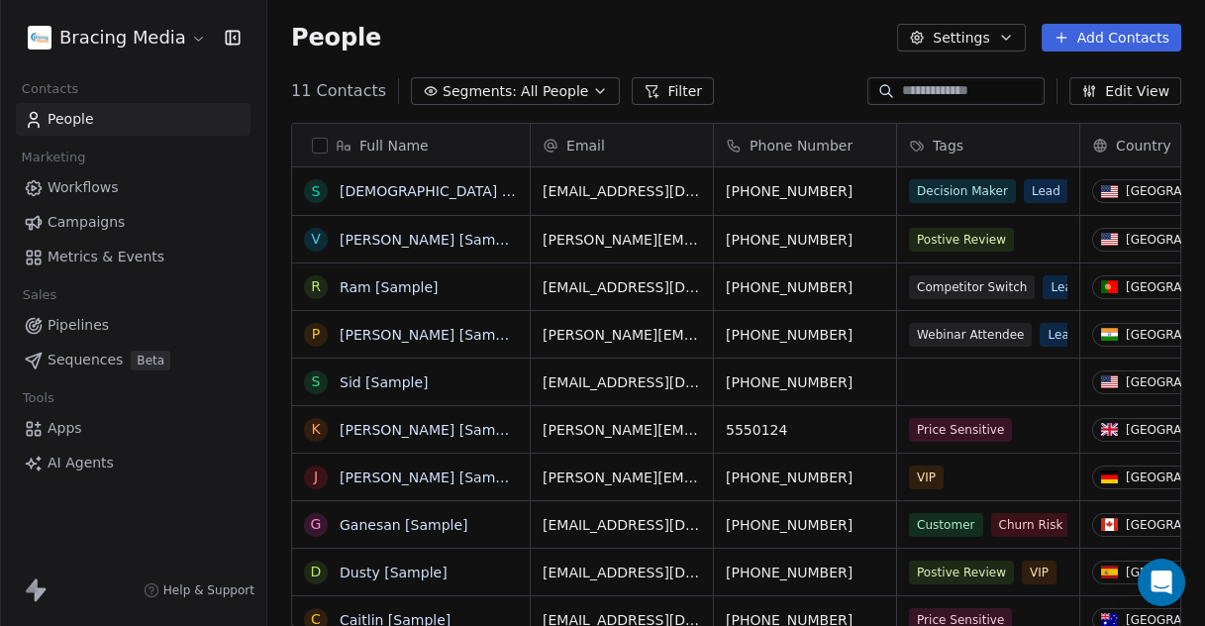
click at [1002, 31] on button "Settings" at bounding box center [961, 38] width 128 height 28
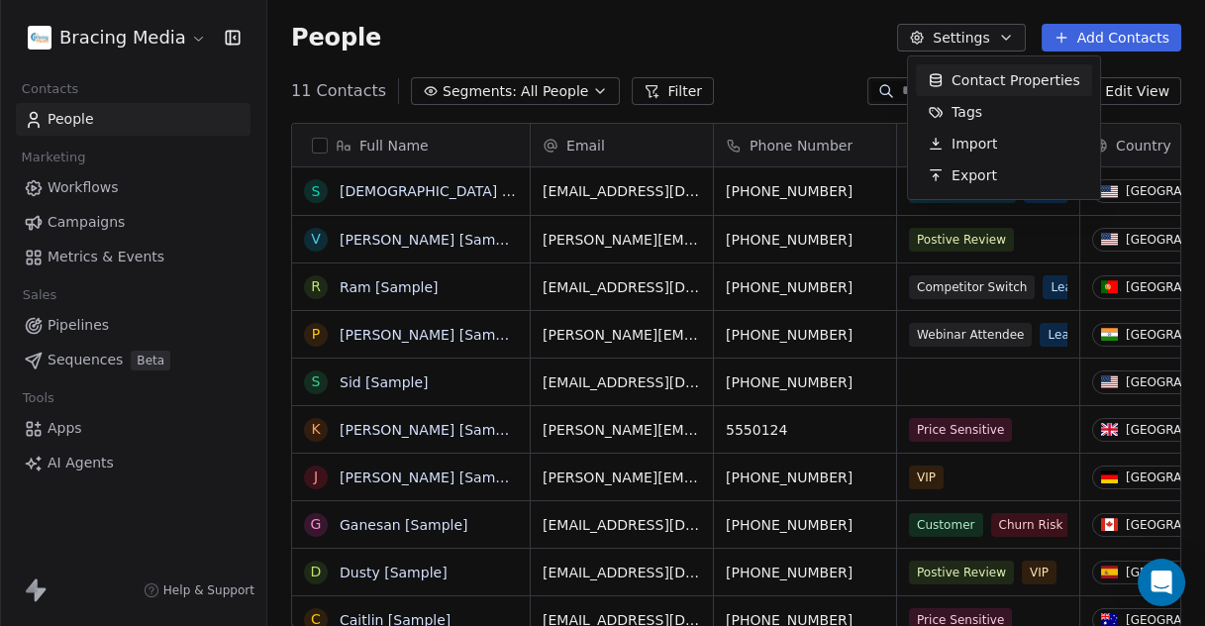
click at [996, 78] on span "Contact Properties" at bounding box center [1016, 80] width 129 height 21
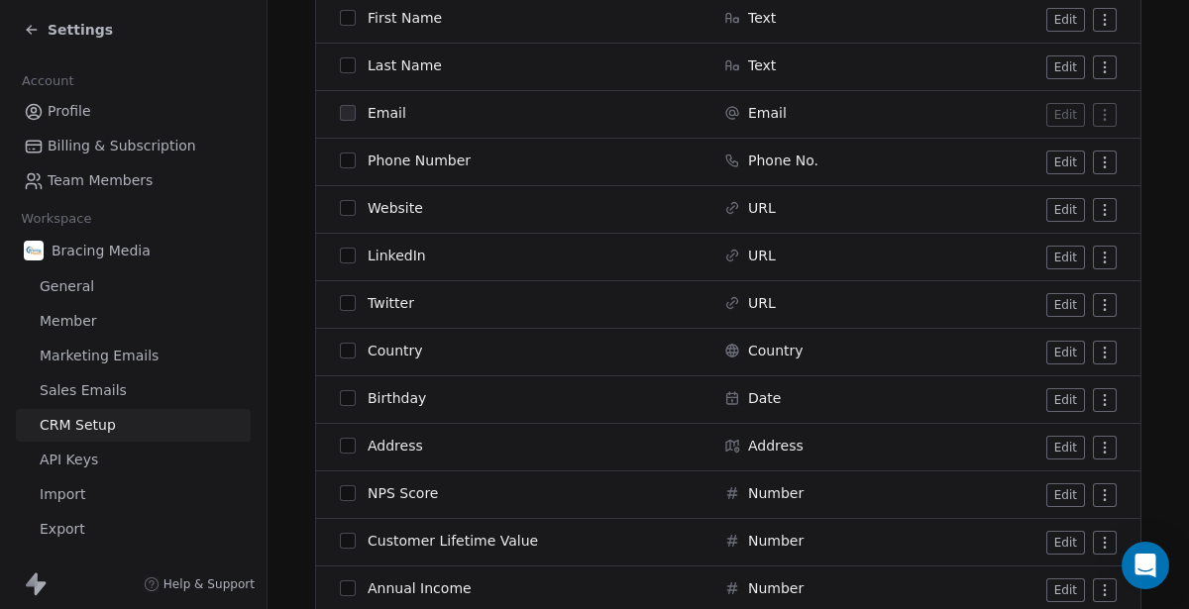
click at [49, 30] on span "Settings" at bounding box center [80, 30] width 65 height 20
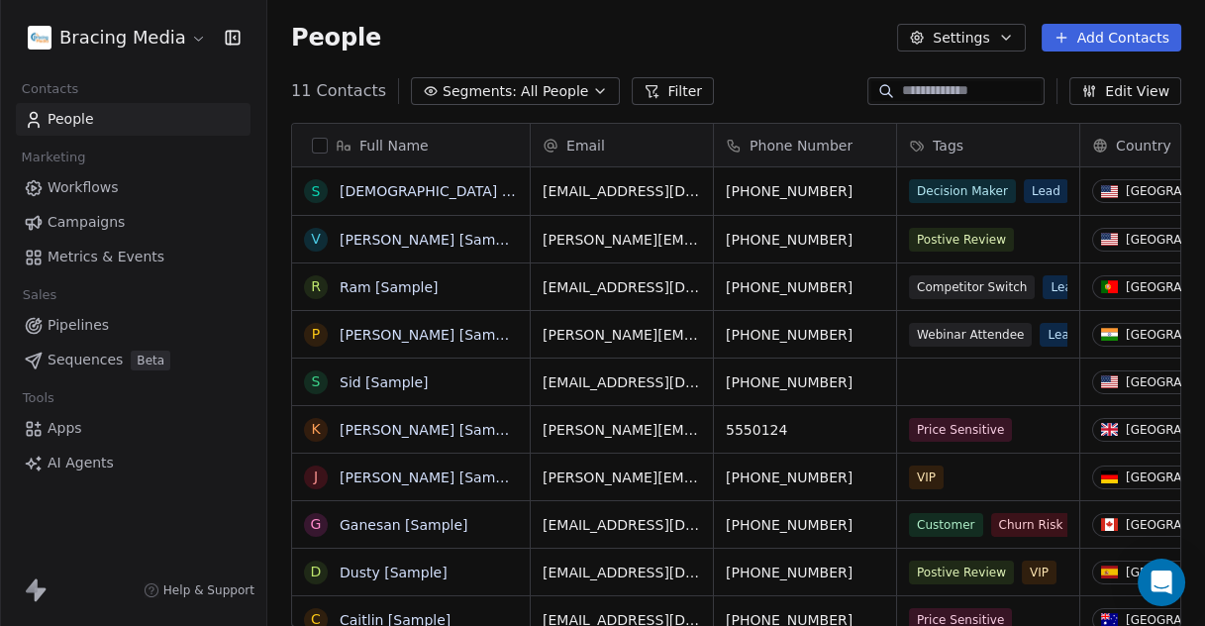
scroll to position [534, 920]
click at [186, 43] on html "Bracing Media Contacts People Marketing Workflows Campaigns Metrics & Events Sa…" at bounding box center [602, 313] width 1205 height 626
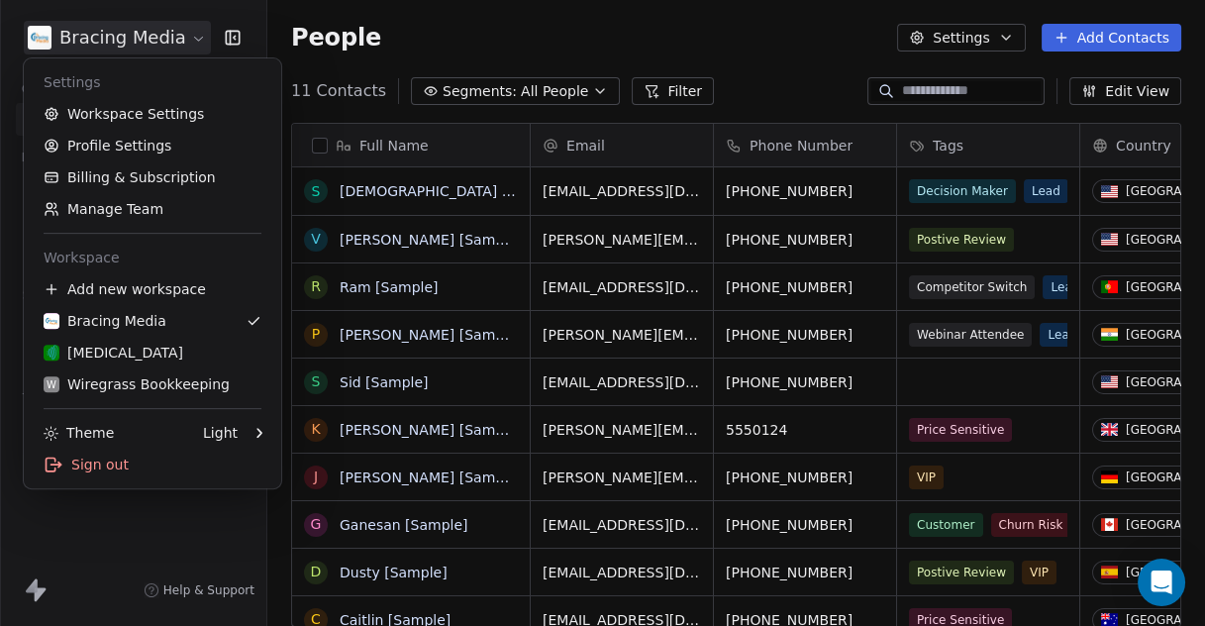
click at [186, 43] on html "Bracing Media Contacts People Marketing Workflows Campaigns Metrics & Events Sa…" at bounding box center [602, 313] width 1205 height 626
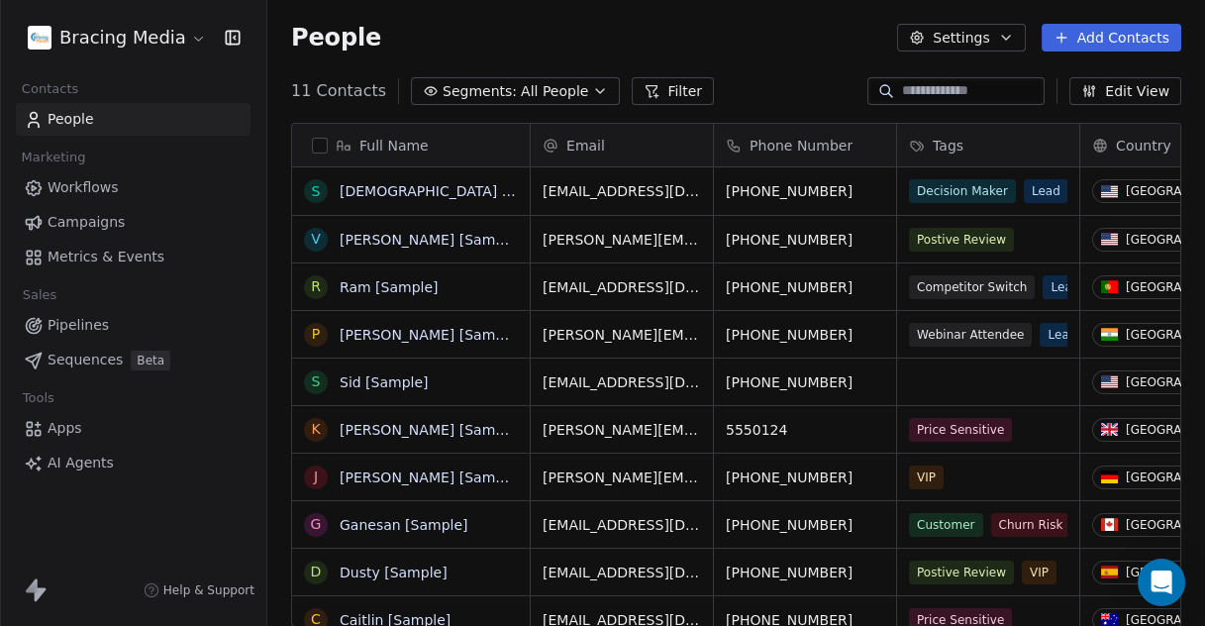
click at [71, 428] on span "Apps" at bounding box center [65, 428] width 35 height 21
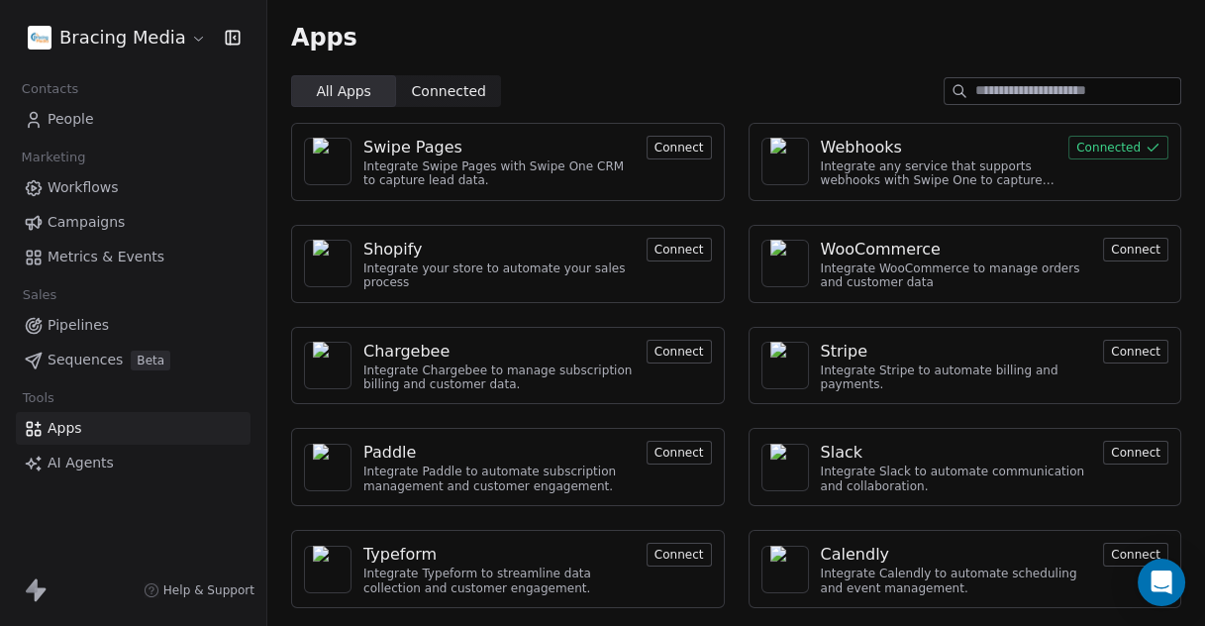
click at [860, 149] on div "Webhooks" at bounding box center [861, 148] width 81 height 24
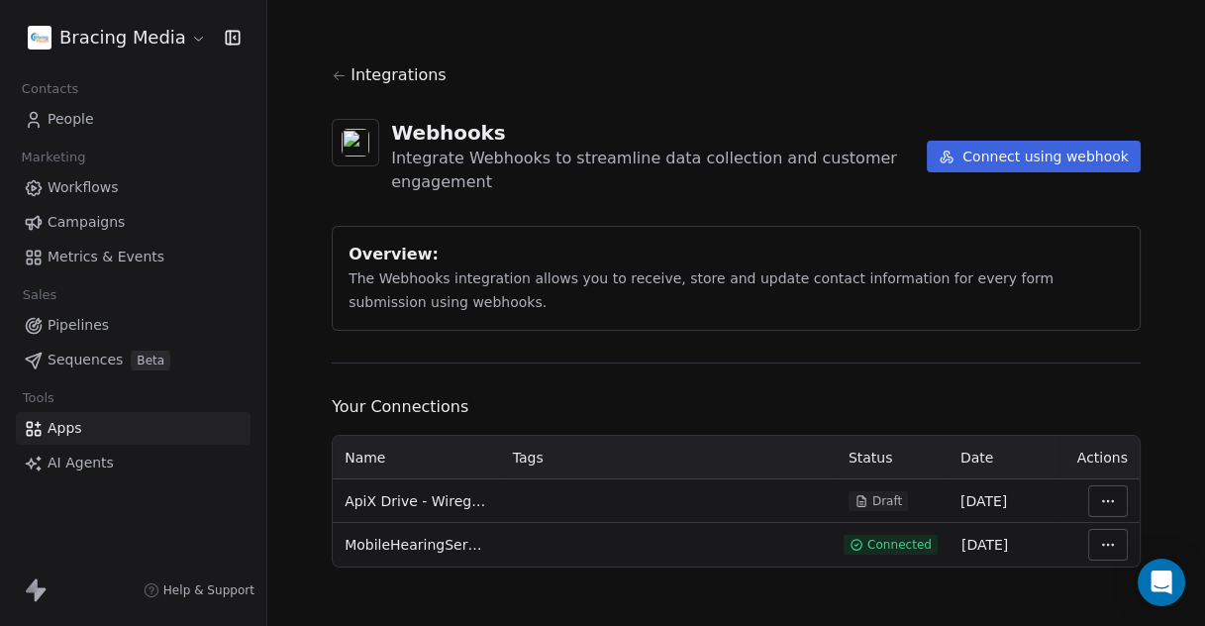
click at [145, 37] on html "Bracing Media Contacts People Marketing Workflows Campaigns Metrics & Events Sa…" at bounding box center [602, 313] width 1205 height 626
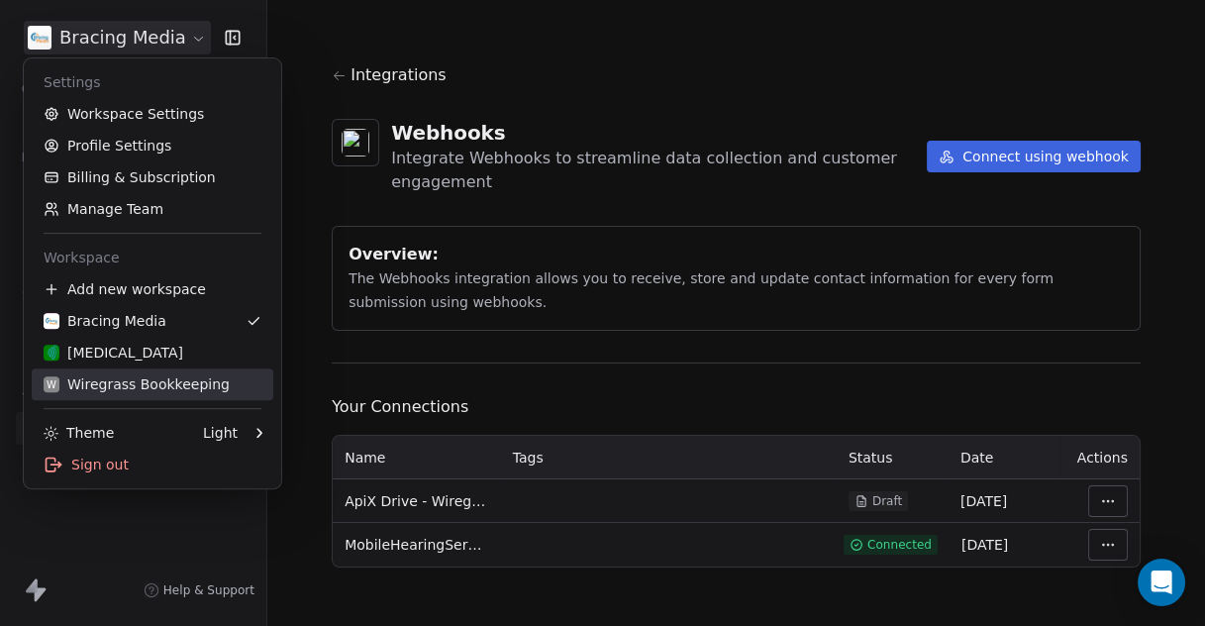
click at [157, 380] on div "W Wiregrass Bookkeeping" at bounding box center [137, 384] width 186 height 20
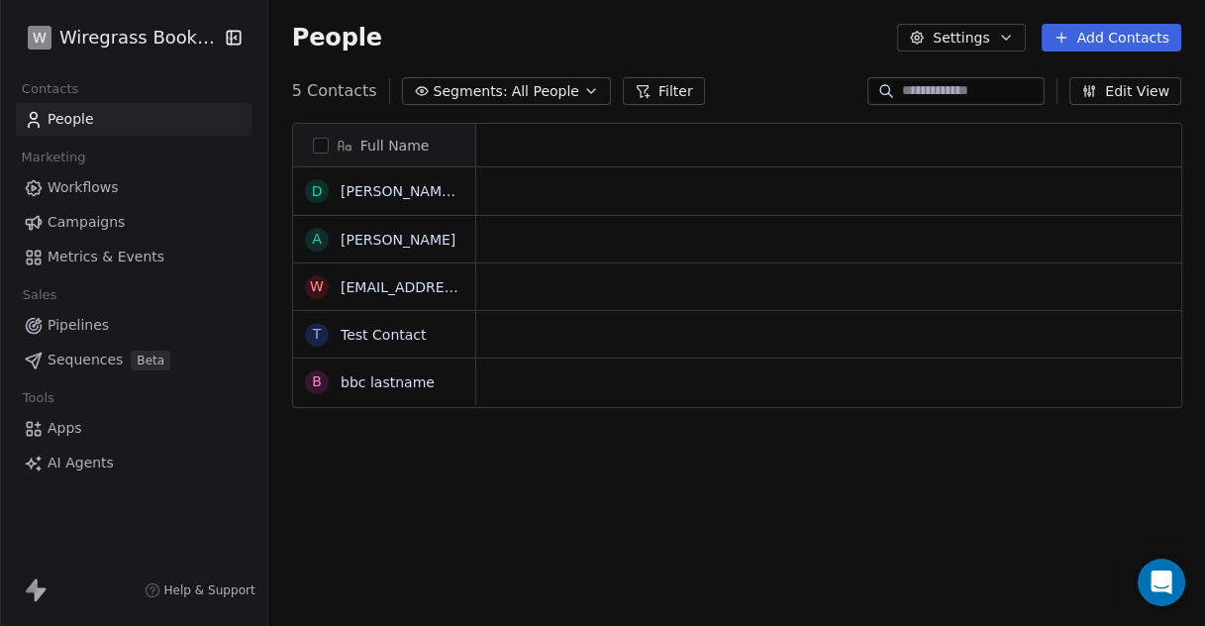
scroll to position [534, 920]
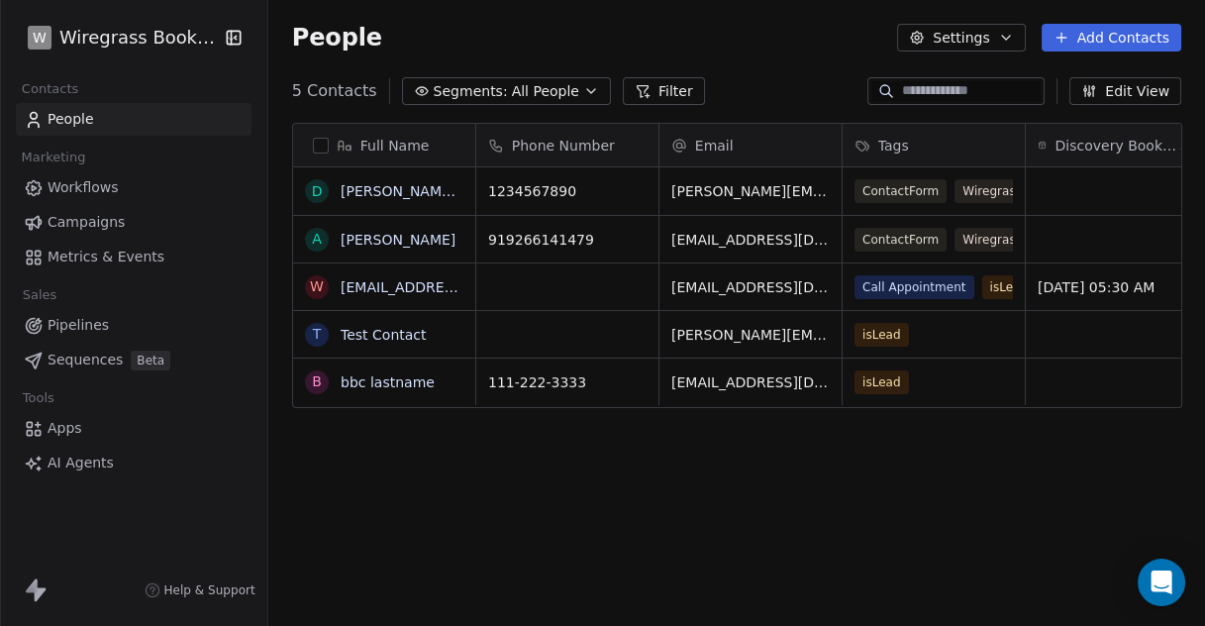
click at [52, 432] on span "Apps" at bounding box center [65, 428] width 35 height 21
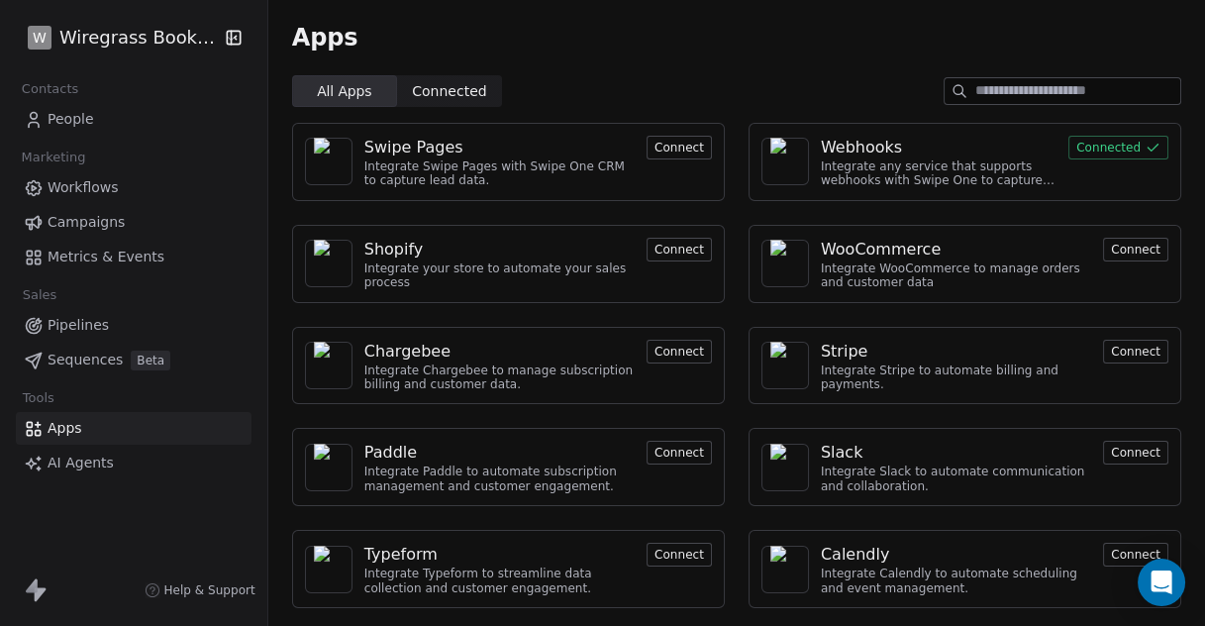
click at [874, 157] on div "Webhooks" at bounding box center [861, 148] width 81 height 24
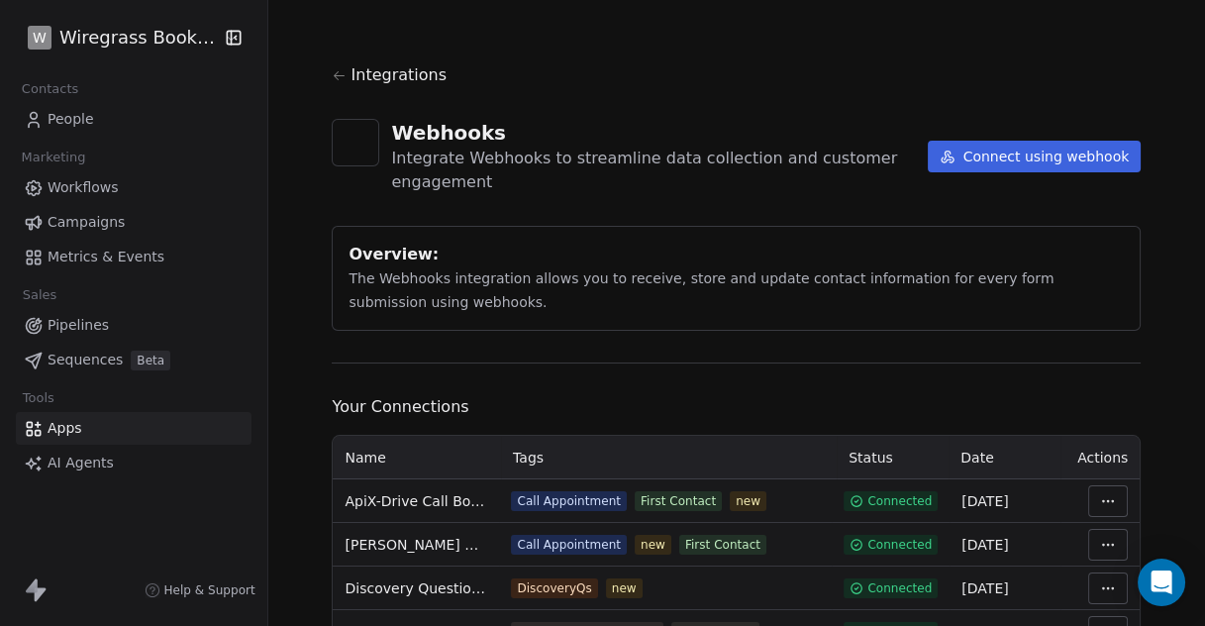
scroll to position [91, 0]
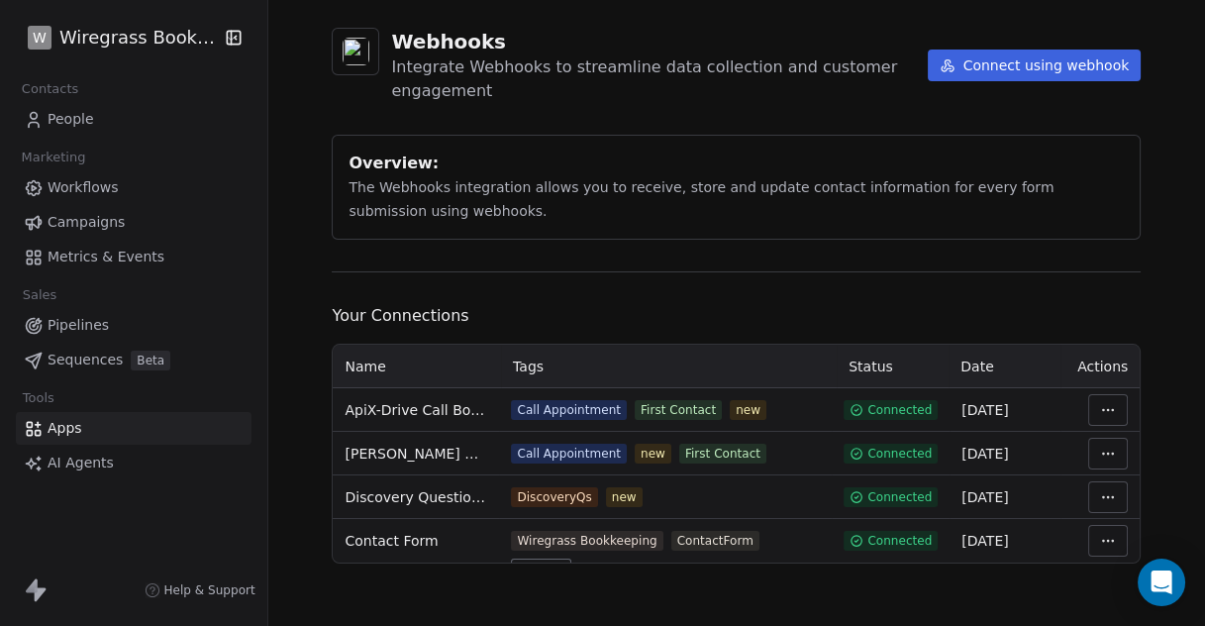
click at [1100, 538] on html "W Wiregrass Bookkeeping Contacts People Marketing Workflows Campaigns Metrics &…" at bounding box center [602, 313] width 1205 height 626
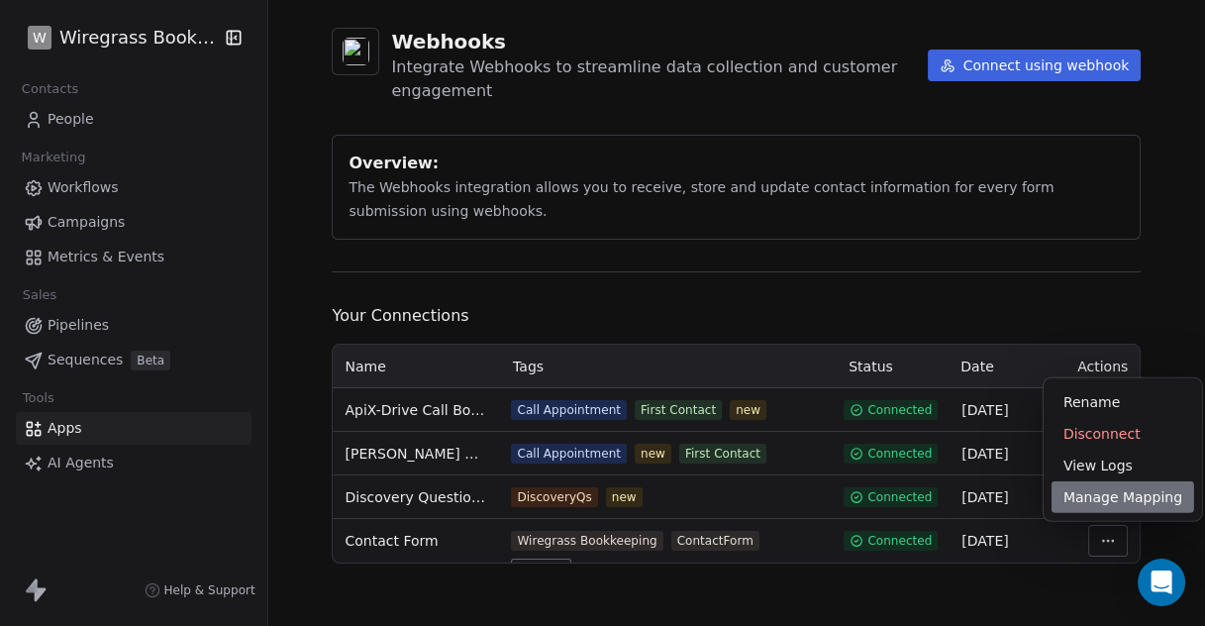
click at [1103, 503] on div "Manage Mapping" at bounding box center [1123, 497] width 143 height 32
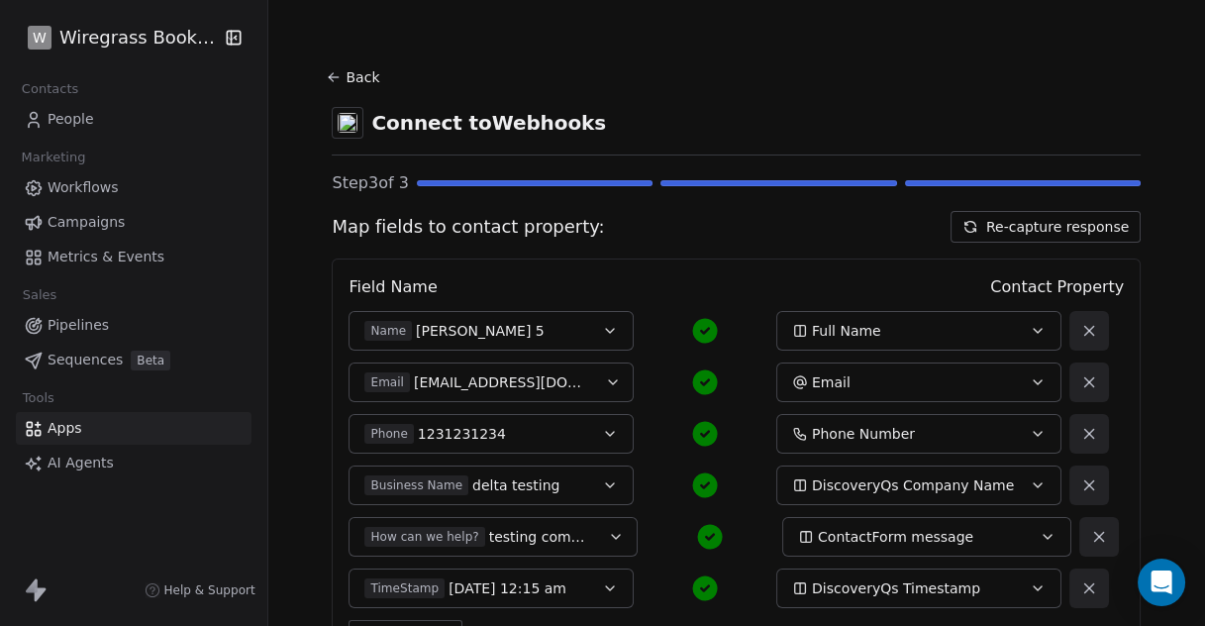
click at [54, 430] on span "Apps" at bounding box center [65, 428] width 35 height 21
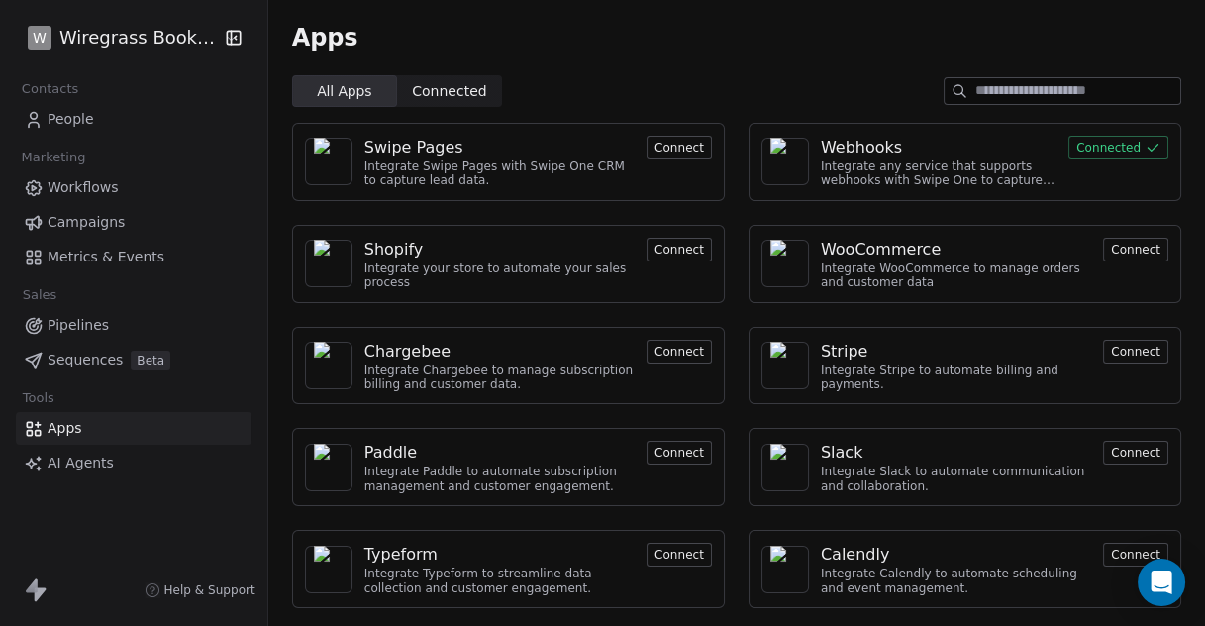
click at [869, 136] on div "Webhooks" at bounding box center [861, 148] width 81 height 24
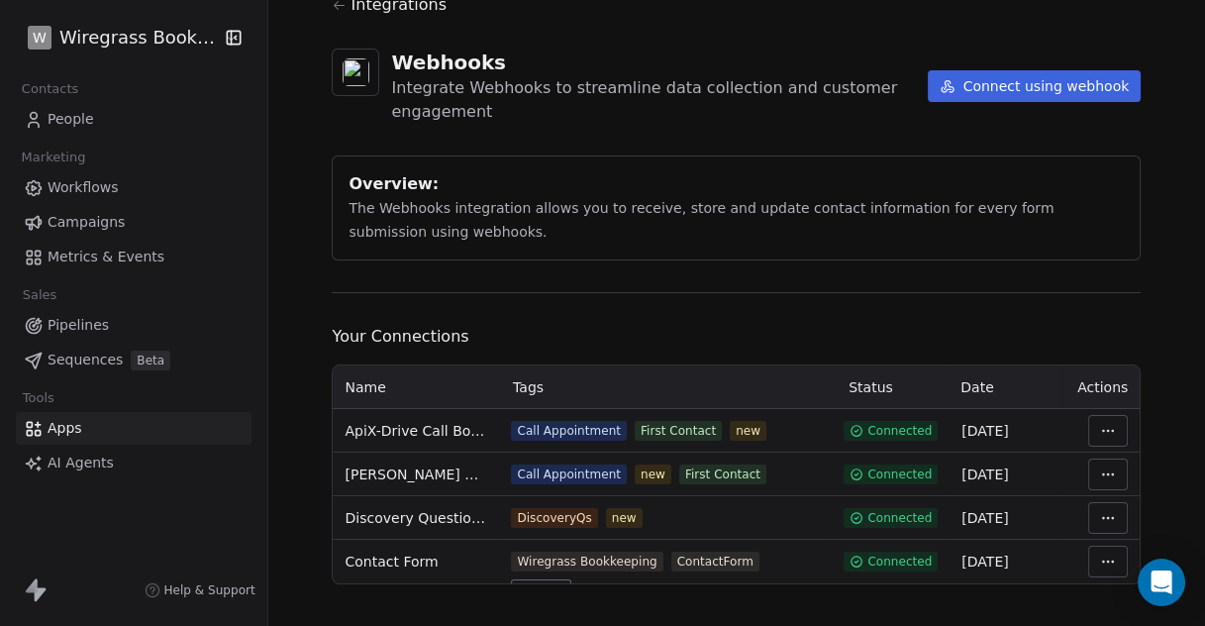
scroll to position [91, 0]
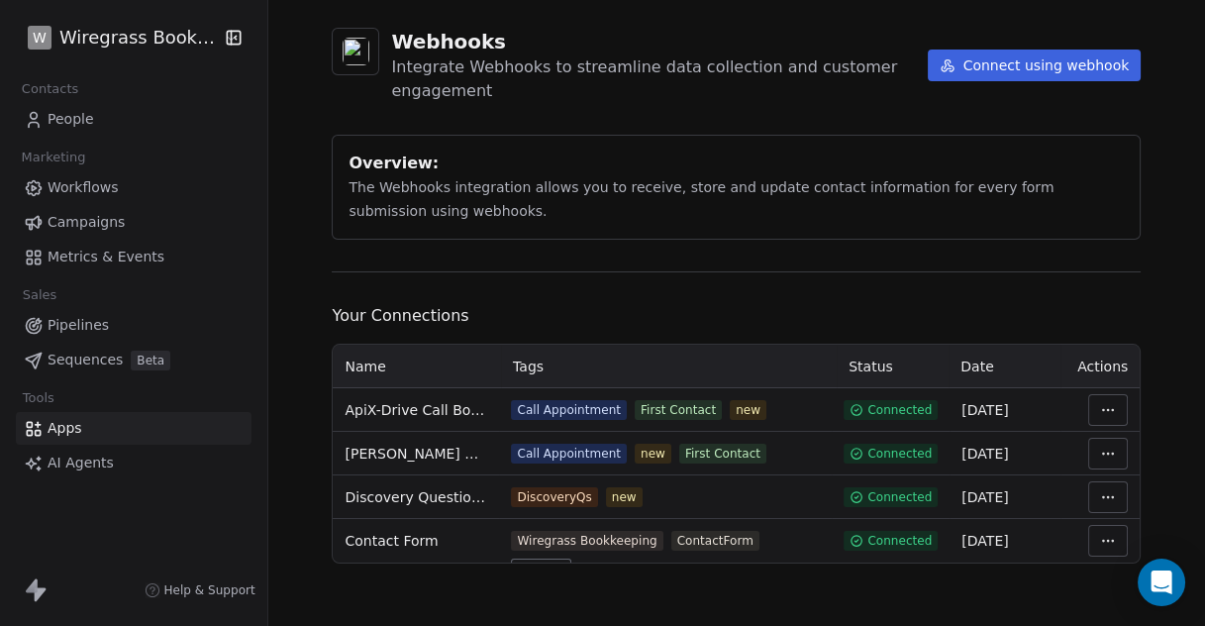
click at [1119, 544] on td at bounding box center [1100, 541] width 79 height 44
click at [1101, 546] on html "W Wiregrass Bookkeeping Contacts People Marketing Workflows Campaigns Metrics &…" at bounding box center [602, 313] width 1205 height 626
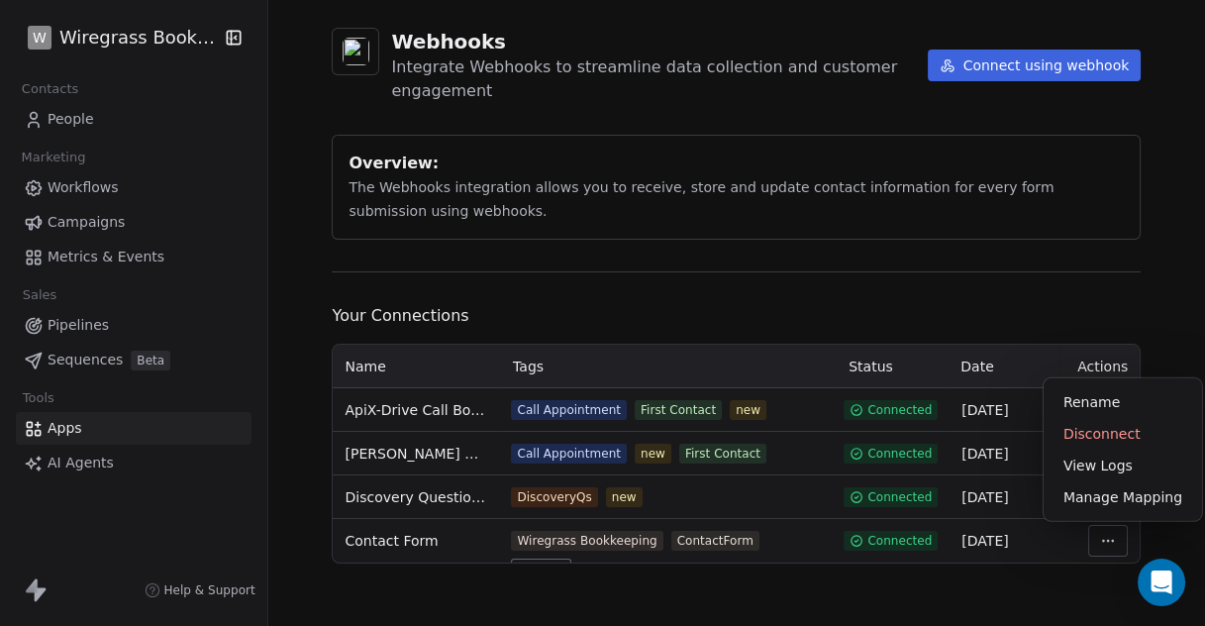
click at [392, 542] on html "W Wiregrass Bookkeeping Contacts People Marketing Workflows Campaigns Metrics &…" at bounding box center [602, 313] width 1205 height 626
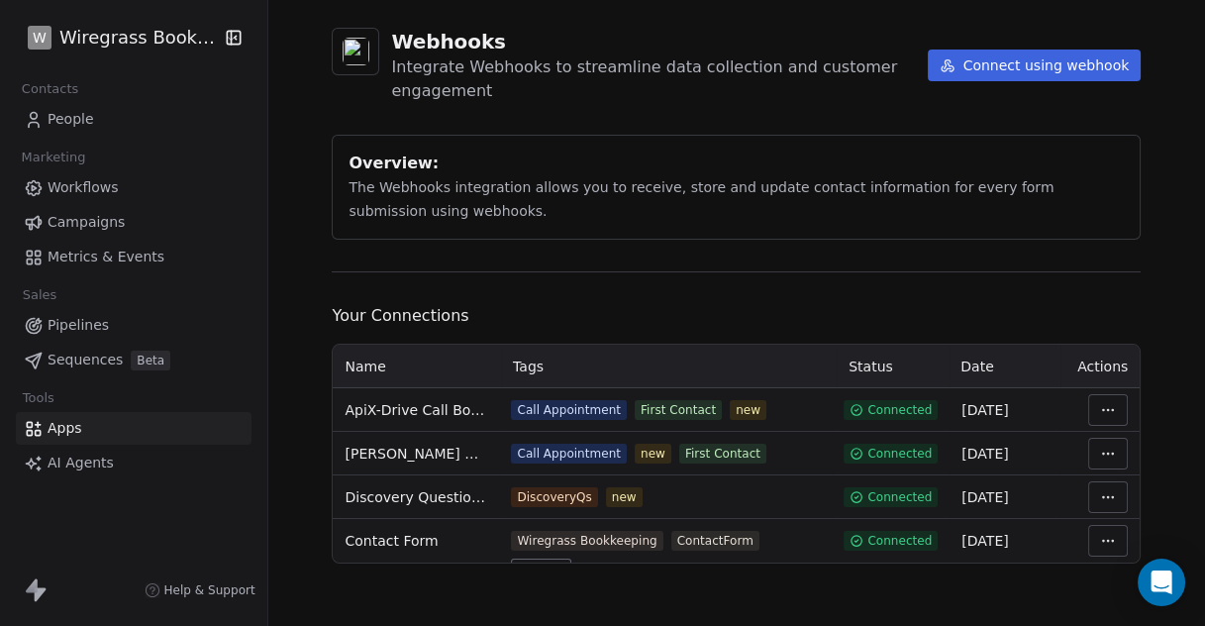
drag, startPoint x: 880, startPoint y: 537, endPoint x: 955, endPoint y: 541, distance: 75.4
click at [880, 537] on span "Connected" at bounding box center [900, 541] width 64 height 16
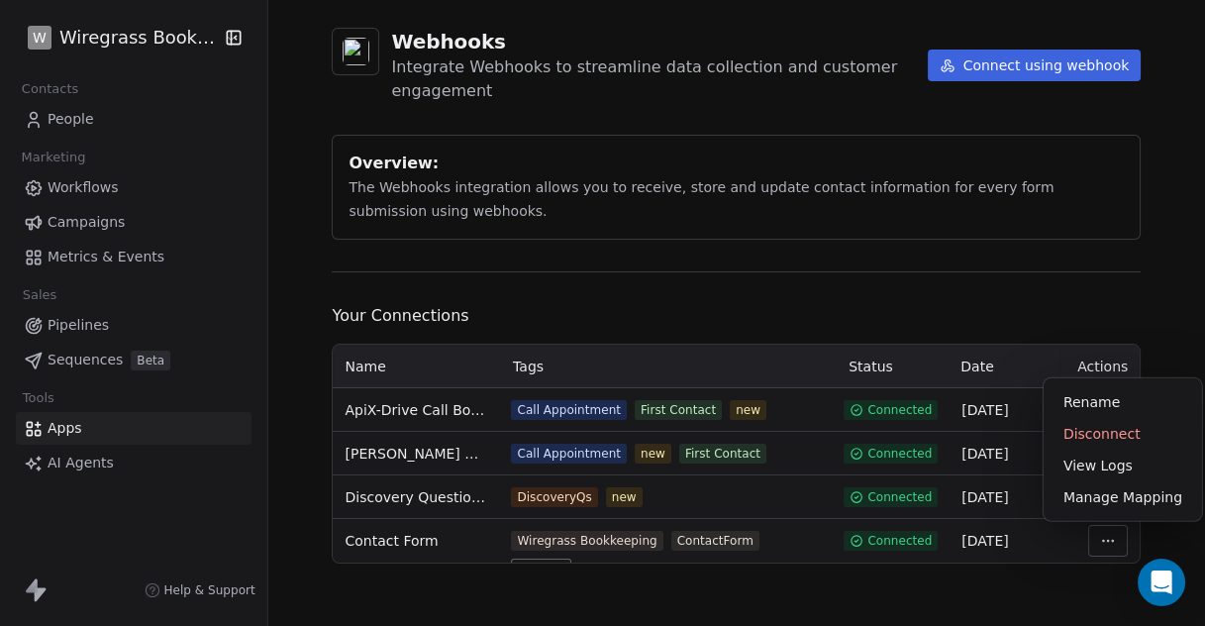
click at [1101, 542] on html "W Wiregrass Bookkeeping Contacts People Marketing Workflows Campaigns Metrics &…" at bounding box center [602, 313] width 1205 height 626
click at [1119, 497] on div "Manage Mapping" at bounding box center [1123, 497] width 143 height 32
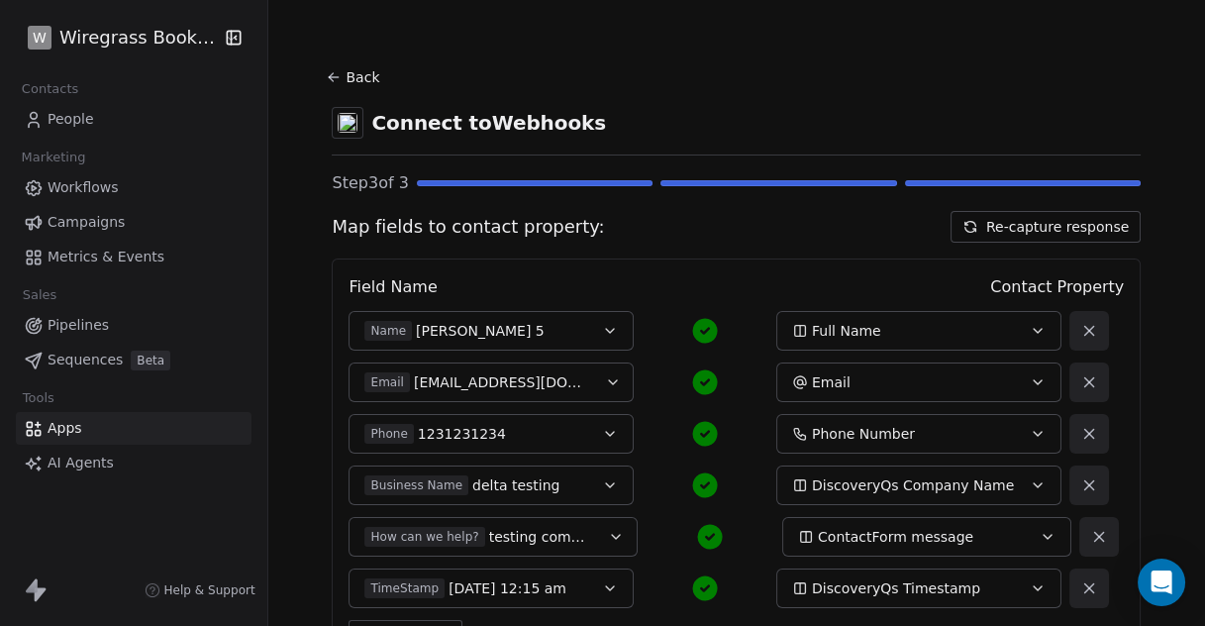
click at [330, 72] on icon at bounding box center [334, 77] width 16 height 16
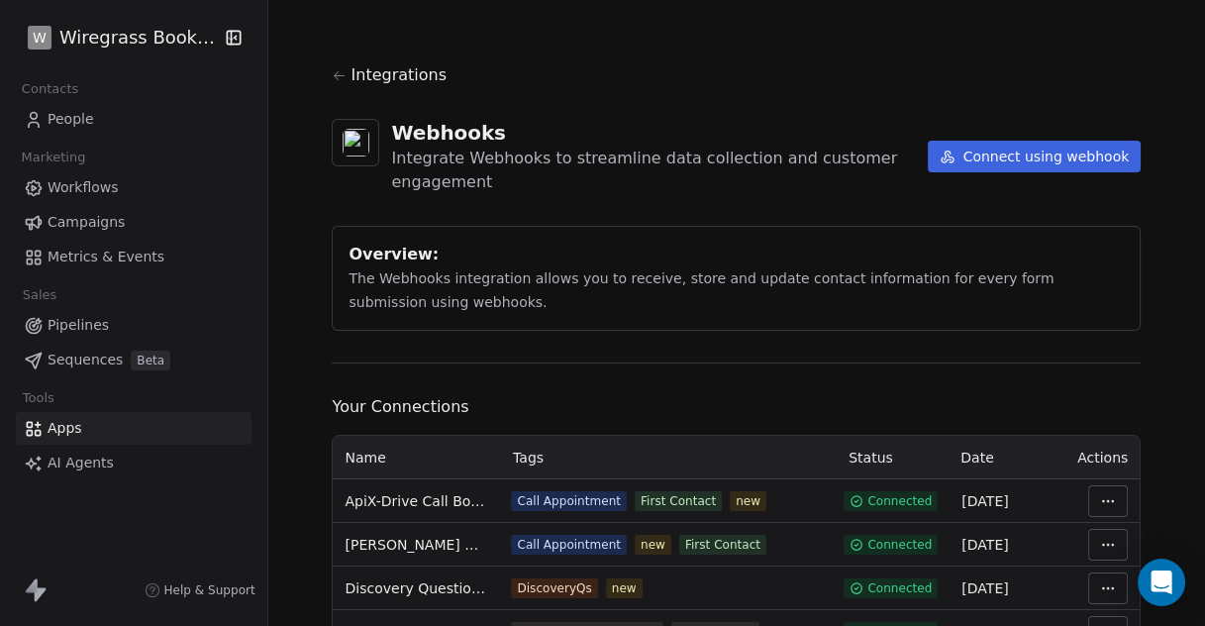
click at [332, 72] on icon at bounding box center [339, 75] width 15 height 15
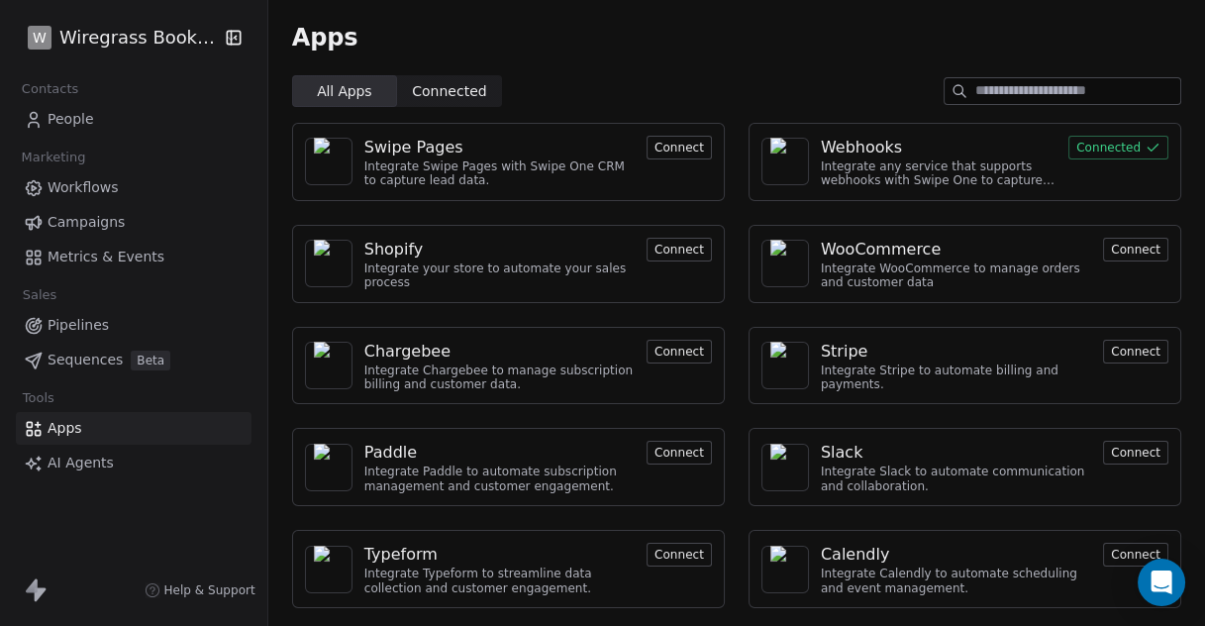
click at [844, 145] on div "Webhooks" at bounding box center [861, 148] width 81 height 24
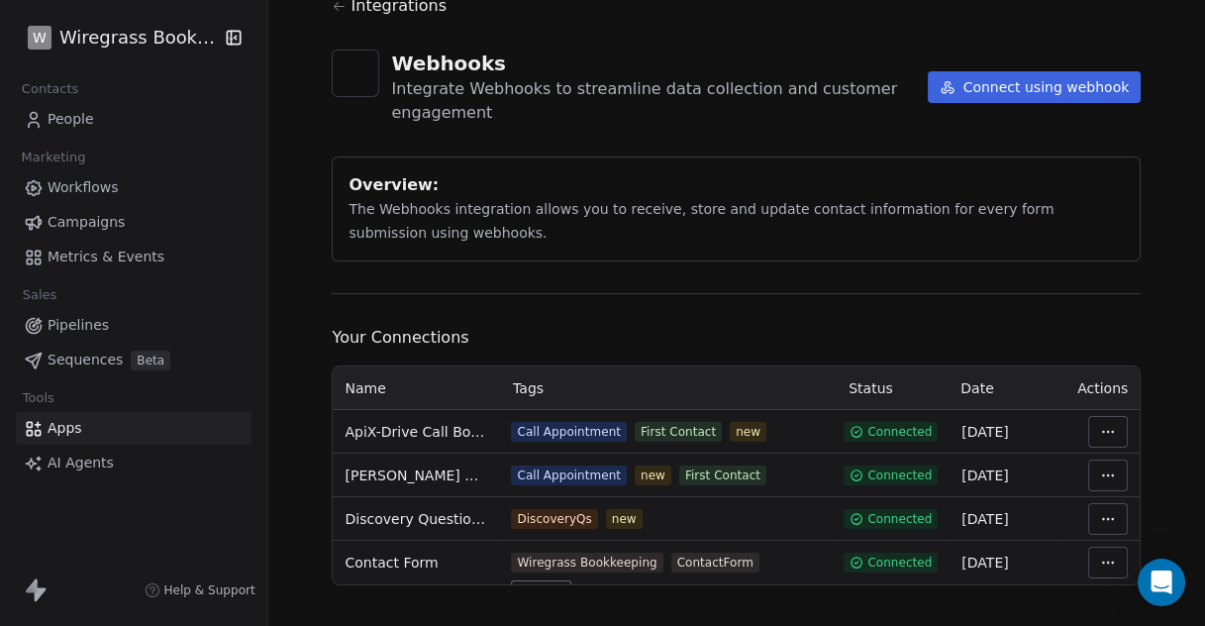
scroll to position [91, 0]
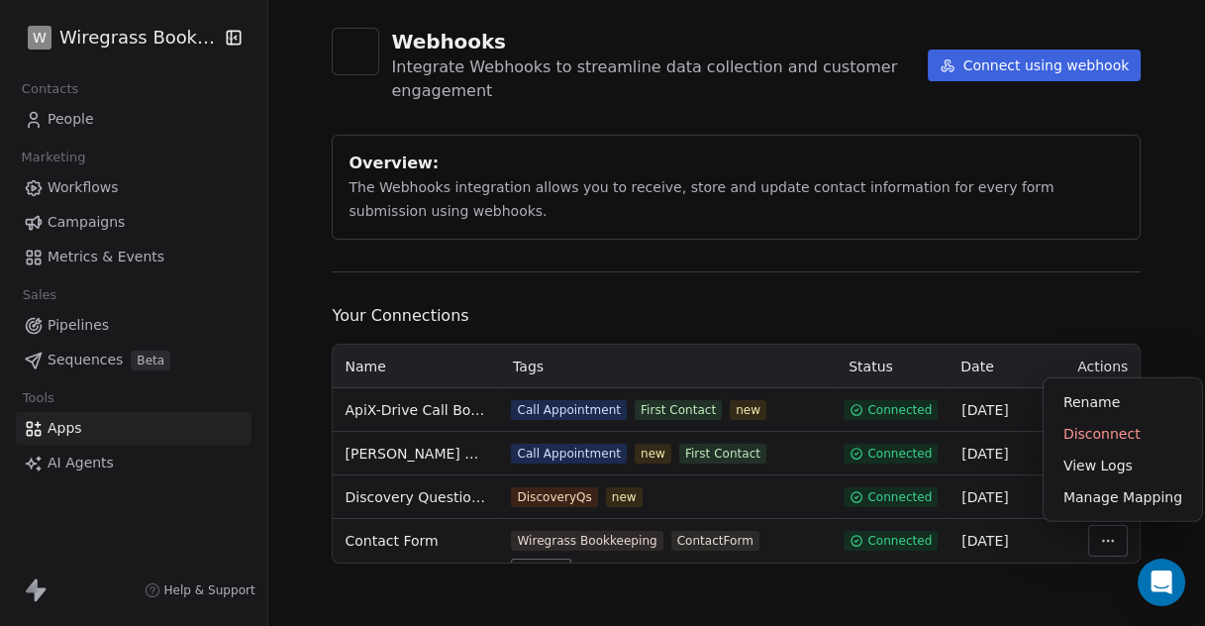
click at [1099, 541] on html "W Wiregrass Bookkeeping Contacts People Marketing Workflows Campaigns Metrics &…" at bounding box center [602, 313] width 1205 height 626
click at [1102, 469] on div "View Logs" at bounding box center [1123, 466] width 143 height 32
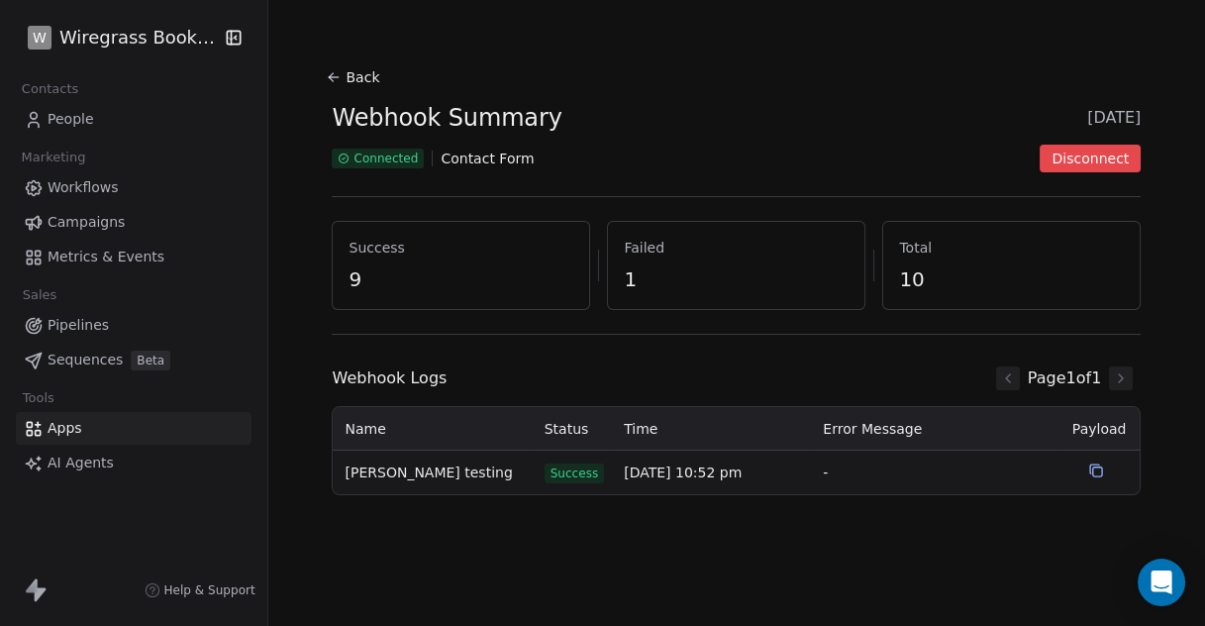
click at [65, 431] on span "Apps" at bounding box center [65, 428] width 35 height 21
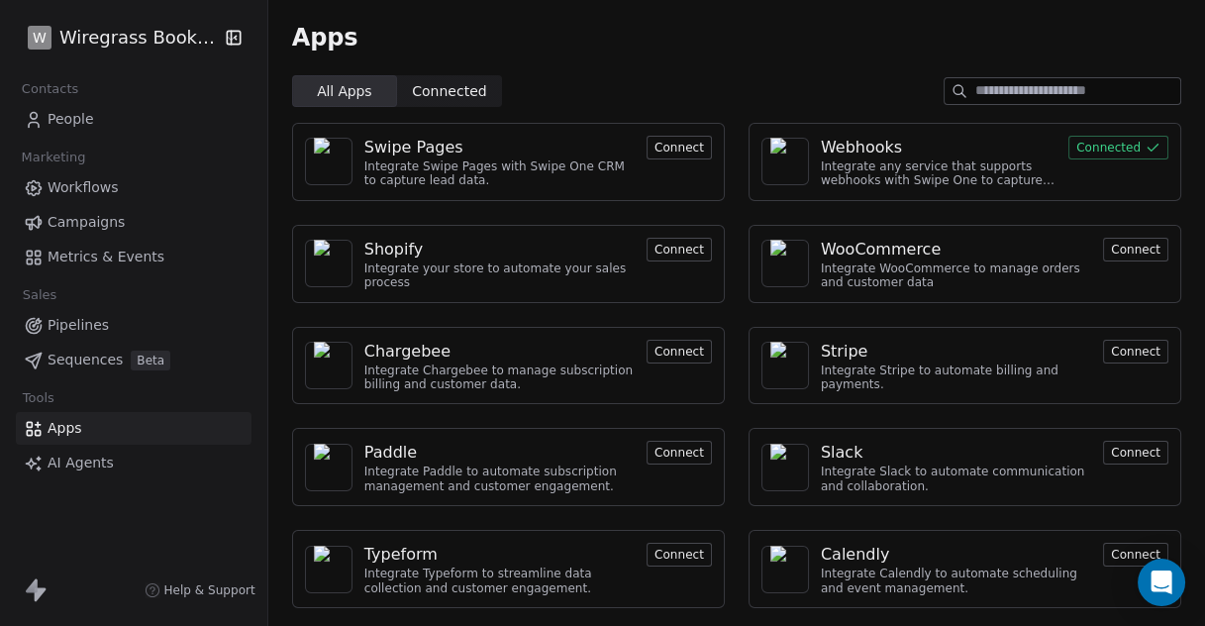
click at [829, 149] on div "Webhooks" at bounding box center [861, 148] width 81 height 24
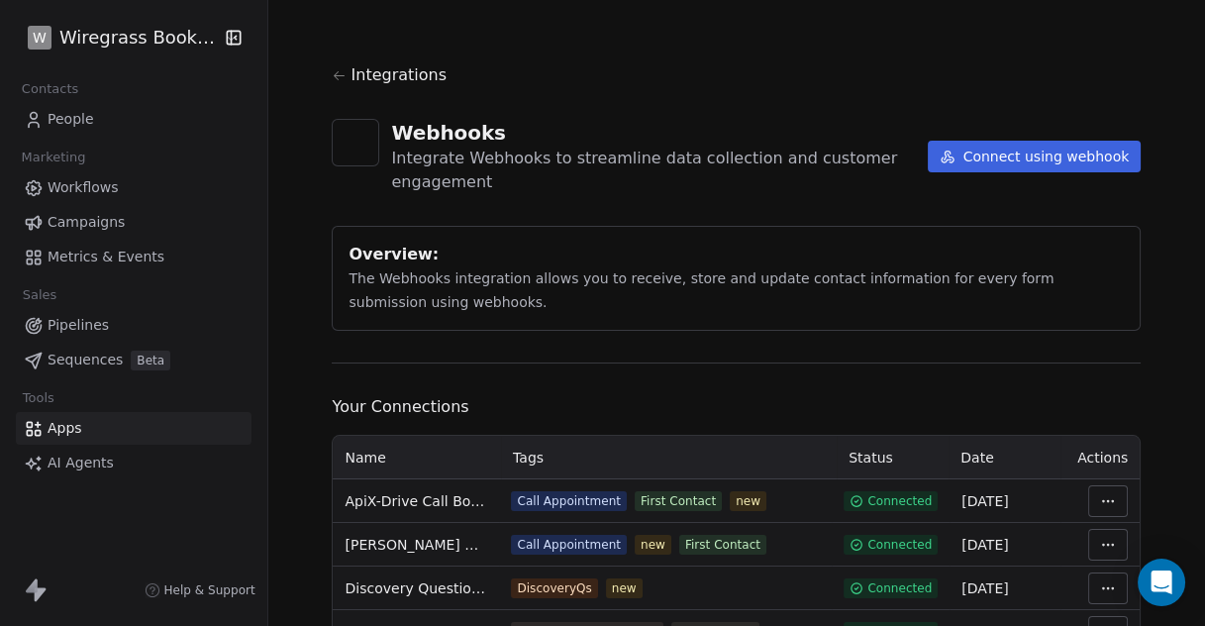
scroll to position [91, 0]
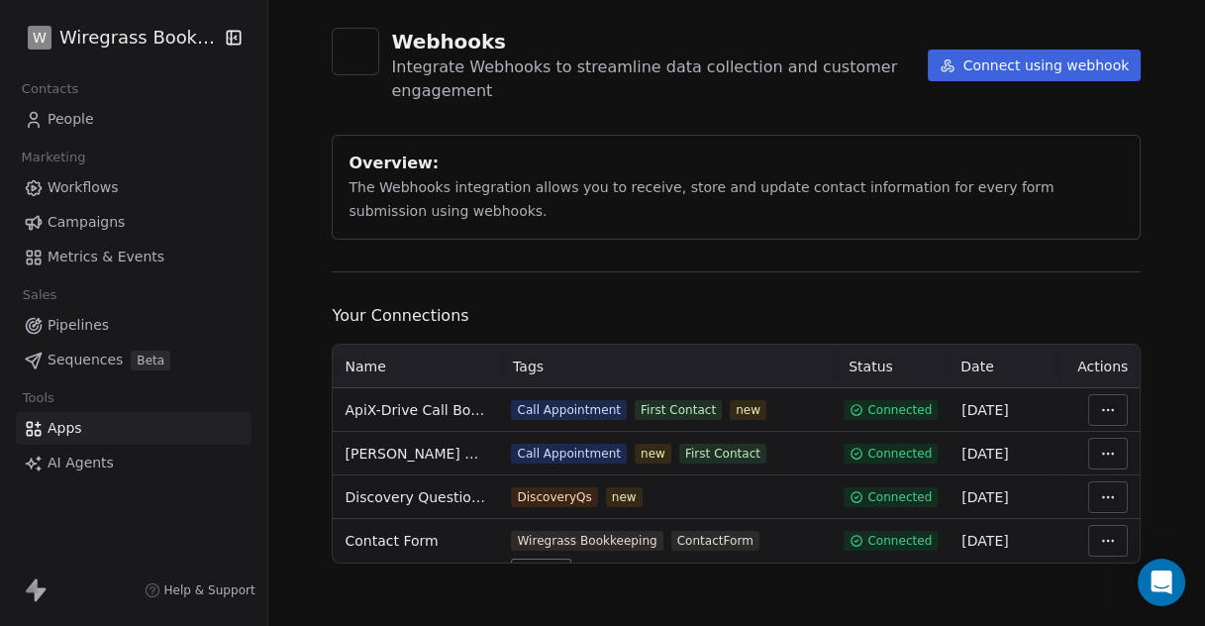
click at [1106, 537] on html "W Wiregrass Bookkeeping Contacts People Marketing Workflows Campaigns Metrics &…" at bounding box center [602, 313] width 1205 height 626
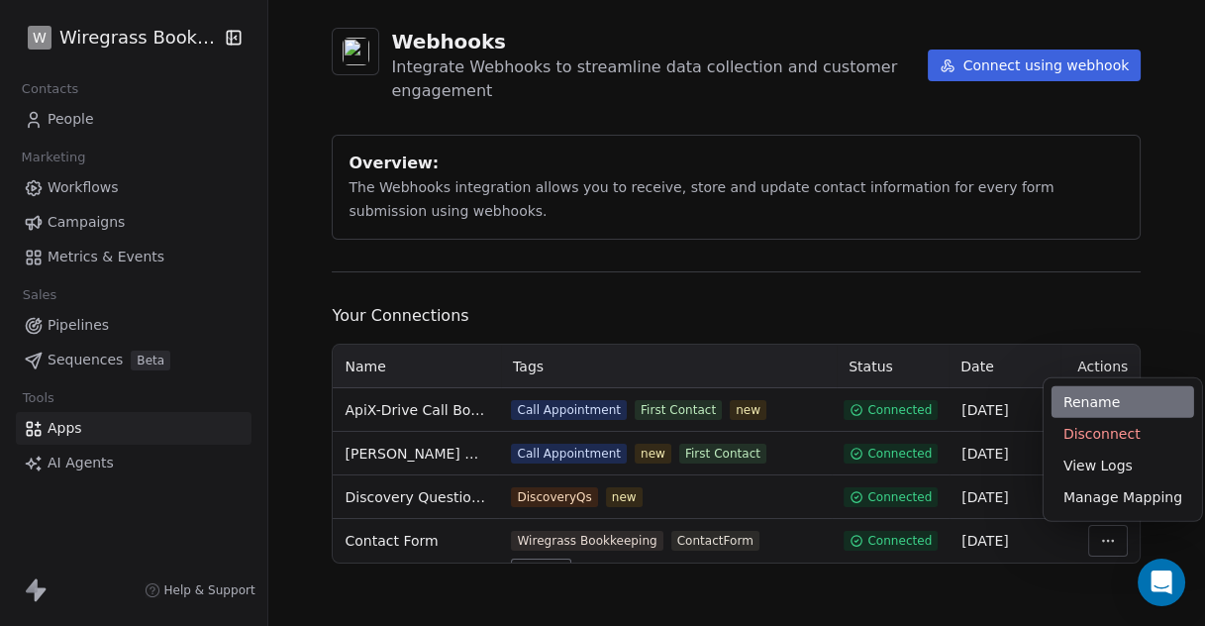
click at [1098, 403] on div "Rename" at bounding box center [1123, 402] width 143 height 32
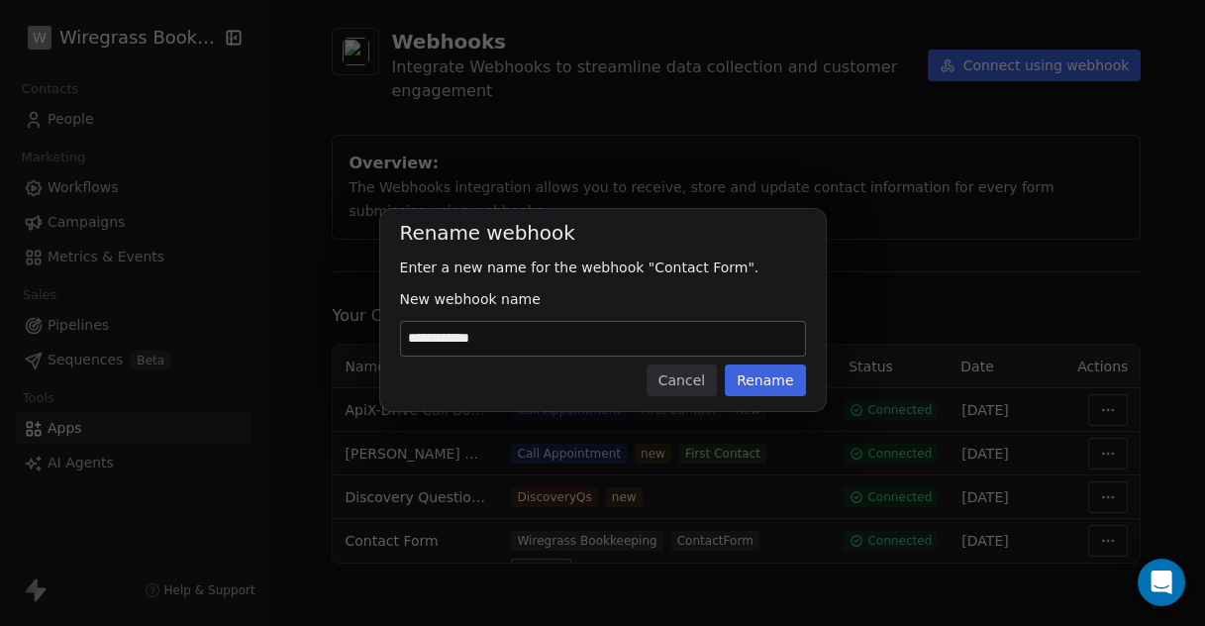
click at [699, 380] on button "Cancel" at bounding box center [682, 381] width 70 height 32
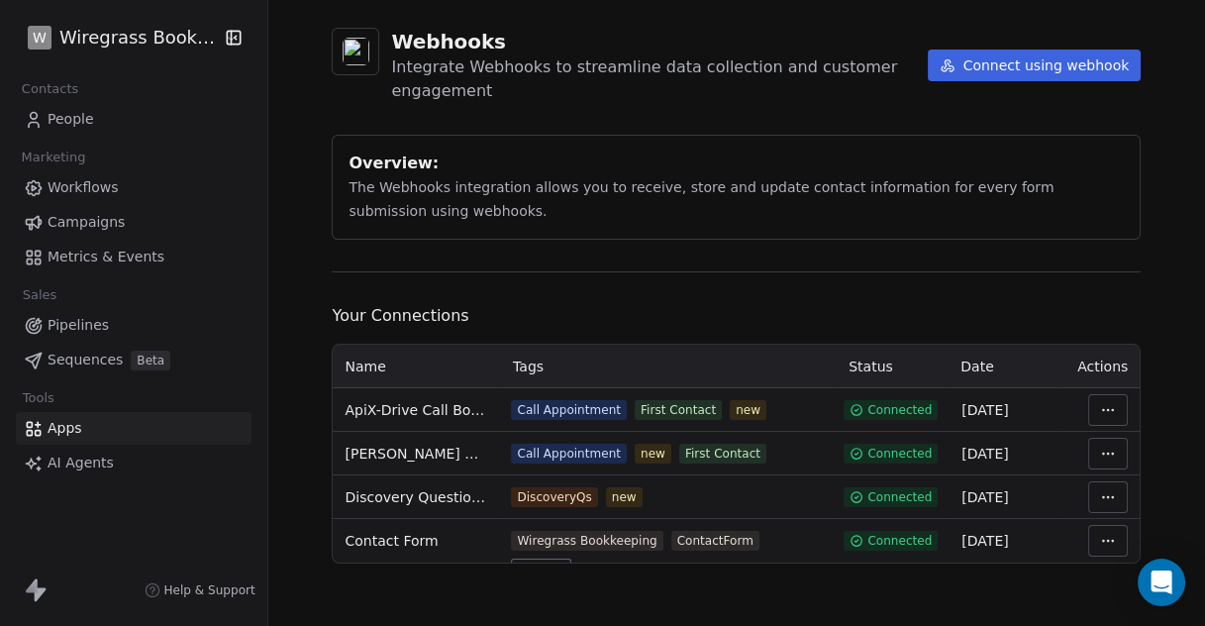
click at [400, 539] on span "Contact Form" at bounding box center [391, 541] width 93 height 20
click at [1099, 541] on html "W Wiregrass Bookkeeping Contacts People Marketing Workflows Campaigns Metrics &…" at bounding box center [602, 313] width 1205 height 626
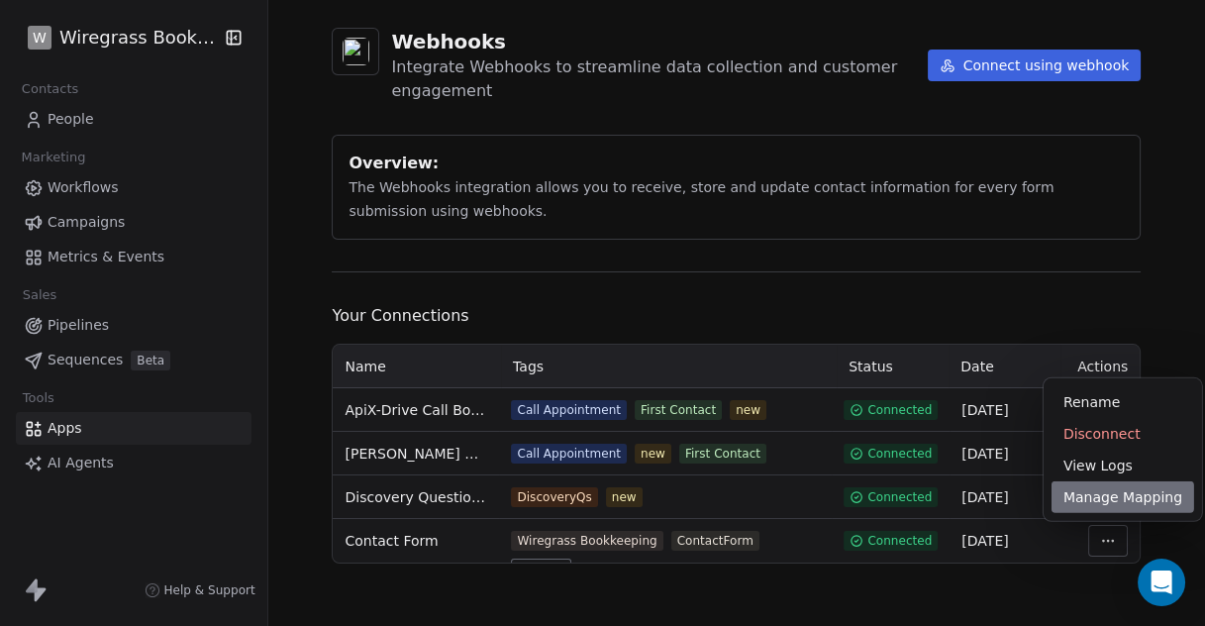
click at [1138, 500] on div "Manage Mapping" at bounding box center [1123, 497] width 143 height 32
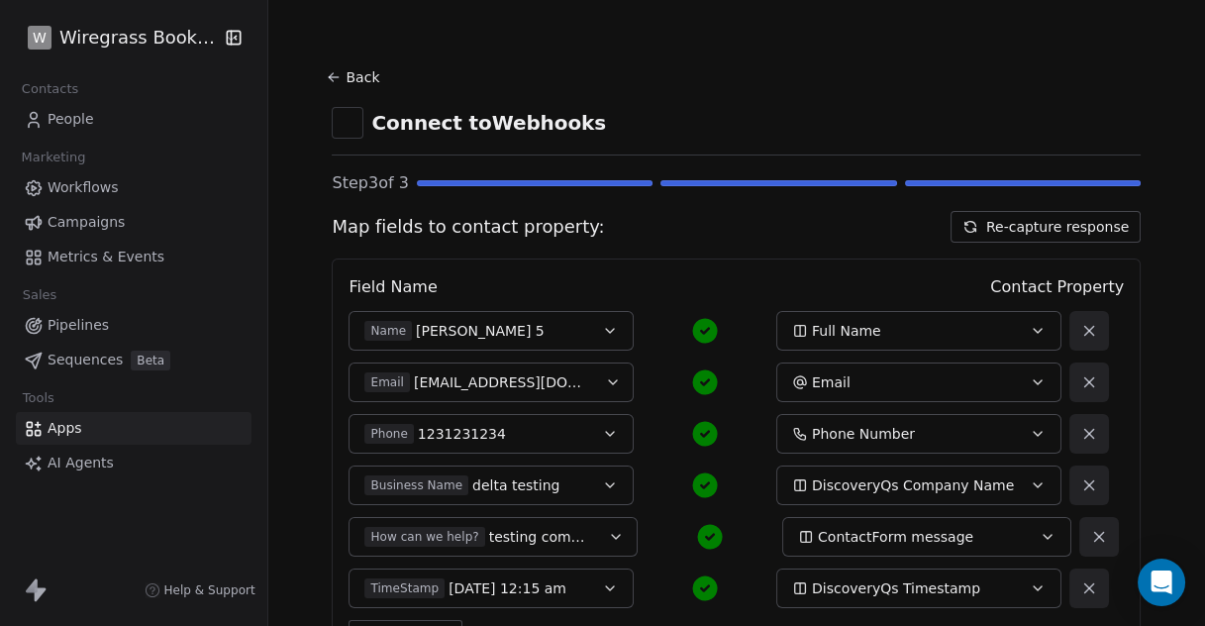
scroll to position [164, 0]
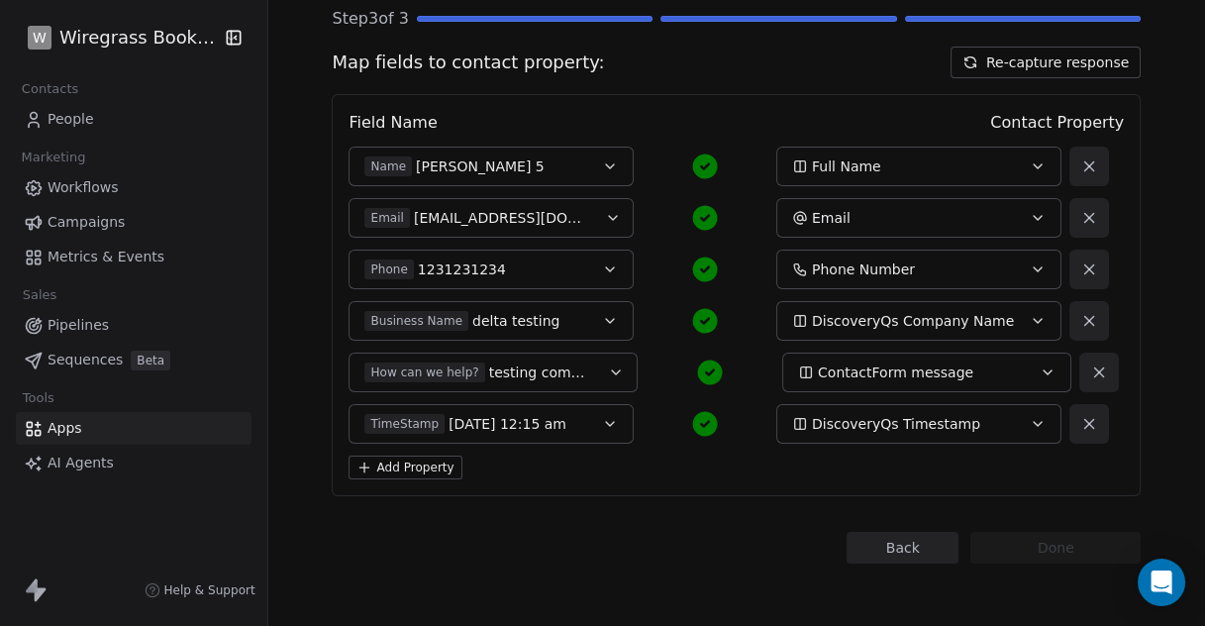
click at [906, 542] on button "Back" at bounding box center [903, 548] width 112 height 32
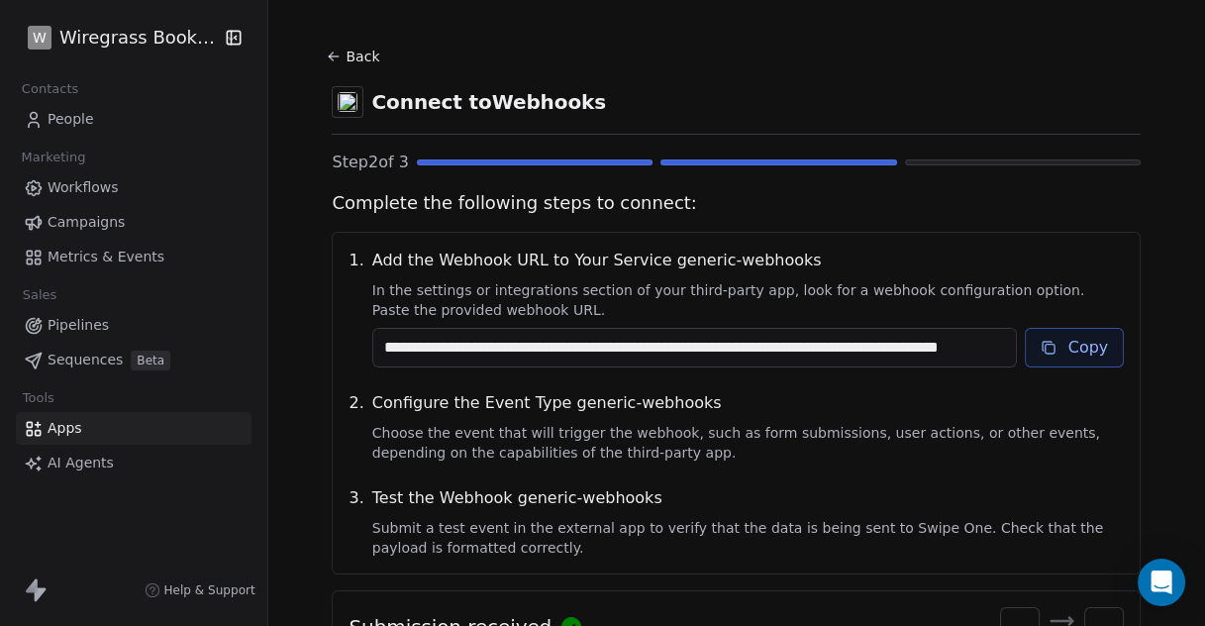
scroll to position [12, 0]
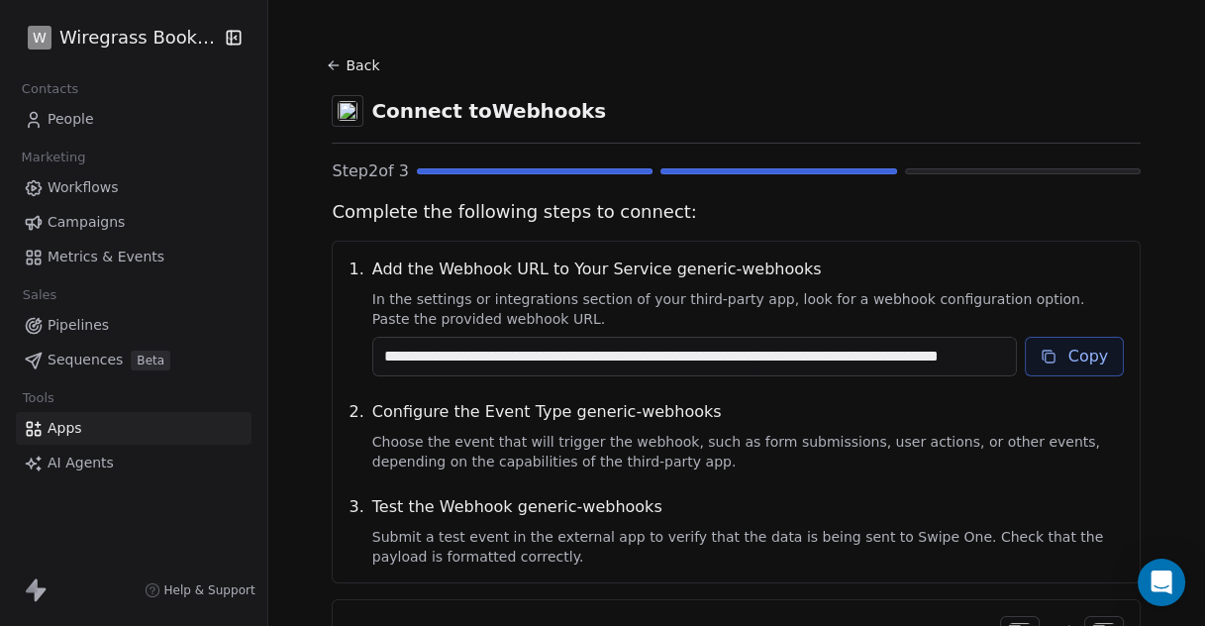
click at [1085, 366] on button "Copy" at bounding box center [1075, 357] width 100 height 40
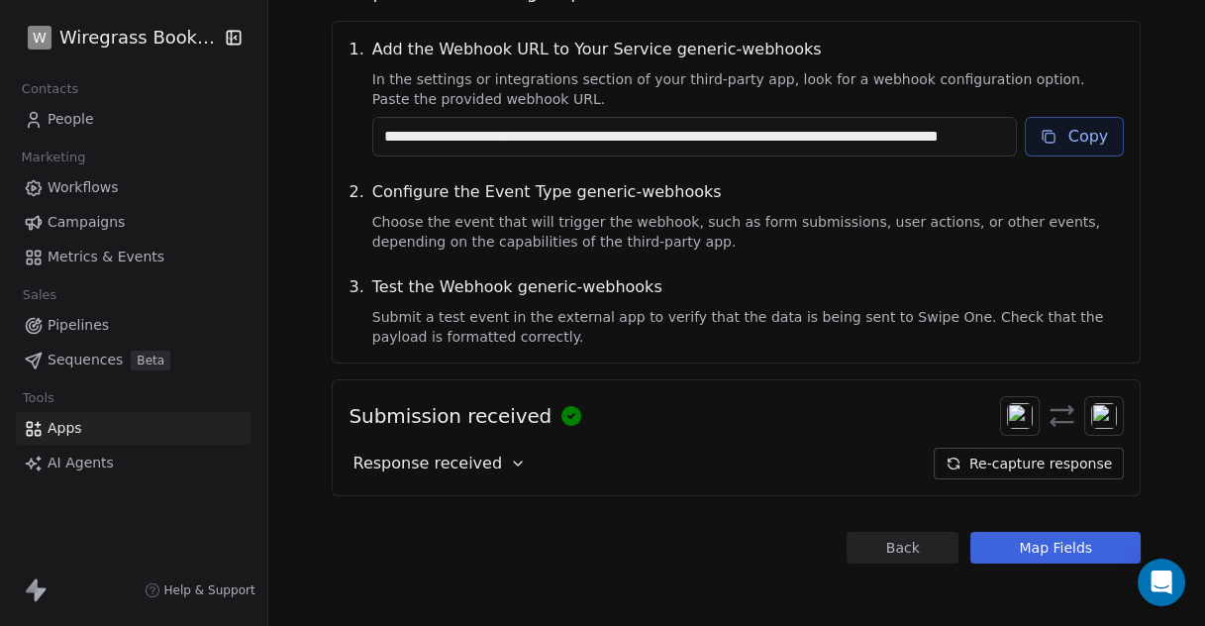
click at [1051, 548] on button "Map Fields" at bounding box center [1056, 548] width 170 height 32
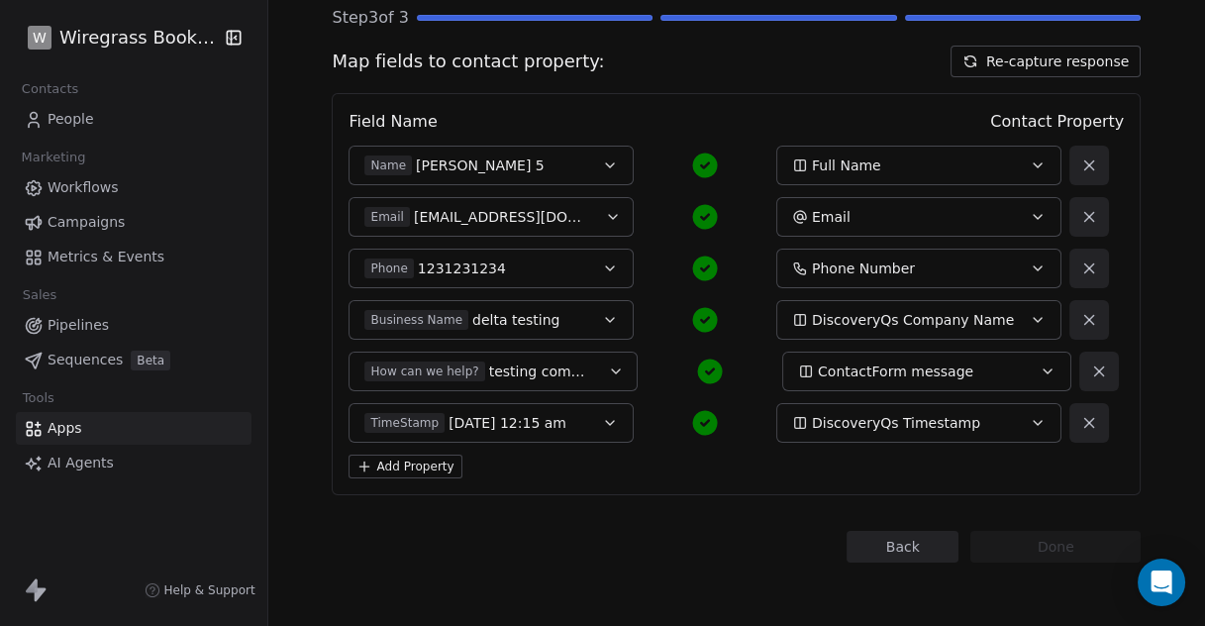
scroll to position [164, 0]
click at [920, 551] on button "Back" at bounding box center [903, 548] width 112 height 32
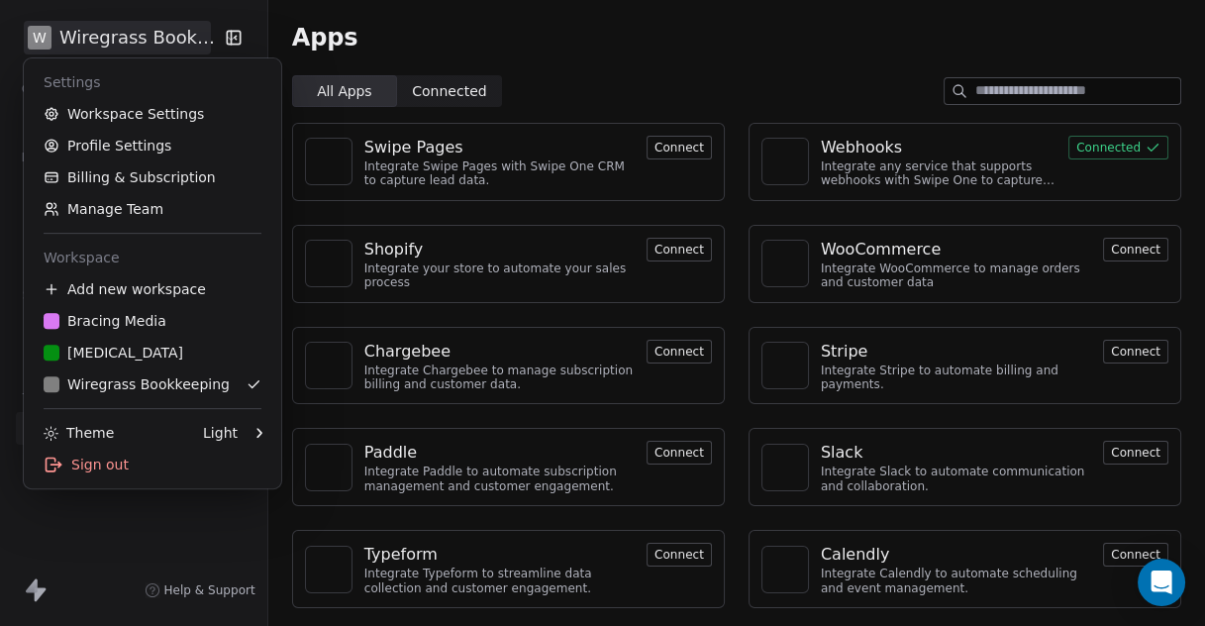
click at [112, 36] on html "W Wiregrass Bookkeeping Contacts People Marketing Workflows Campaigns Metrics &…" at bounding box center [602, 313] width 1205 height 626
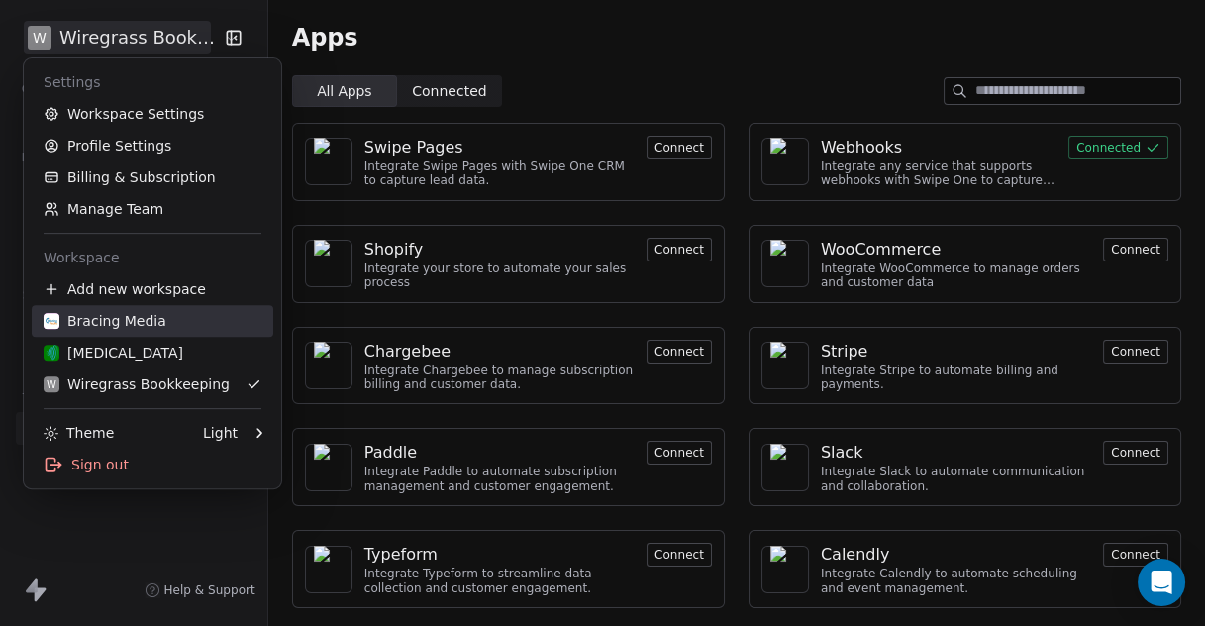
click at [83, 314] on div "Bracing Media" at bounding box center [105, 321] width 123 height 20
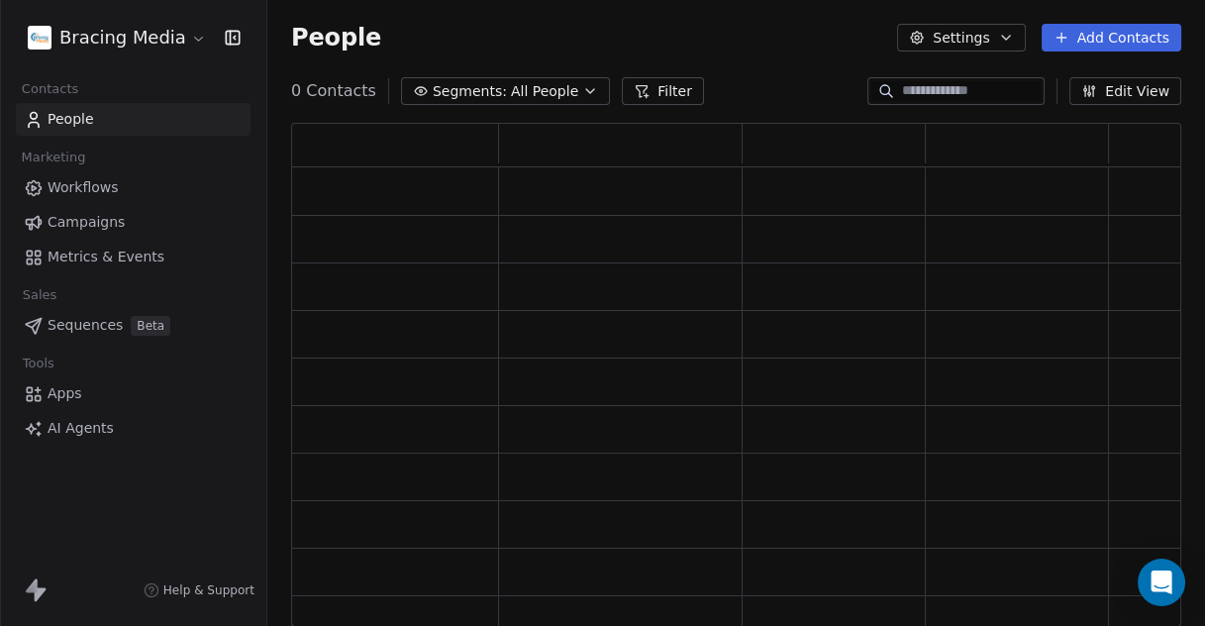
scroll to position [486, 873]
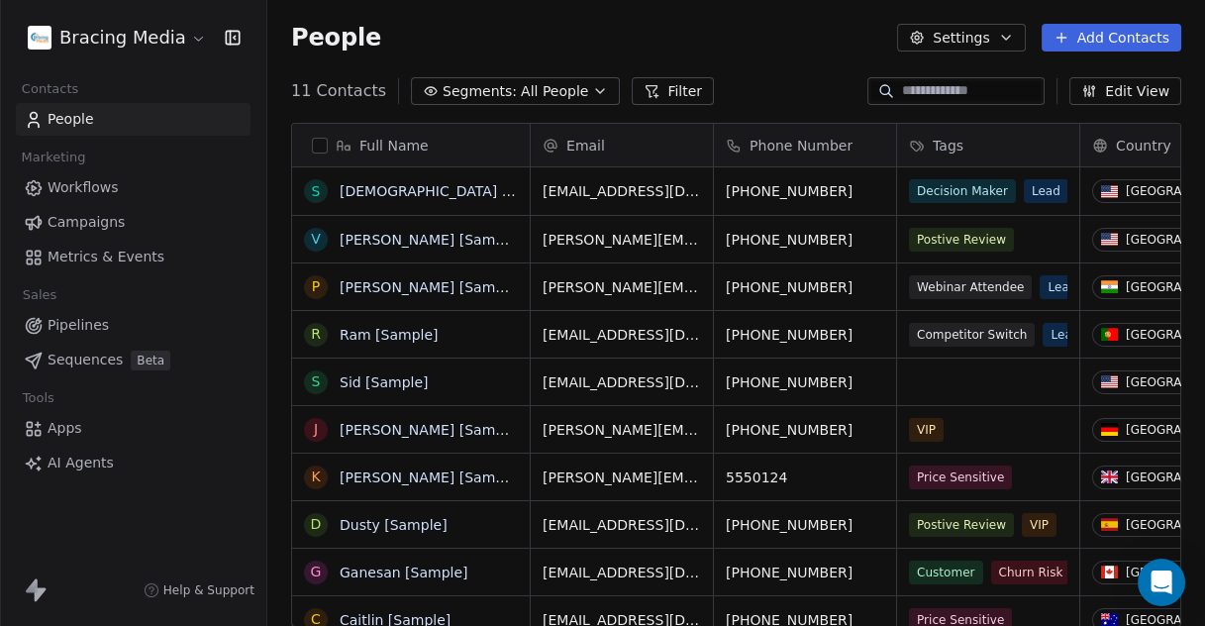
click at [71, 433] on span "Apps" at bounding box center [65, 428] width 35 height 21
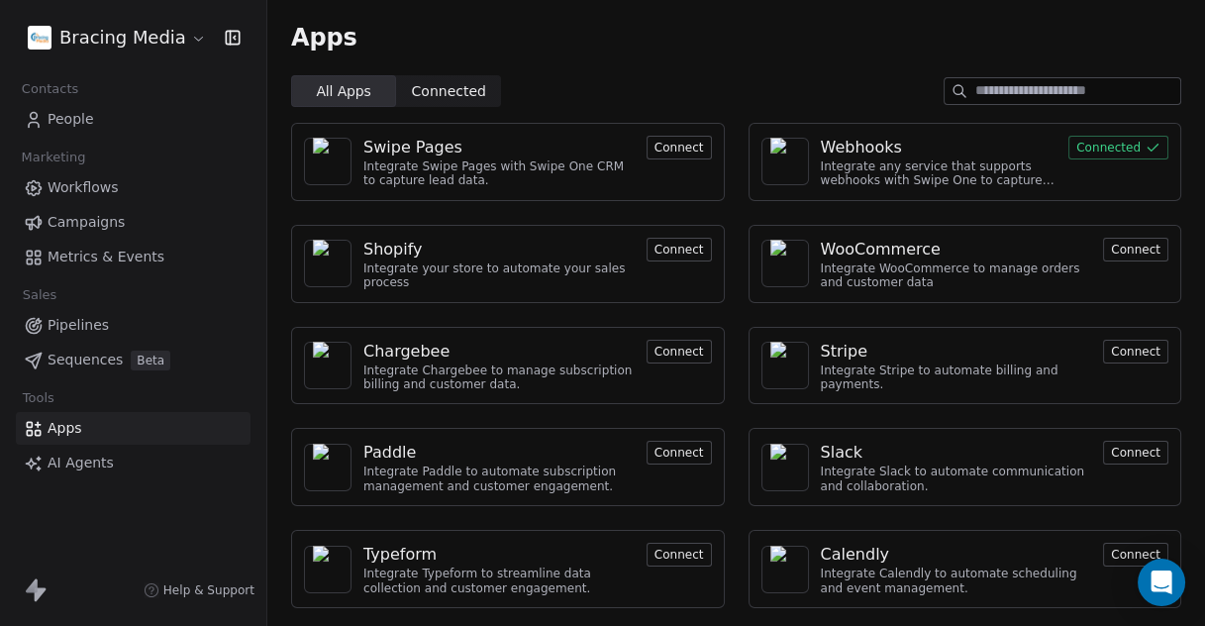
click at [853, 147] on div "Webhooks" at bounding box center [861, 148] width 81 height 24
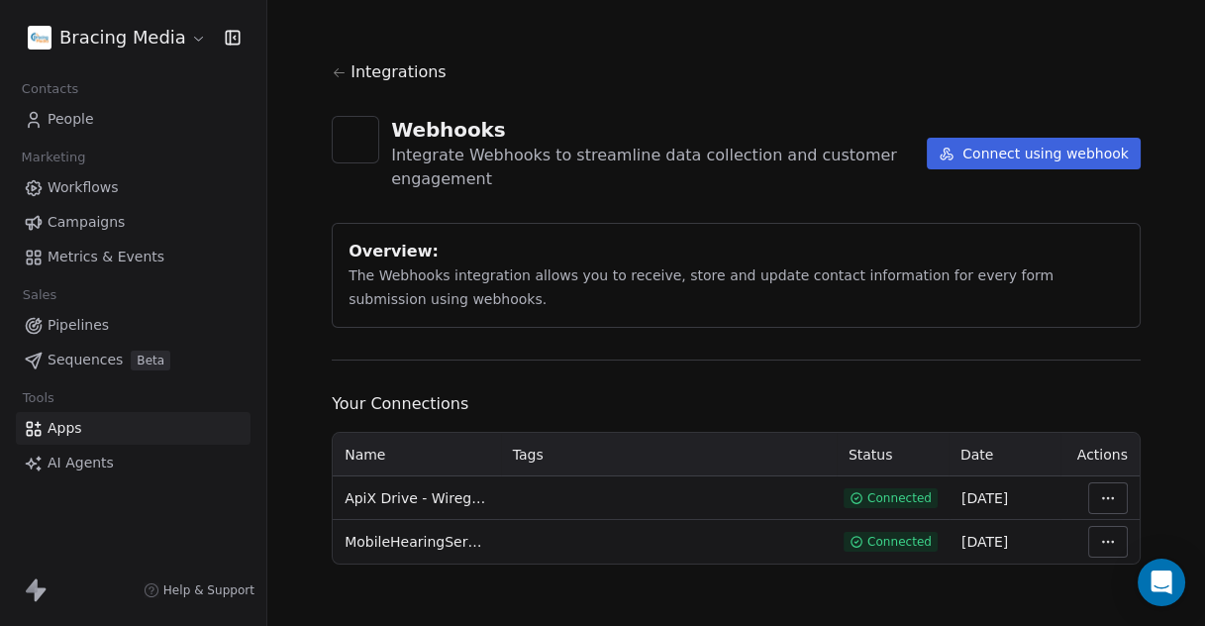
scroll to position [4, 0]
click at [1095, 492] on html "Bracing Media Contacts People Marketing Workflows Campaigns Metrics & Events Sa…" at bounding box center [602, 313] width 1205 height 626
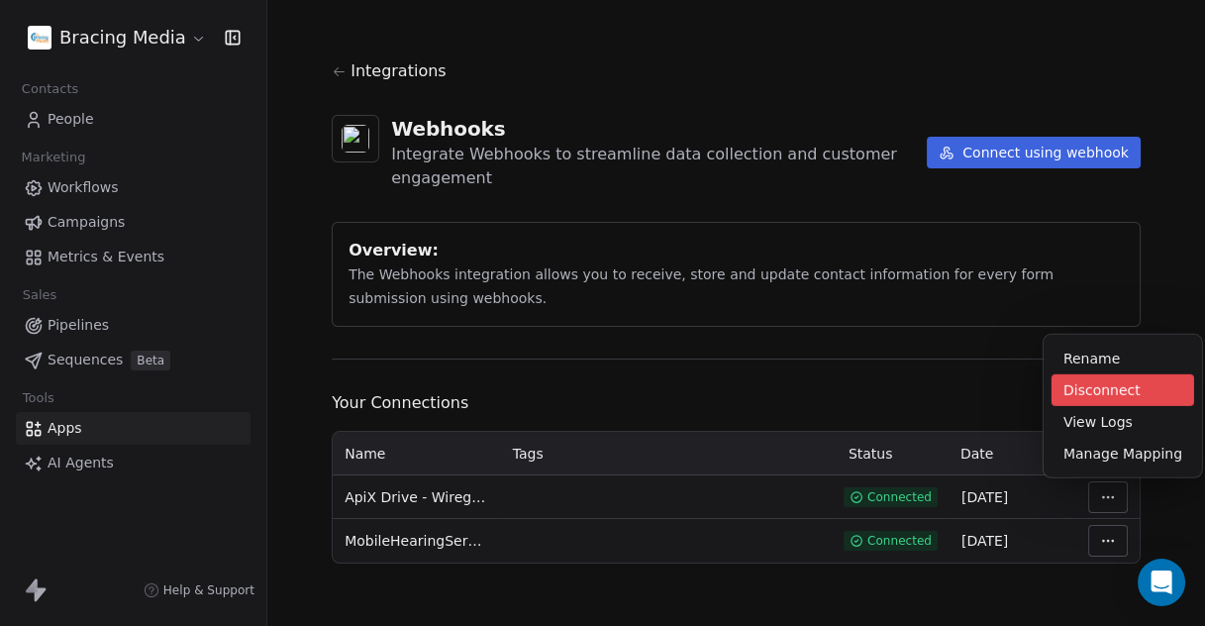
click at [1101, 395] on div "Disconnect" at bounding box center [1123, 390] width 143 height 32
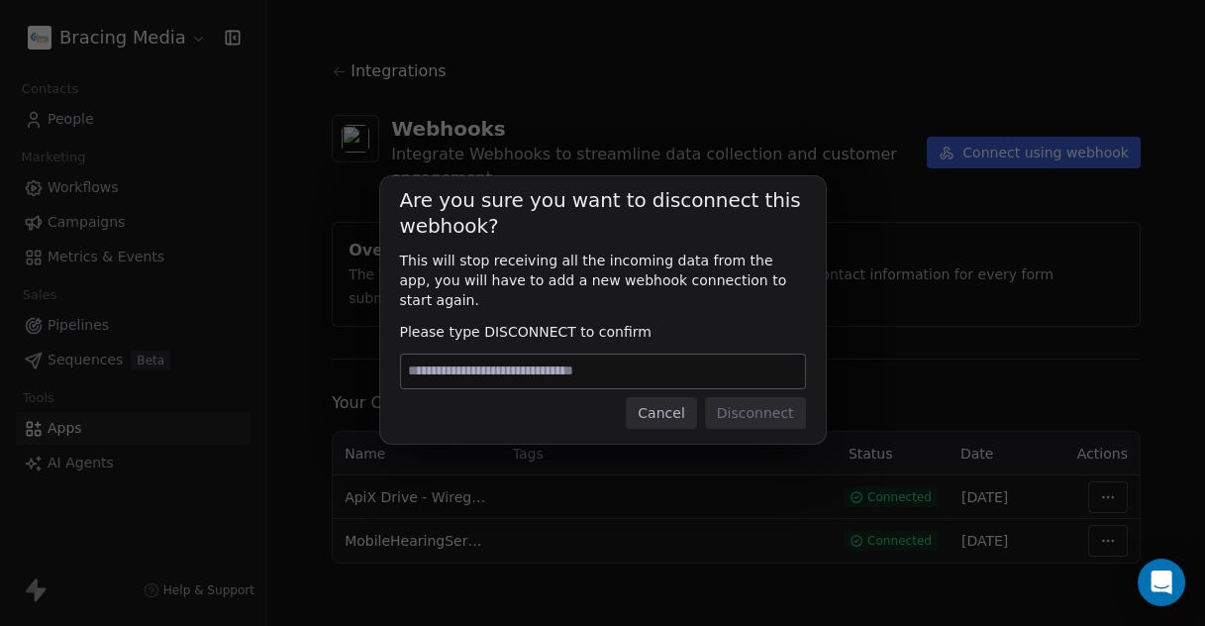
click at [670, 371] on input at bounding box center [603, 372] width 404 height 34
type input "**********"
click at [749, 402] on button "Disconnect" at bounding box center [755, 413] width 101 height 32
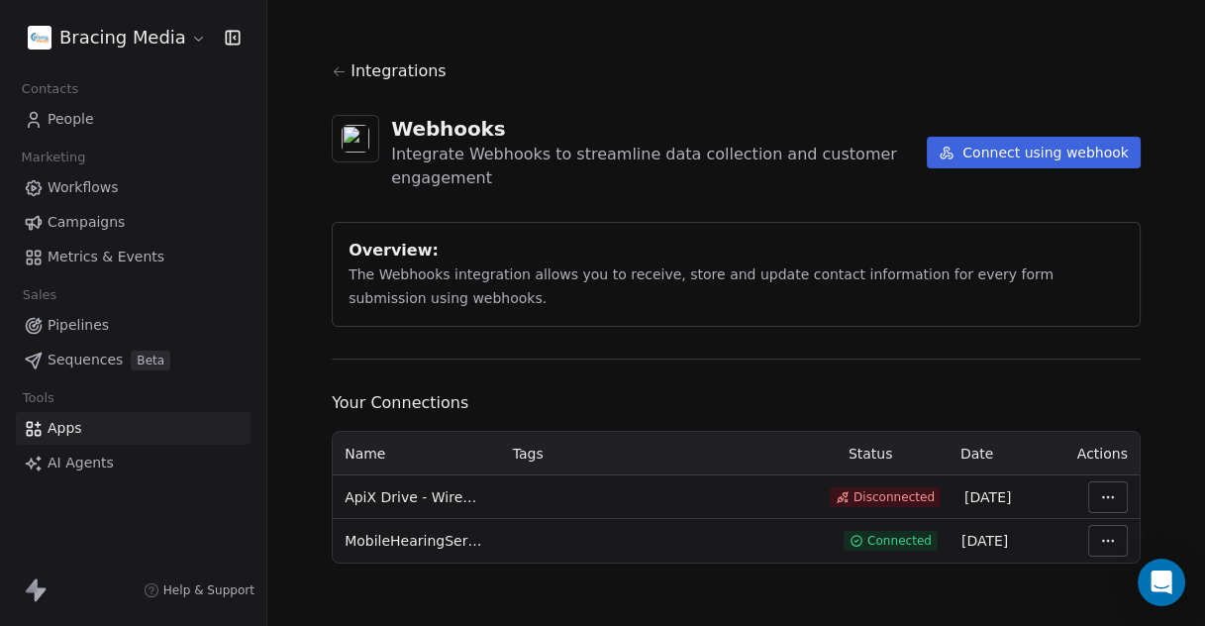
click at [1105, 492] on html "Bracing Media Contacts People Marketing Workflows Campaigns Metrics & Events Sa…" at bounding box center [602, 313] width 1205 height 626
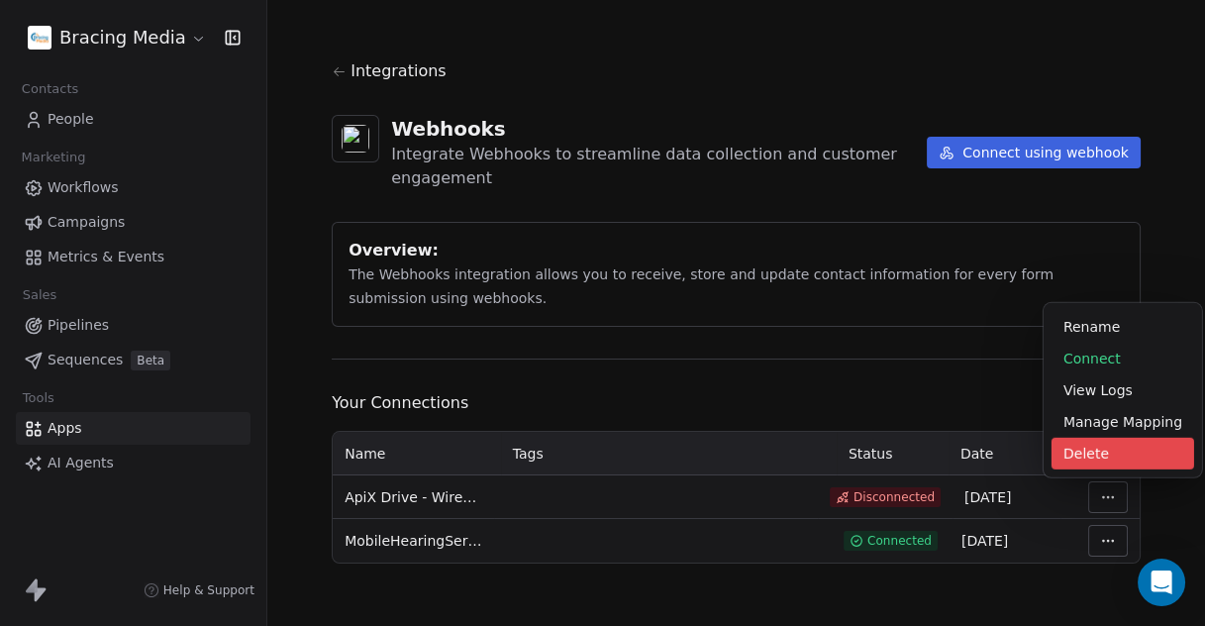
click at [1084, 463] on div "Delete" at bounding box center [1123, 454] width 143 height 32
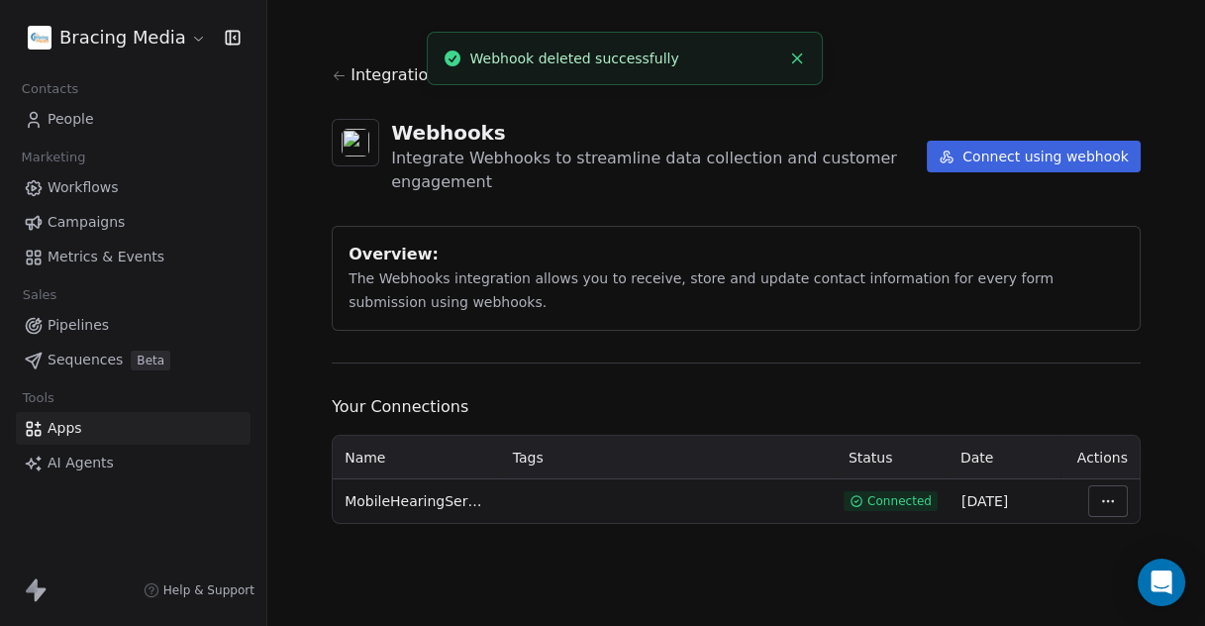
scroll to position [0, 0]
click at [134, 34] on html "Bracing Media Contacts People Marketing Workflows Campaigns Metrics & Events Sa…" at bounding box center [602, 313] width 1205 height 626
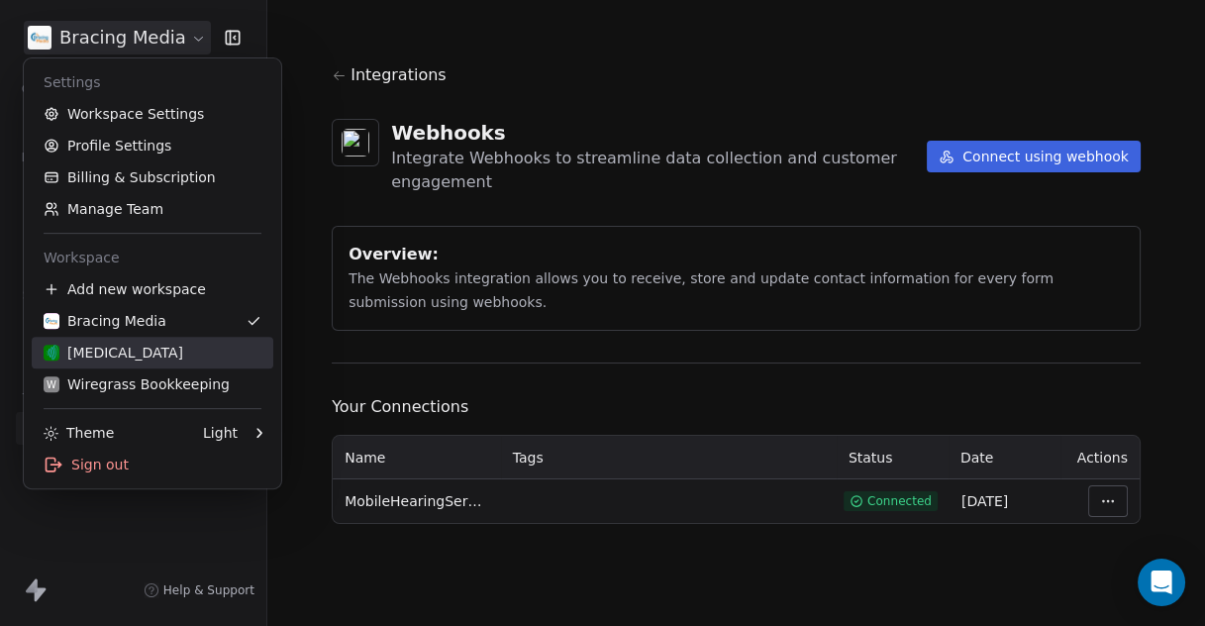
click at [111, 351] on div "[MEDICAL_DATA]" at bounding box center [114, 353] width 140 height 20
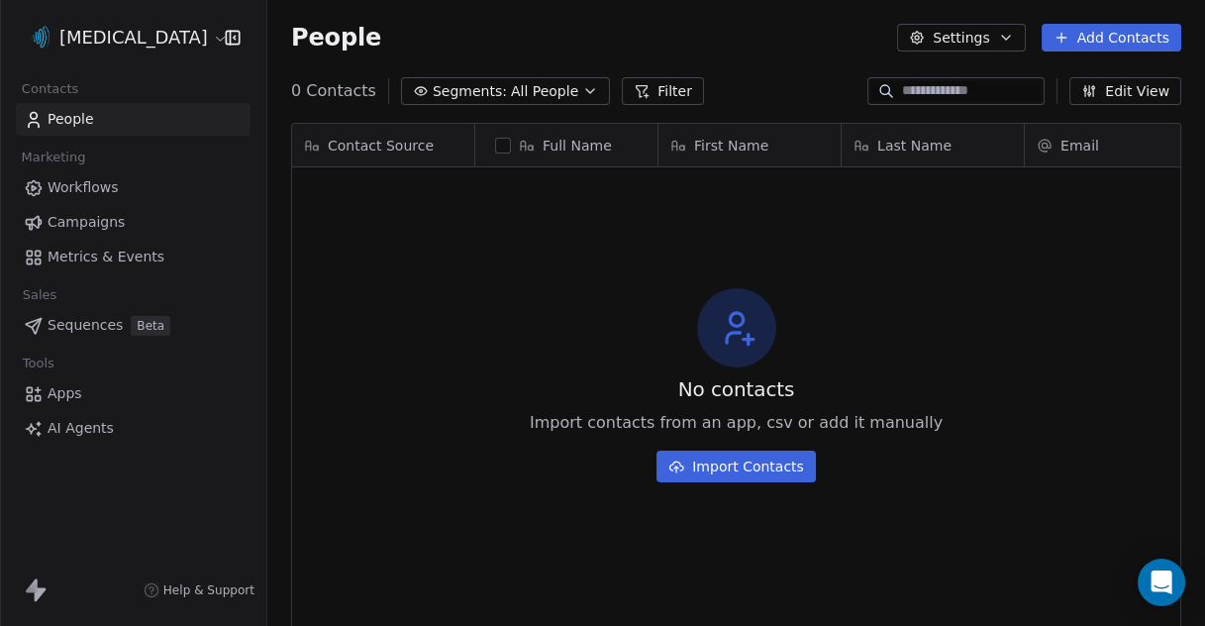
scroll to position [534, 920]
click at [71, 398] on span "Apps" at bounding box center [65, 393] width 35 height 21
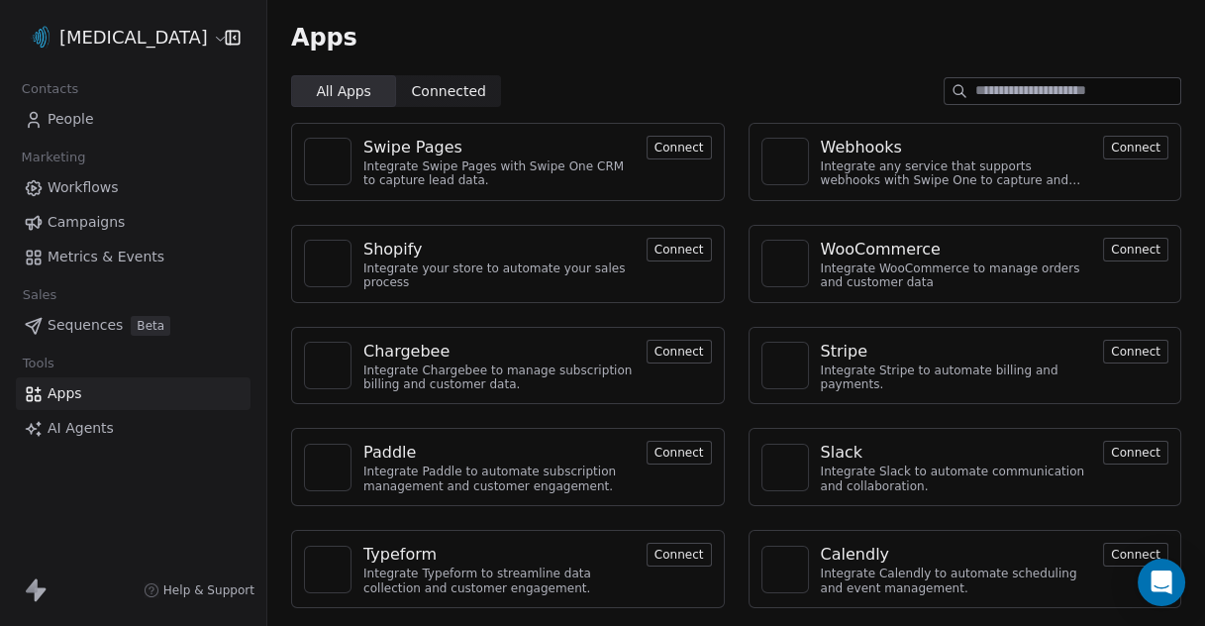
click at [138, 33] on html "[MEDICAL_DATA] Contacts People Marketing Workflows Campaigns Metrics & Events S…" at bounding box center [602, 313] width 1205 height 626
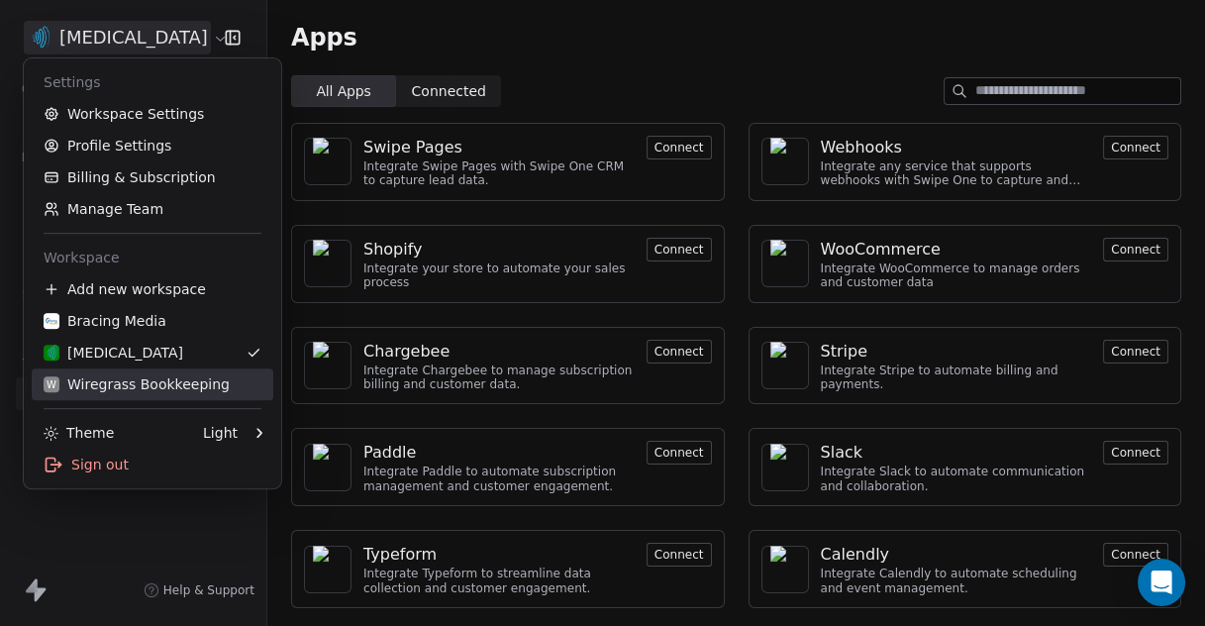
click at [106, 380] on div "W Wiregrass Bookkeeping" at bounding box center [137, 384] width 186 height 20
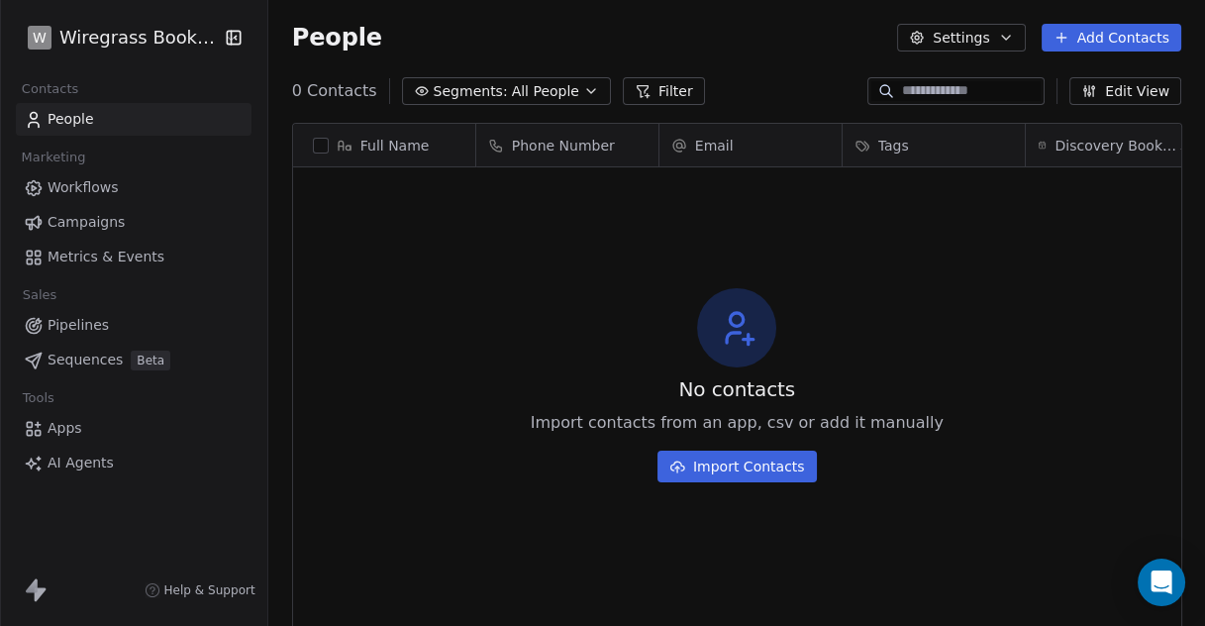
scroll to position [534, 920]
click at [67, 429] on span "Apps" at bounding box center [65, 428] width 35 height 21
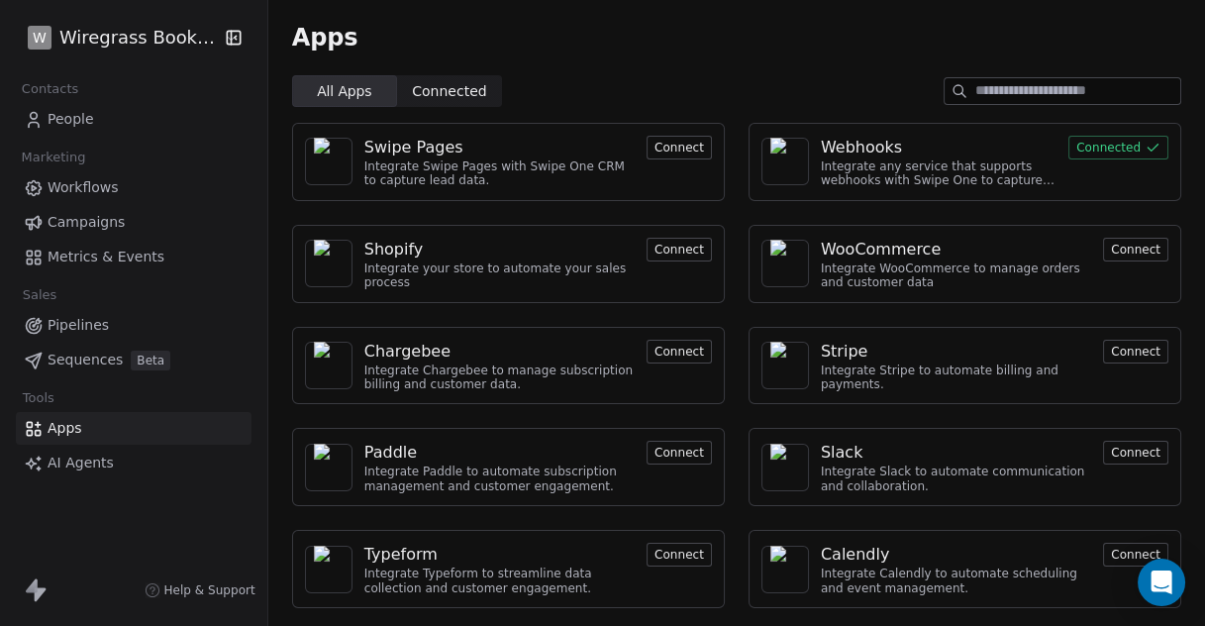
click at [846, 140] on div "Webhooks" at bounding box center [861, 148] width 81 height 24
